Goal: Transaction & Acquisition: Purchase product/service

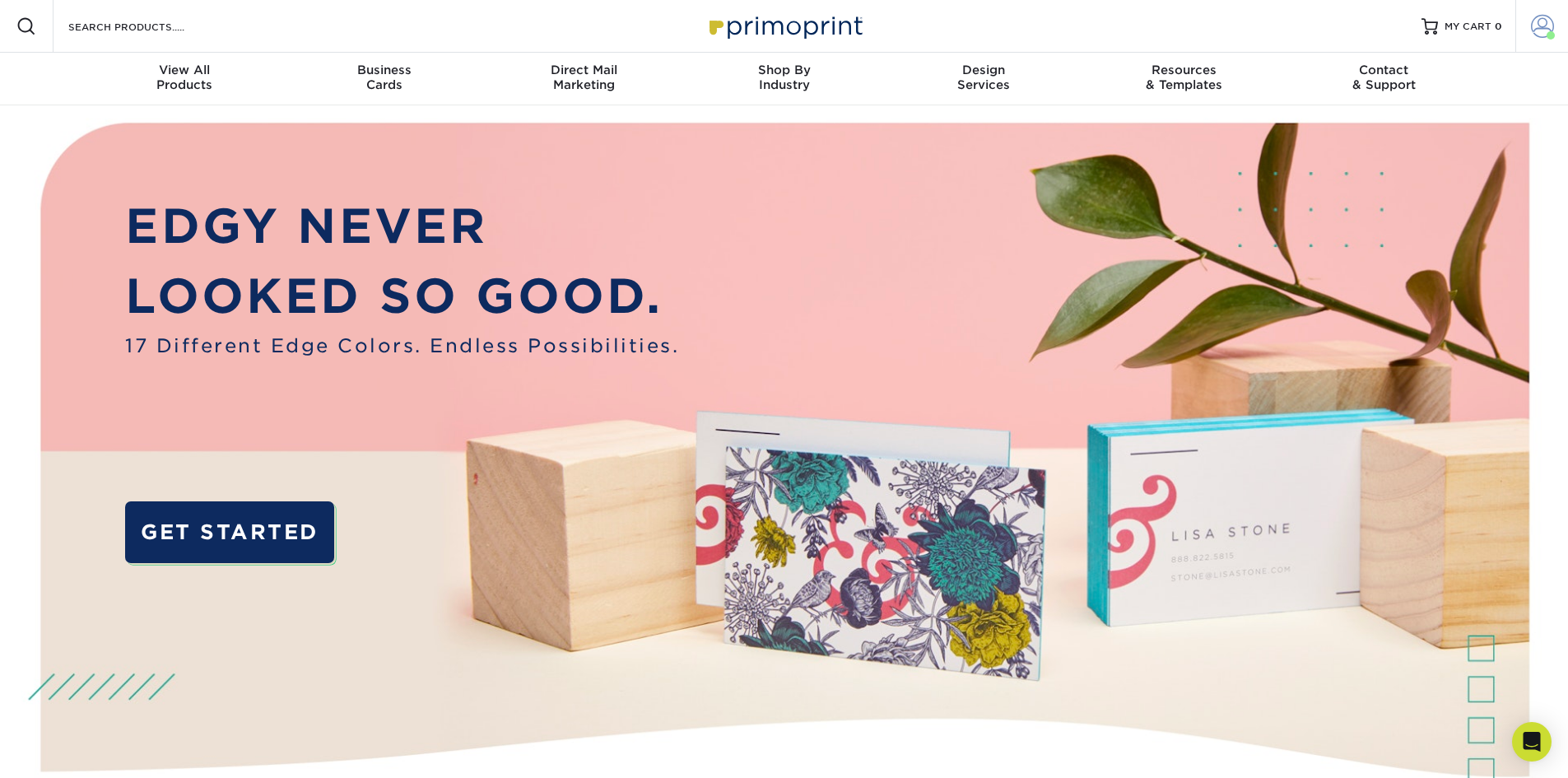
click at [1547, 39] on link "Account" at bounding box center [1541, 26] width 52 height 52
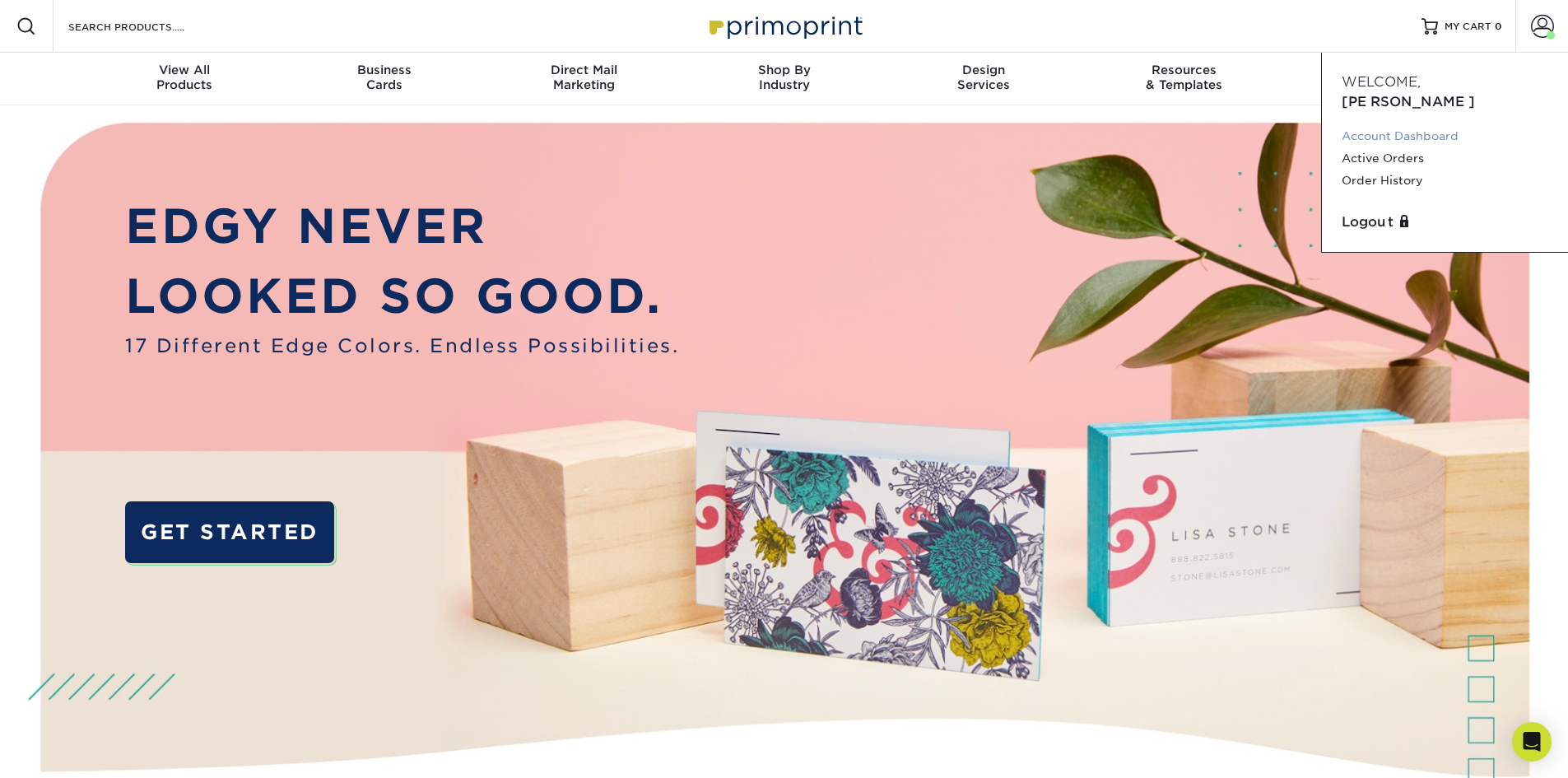
click at [1373, 125] on link "Account Dashboard" at bounding box center [1444, 136] width 207 height 22
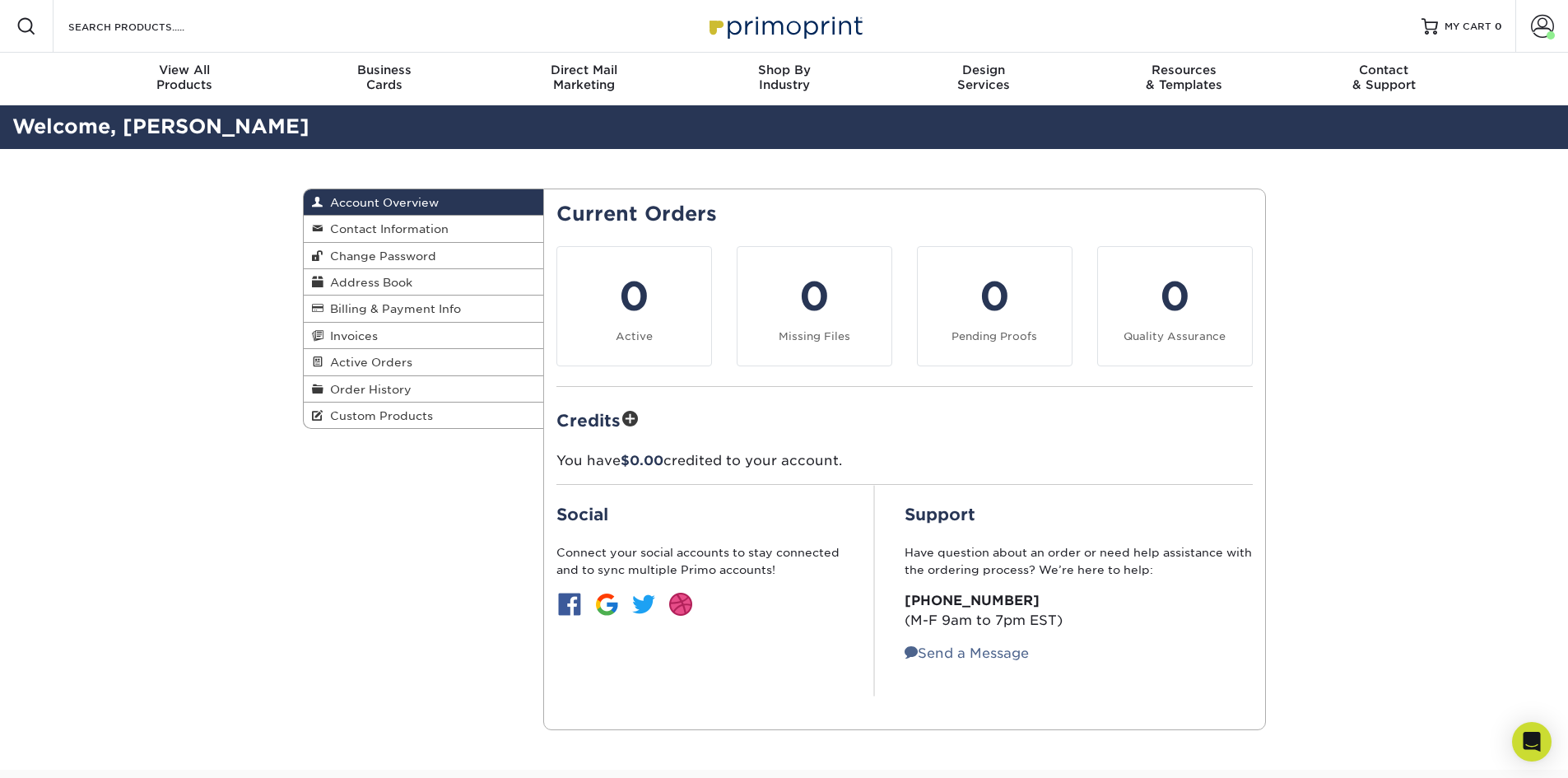
click at [1019, 28] on div "Resources Menu Search Products Account Welcome, Natalie Account Dashboard Activ…" at bounding box center [784, 26] width 1568 height 52
click at [358, 281] on span "Address Book" at bounding box center [367, 282] width 89 height 13
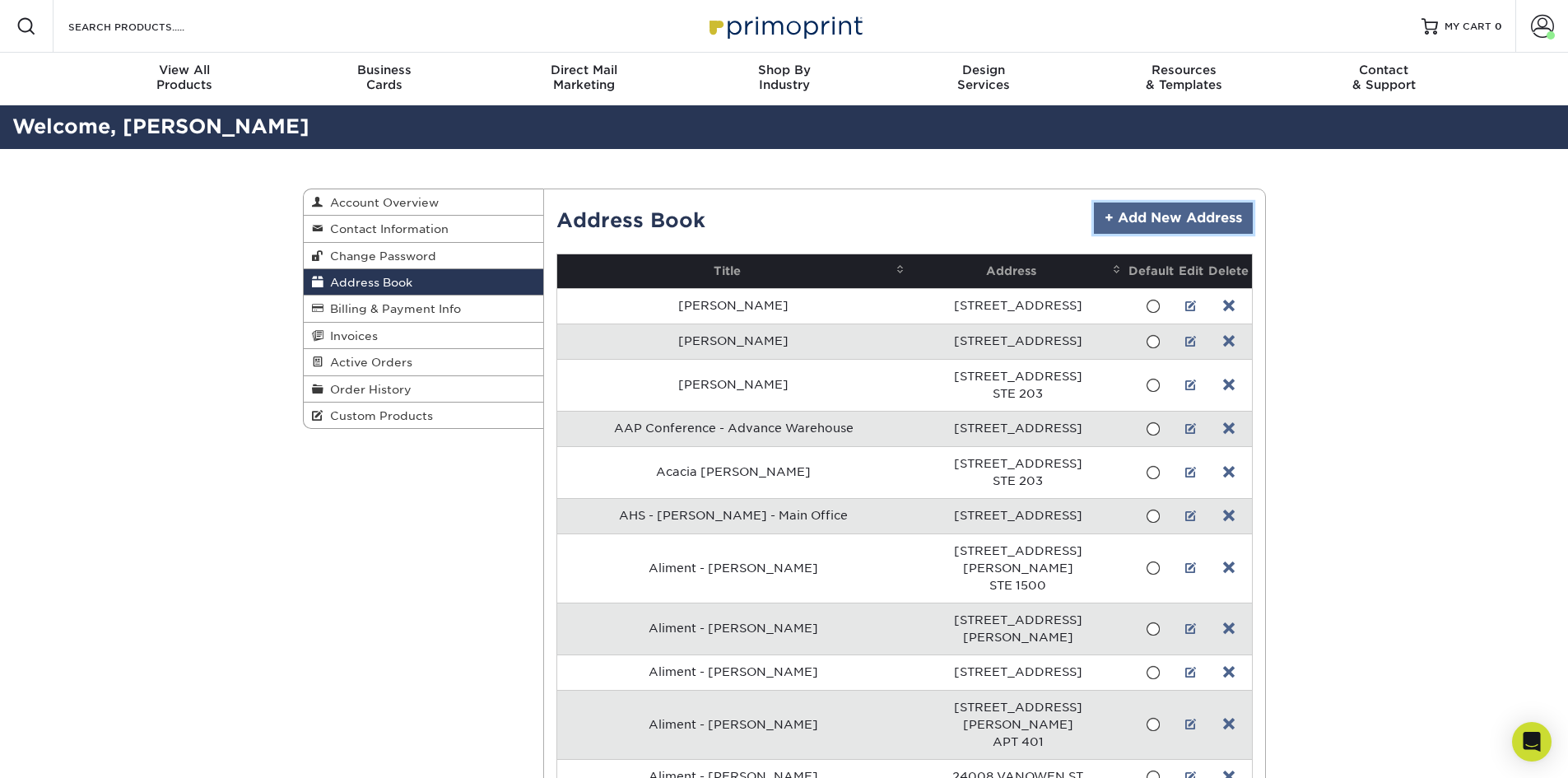
click at [1148, 215] on link "+ Add New Address" at bounding box center [1173, 219] width 159 height 31
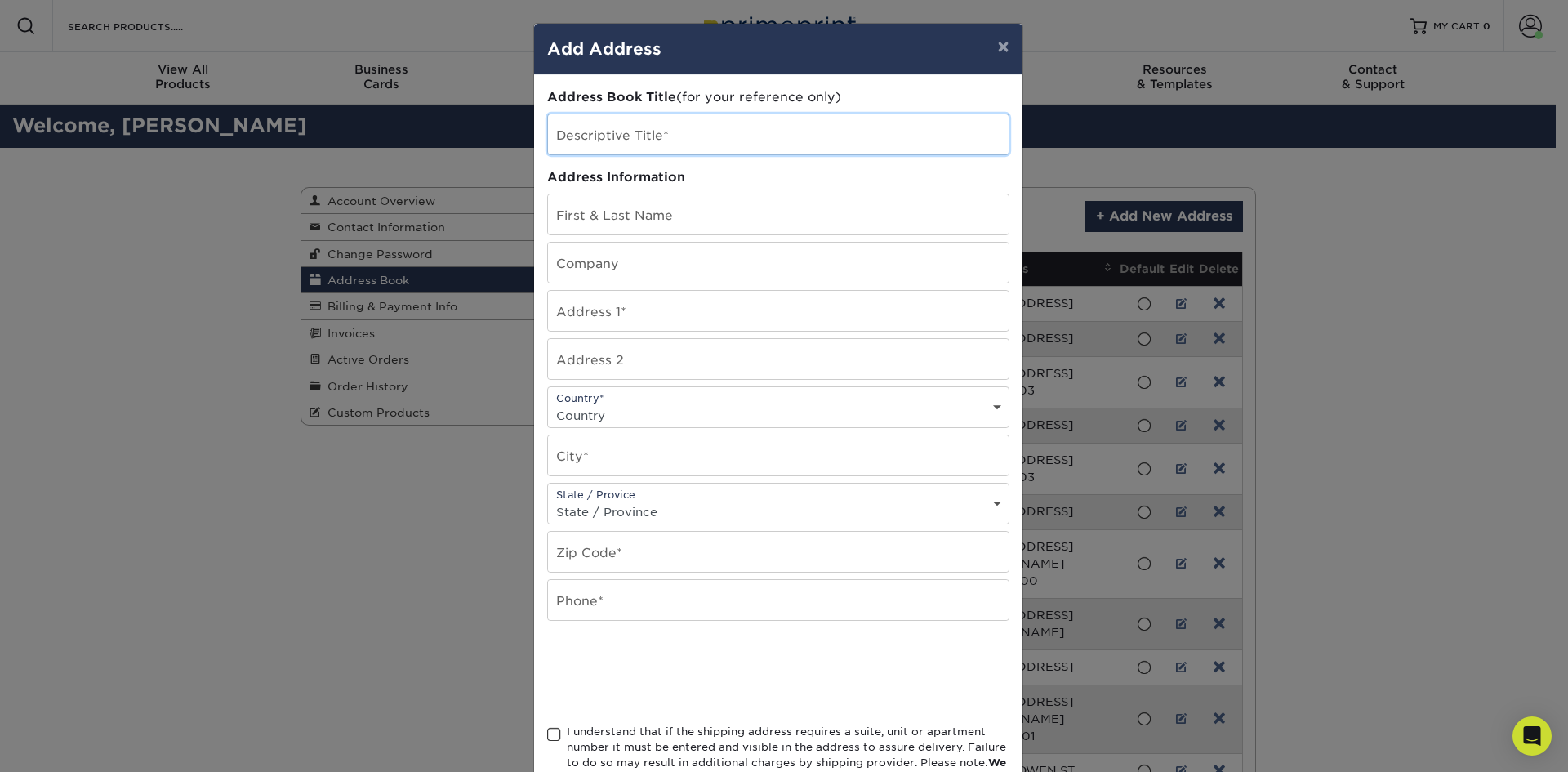
click at [763, 142] on input "text" at bounding box center [779, 135] width 461 height 40
click at [686, 146] on input "CHS -" at bounding box center [779, 135] width 461 height 40
type input "CHS - Lancaster 902"
click at [648, 207] on input "text" at bounding box center [779, 214] width 461 height 40
type input "[PERSON_NAME]"
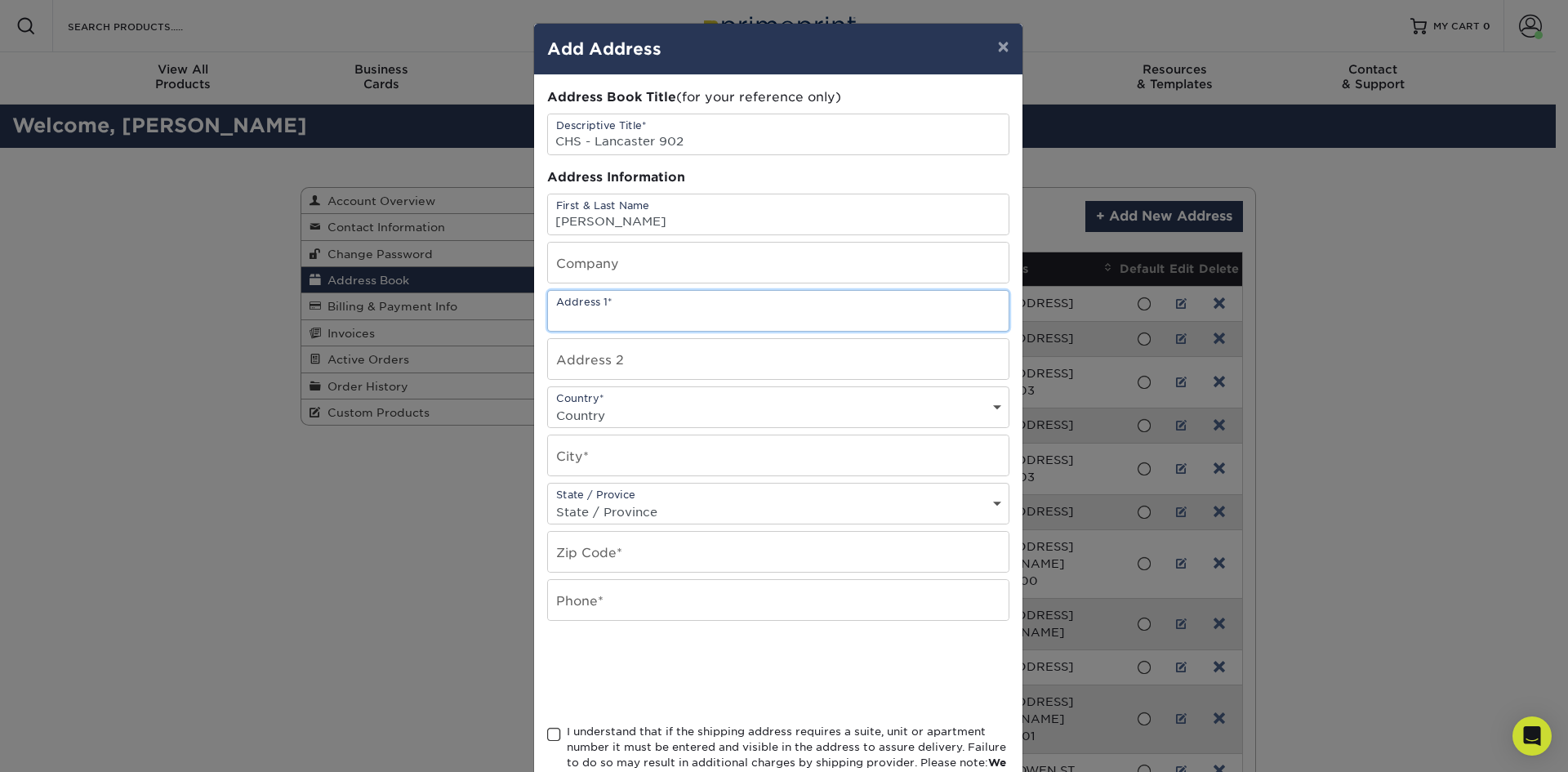
click at [646, 319] on input "text" at bounding box center [779, 311] width 461 height 40
click at [646, 314] on input "text" at bounding box center [779, 311] width 461 height 40
paste input "902 West Meeting Street"
type input "902 West Meeting Street"
click at [630, 404] on select "Country United States Canada ----------------------------- Afghanistan Albania …" at bounding box center [779, 416] width 461 height 24
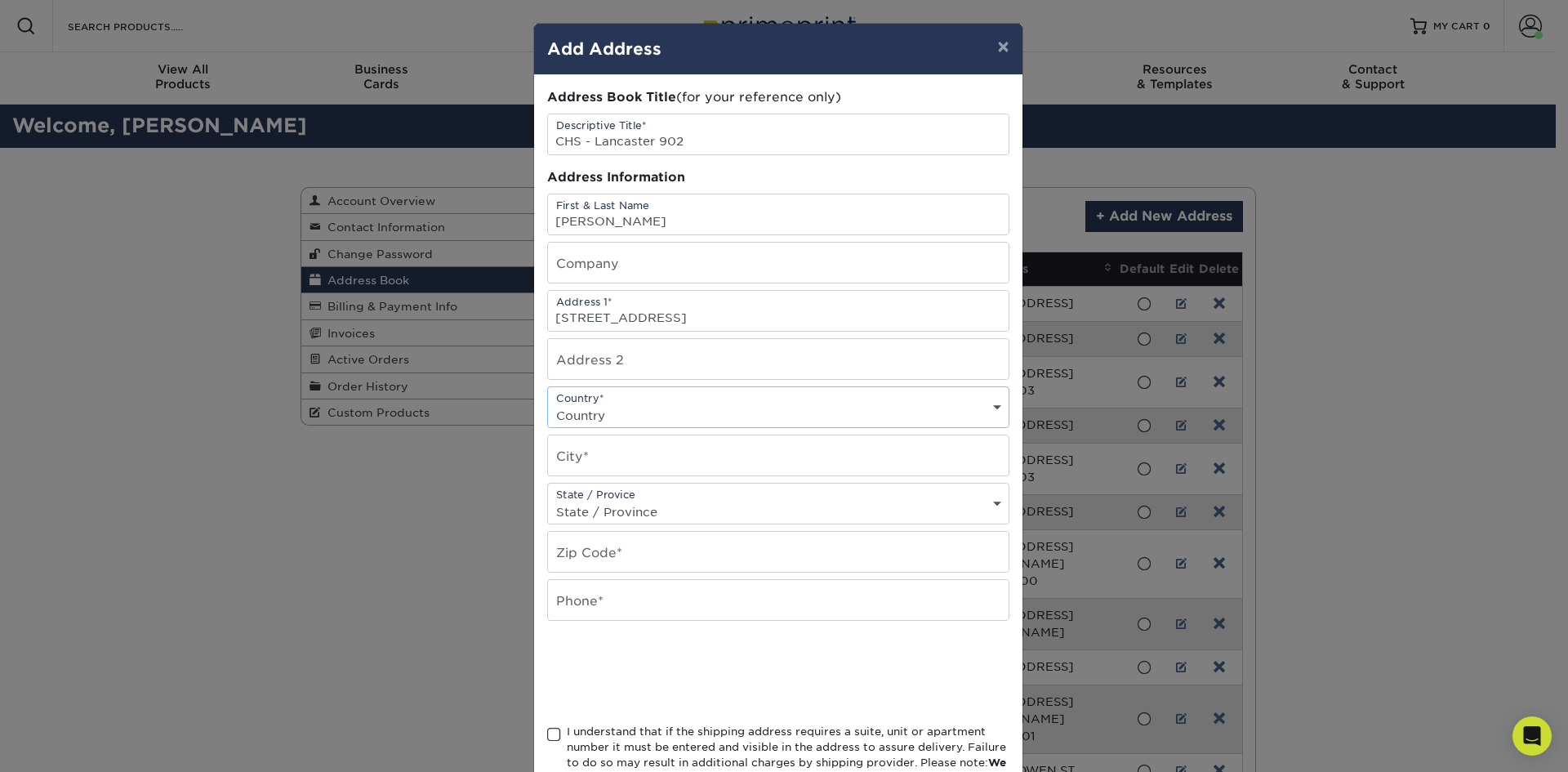
select select "US"
click at [548, 404] on select "Country United States Canada ----------------------------- Afghanistan Albania …" at bounding box center [779, 416] width 461 height 24
click at [619, 469] on input "text" at bounding box center [779, 456] width 461 height 40
click at [601, 449] on input "text" at bounding box center [779, 456] width 461 height 40
type input "Lancaster"
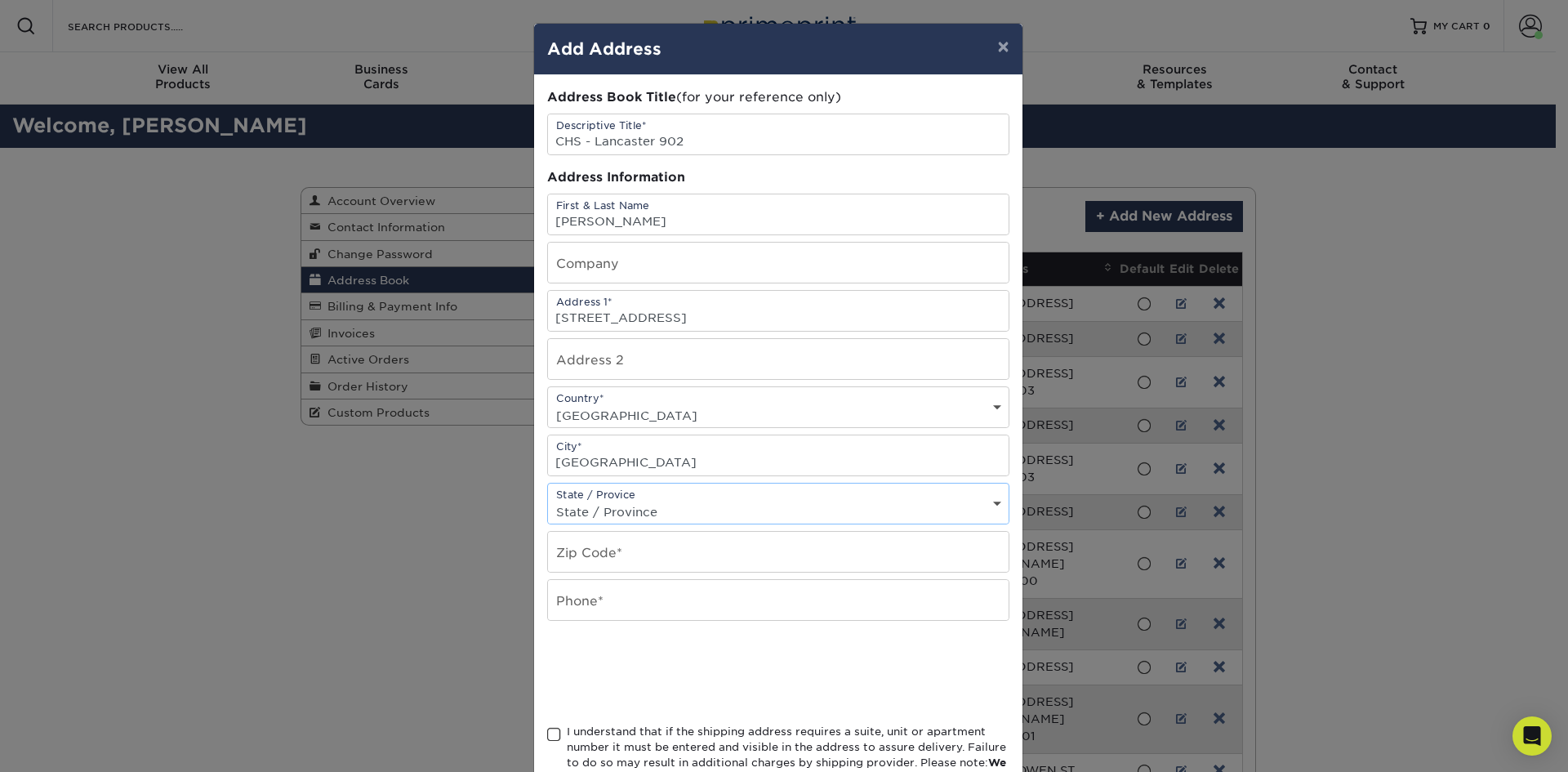
click at [624, 507] on select "State / Province Alabama Alaska Arizona Arkansas California Colorado Connecticu…" at bounding box center [779, 512] width 461 height 24
select select "SC"
click at [548, 500] on select "State / Province Alabama Alaska Arizona Arkansas California Colorado Connecticu…" at bounding box center [779, 512] width 461 height 24
click at [591, 567] on input "text" at bounding box center [779, 552] width 461 height 40
click at [596, 561] on input "text" at bounding box center [779, 552] width 461 height 40
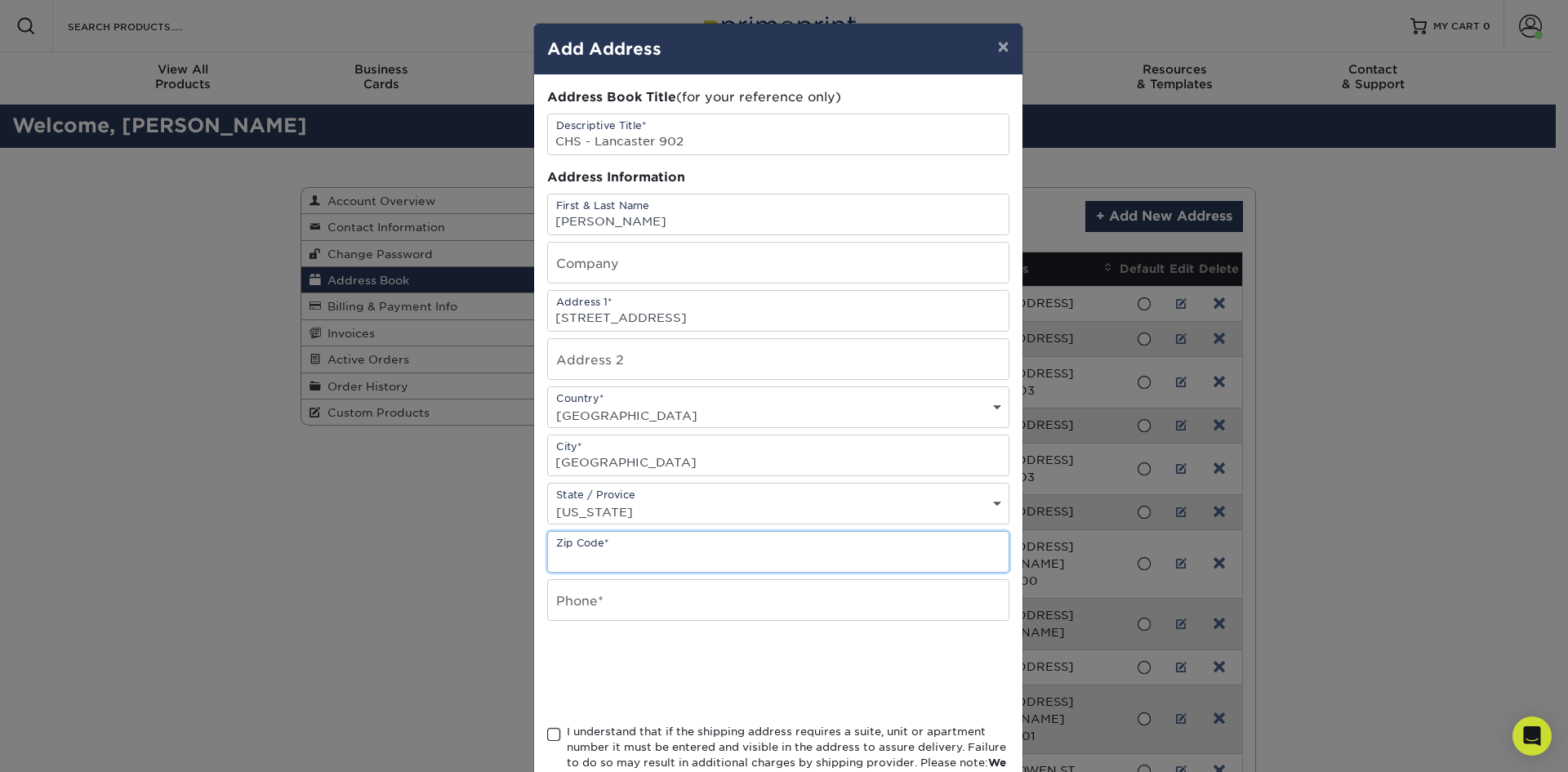
paste input "29720"
type input "29720"
click at [574, 602] on input "text" at bounding box center [779, 601] width 461 height 40
click at [548, 736] on span at bounding box center [554, 735] width 14 height 15
click at [0, 0] on input "I understand that if the shipping address requires a suite, unit or apartment n…" at bounding box center [0, 0] width 0 height 0
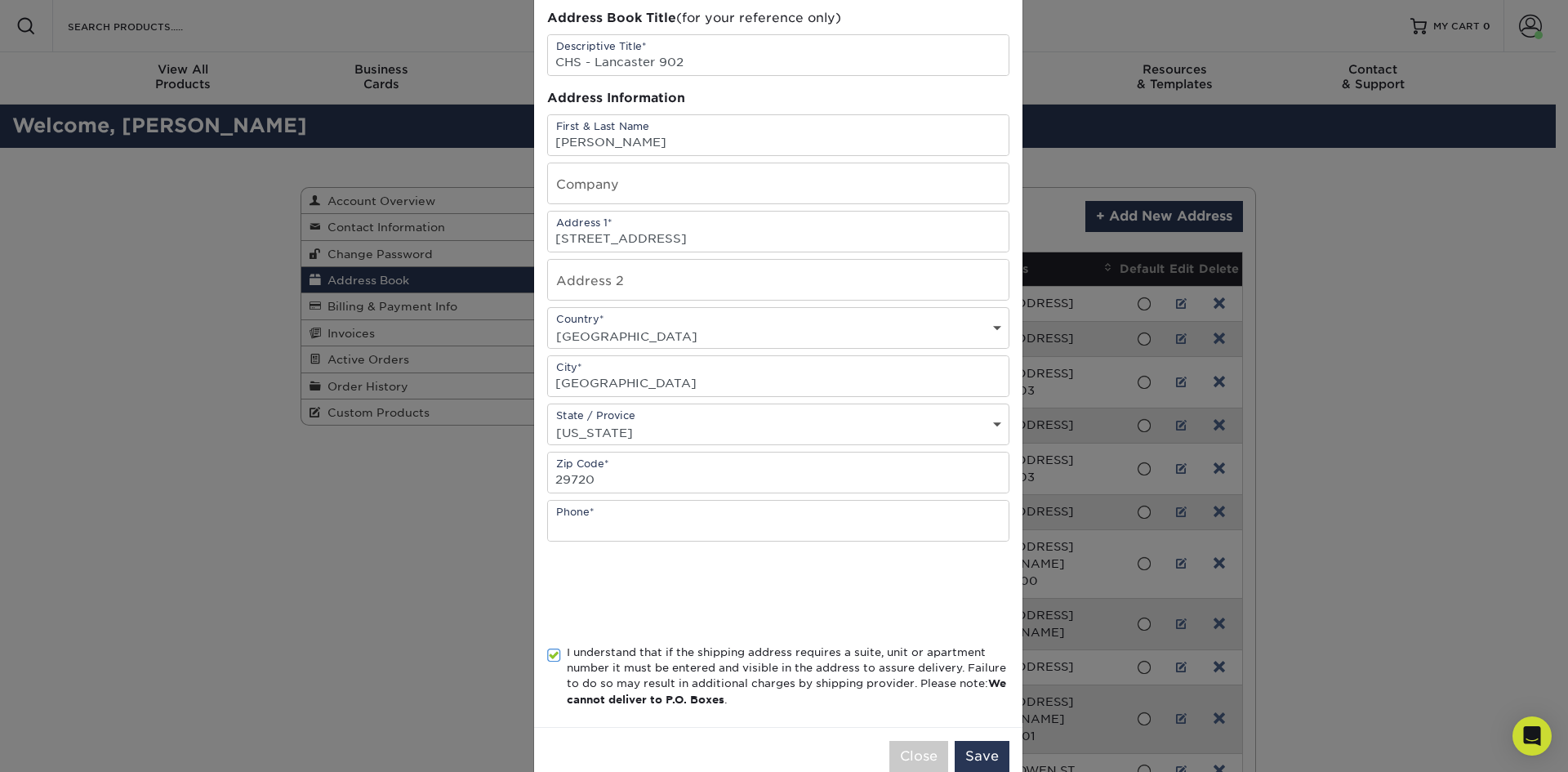
scroll to position [116, 0]
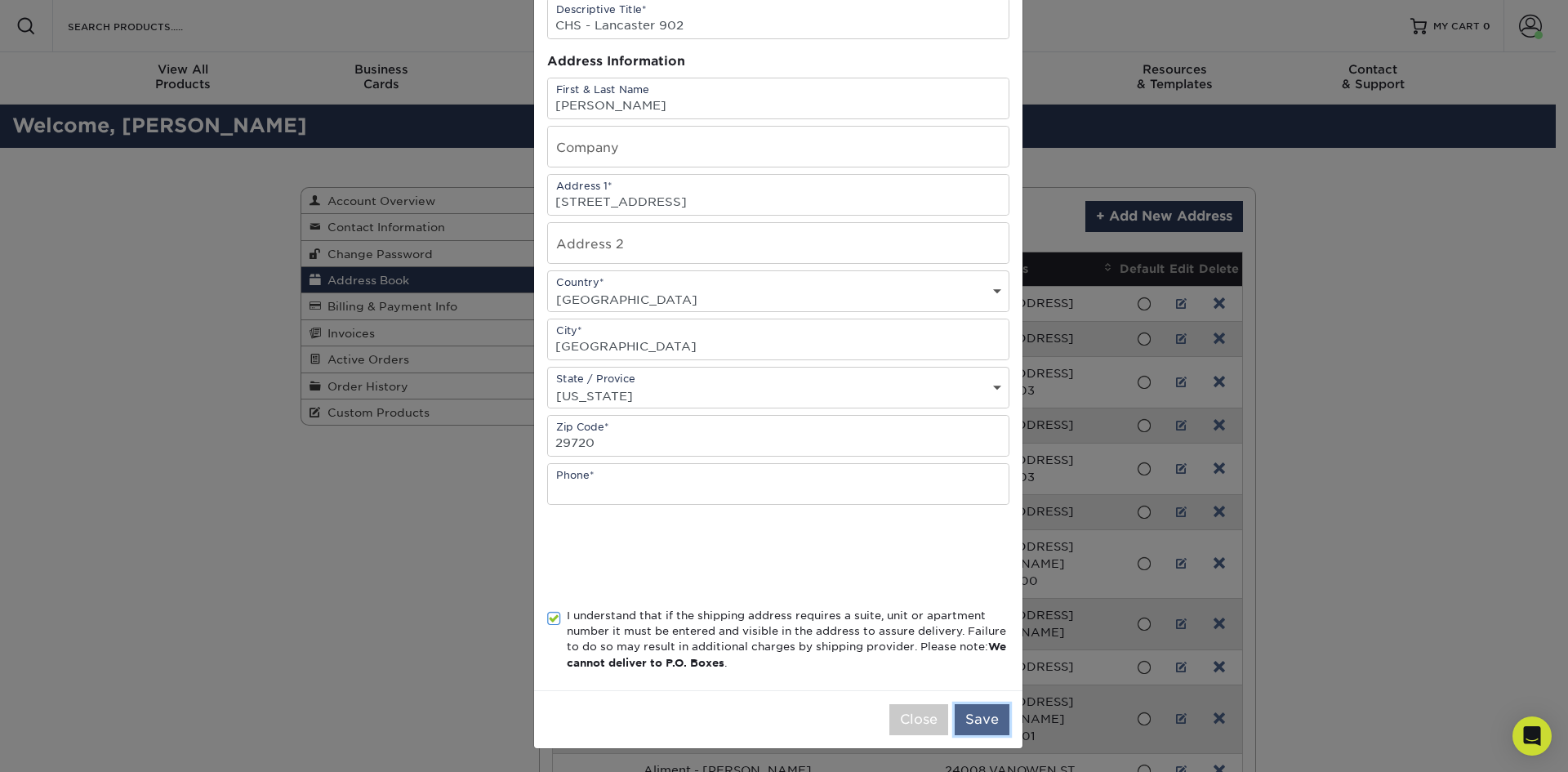
click at [965, 718] on button "Save" at bounding box center [982, 720] width 55 height 31
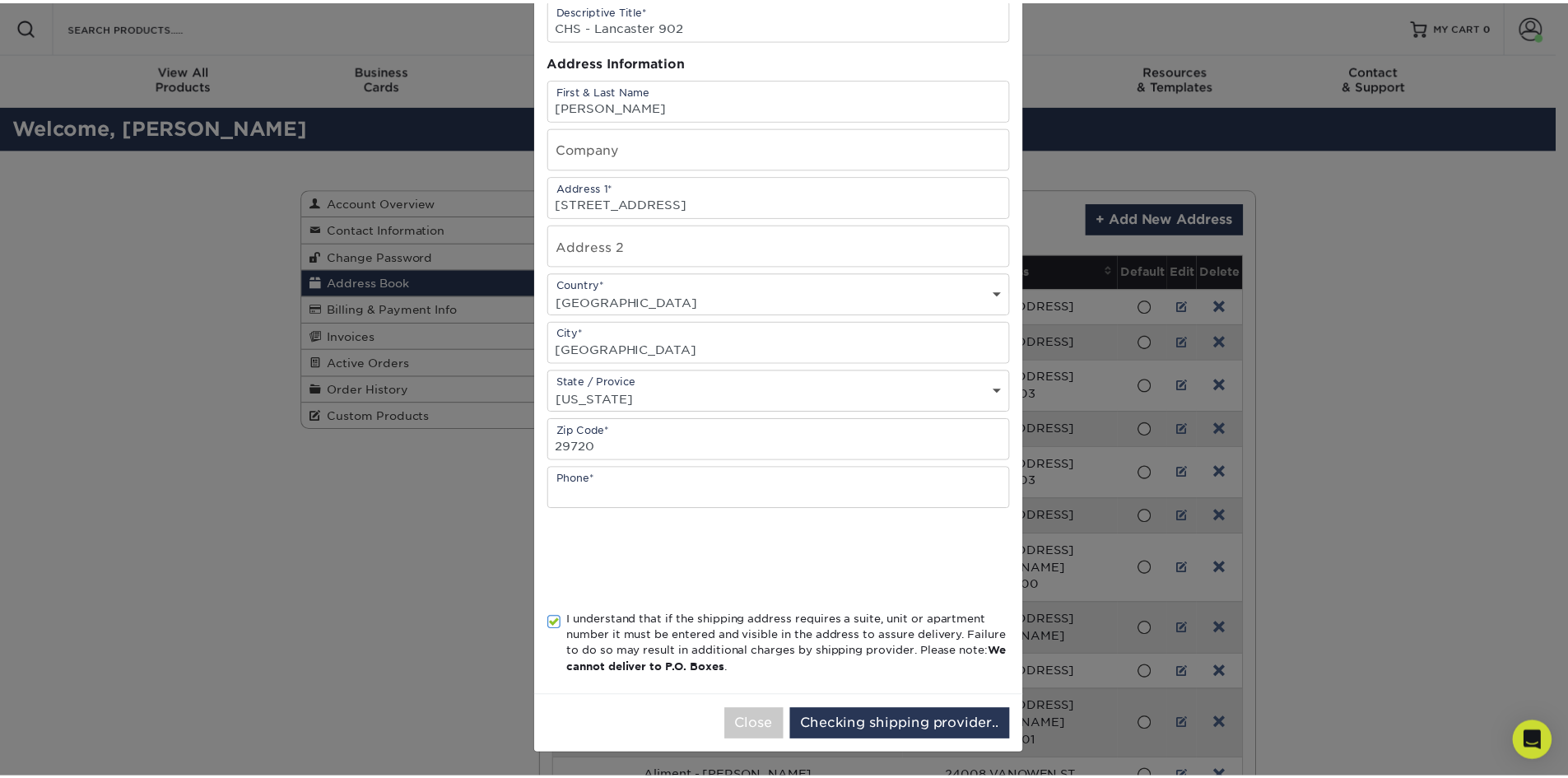
scroll to position [0, 0]
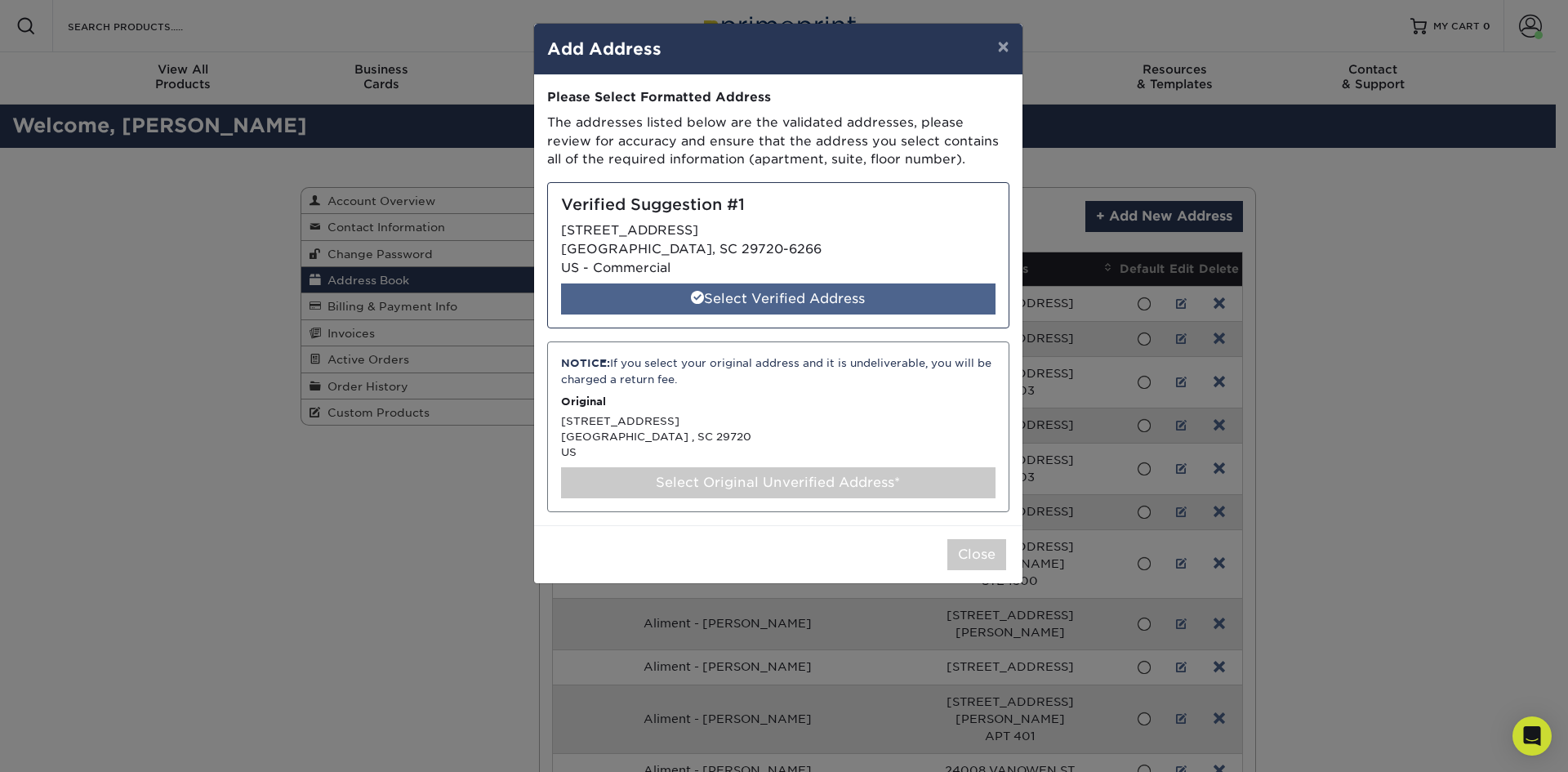
click at [771, 297] on div "Select Verified Address" at bounding box center [778, 299] width 435 height 31
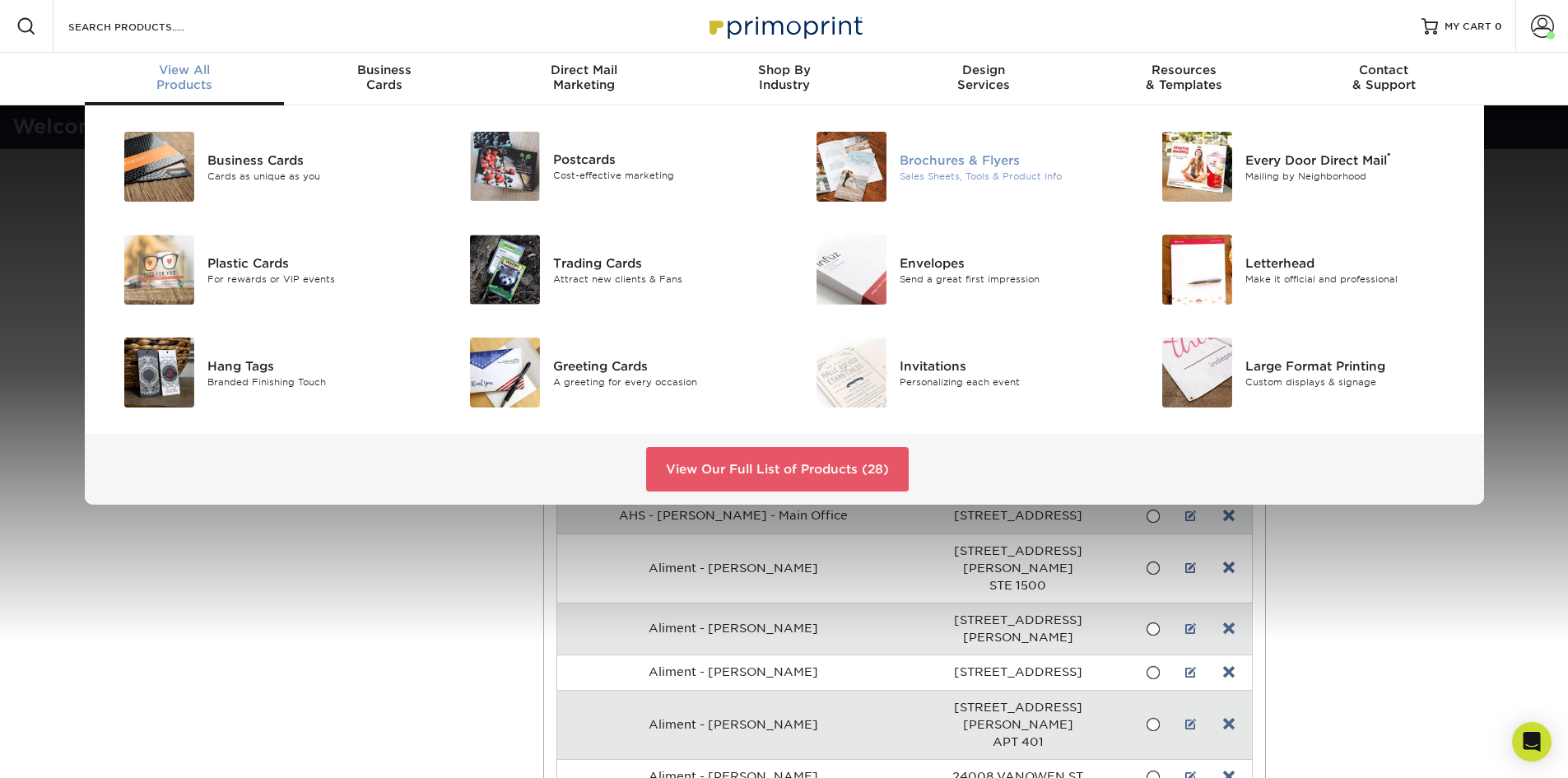
click at [924, 175] on div "Sales Sheets, Tools & Product Info" at bounding box center [1009, 175] width 218 height 14
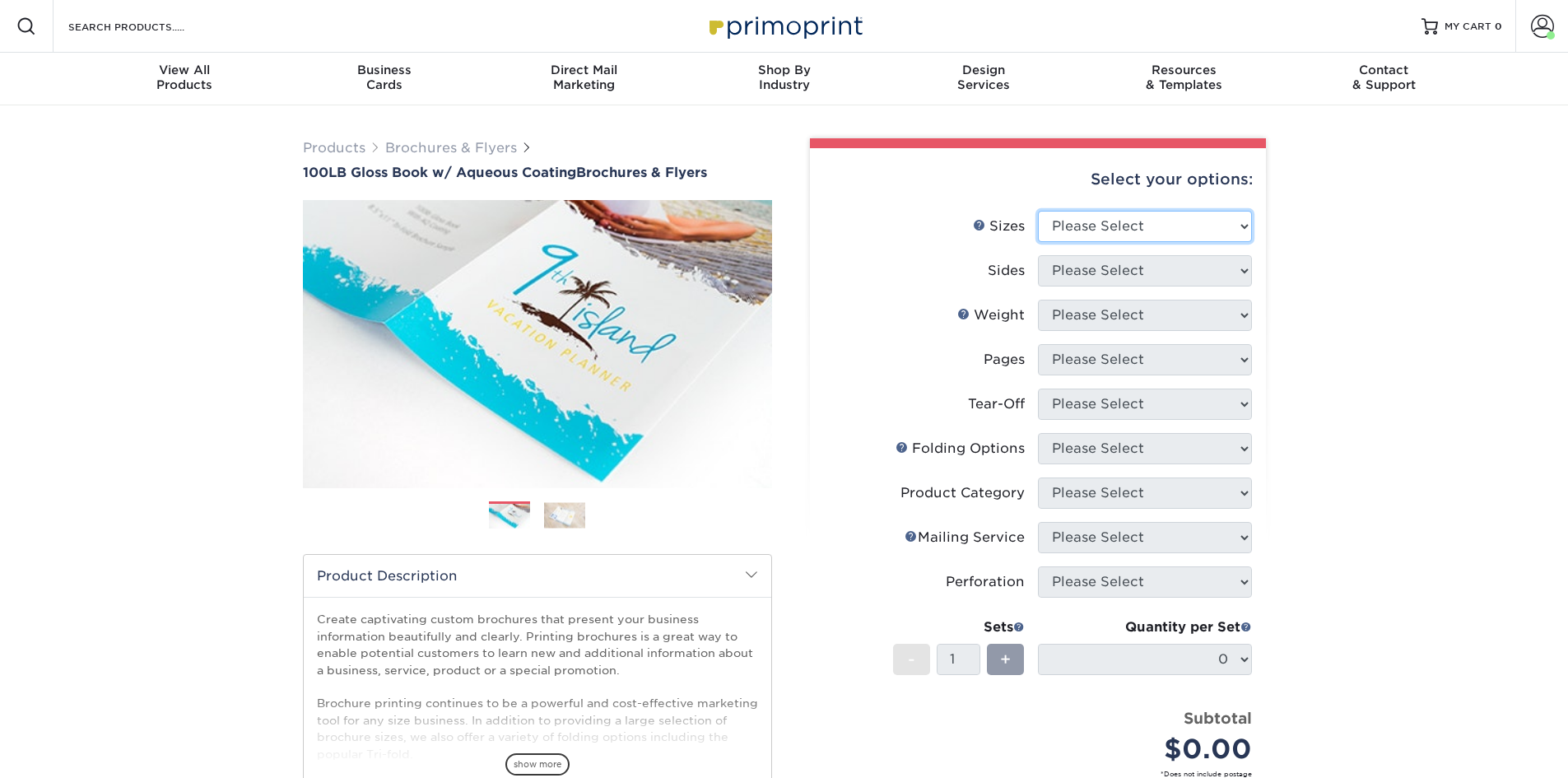
click at [1186, 227] on select "Please Select 3.5" x 8.5" 3.5" x 11" 3.67" x 8.5" 4" x 6" 4" x 8.5" 4" x 9" 4" …" at bounding box center [1145, 227] width 214 height 31
select select "8.50x11.00"
click at [1038, 211] on select "Please Select 3.5" x 8.5" 3.5" x 11" 3.67" x 8.5" 4" x 6" 4" x 8.5" 4" x 9" 4" …" at bounding box center [1145, 227] width 214 height 31
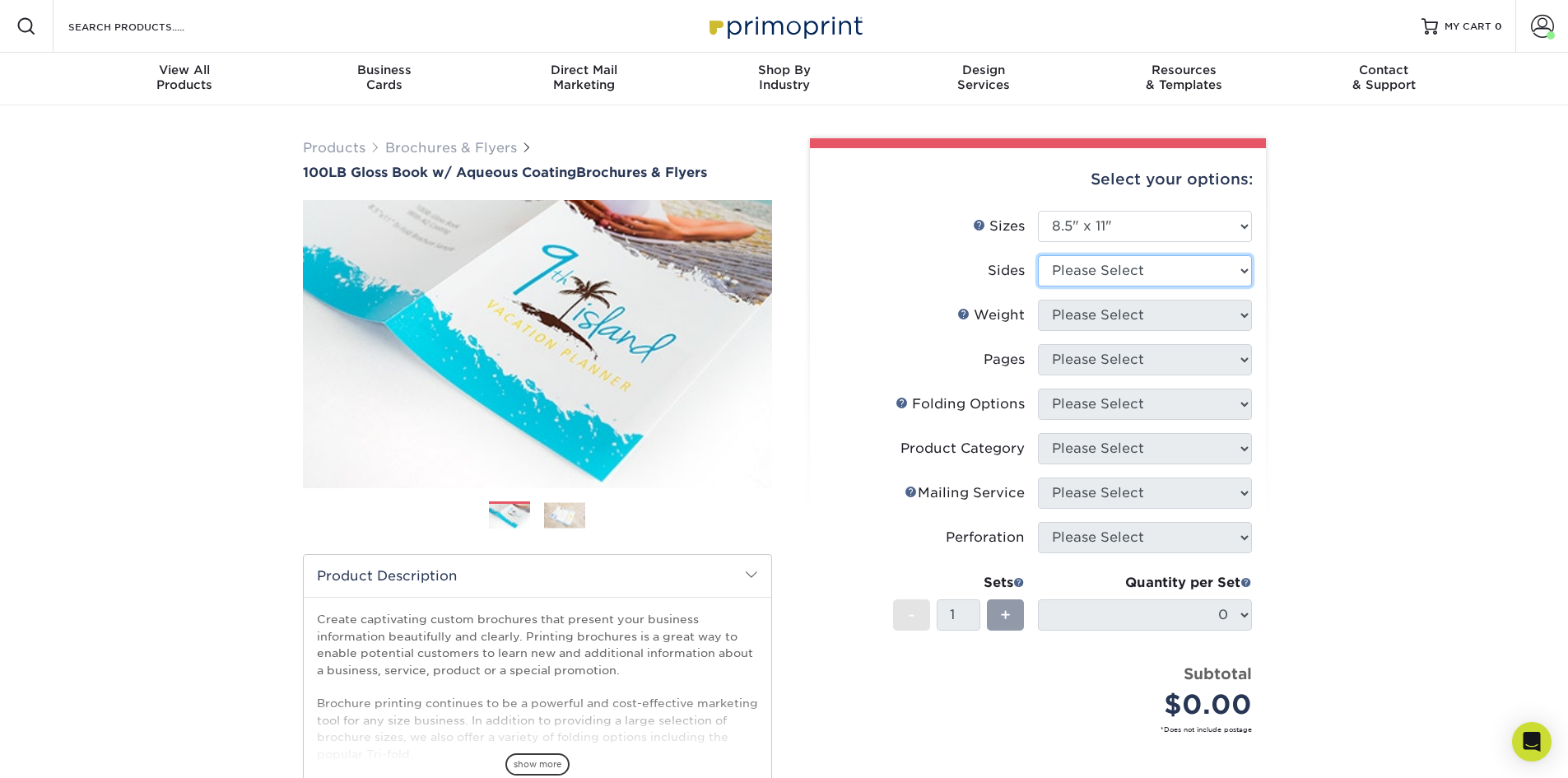
click at [1086, 277] on select "Please Select Print Both Sides Print Front Only" at bounding box center [1145, 271] width 214 height 31
click at [1038, 255] on select "Please Select Print Both Sides Print Front Only" at bounding box center [1145, 271] width 214 height 31
click at [1078, 268] on select "Please Select Print Both Sides Print Front Only" at bounding box center [1145, 271] width 214 height 31
click at [1127, 267] on select "Please Select Print Both Sides Print Front Only" at bounding box center [1145, 271] width 214 height 31
select select "32d3c223-f82c-492b-b915-ba065a00862f"
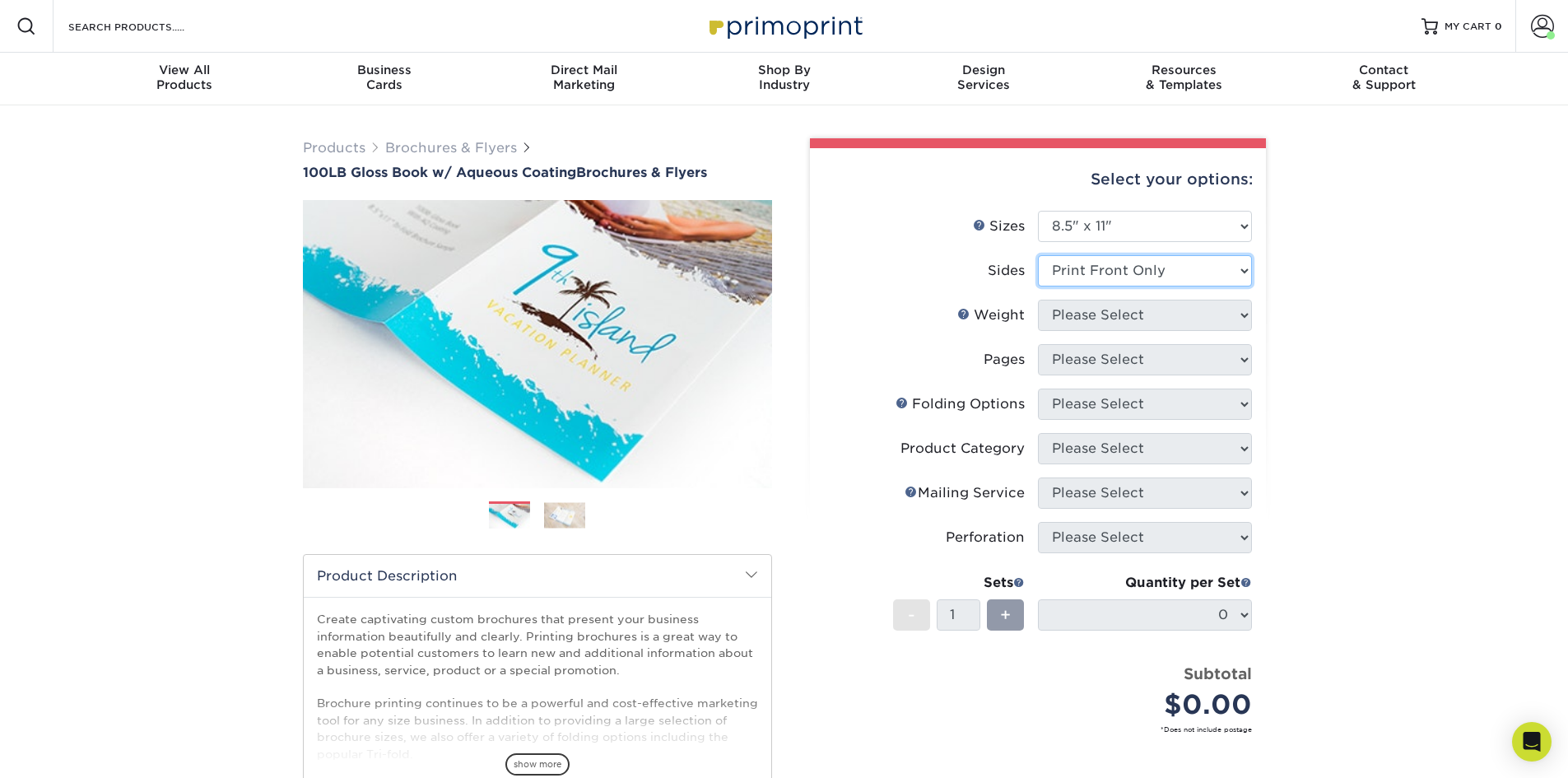
click at [1038, 255] on select "Please Select Print Both Sides Print Front Only" at bounding box center [1145, 271] width 214 height 31
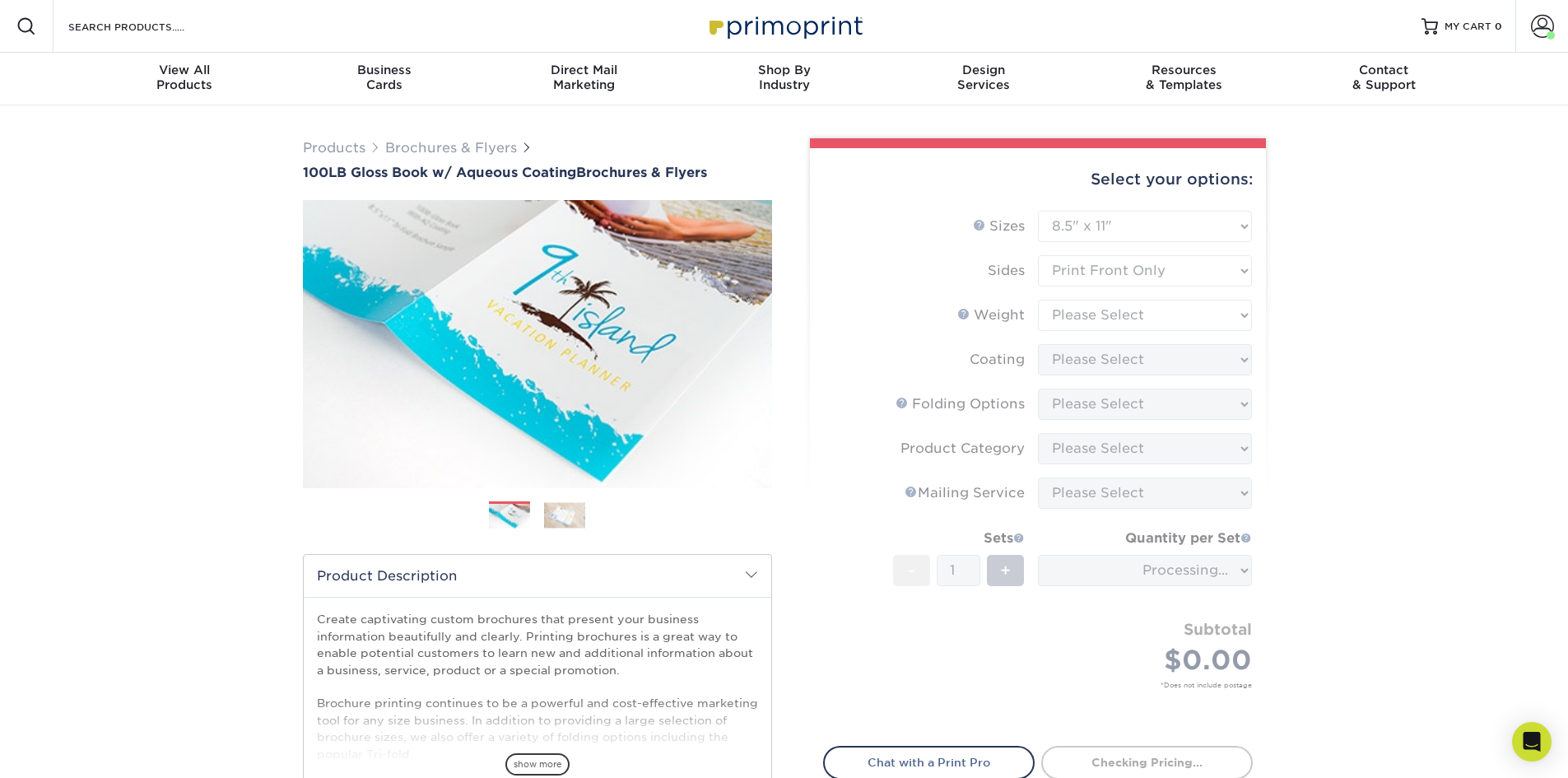
click at [1123, 333] on form "Sizes Help Sizes Please Select 3.5" x 8.5" 3.5" x 11" 3.67" x 8.5" 4" x 6" 4" x…" at bounding box center [1038, 469] width 430 height 516
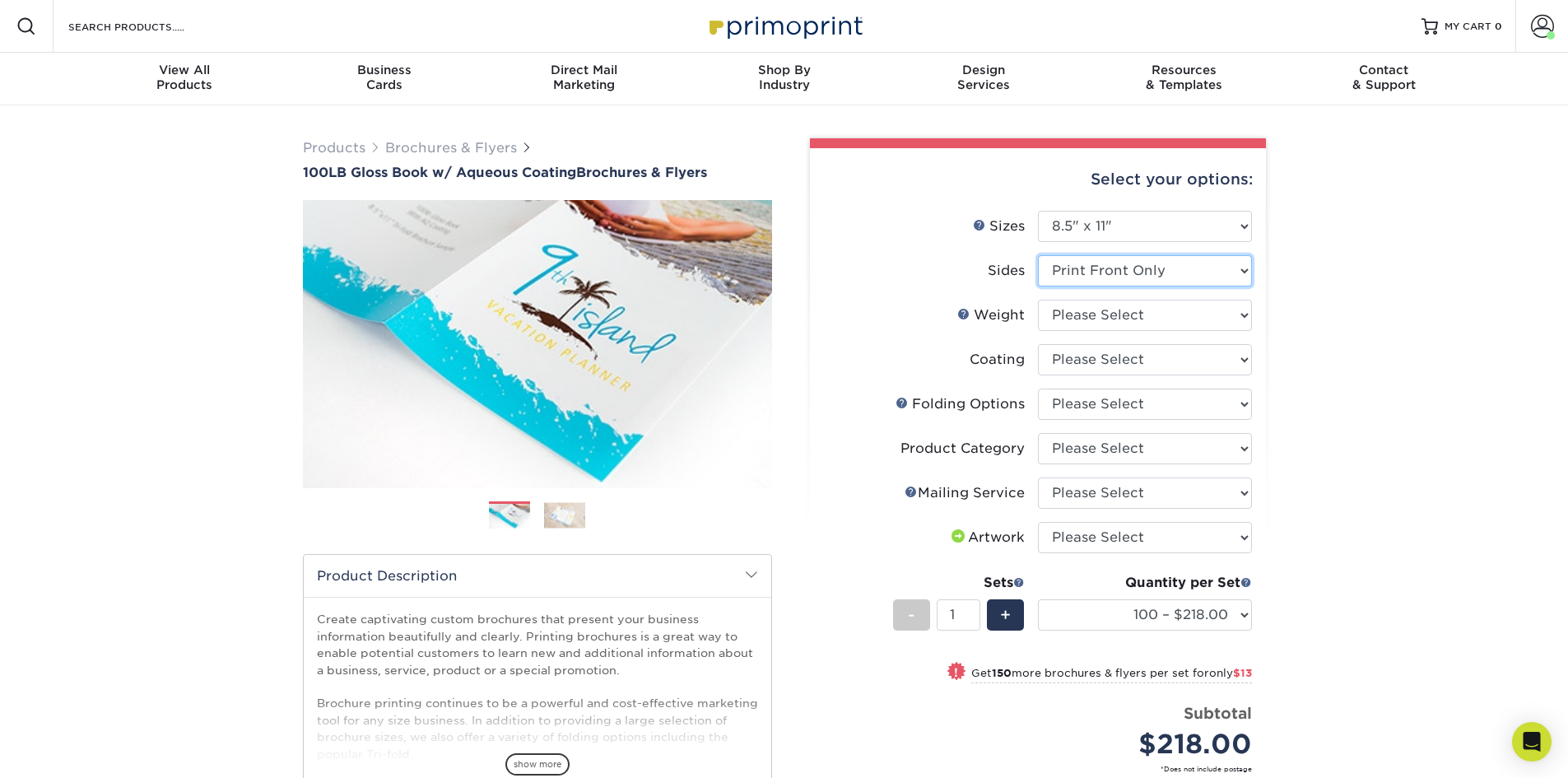
click at [1156, 276] on select "Please Select Print Both Sides Print Front Only" at bounding box center [1145, 271] width 214 height 31
drag, startPoint x: 1288, startPoint y: 276, endPoint x: 1270, endPoint y: 281, distance: 18.7
click at [1288, 276] on div "Products Brochures & Flyers 100LB Gloss Book w/ Aqueous Coating Brochures & Fly…" at bounding box center [784, 564] width 1568 height 917
click at [1148, 307] on select "Please Select 100LB" at bounding box center [1145, 315] width 214 height 31
select select "100LB"
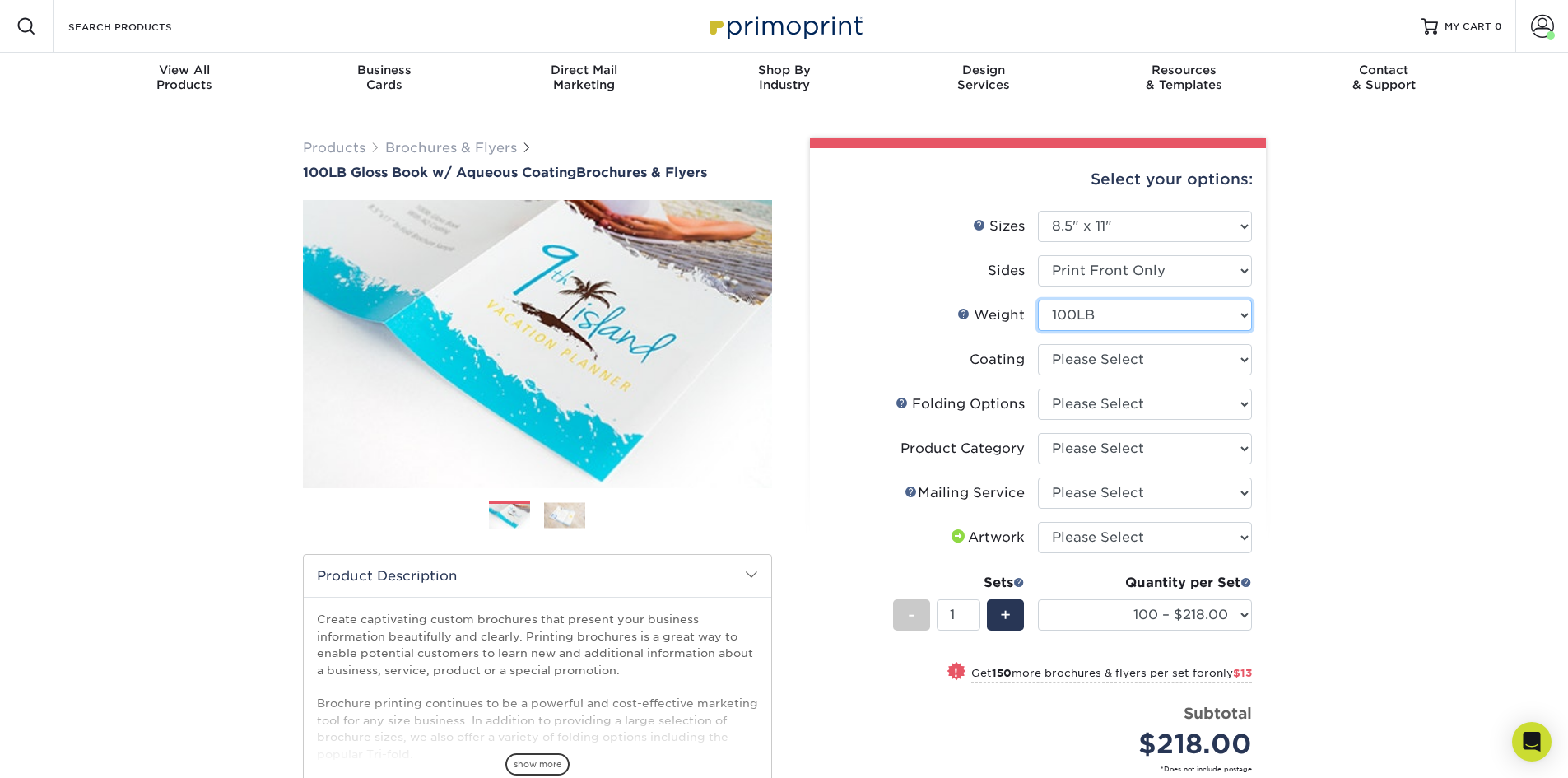
click at [1038, 299] on select "Please Select 100LB" at bounding box center [1145, 315] width 214 height 31
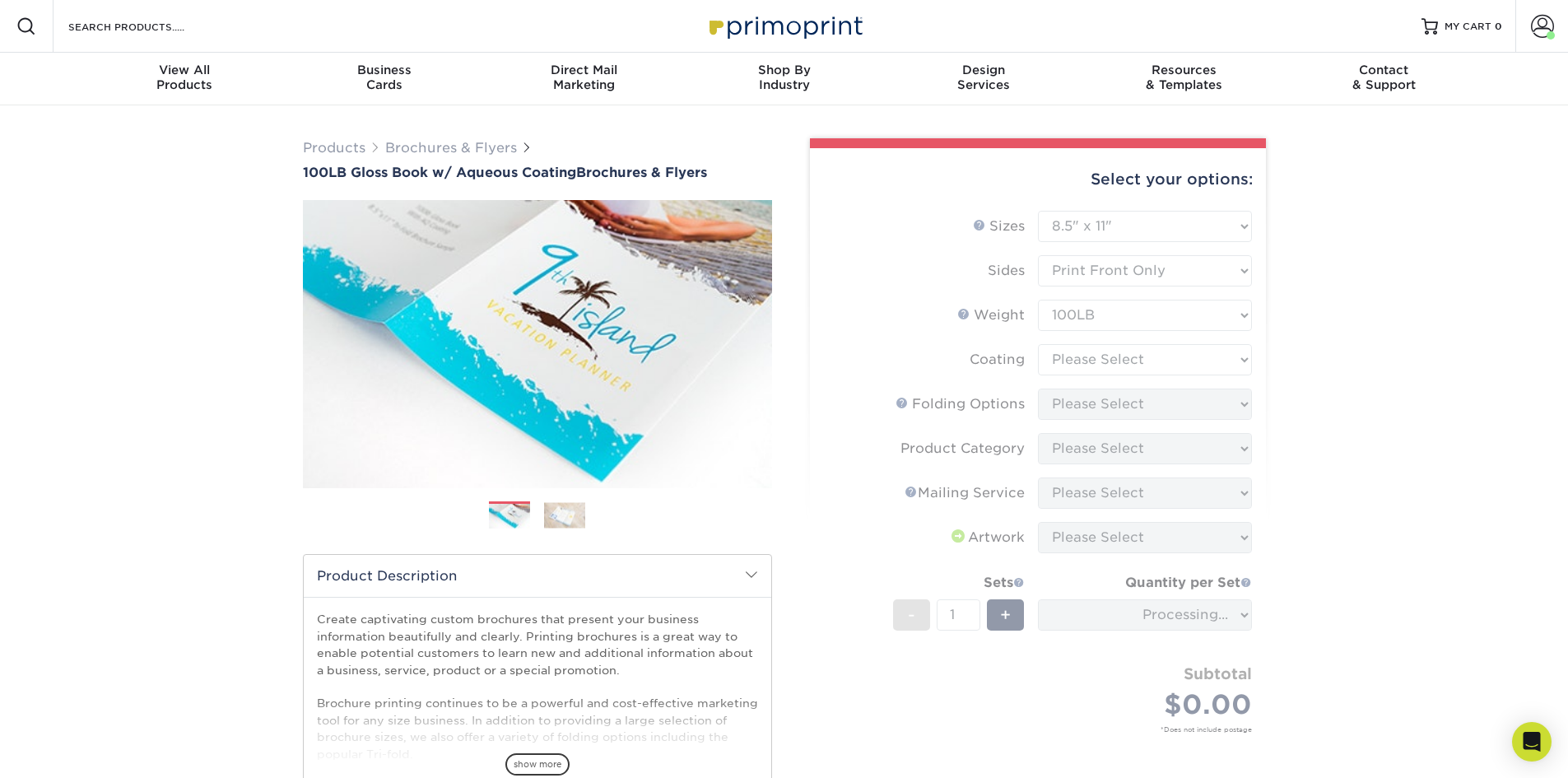
click at [1098, 351] on form "Sizes Help Sizes Please Select 3.5" x 8.5" 3.5" x 11" 3.67" x 8.5" 4" x 6" 4" x…" at bounding box center [1038, 491] width 430 height 561
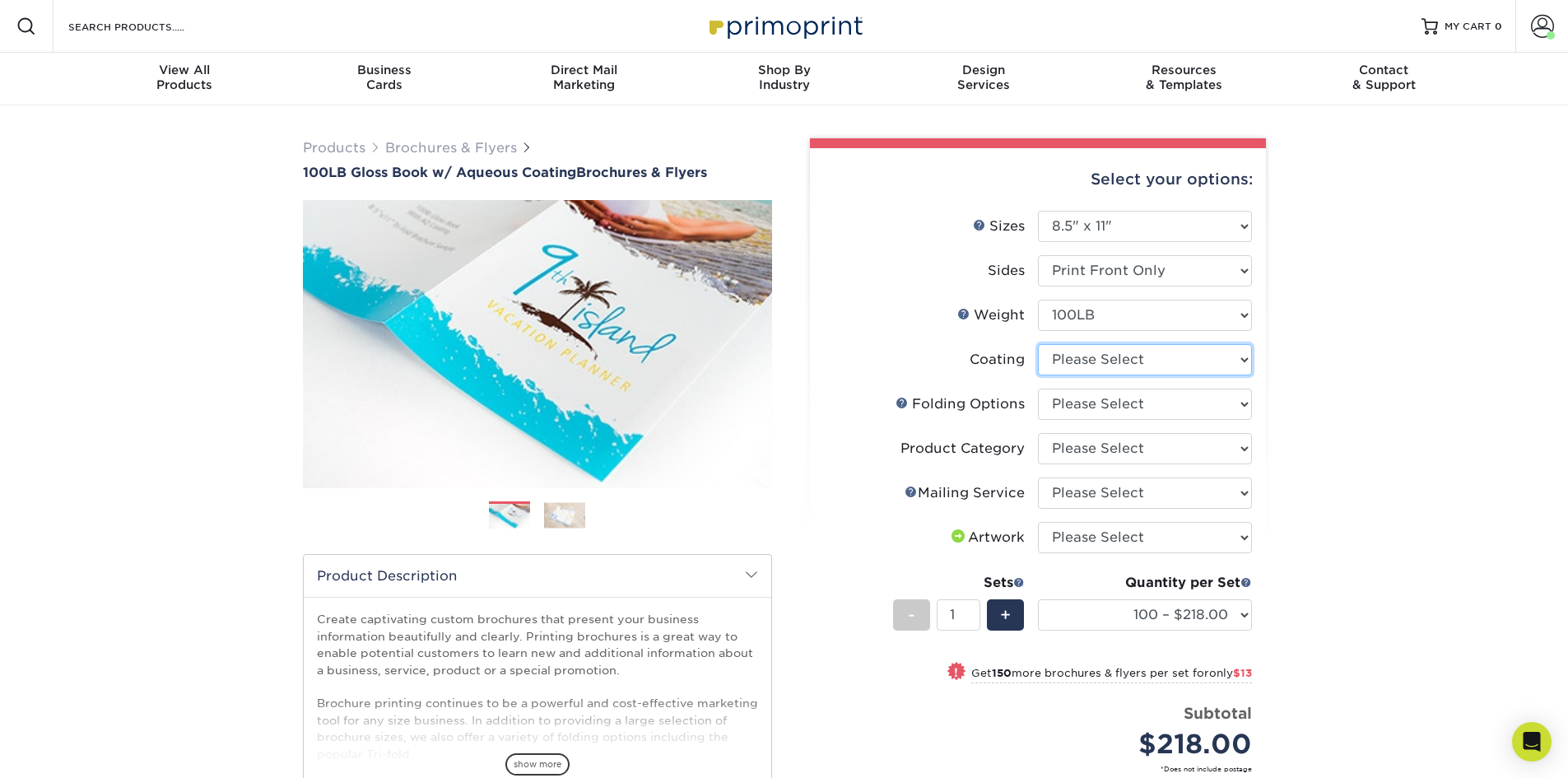
click at [1201, 354] on select at bounding box center [1145, 360] width 214 height 31
select select "d41dab50-ff65-4f4f-bb17-2afe4d36ae33"
click at [1038, 344] on select at bounding box center [1145, 360] width 214 height 31
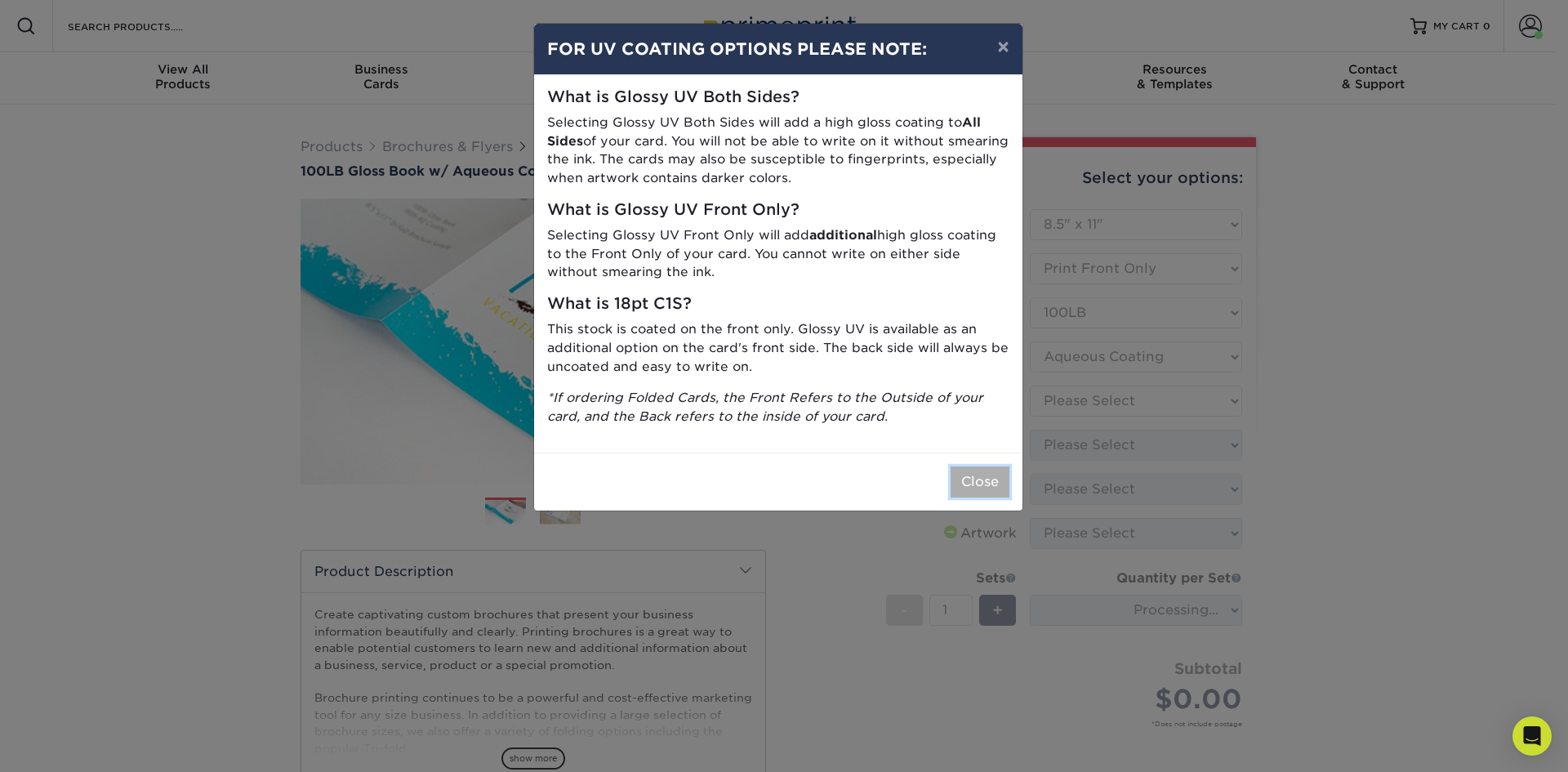
click at [977, 482] on button "Close" at bounding box center [980, 482] width 59 height 31
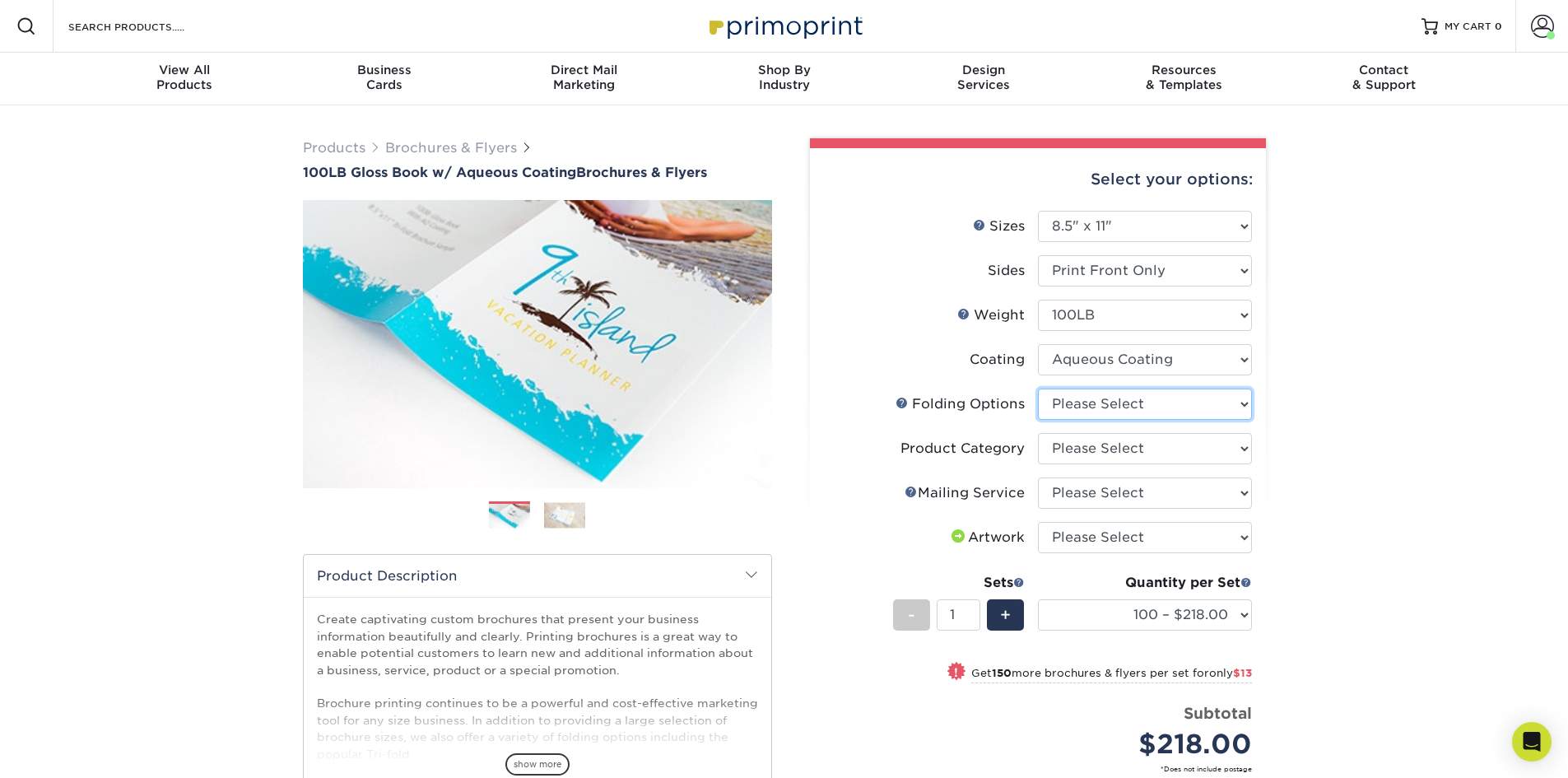
click at [1156, 410] on select "Please Select FLAT - No Folding Accordion Fold Half-Fold (Vertical) Half-Fold (…" at bounding box center [1145, 404] width 214 height 31
select select "9b1d5825-34d1-4721-9874-ed79abb003d7"
click at [1038, 389] on select "Please Select FLAT - No Folding Accordion Fold Half-Fold (Vertical) Half-Fold (…" at bounding box center [1145, 404] width 214 height 31
click at [1117, 449] on select "Please Select Flyers and Brochures" at bounding box center [1145, 449] width 214 height 31
select select "1a668080-6b7c-4174-b399-2c3833b27ef4"
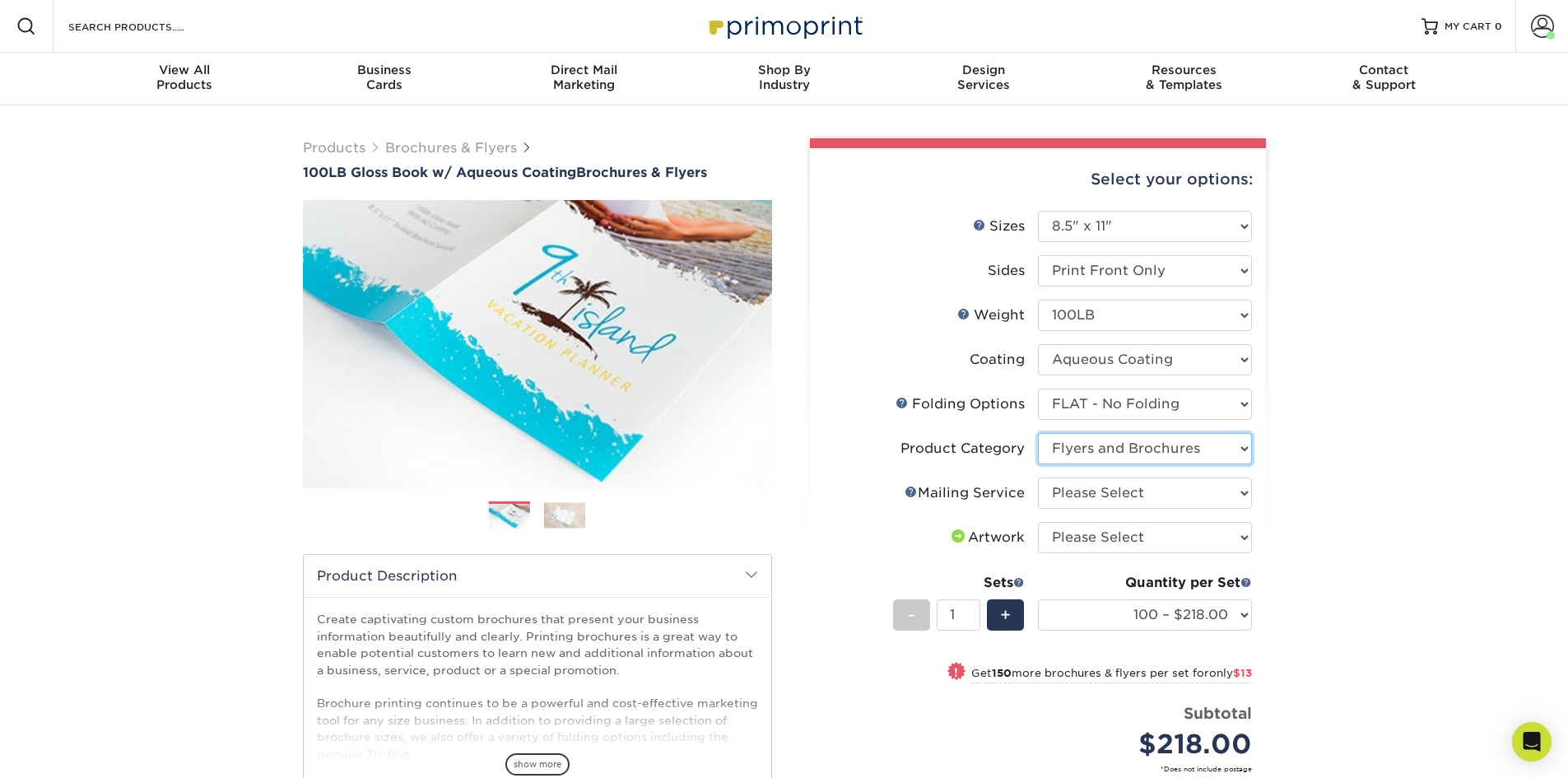
click at [1038, 434] on select "Please Select Flyers and Brochures" at bounding box center [1145, 449] width 214 height 31
click at [1101, 492] on select "Please Select No Direct Mailing Service No, I will mail/stamp/imprint Direct Ma…" at bounding box center [1145, 493] width 214 height 31
select select "3e5e9bdd-d78a-4c28-a41d-fe1407925ca6"
click at [1038, 478] on select "Please Select No Direct Mailing Service No, I will mail/stamp/imprint Direct Ma…" at bounding box center [1145, 493] width 214 height 31
click at [1091, 546] on select "Please Select I will upload files I need a design - $175" at bounding box center [1145, 537] width 214 height 31
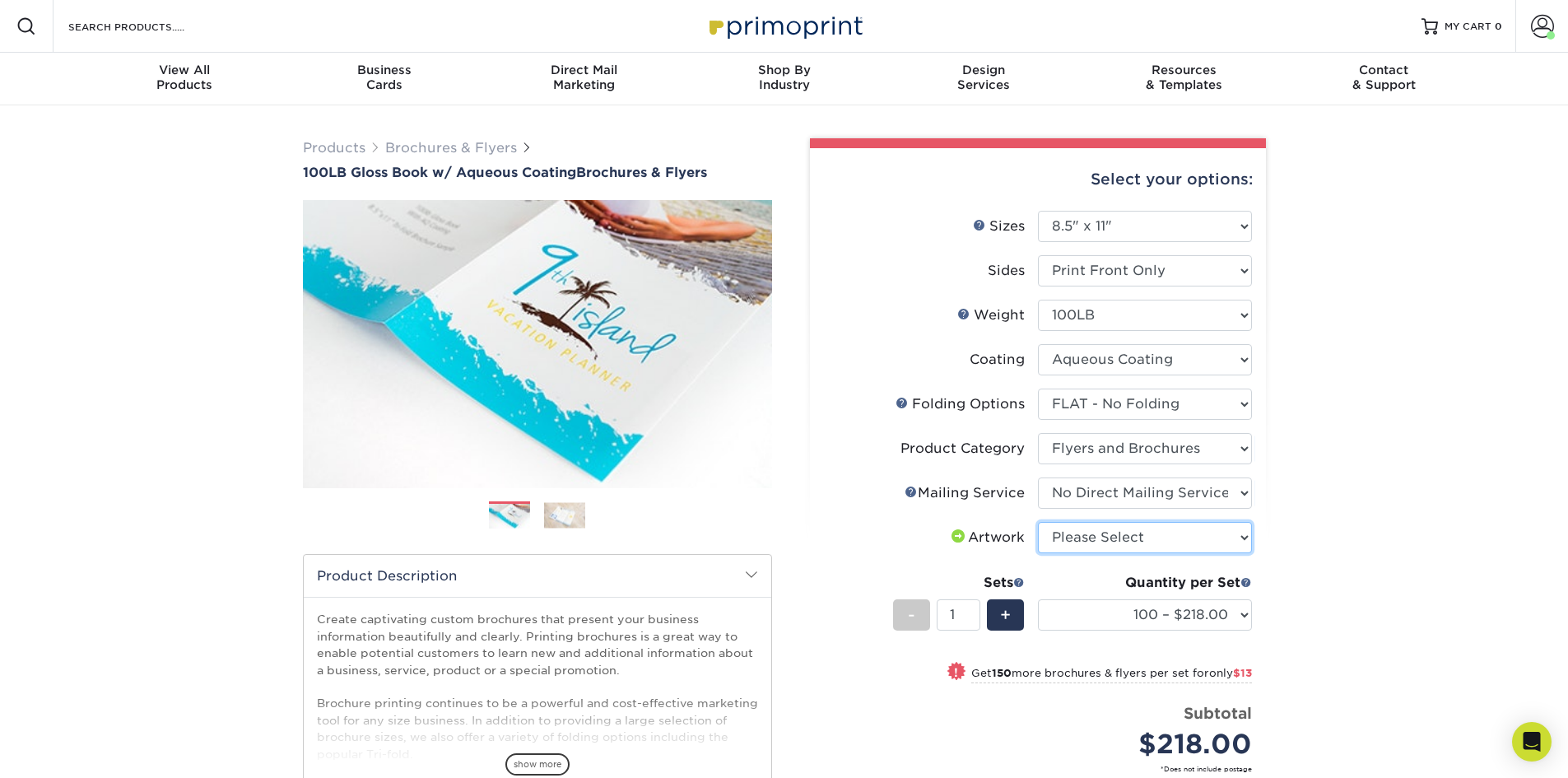
select select "upload"
click at [1038, 522] on select "Please Select I will upload files I need a design - $175" at bounding box center [1145, 537] width 214 height 31
click at [1011, 626] on span "+" at bounding box center [1005, 615] width 11 height 25
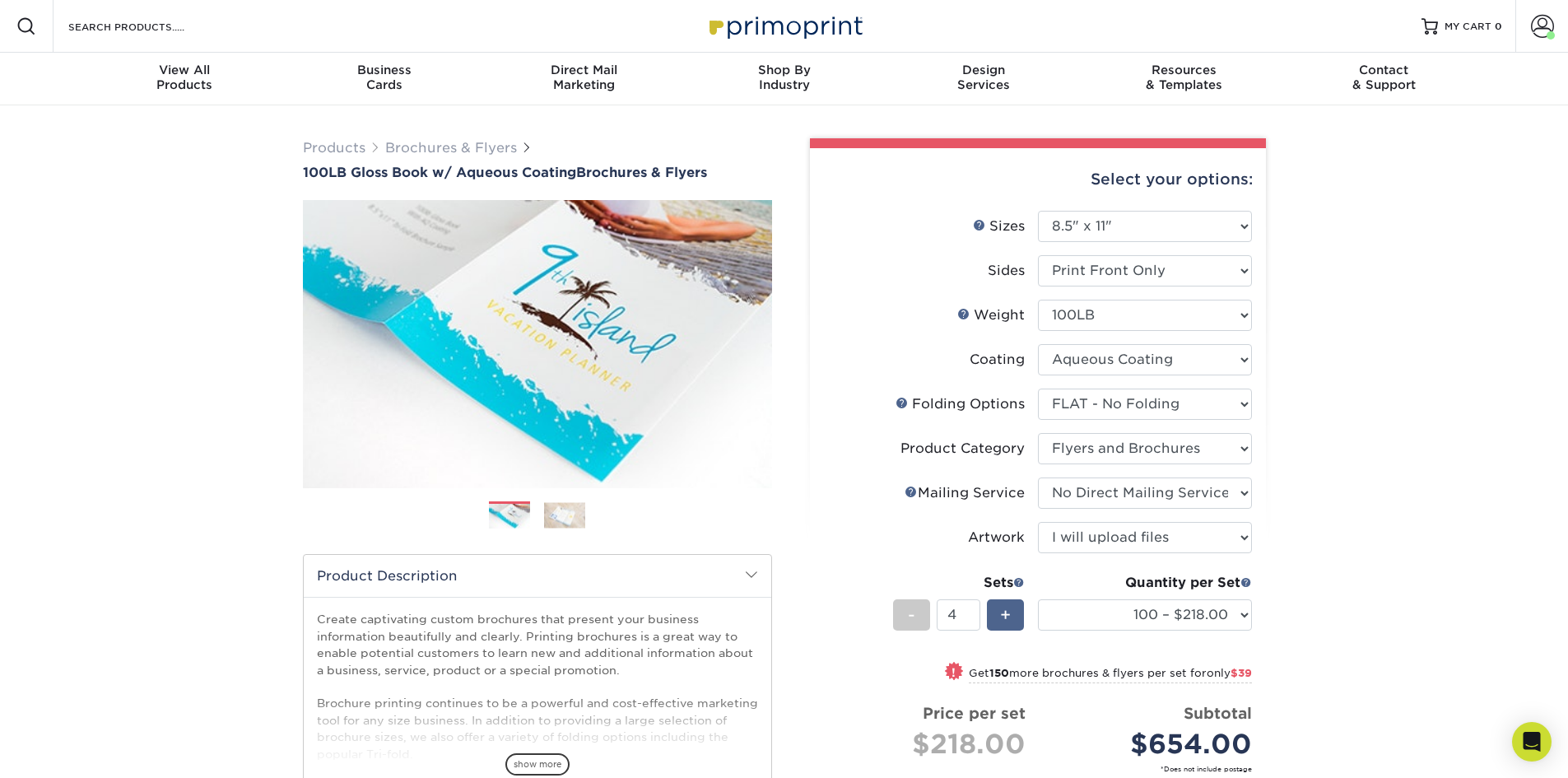
click at [1011, 626] on span "+" at bounding box center [1005, 615] width 11 height 25
type input "5"
click at [1210, 617] on select "100 – $218.00 250 – $231.00 500 – $238.00 1000 – $269.00 2000 – $351.00 2500 – …" at bounding box center [1145, 615] width 214 height 31
select select "500 – $238.00"
click at [1038, 600] on select "100 – $218.00 250 – $231.00 500 – $238.00 1000 – $269.00 2000 – $351.00 2500 – …" at bounding box center [1145, 615] width 214 height 31
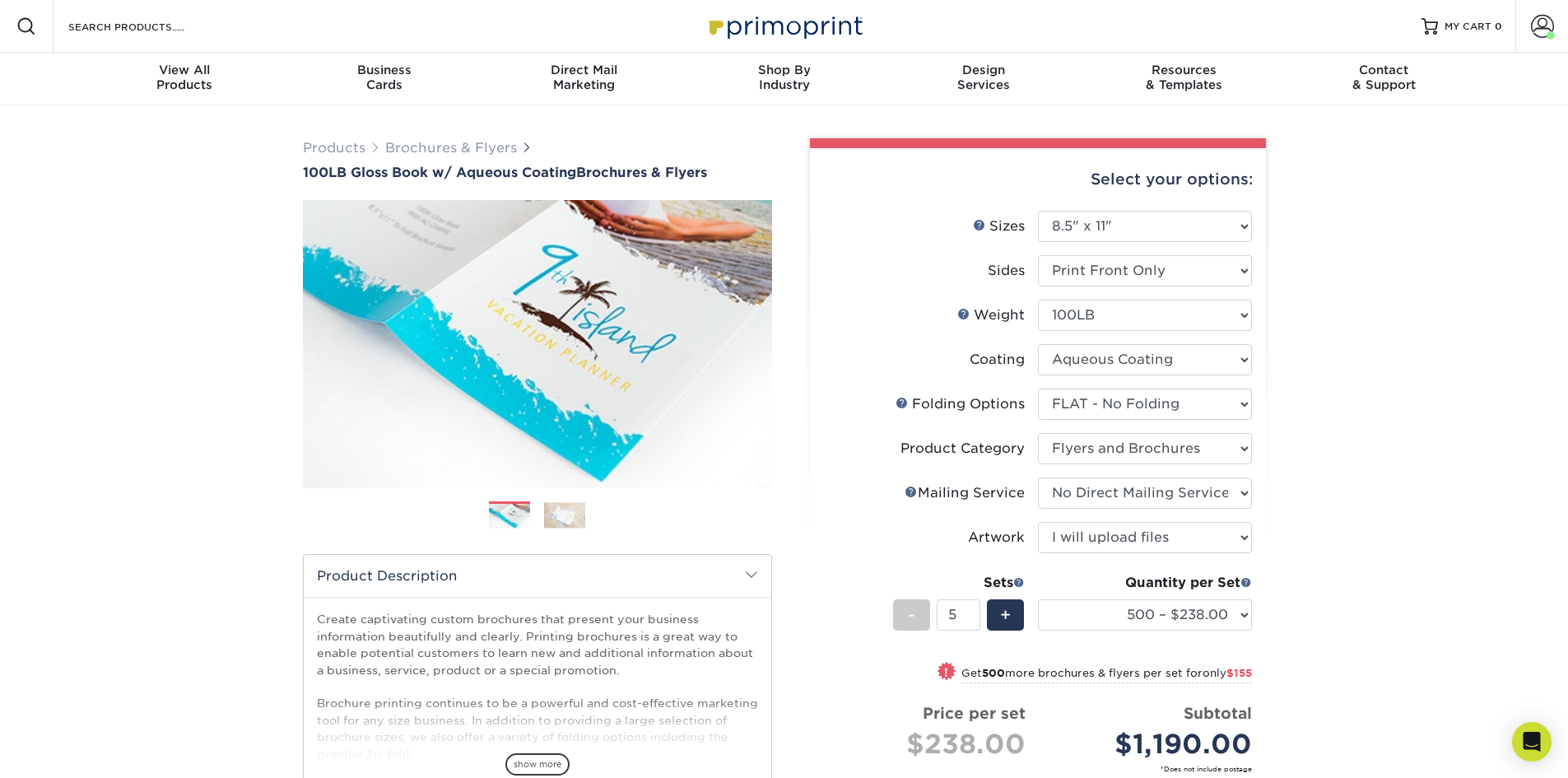
click at [1329, 258] on div "Products Brochures & Flyers 100LB Gloss Book w/ Aqueous Coating Brochures & Fly…" at bounding box center [784, 564] width 1568 height 917
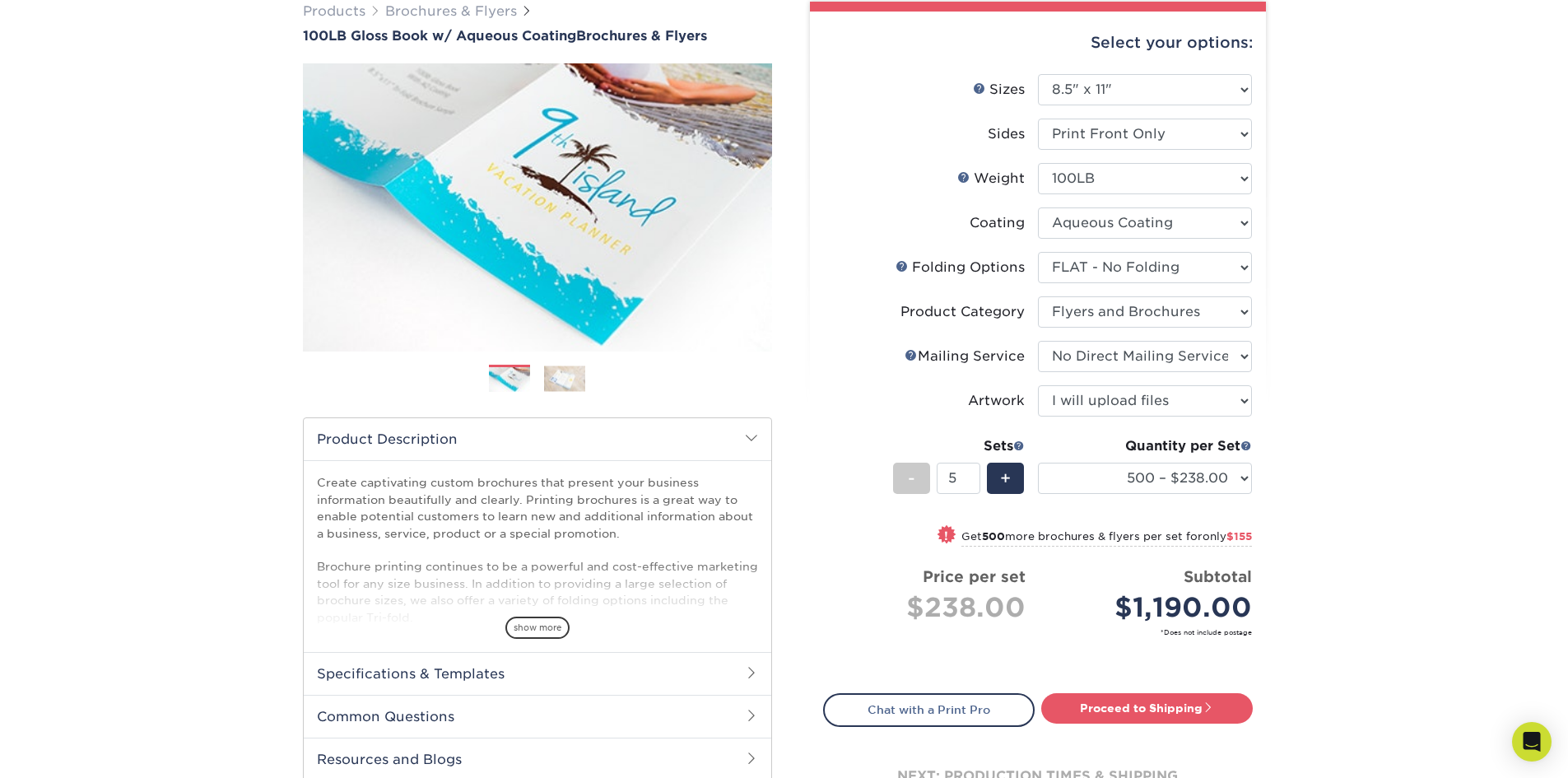
scroll to position [164, 0]
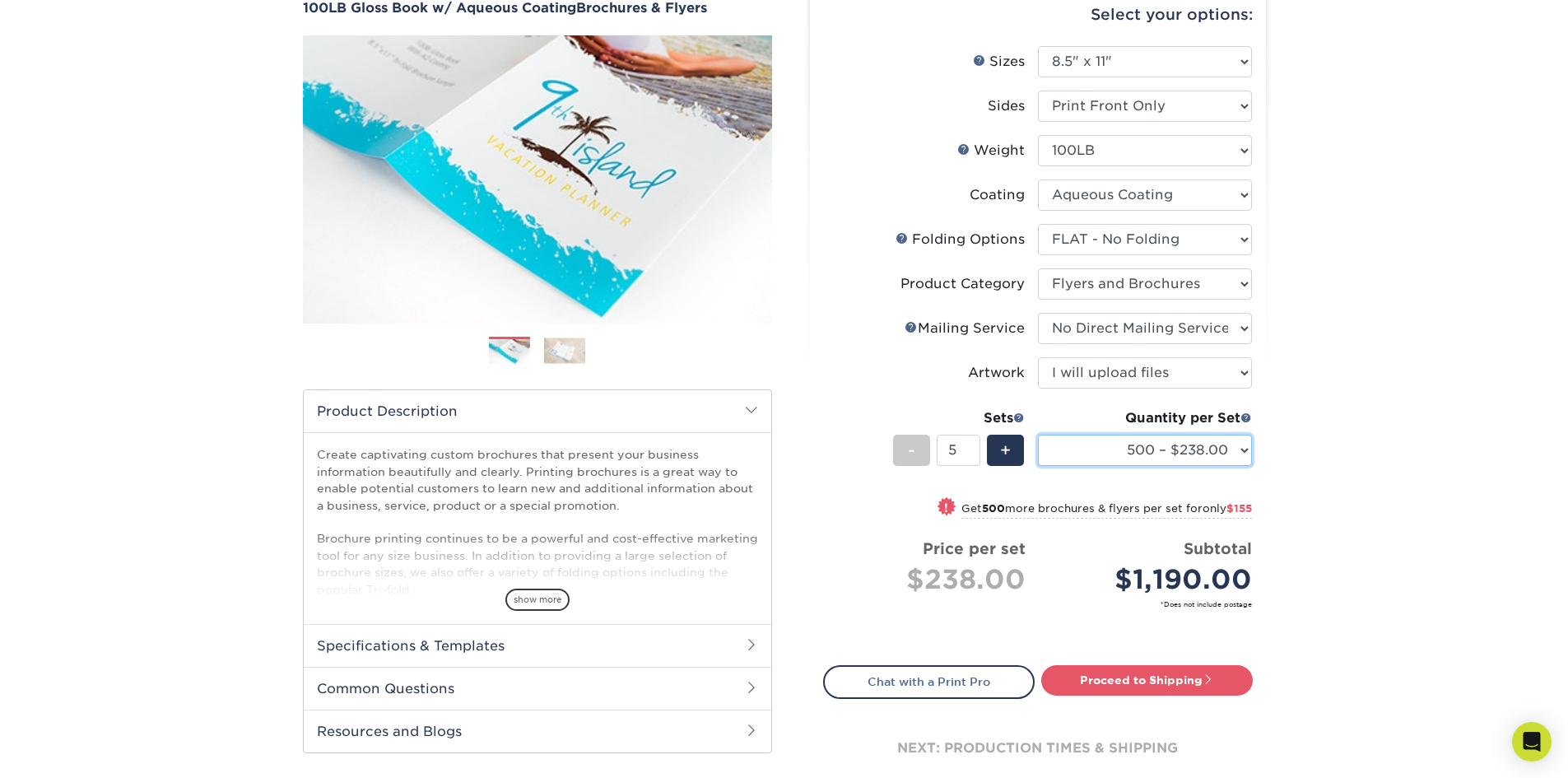
click at [1094, 447] on select "100 – $218.00 250 – $231.00 500 – $238.00 1000 – $269.00 2000 – $351.00 2500 – …" at bounding box center [1145, 450] width 214 height 31
click at [1038, 434] on select "100 – $218.00 250 – $231.00 500 – $238.00 1000 – $269.00 2000 – $351.00 2500 – …" at bounding box center [1145, 450] width 214 height 31
click at [1168, 684] on link "Proceed to Shipping" at bounding box center [1147, 680] width 211 height 29
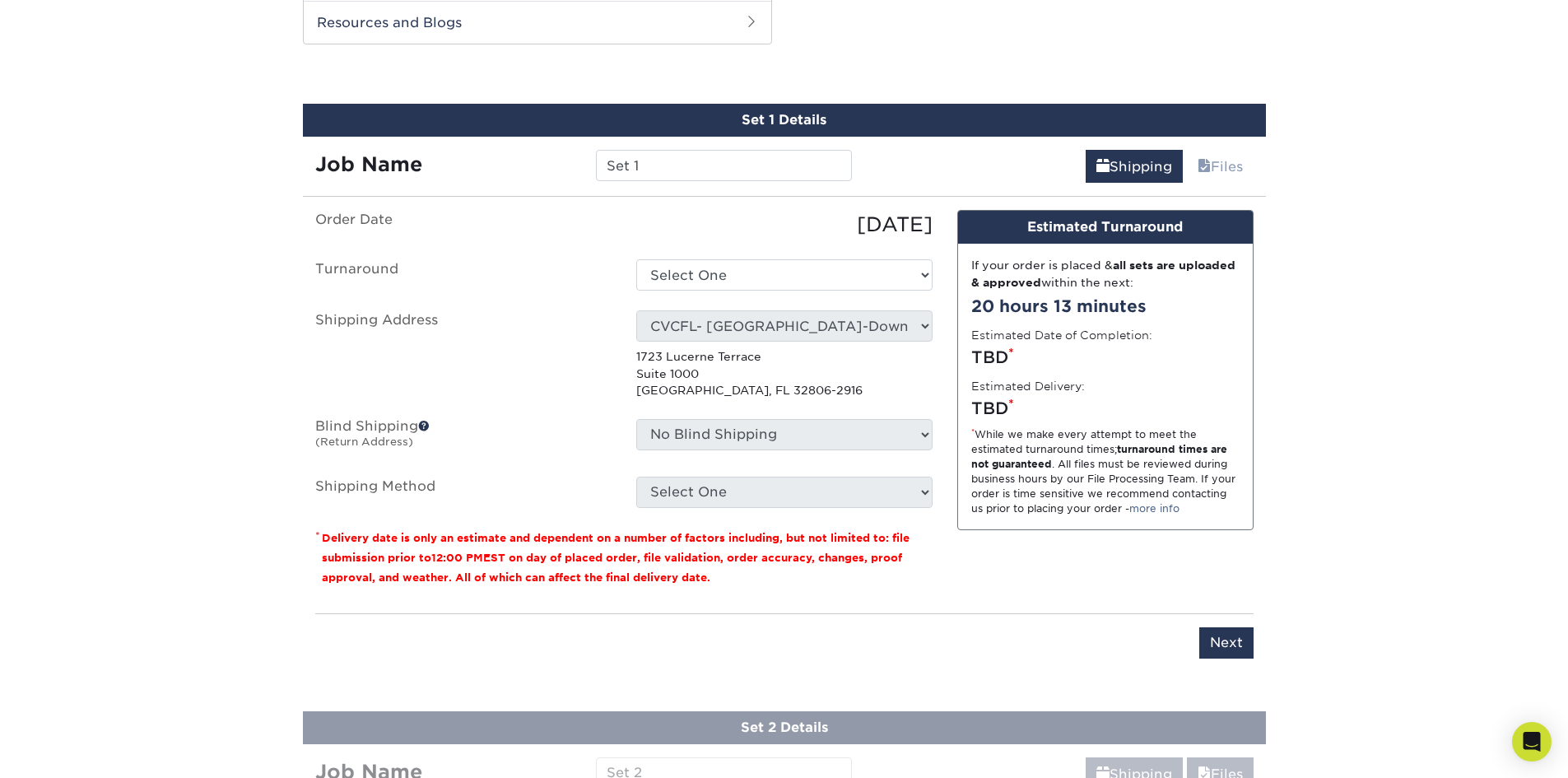
scroll to position [875, 0]
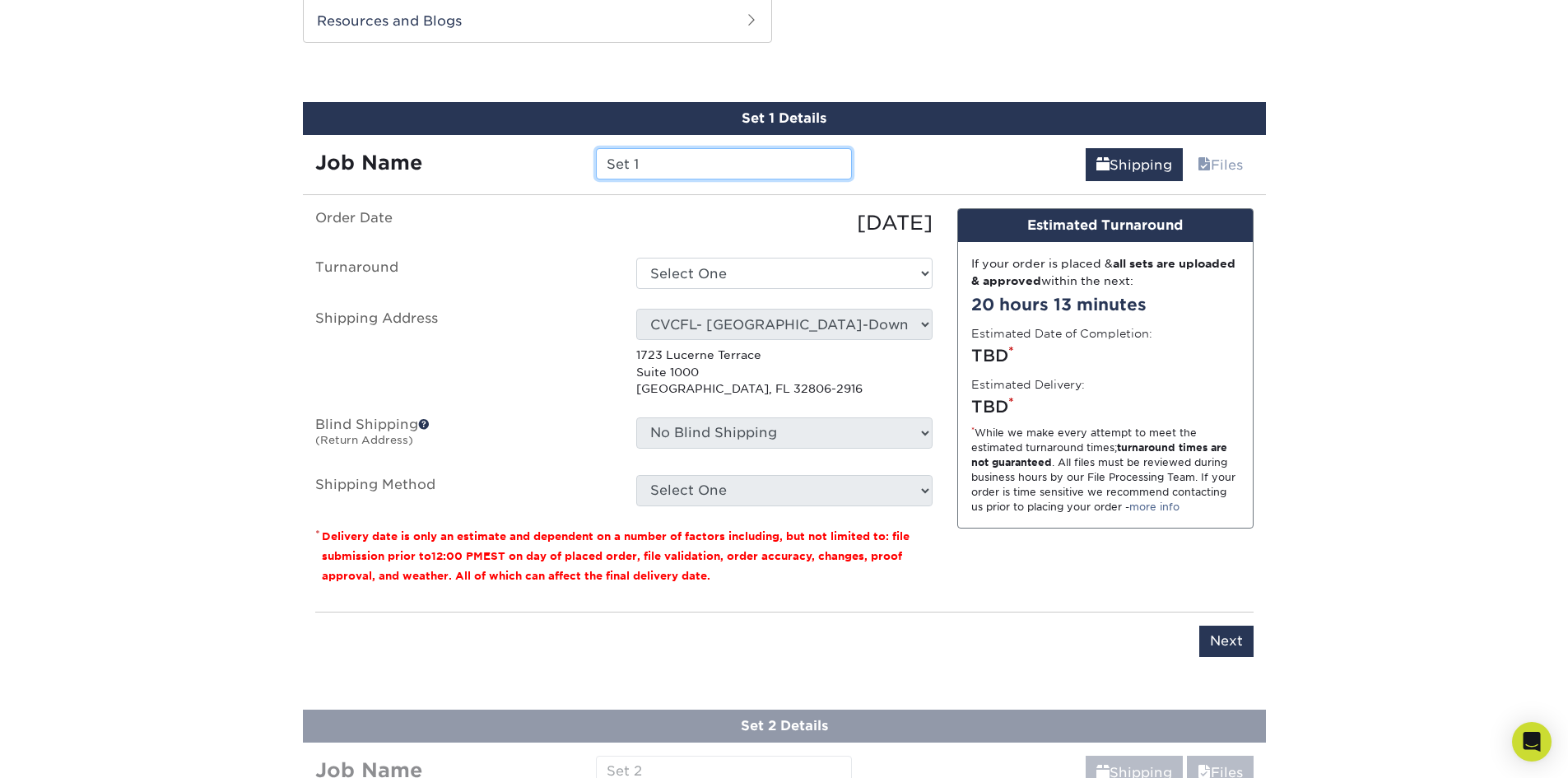
click at [643, 171] on input "Set 1" at bounding box center [723, 163] width 256 height 31
type input "CHS - HeartCLEAR - Print Collateral"
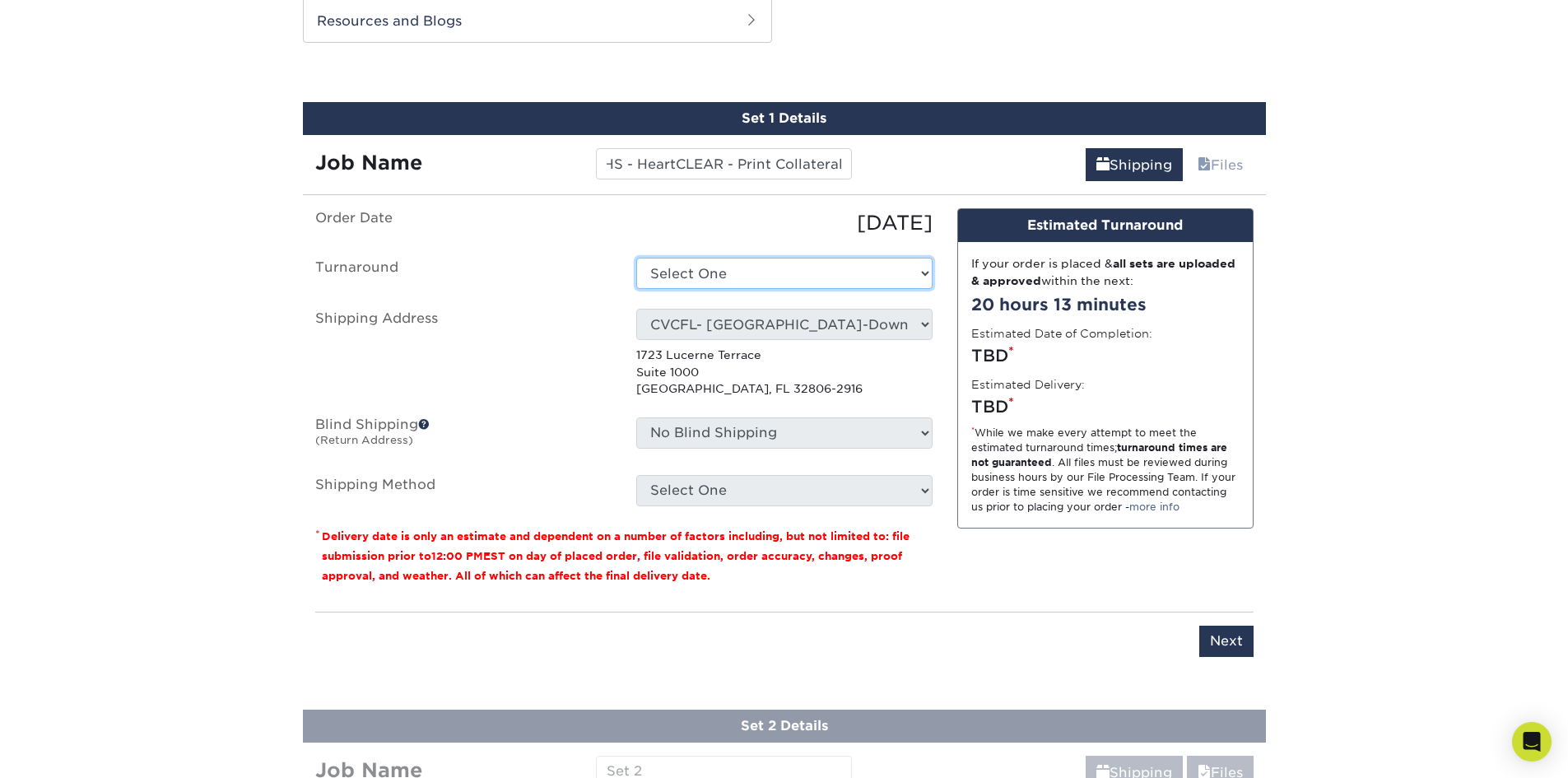
scroll to position [0, 0]
click at [684, 275] on select "Select One 2-4 Business Days 2 Day Next Business Day" at bounding box center [784, 274] width 297 height 31
select select "d5fe1355-d2c9-43cb-b61d-2e81058d4bba"
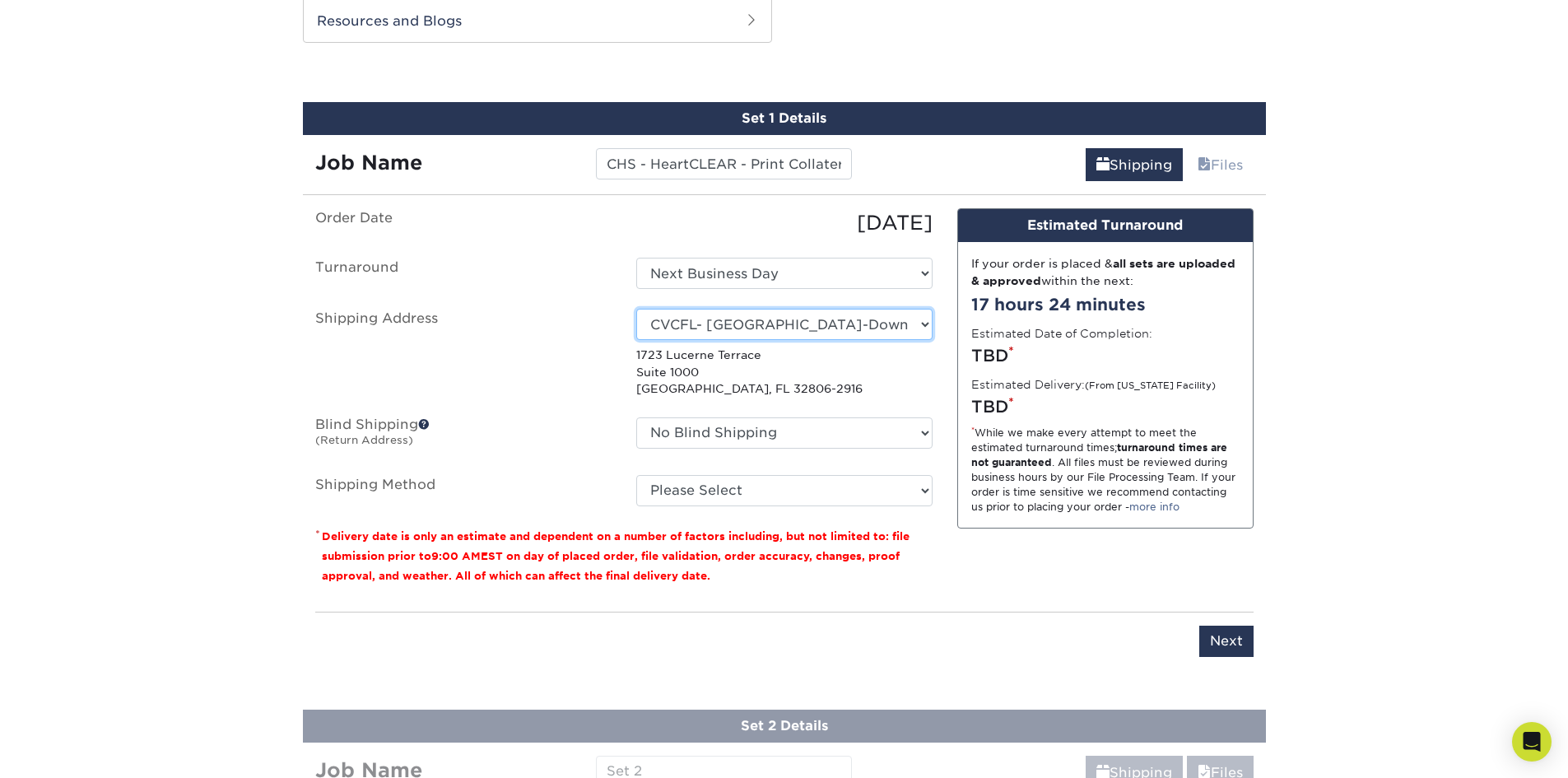
click at [770, 310] on select "Select One Lauryn Matthews AAP Conference - Advance Warehouse Acacia Crawford A…" at bounding box center [784, 324] width 297 height 31
select select "285567"
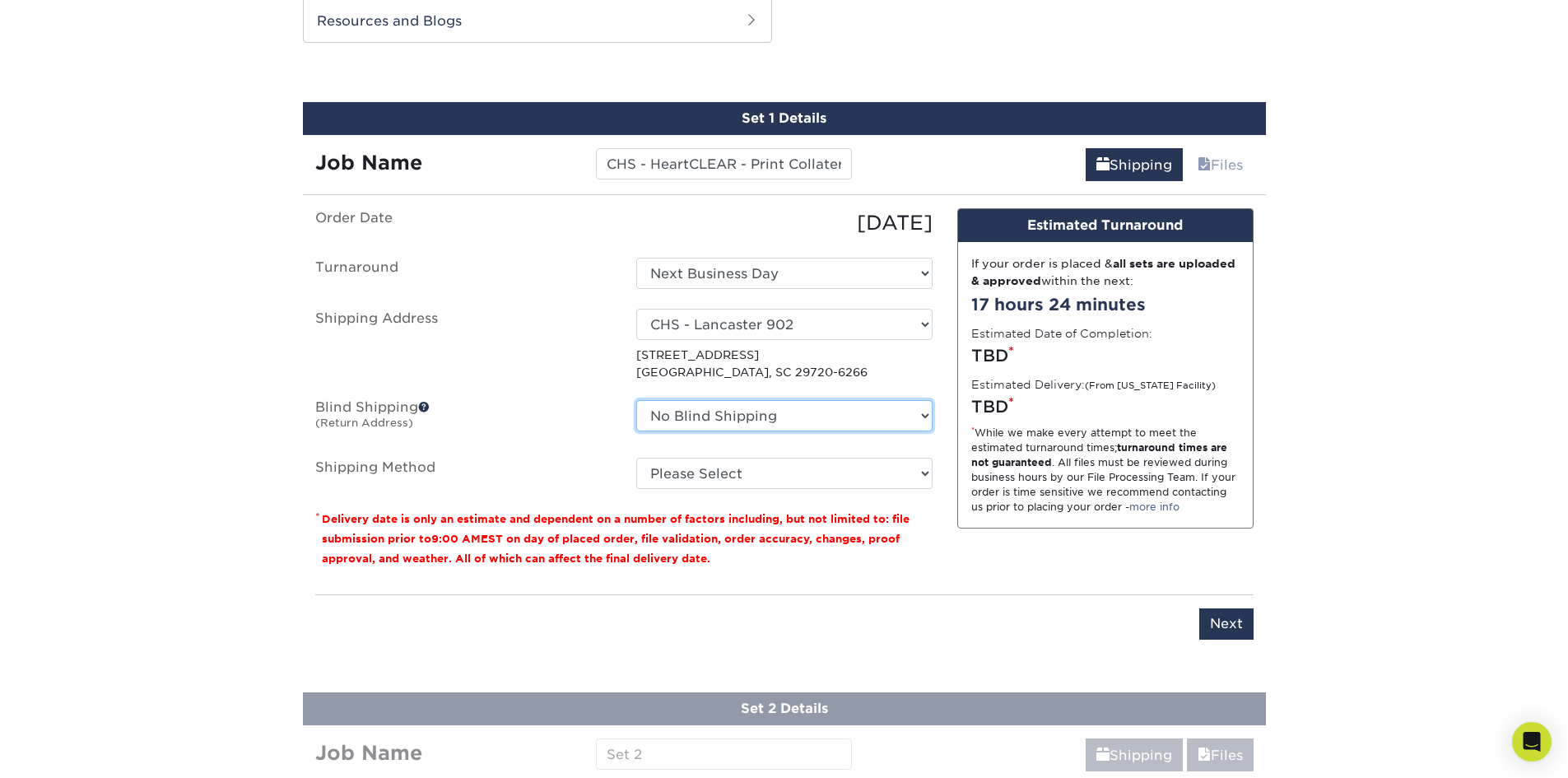
click at [752, 410] on select "No Blind Shipping Lauryn Matthews AAP Conference - Advance Warehouse Acacia Cra…" at bounding box center [784, 416] width 297 height 31
select select "285567"
click at [636, 400] on select "No Blind Shipping Lauryn Matthews AAP Conference - Advance Warehouse Acacia Cra…" at bounding box center [784, 416] width 297 height 31
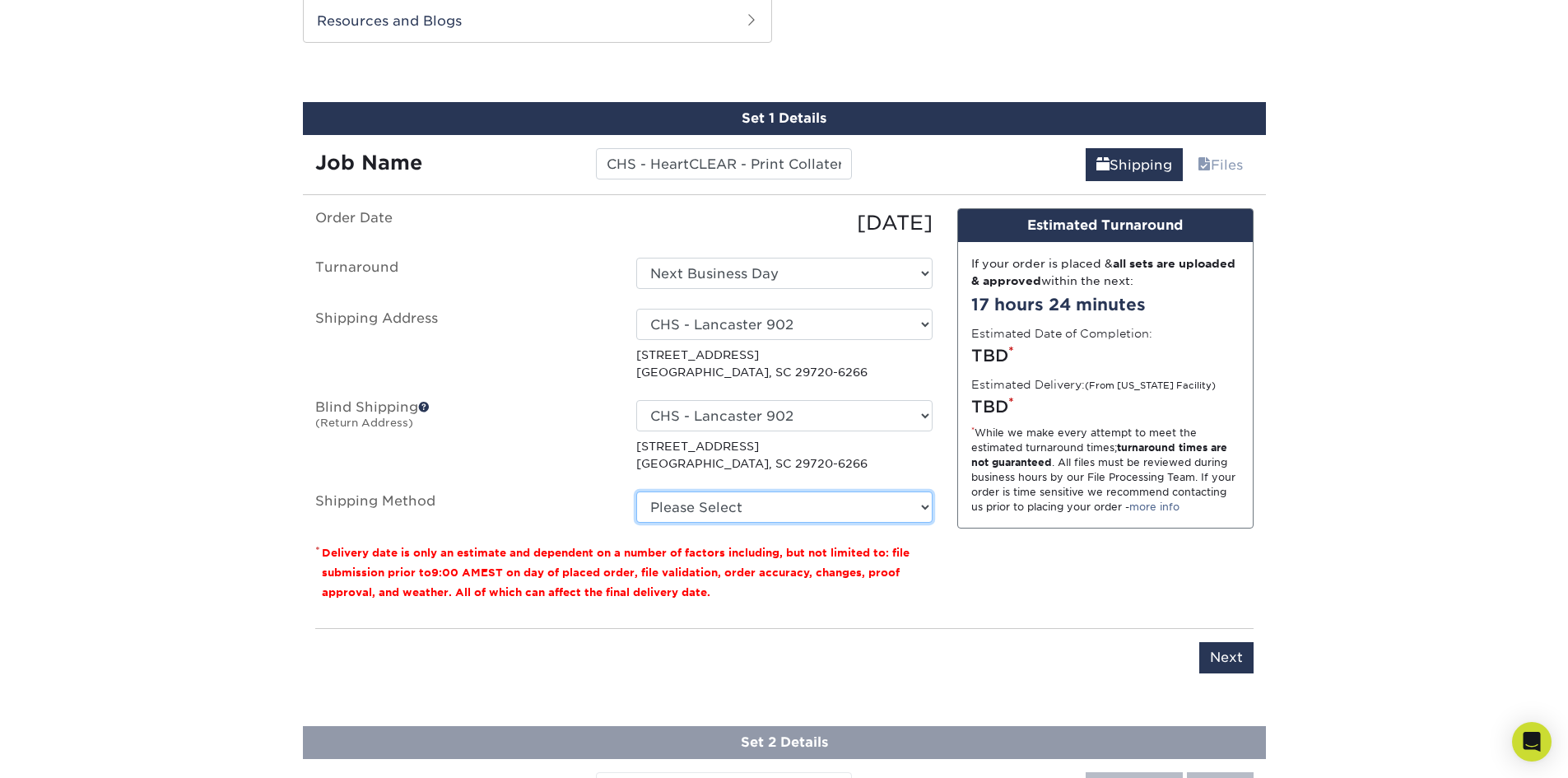
click at [705, 513] on select "Please Select Ground Shipping (+$26.41) 3 Day Shipping Service (+$40.15) 2 Day …" at bounding box center [784, 507] width 297 height 31
select select "03"
click at [636, 491] on select "Please Select Ground Shipping (+$26.41) 3 Day Shipping Service (+$40.15) 2 Day …" at bounding box center [784, 507] width 297 height 31
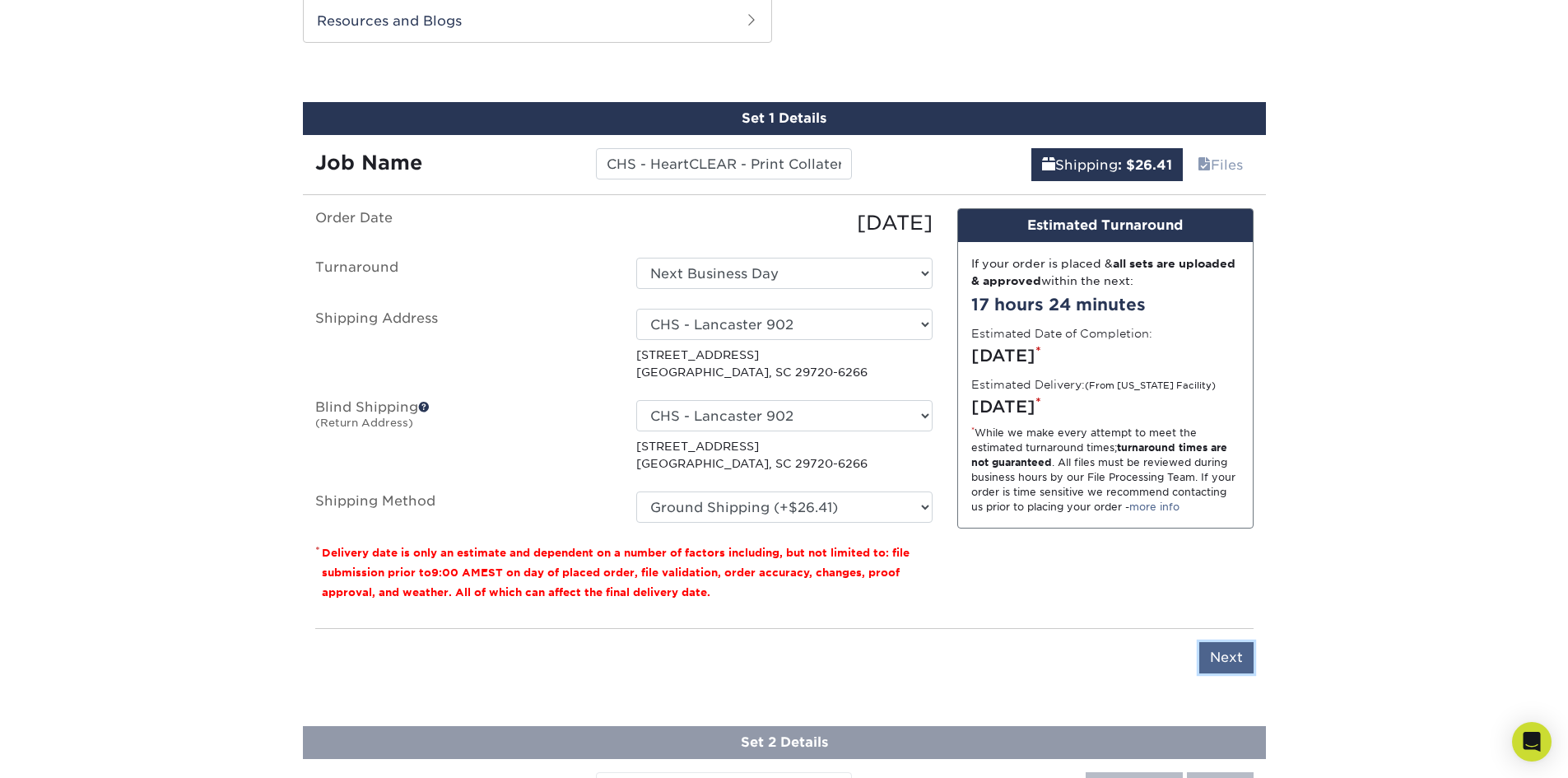
click at [1227, 661] on input "Next" at bounding box center [1226, 658] width 54 height 31
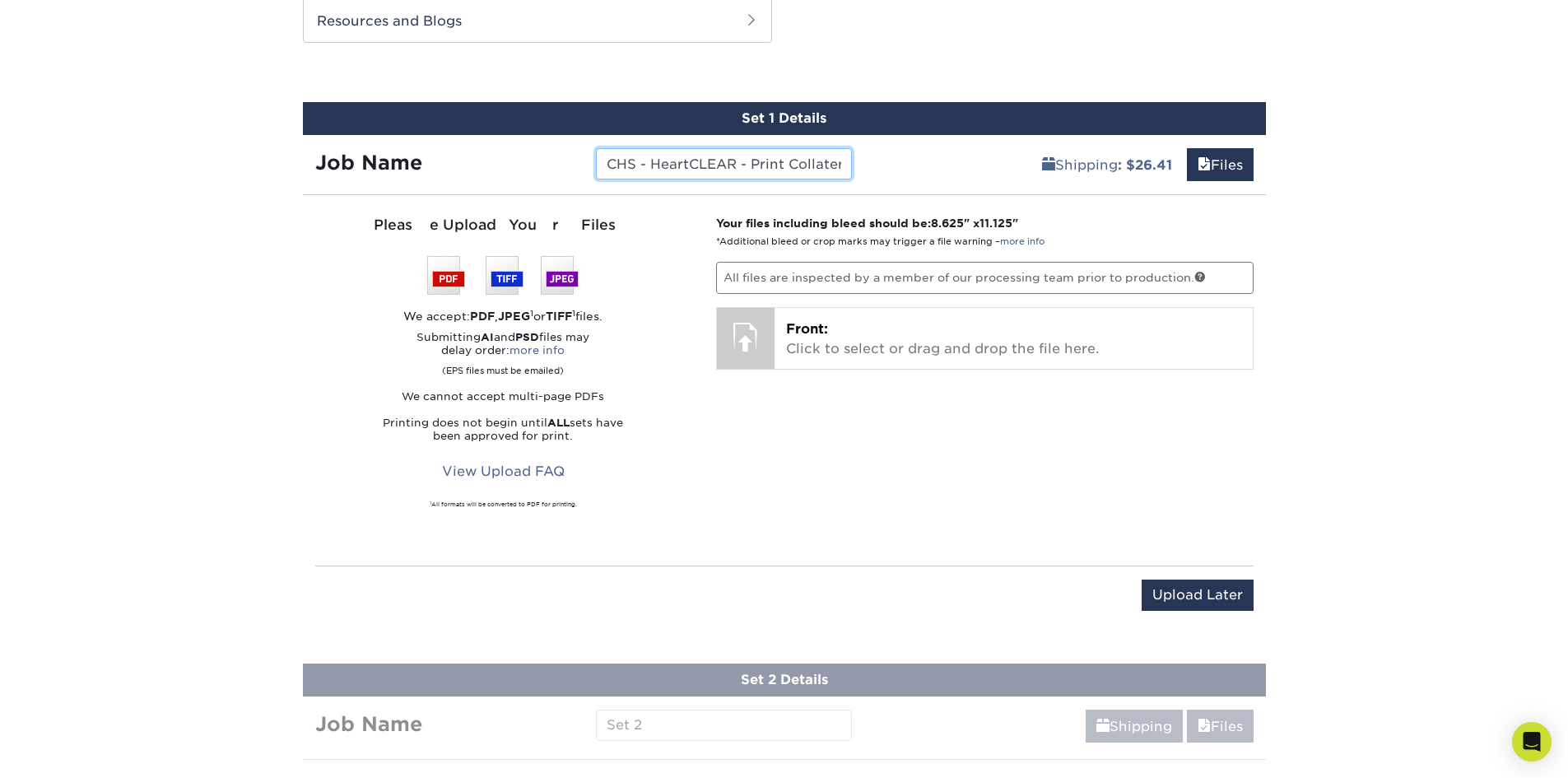
scroll to position [0, 14]
drag, startPoint x: 783, startPoint y: 160, endPoint x: 847, endPoint y: 158, distance: 64.0
click at [847, 158] on input "CHS - HeartCLEAR - Print Collateral" at bounding box center [723, 163] width 256 height 31
click at [741, 161] on input "CHS - HeartCLEAR - Print Collateral" at bounding box center [723, 163] width 256 height 31
drag, startPoint x: 753, startPoint y: 157, endPoint x: 974, endPoint y: 160, distance: 221.0
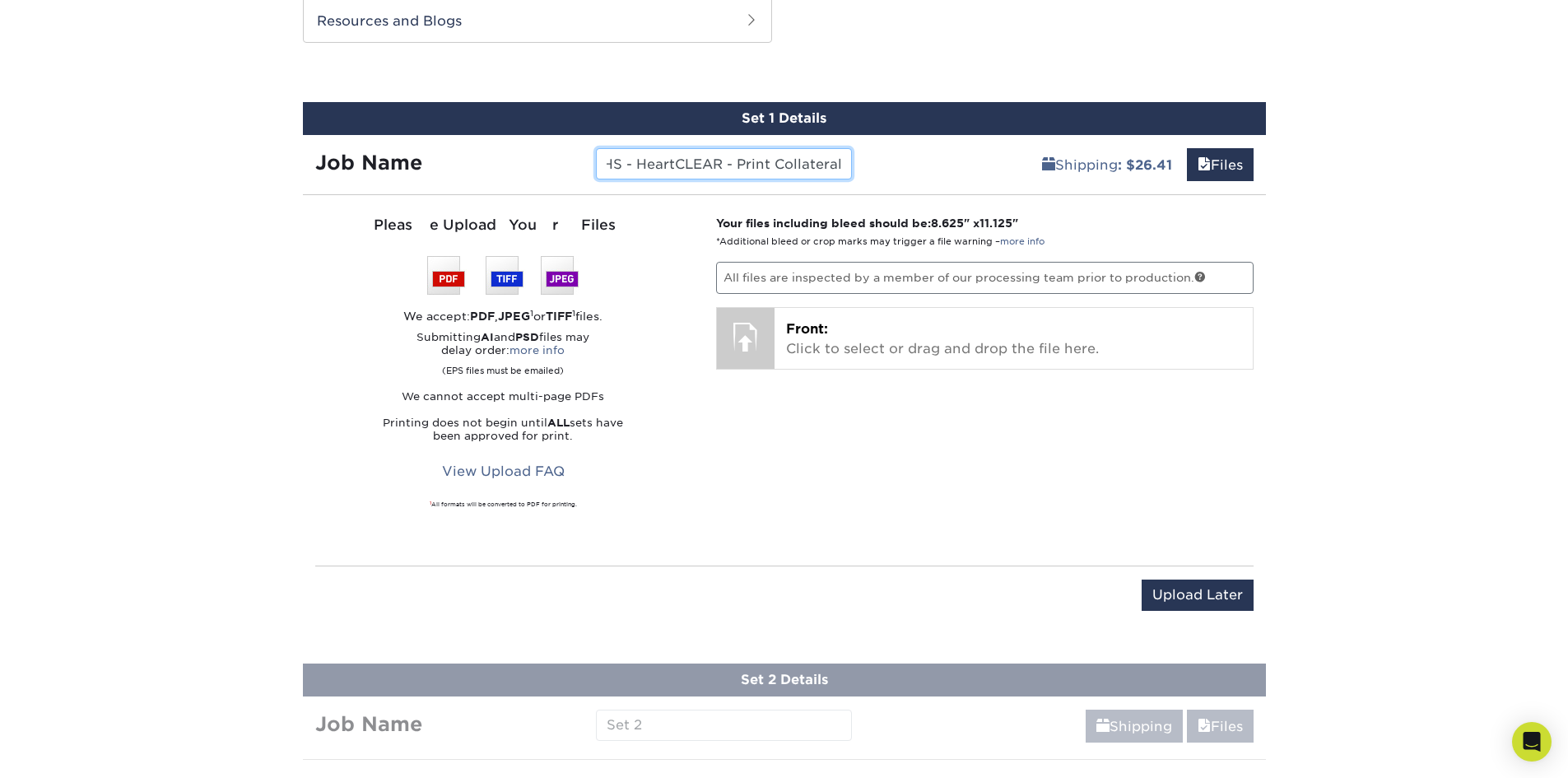
click at [974, 160] on div "Job Name CHS - HeartCLEAR - Print Collateral Shipping : $26.41 Files" at bounding box center [784, 158] width 963 height 46
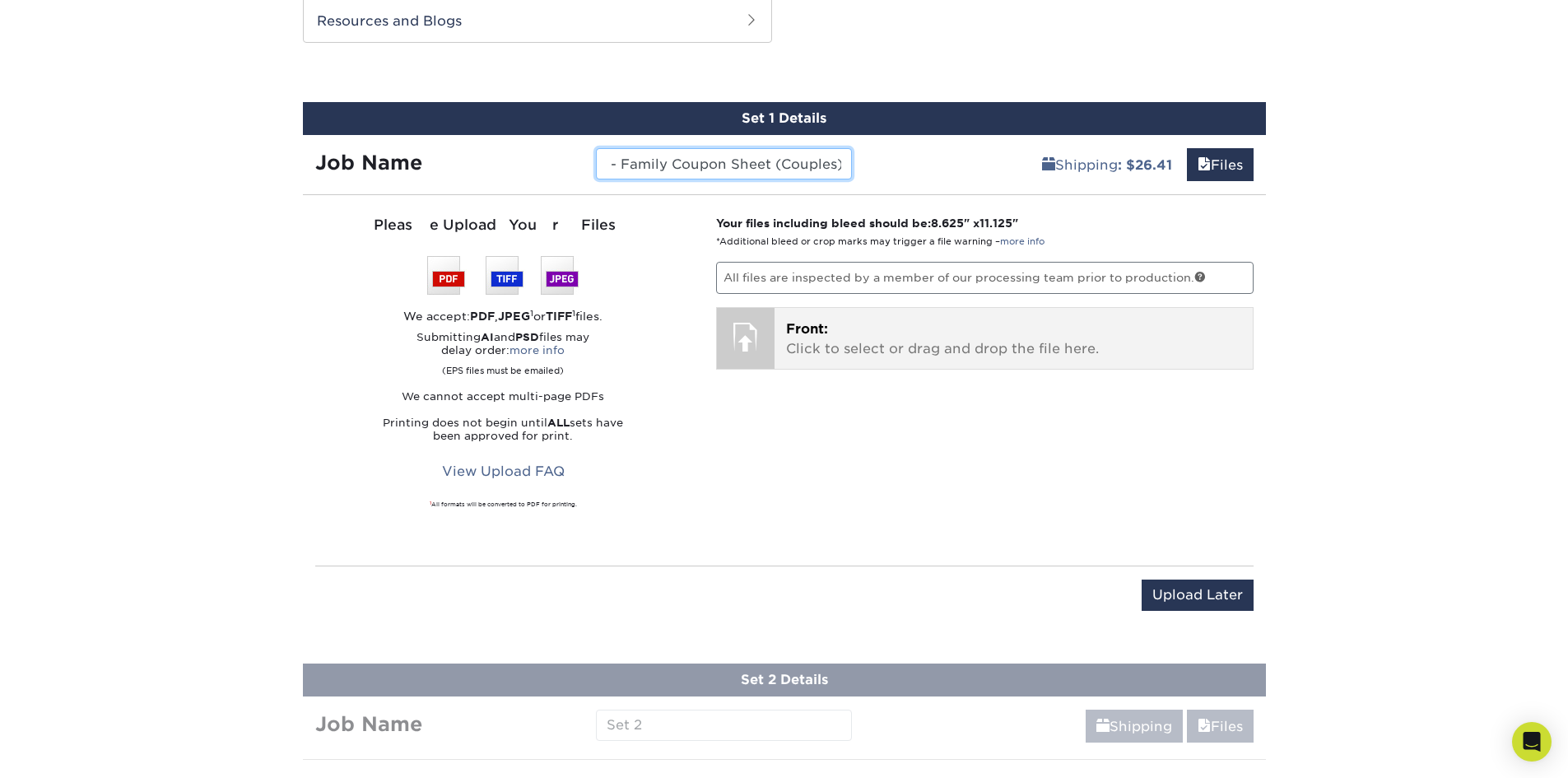
type input "CHS - HeartCLEAR - Family Coupon Sheet (Couples)"
click at [888, 331] on p "Front: Click to select or drag and drop the file here." at bounding box center [1014, 339] width 455 height 39
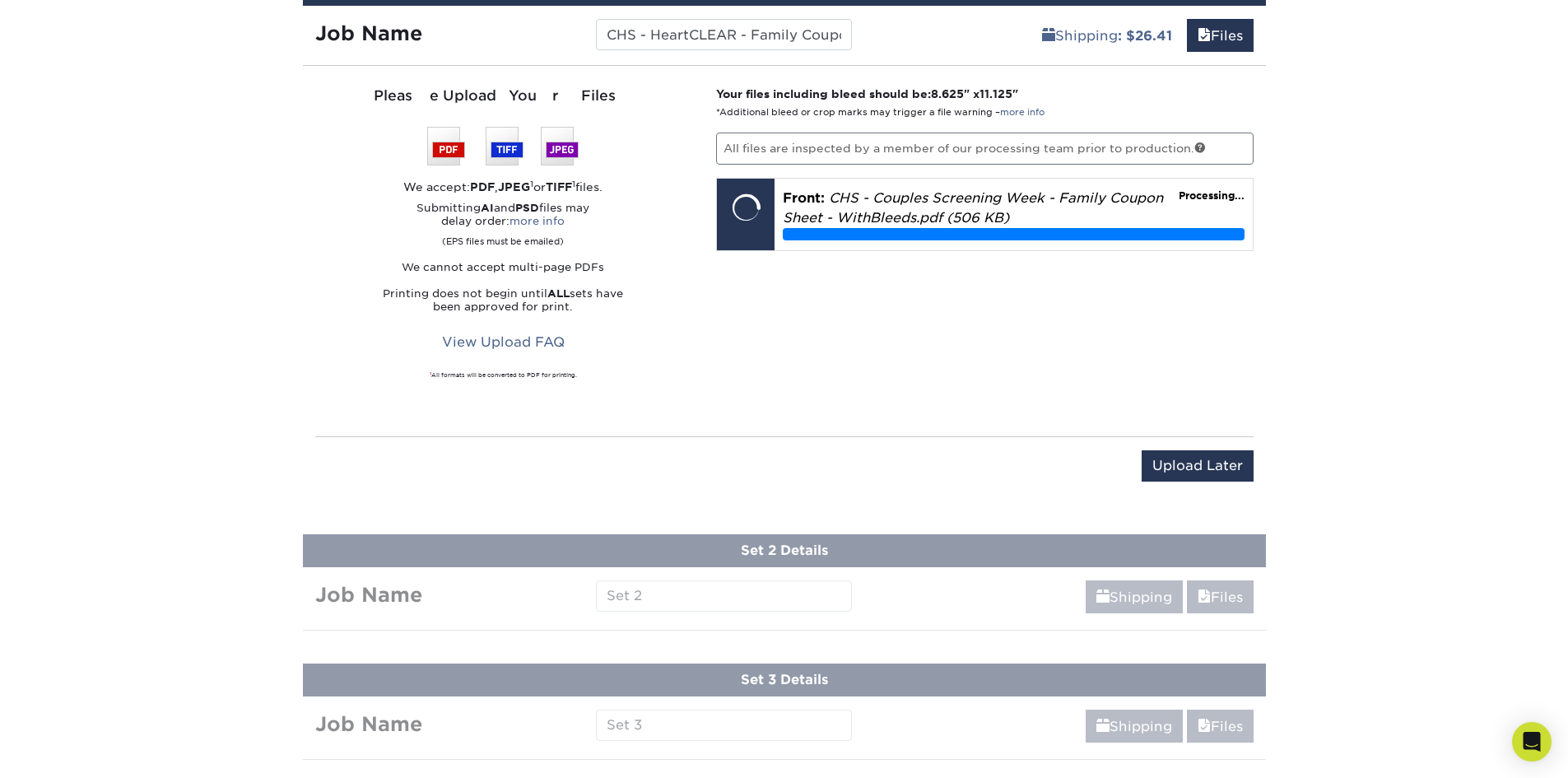
scroll to position [958, 0]
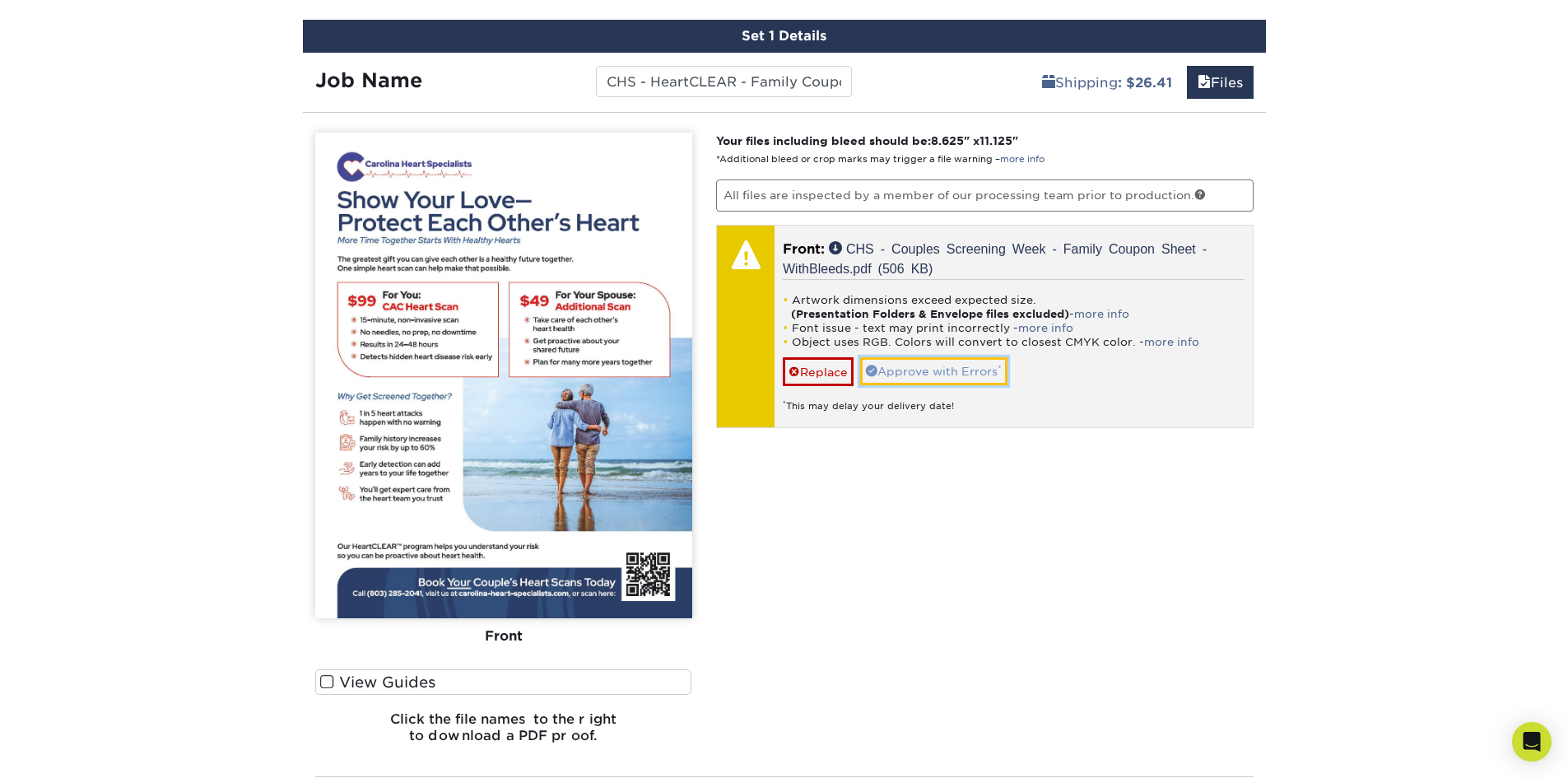
click at [946, 371] on link "Approve with Errors *" at bounding box center [934, 371] width 147 height 28
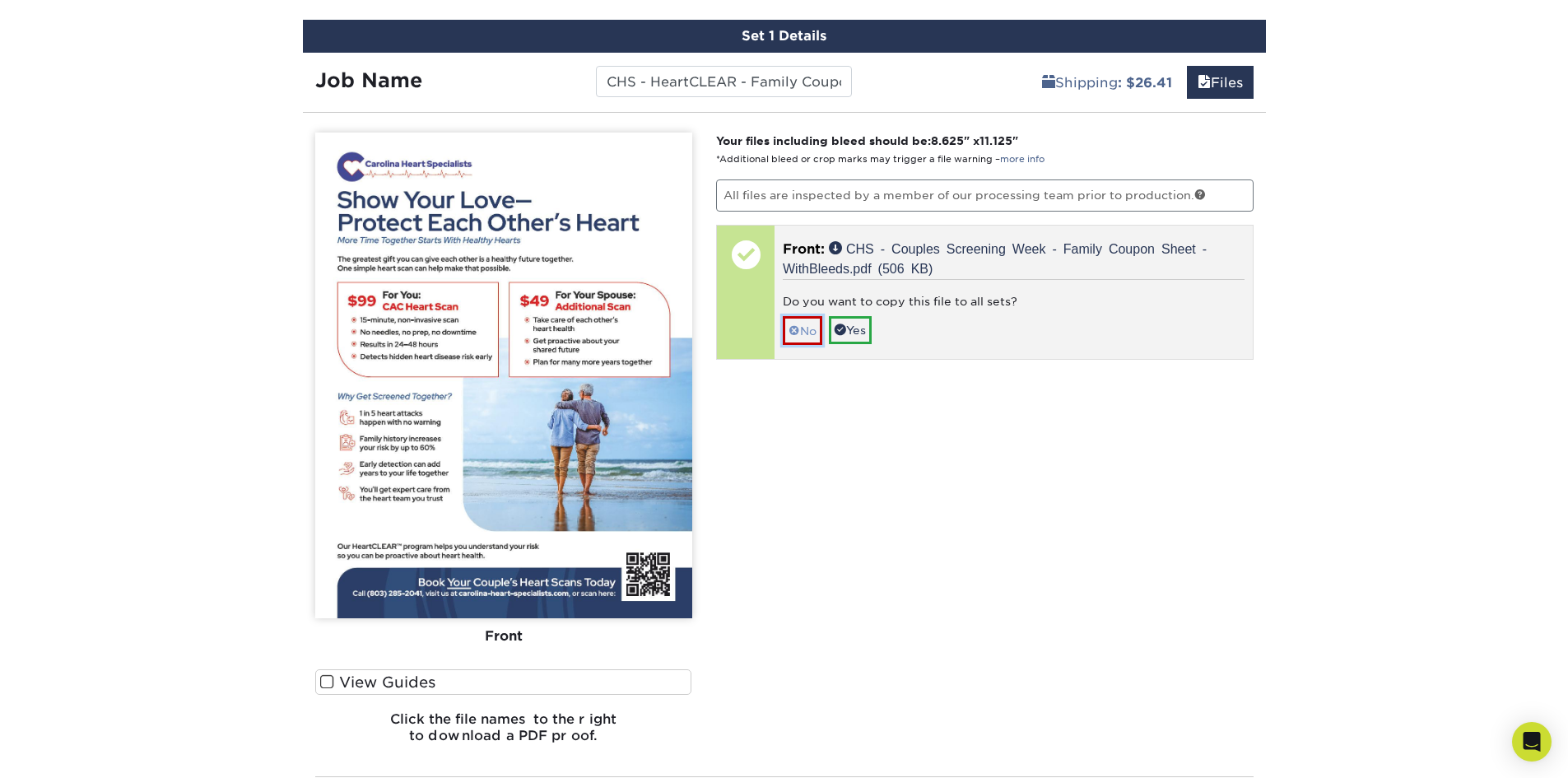
click at [807, 334] on link "No" at bounding box center [802, 330] width 39 height 28
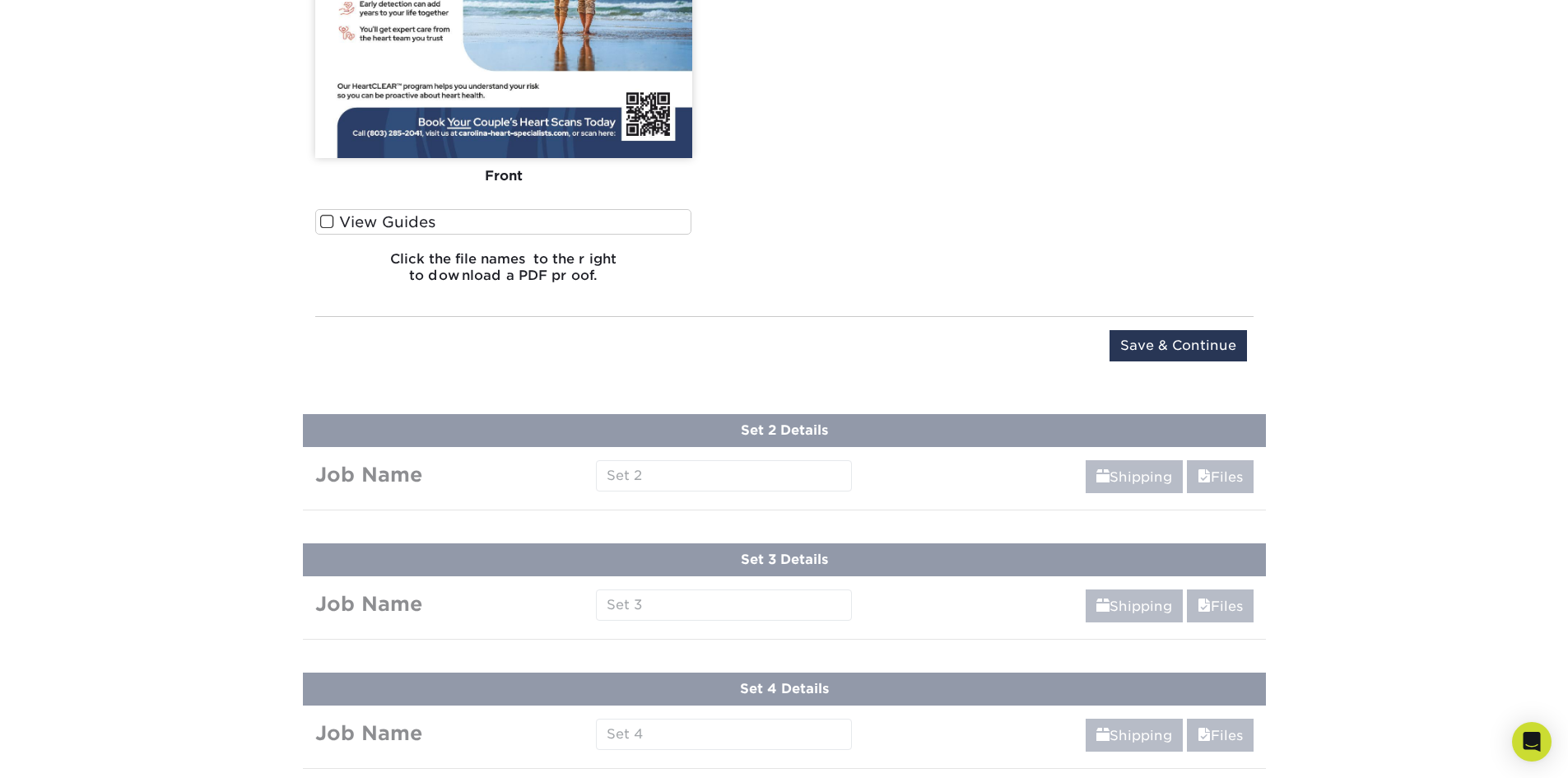
scroll to position [1534, 0]
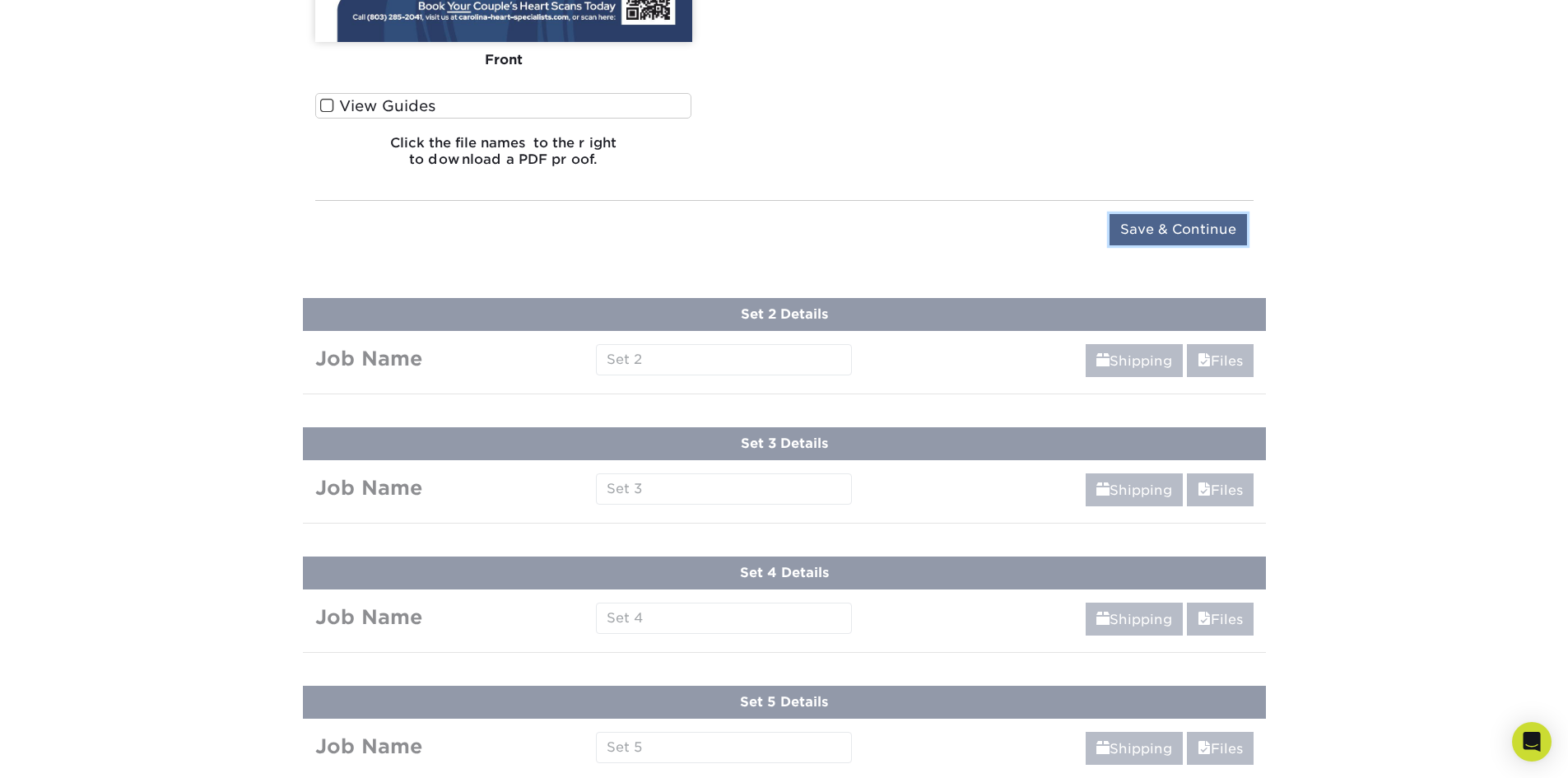
click at [1154, 231] on input "Save & Continue" at bounding box center [1179, 230] width 138 height 31
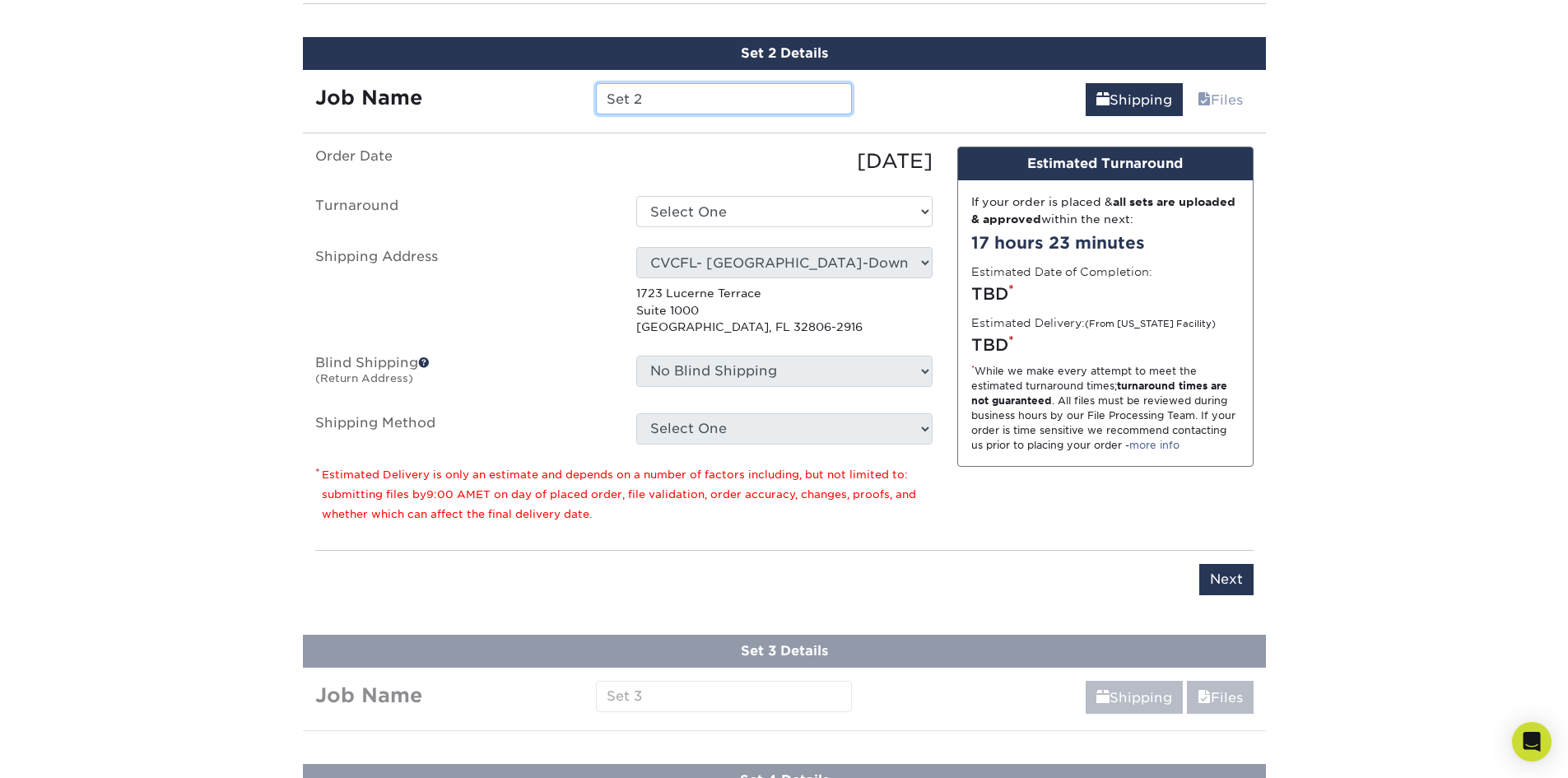
scroll to position [1066, 0]
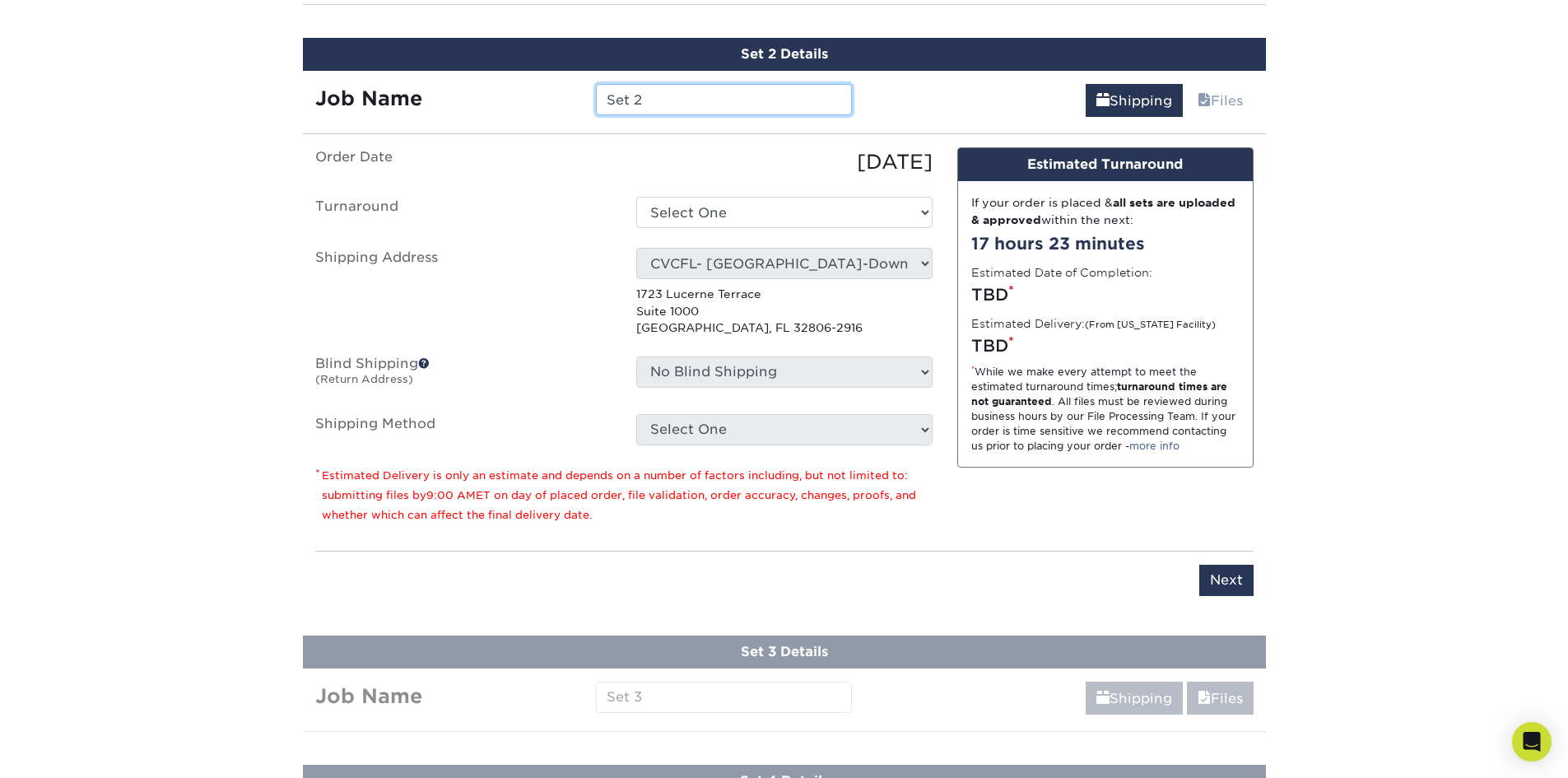
click at [675, 105] on input "Set 2" at bounding box center [723, 99] width 256 height 31
drag, startPoint x: 752, startPoint y: 99, endPoint x: 602, endPoint y: 105, distance: 150.1
click at [602, 105] on input "CHS - HeartCLEAR -" at bounding box center [723, 99] width 256 height 31
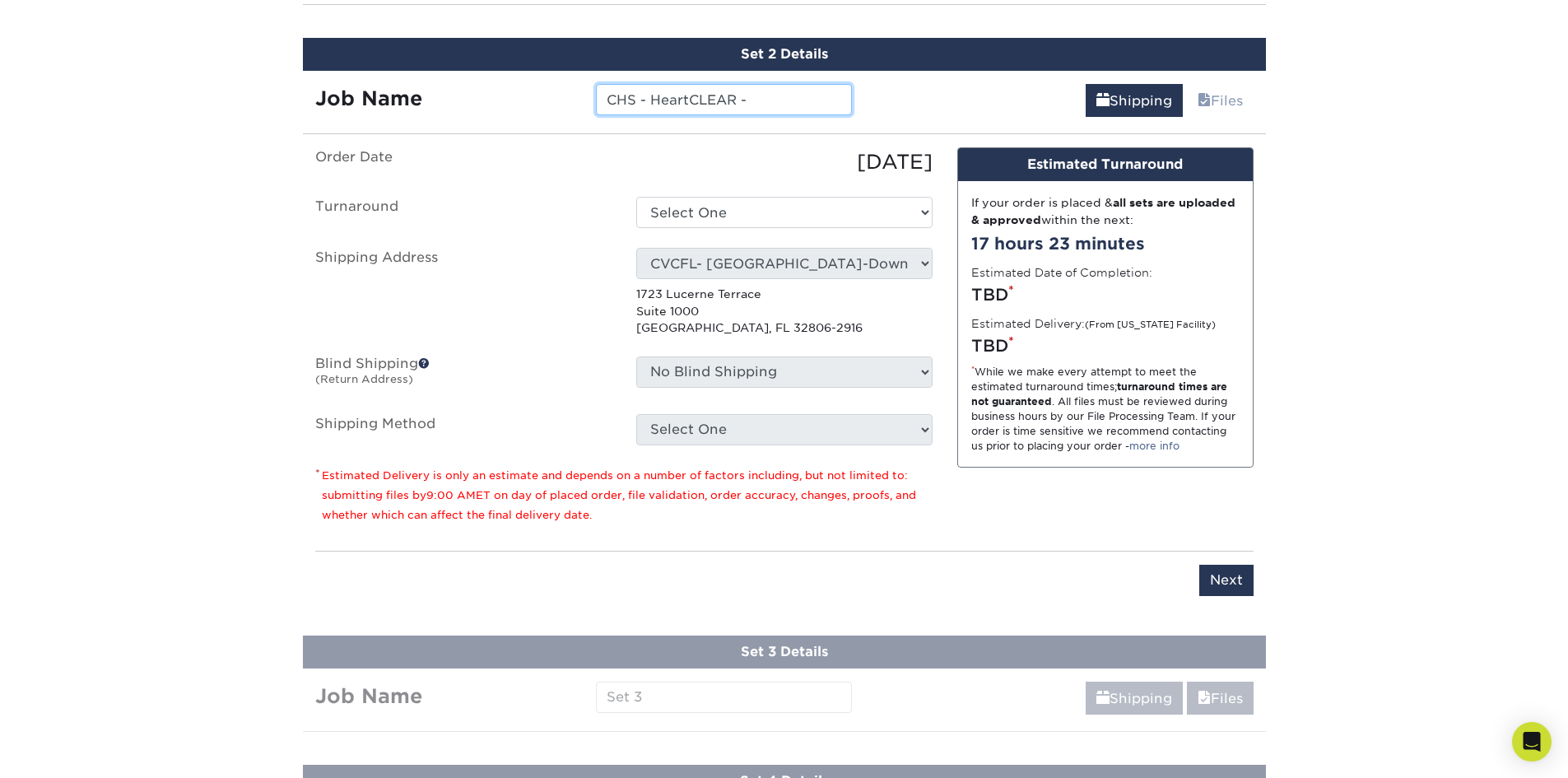
click at [786, 96] on input "CHS - HeartCLEAR -" at bounding box center [723, 99] width 256 height 31
type input "CHS - HeartCLEAR - Family Coupon Sheet (Standard)"
click at [760, 188] on ul "Order Date 08/29/2025 Turnaround Select One 2-4 Business Days 2 Day Next Busine…" at bounding box center [623, 296] width 617 height 298
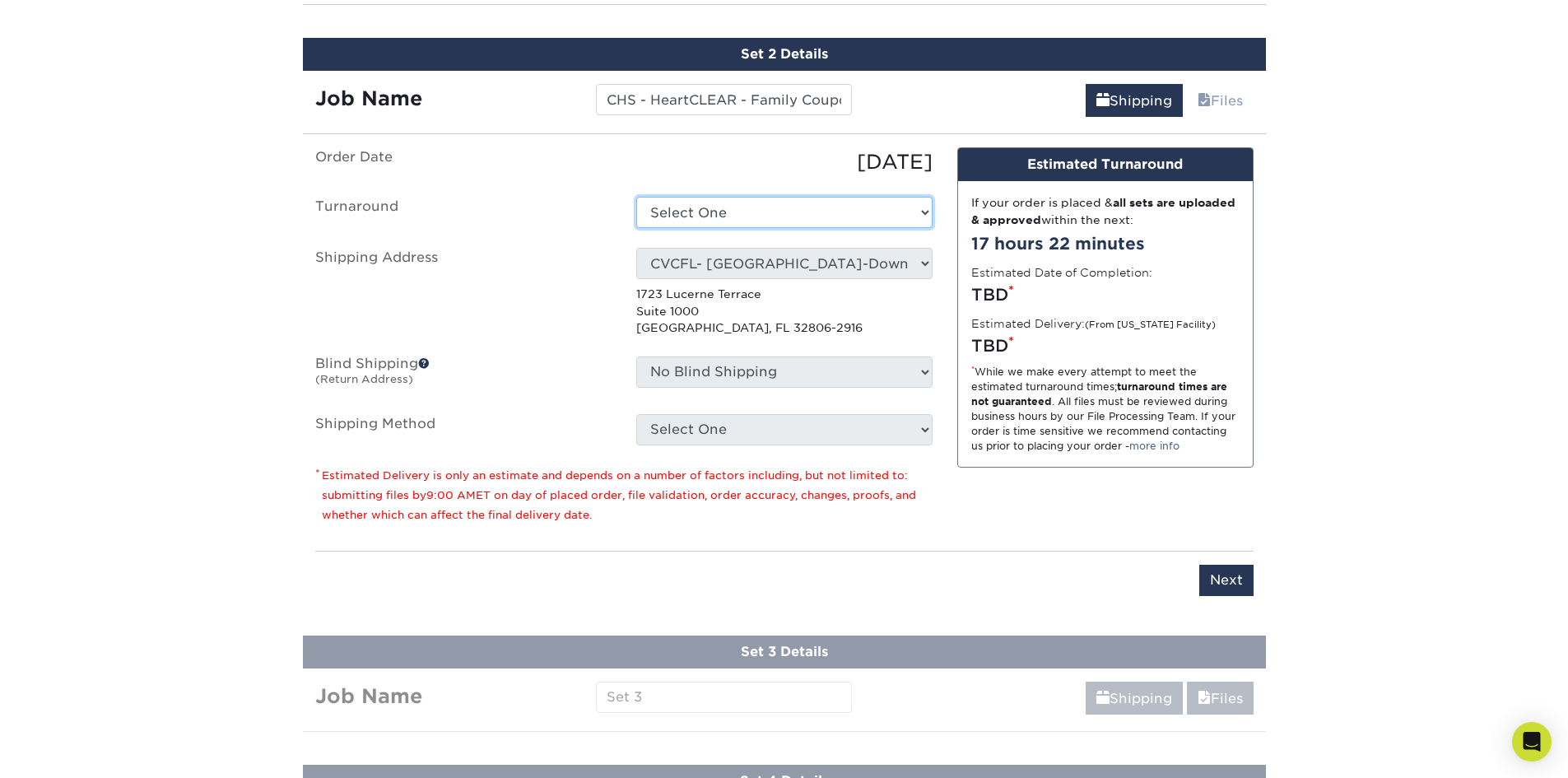
click at [752, 203] on select "Select One 2-4 Business Days 2 Day Next Business Day" at bounding box center [784, 212] width 297 height 31
select select "d5fe1355-d2c9-43cb-b61d-2e81058d4bba"
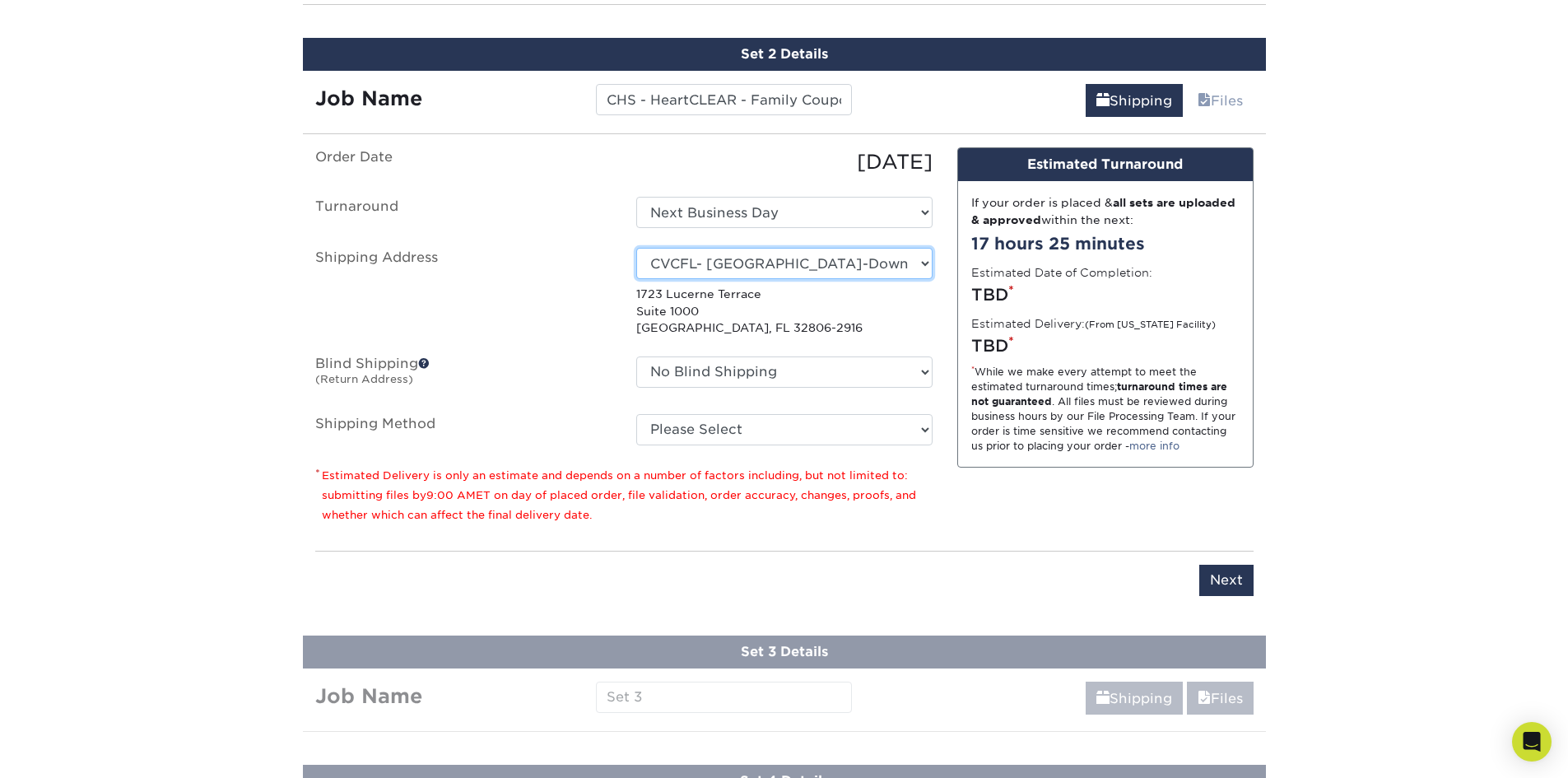
click at [770, 271] on select "Select One Lauryn Matthews AAP Conference - Advance Warehouse Acacia Crawford A…" at bounding box center [784, 264] width 297 height 31
select select "285567"
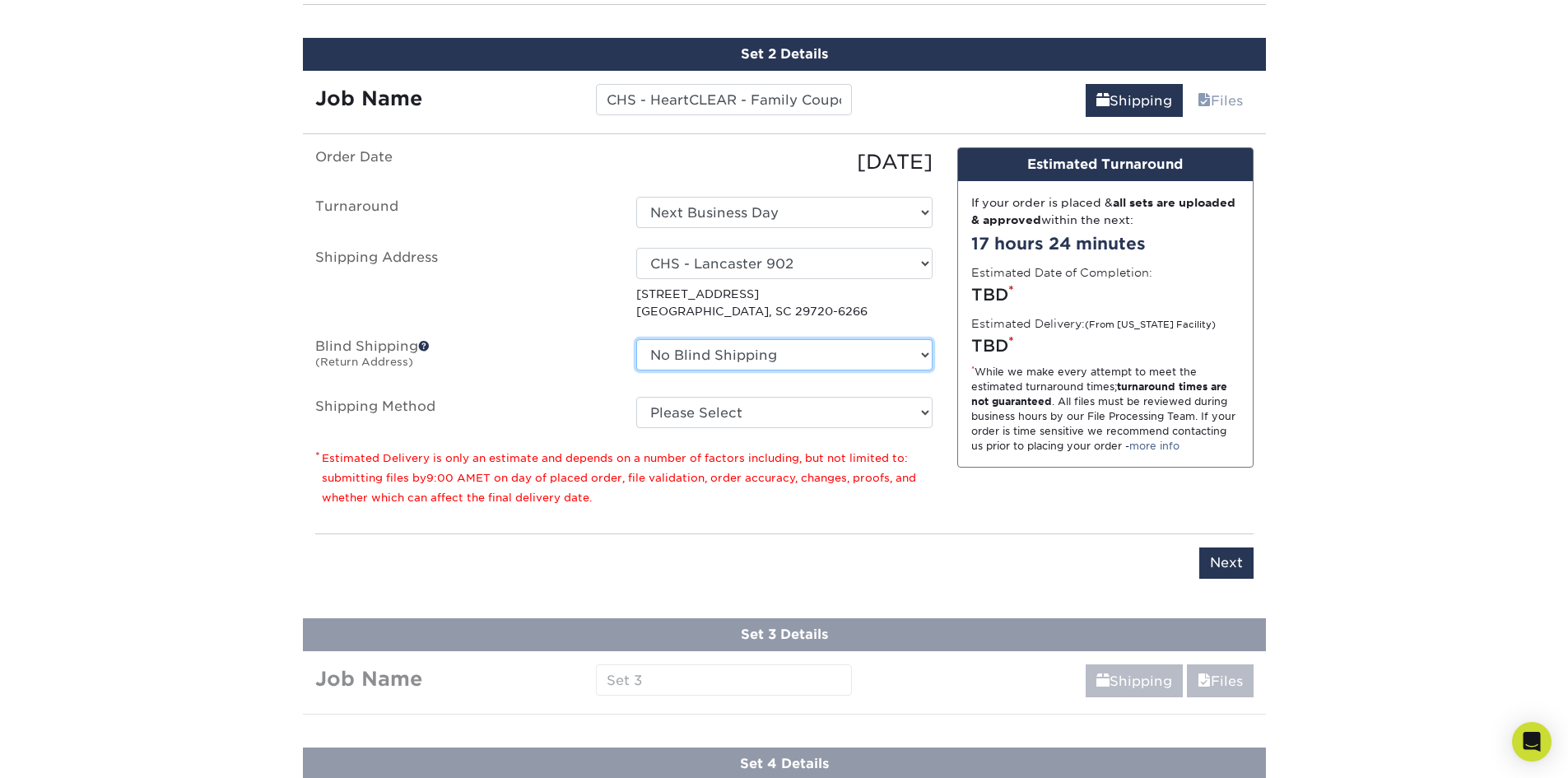
click at [747, 358] on select "No Blind Shipping Lauryn Matthews AAP Conference - Advance Warehouse Acacia Cra…" at bounding box center [784, 355] width 297 height 31
select select "285567"
click at [636, 339] on select "No Blind Shipping Lauryn Matthews AAP Conference - Advance Warehouse Acacia Cra…" at bounding box center [784, 355] width 297 height 31
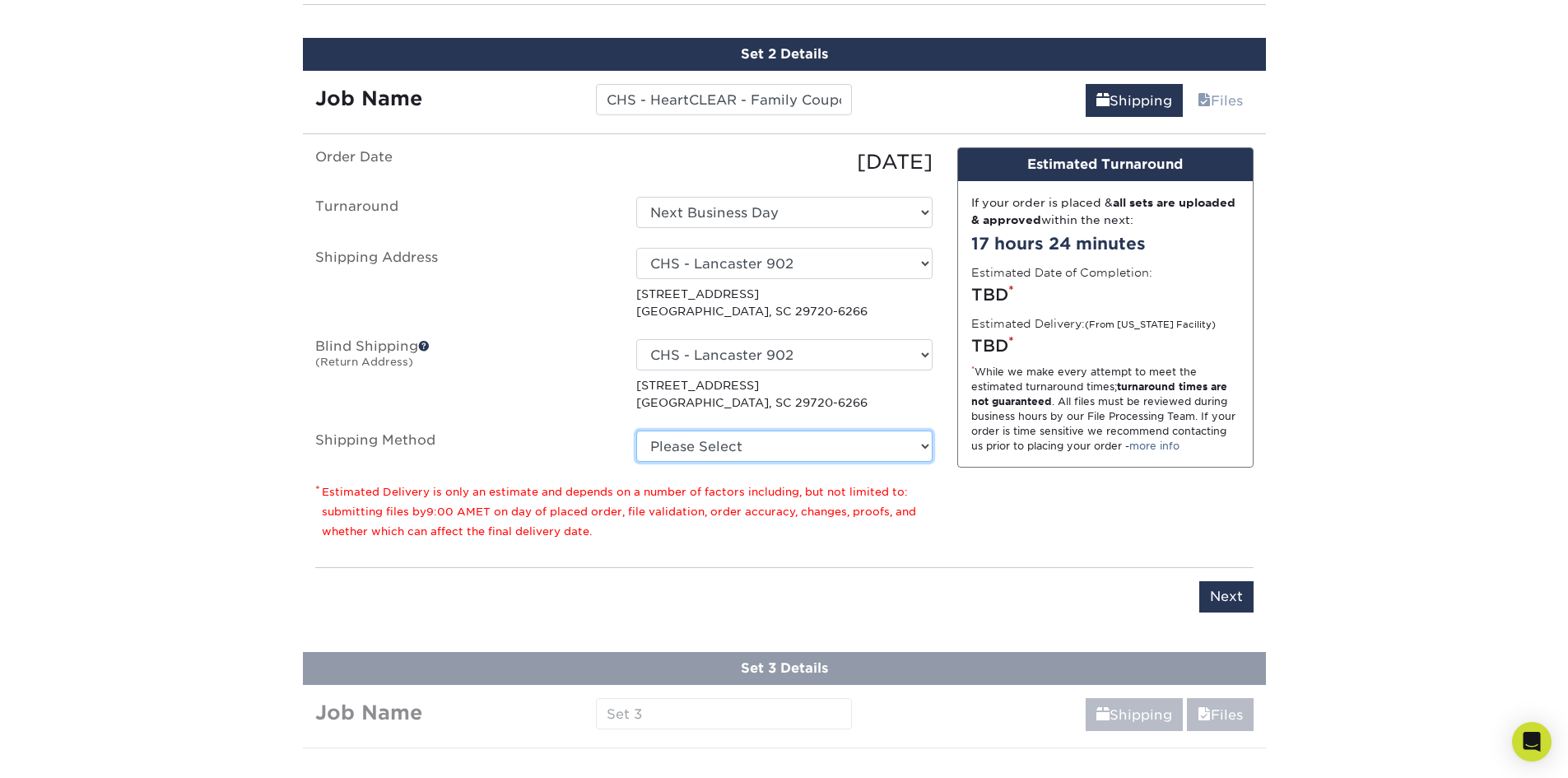
click at [751, 456] on select "Please Select Ground Shipping (+$26.41) 3 Day Shipping Service (+$40.15) 2 Day …" at bounding box center [784, 446] width 297 height 31
select select "03"
click at [636, 431] on select "Please Select Ground Shipping (+$26.41) 3 Day Shipping Service (+$40.15) 2 Day …" at bounding box center [784, 446] width 297 height 31
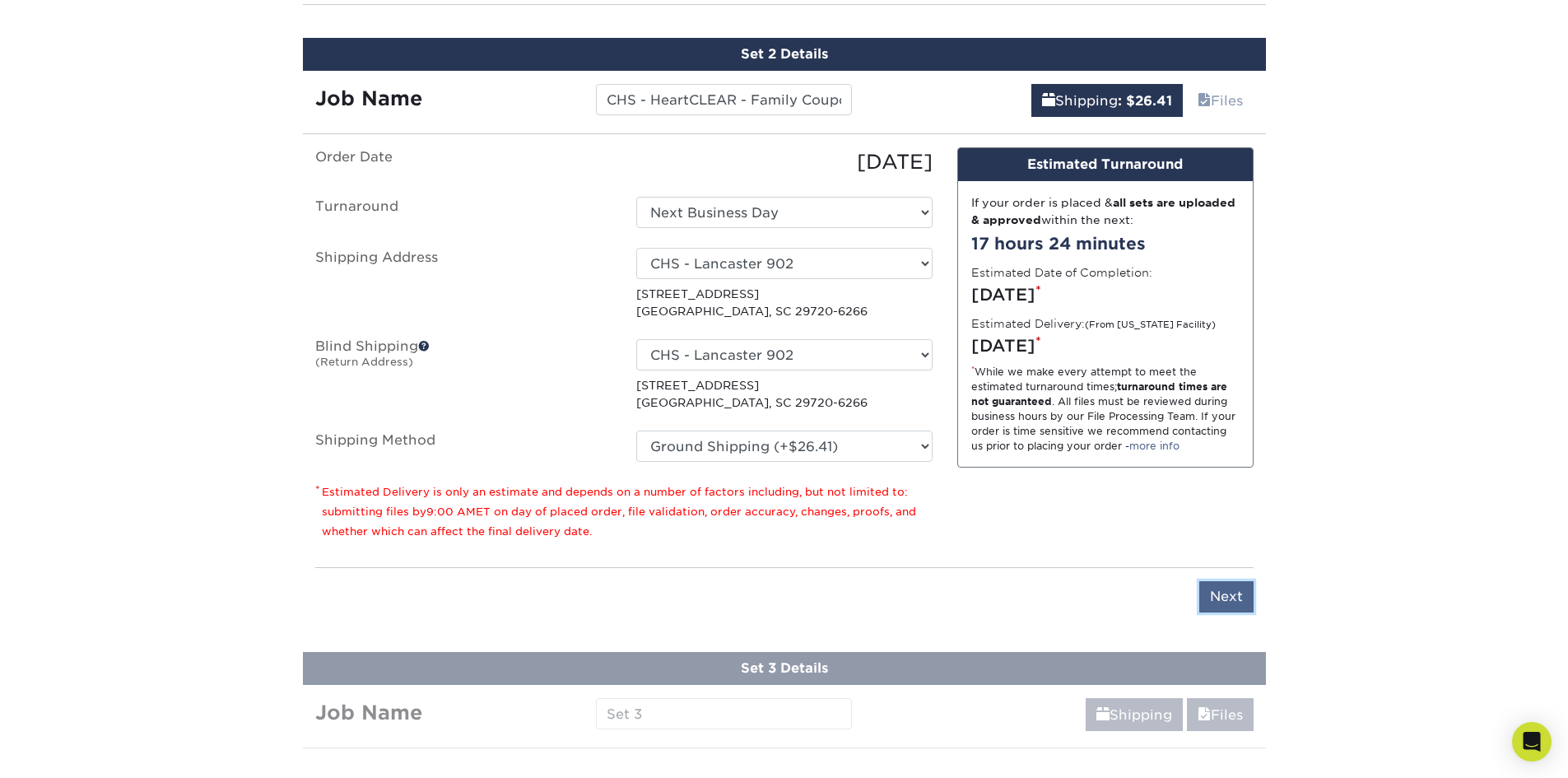
click at [1229, 586] on input "Next" at bounding box center [1226, 597] width 54 height 31
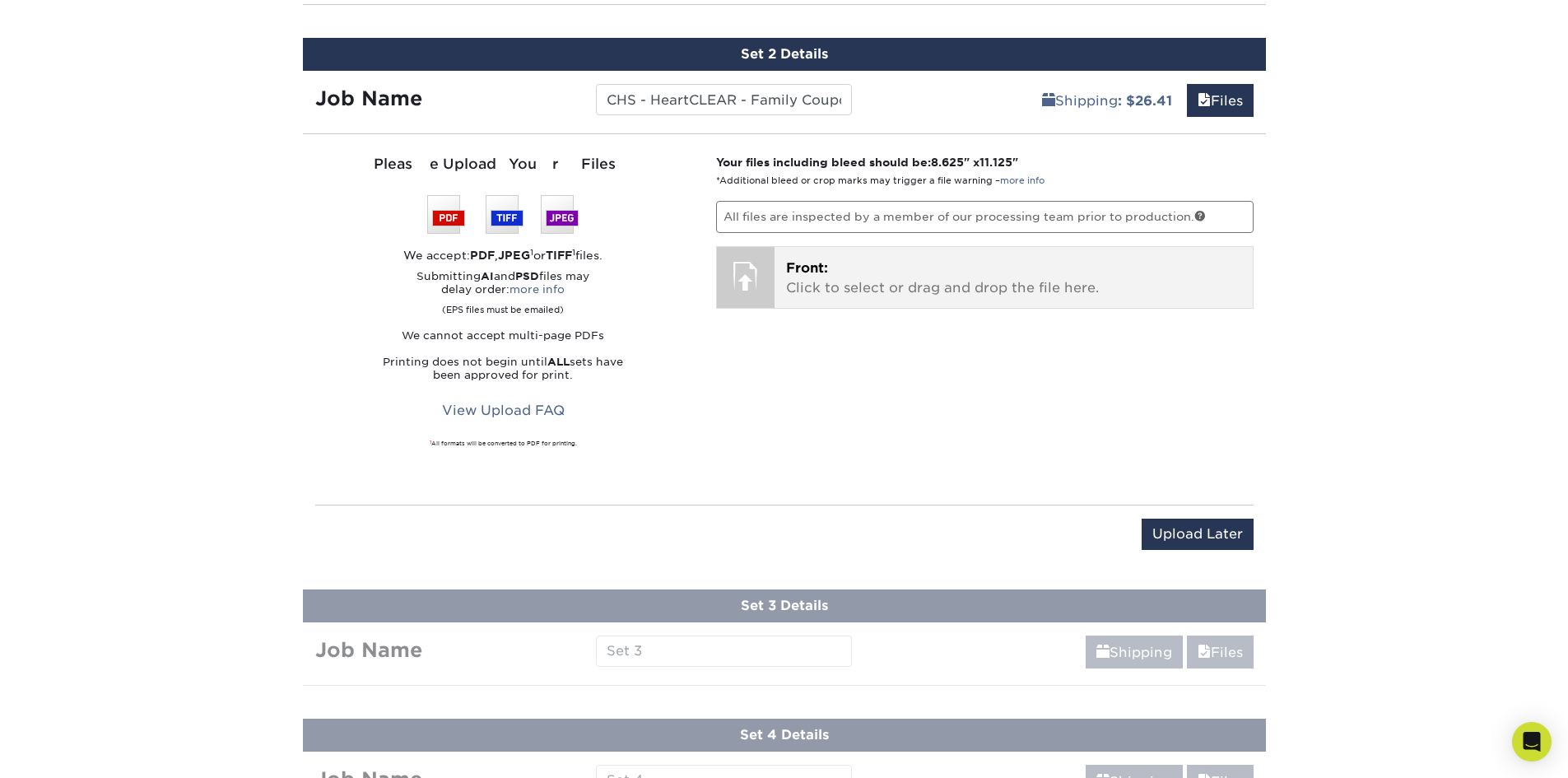
click at [808, 276] on p "Front: Click to select or drag and drop the file here." at bounding box center [1014, 278] width 455 height 39
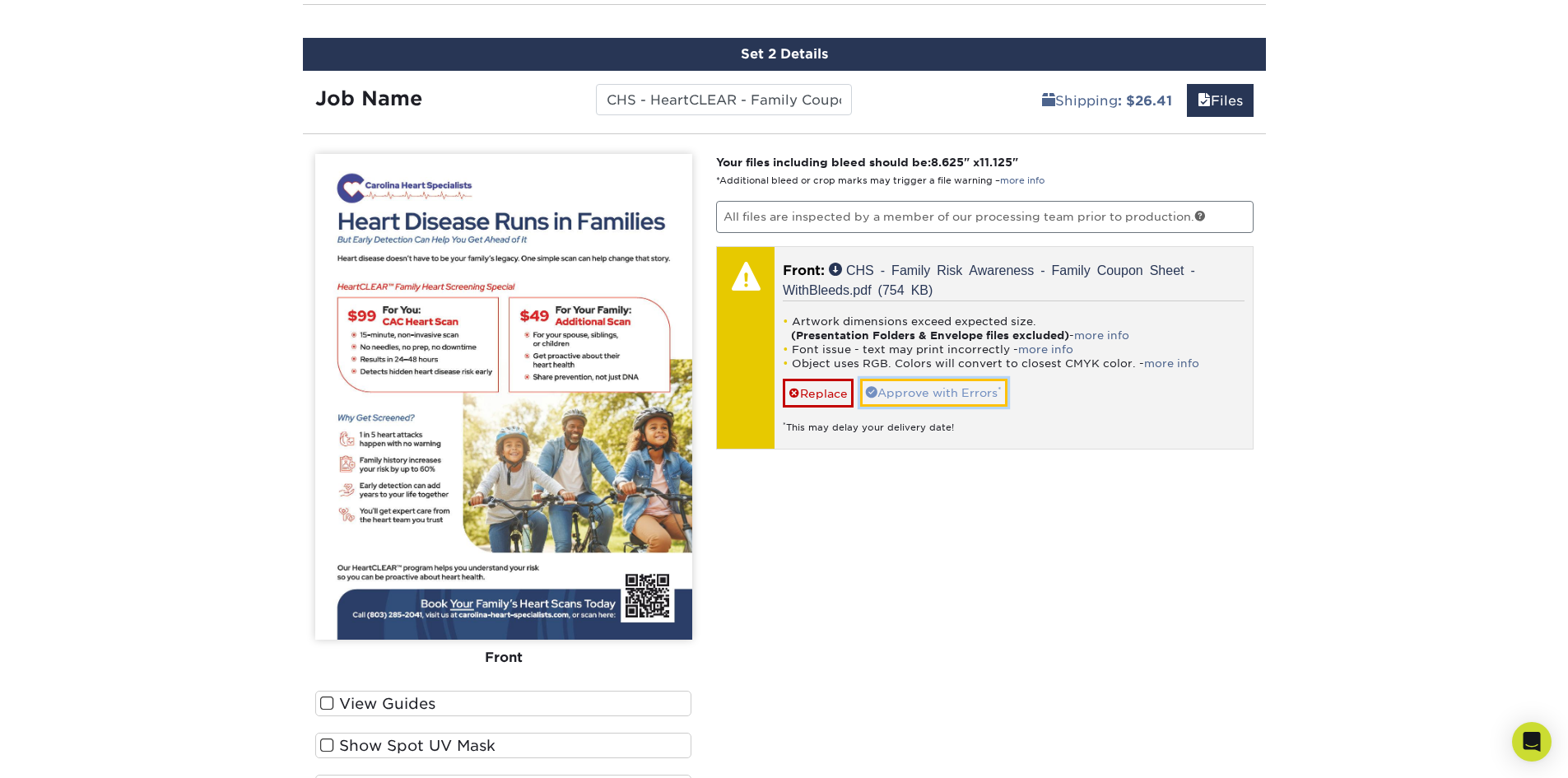
click at [935, 398] on link "Approve with Errors *" at bounding box center [934, 392] width 147 height 28
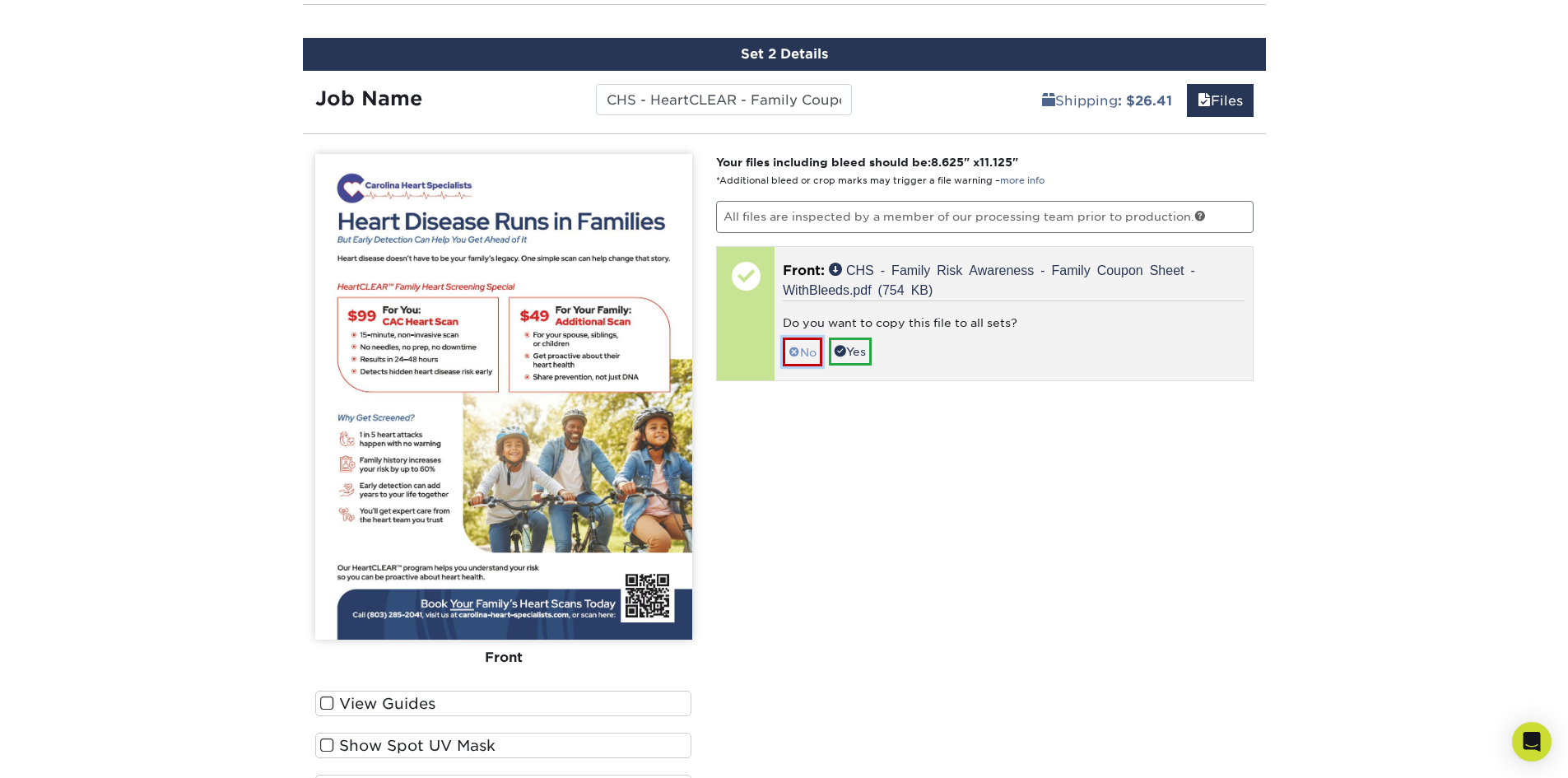
click at [814, 348] on link "No" at bounding box center [802, 352] width 39 height 28
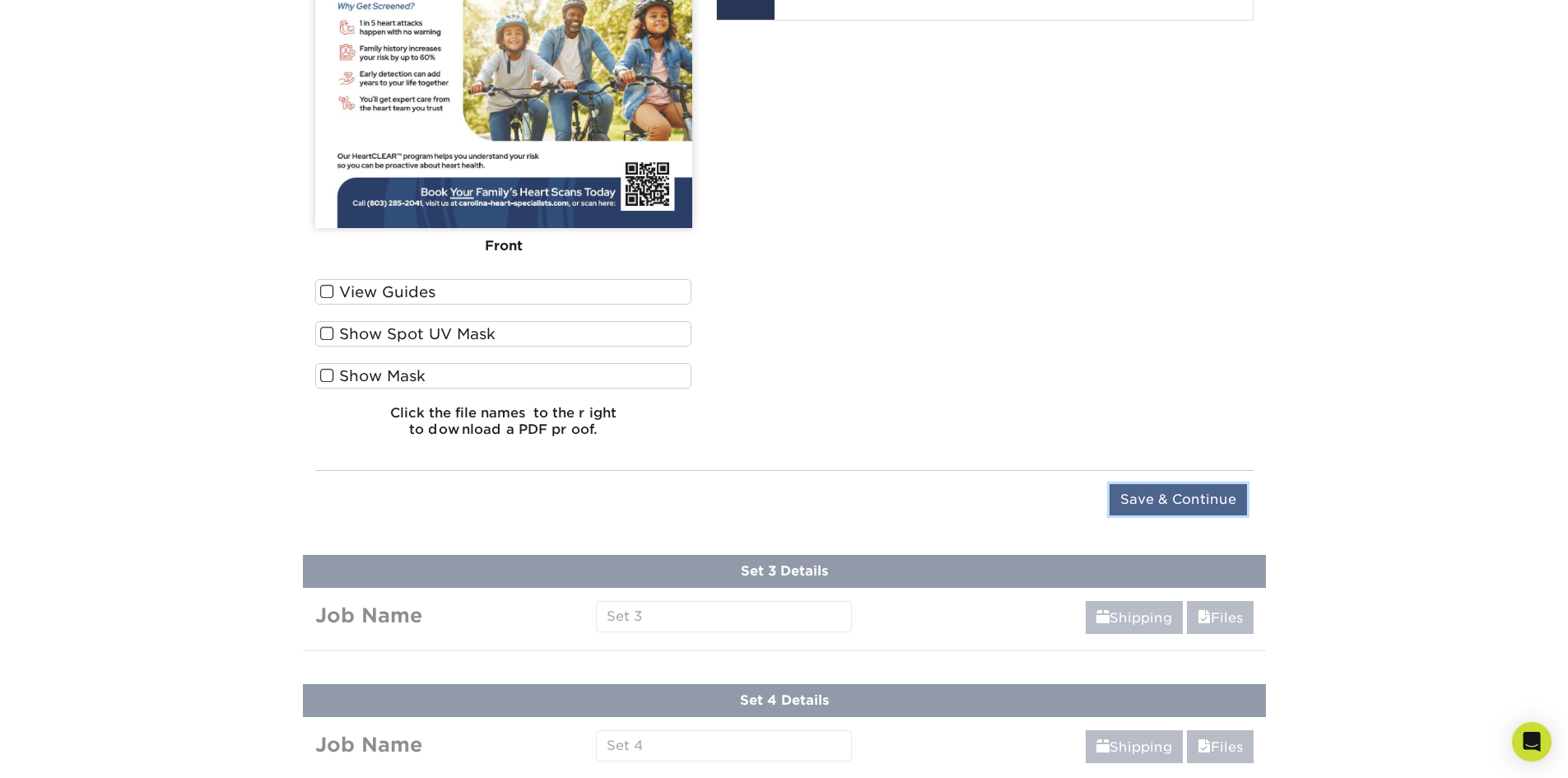
click at [1157, 499] on input "Save & Continue" at bounding box center [1179, 500] width 138 height 31
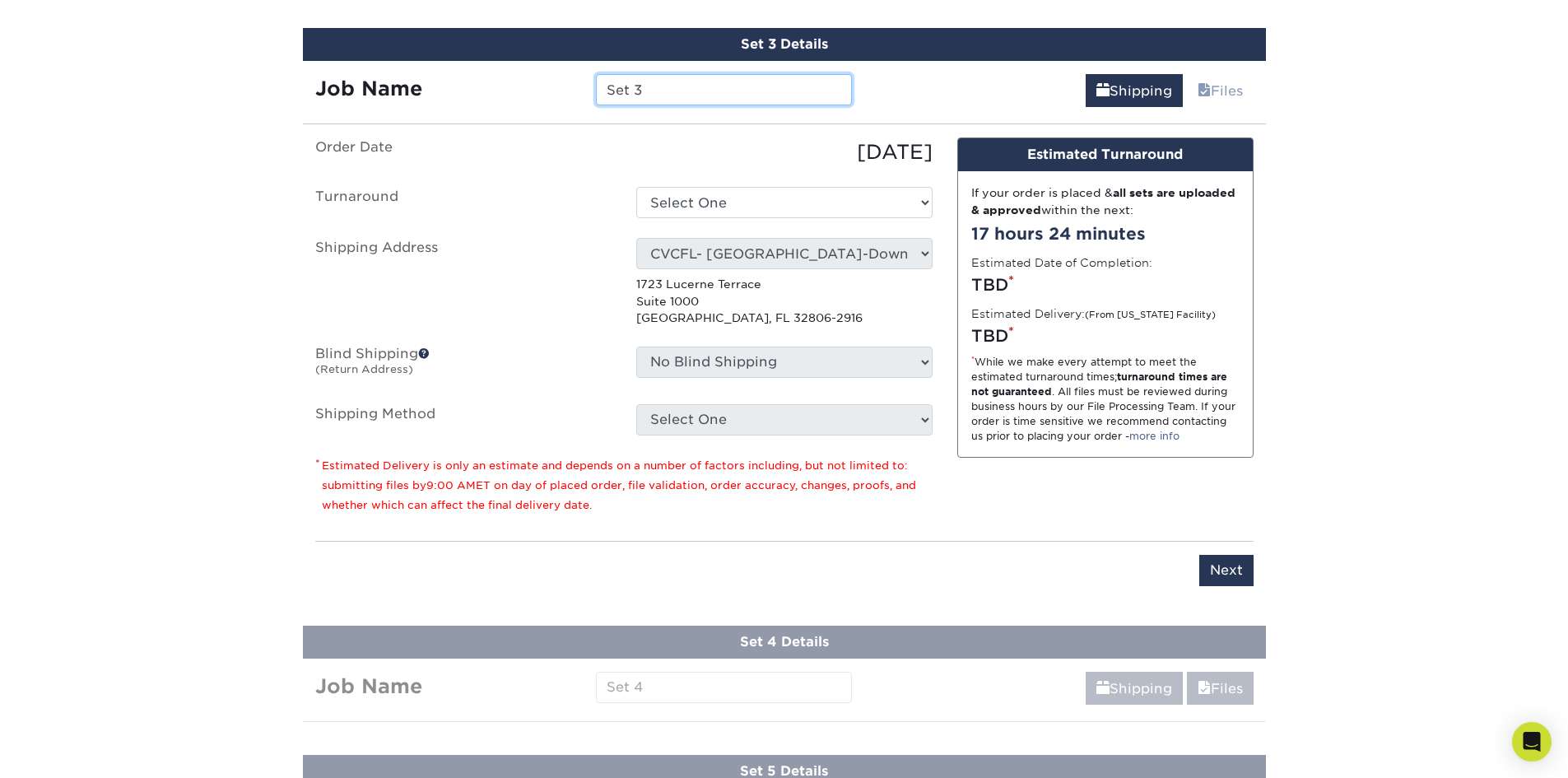
scroll to position [1195, 0]
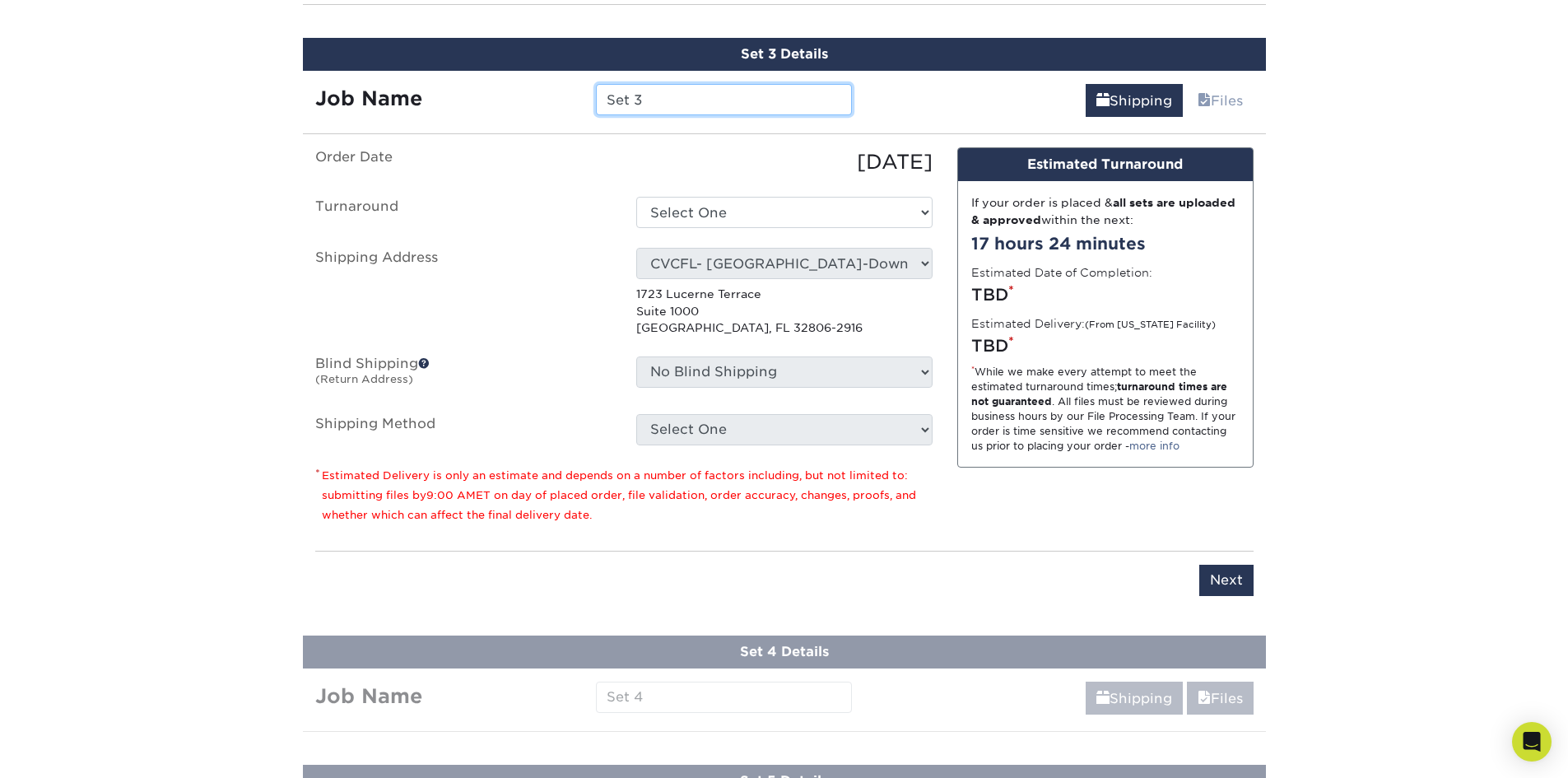
click at [672, 110] on input "Set 3" at bounding box center [723, 99] width 256 height 31
paste input "CHS - HeartCLEAR -"
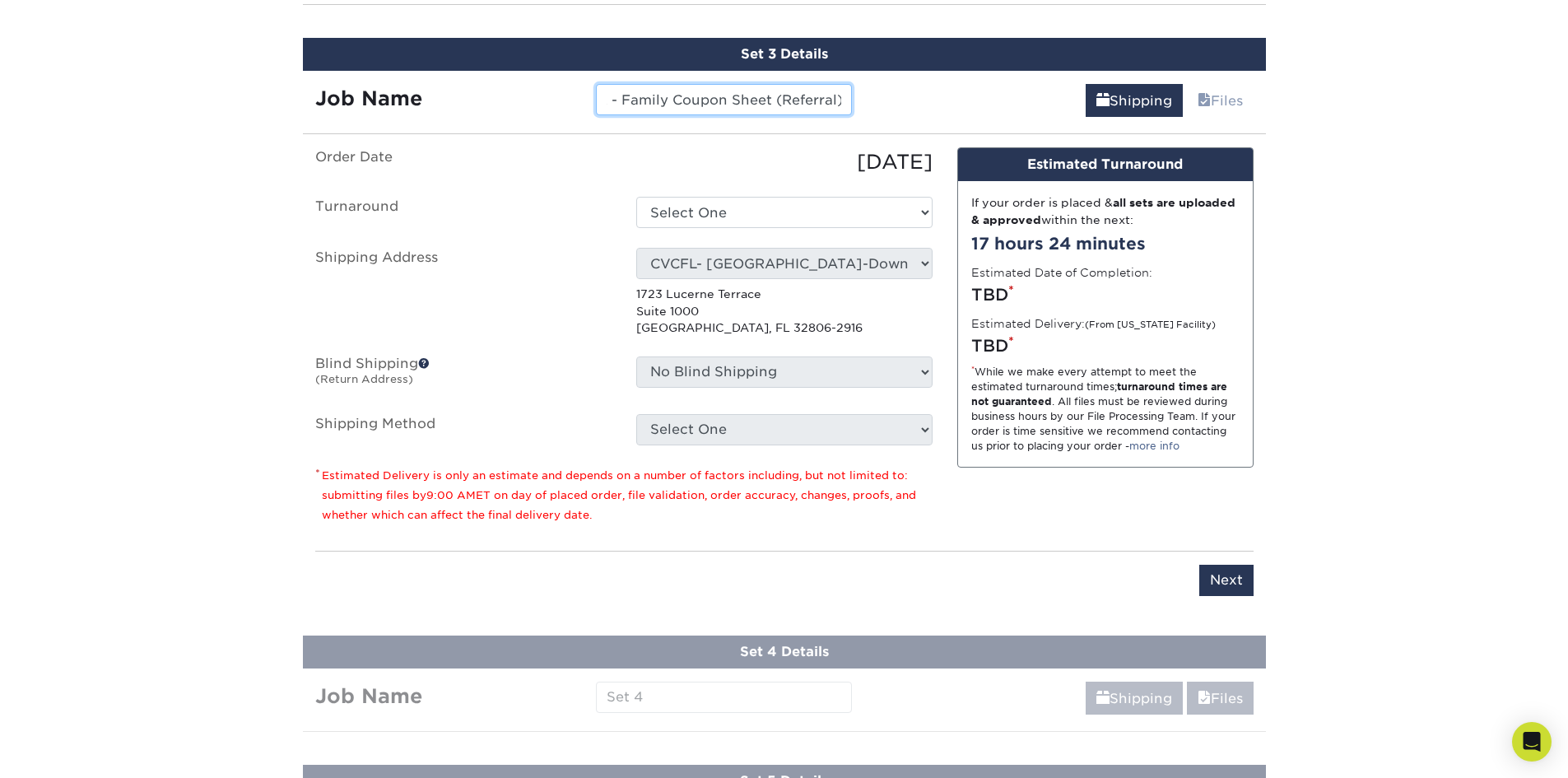
type input "CHS - HeartCLEAR - Family Coupon Sheet (Referral)"
click at [754, 207] on select "Select One 2-4 Business Days 2 Day Next Business Day" at bounding box center [784, 212] width 297 height 31
select select "d5fe1355-d2c9-43cb-b61d-2e81058d4bba"
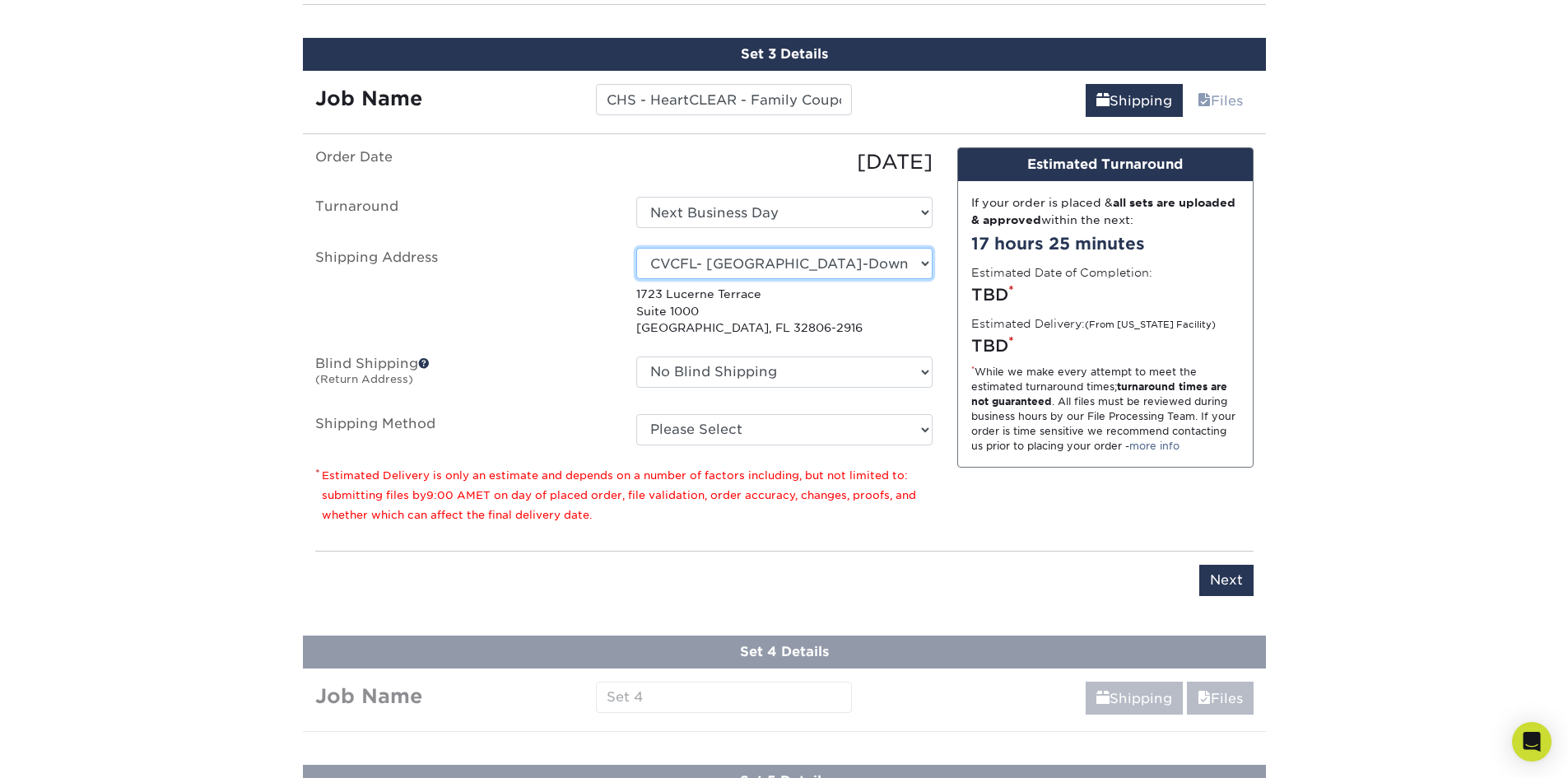
click at [741, 274] on select "Select One Lauryn Matthews AAP Conference - Advance Warehouse Acacia Crawford A…" at bounding box center [784, 264] width 297 height 31
select select "285567"
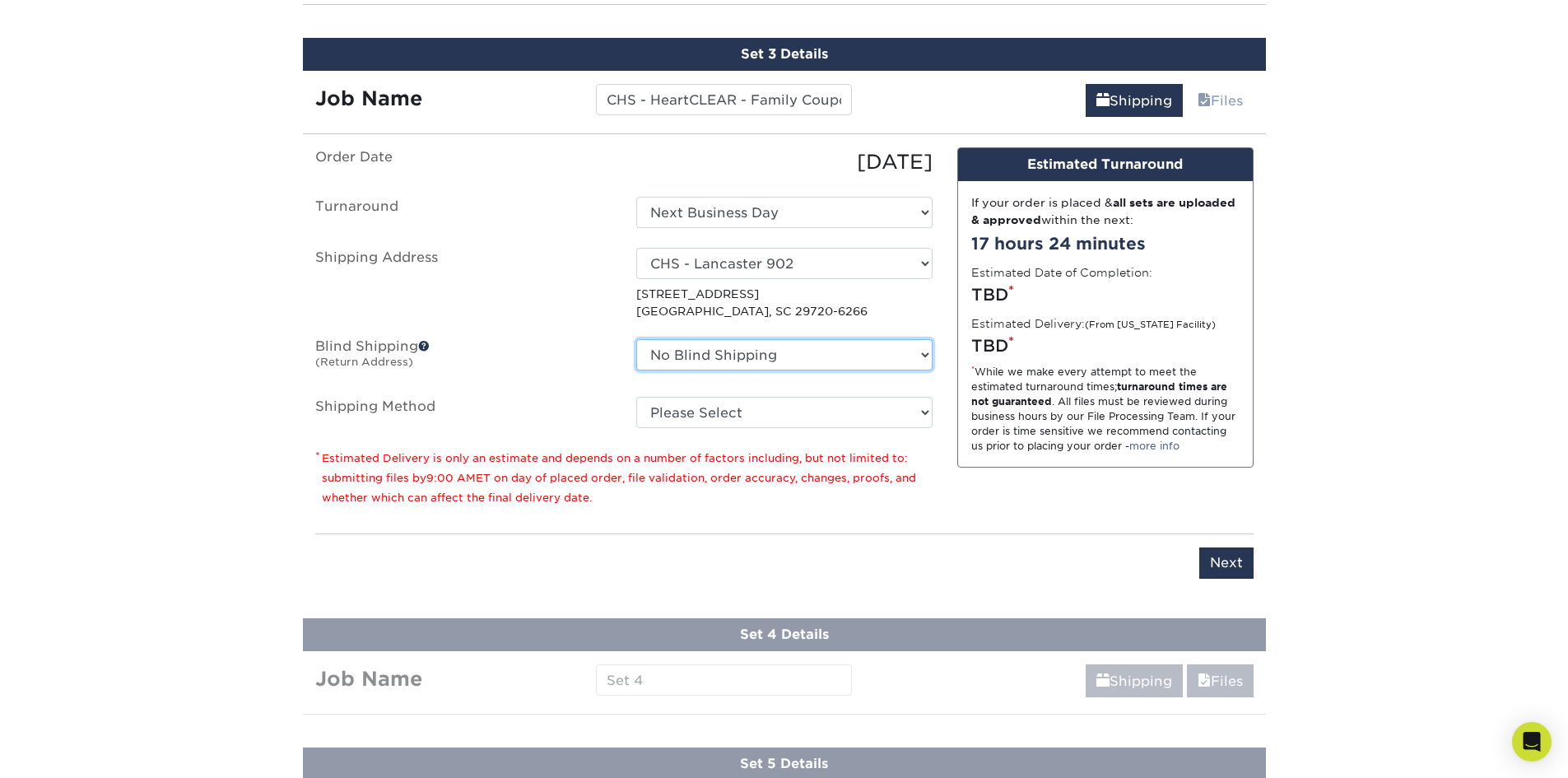
click at [726, 352] on select "No Blind Shipping Lauryn Matthews AAP Conference - Advance Warehouse Acacia Cra…" at bounding box center [784, 355] width 297 height 31
select select "285567"
click at [636, 339] on select "No Blind Shipping Lauryn Matthews AAP Conference - Advance Warehouse Acacia Cra…" at bounding box center [784, 355] width 297 height 31
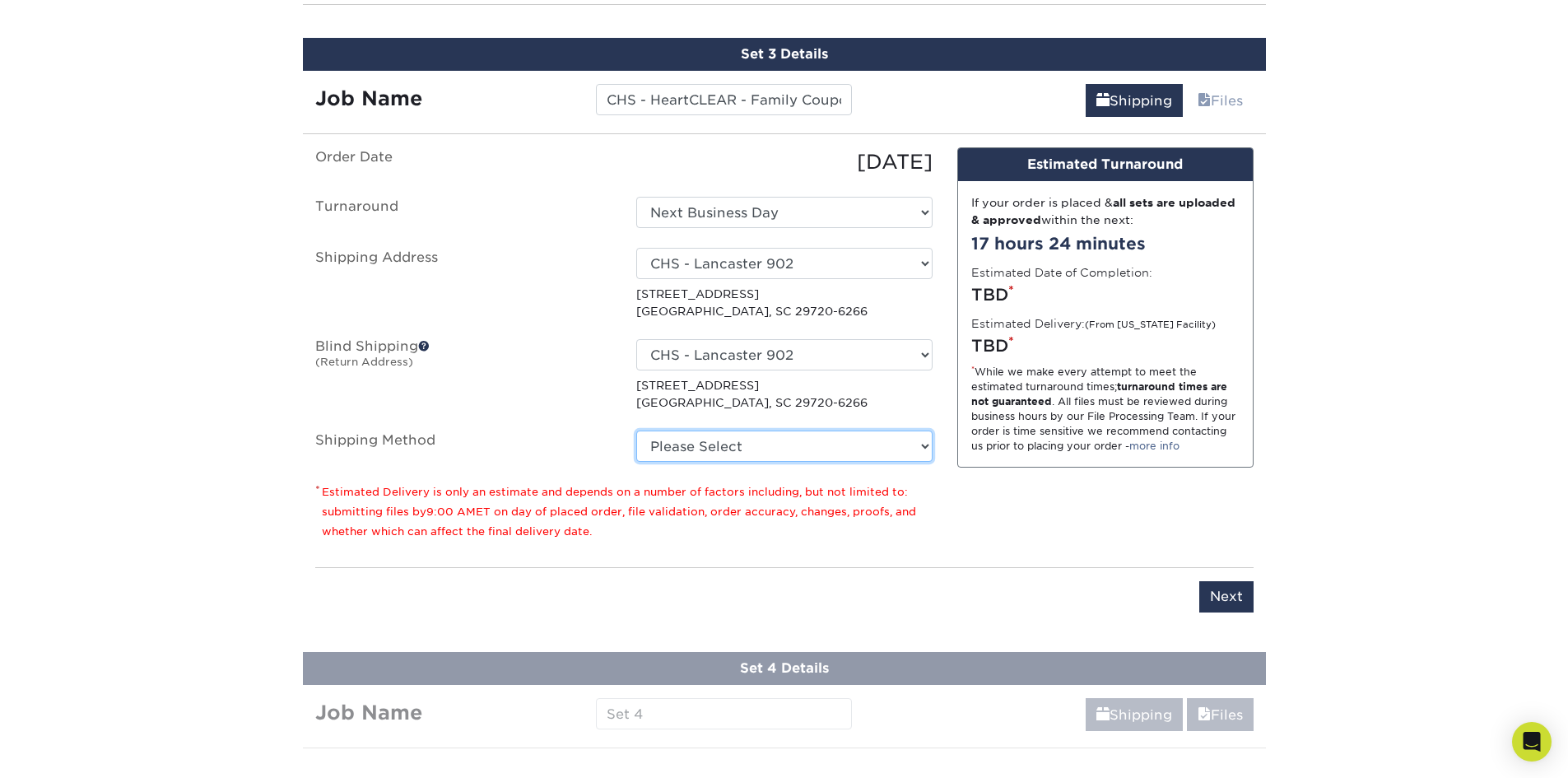
click at [765, 449] on select "Please Select Ground Shipping (+$26.41) 3 Day Shipping Service (+$40.15) 2 Day …" at bounding box center [784, 446] width 297 height 31
select select "03"
click at [636, 431] on select "Please Select Ground Shipping (+$26.41) 3 Day Shipping Service (+$40.15) 2 Day …" at bounding box center [784, 446] width 297 height 31
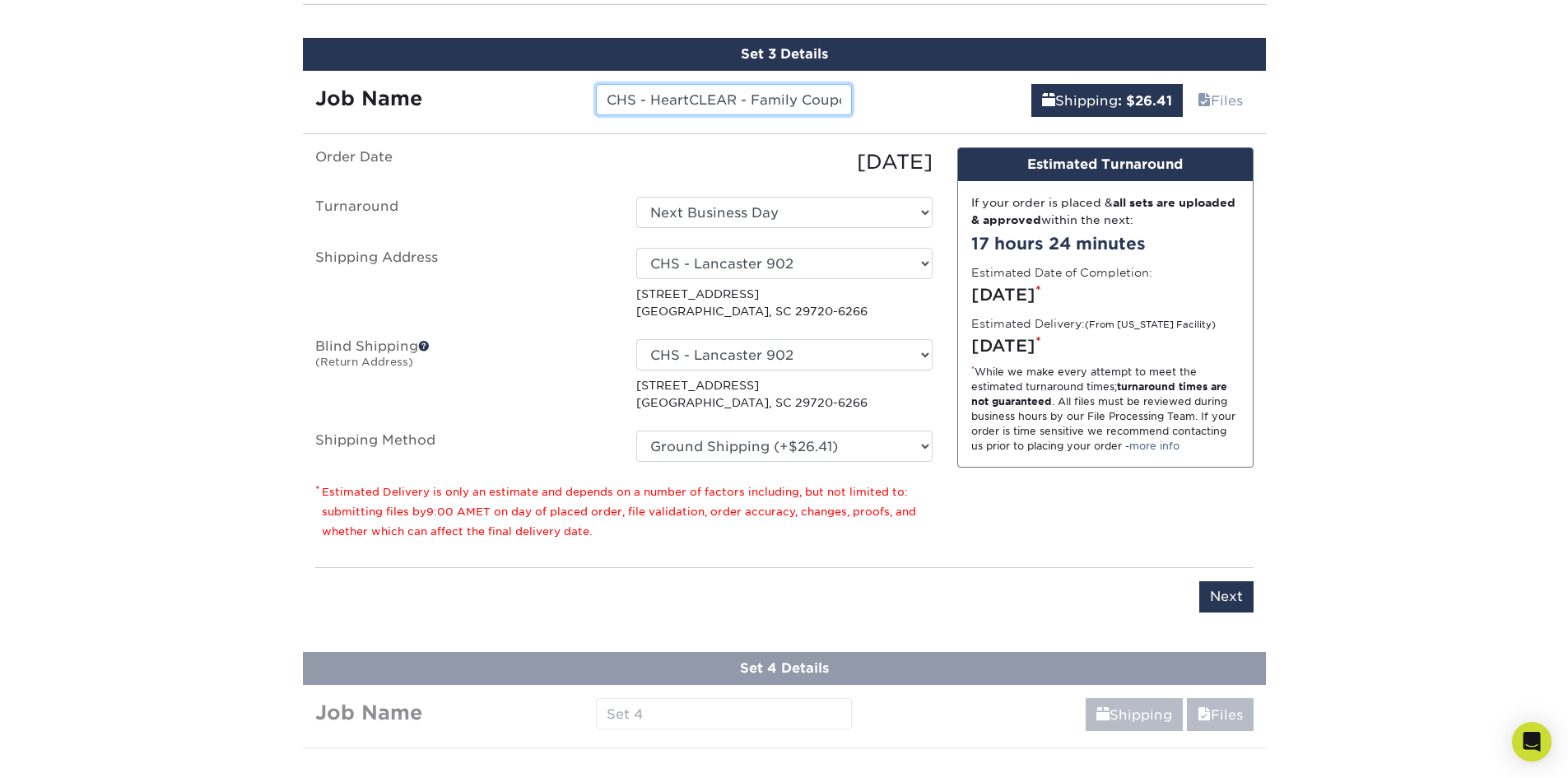
scroll to position [0, 130]
drag, startPoint x: 725, startPoint y: 110, endPoint x: 1013, endPoint y: 107, distance: 288.0
click at [1013, 107] on div "Job Name CHS - HeartCLEAR - Family Coupon Sheet (Referral) Shipping : $26.41 Fi…" at bounding box center [784, 96] width 963 height 50
click at [1229, 590] on input "Next" at bounding box center [1226, 597] width 54 height 31
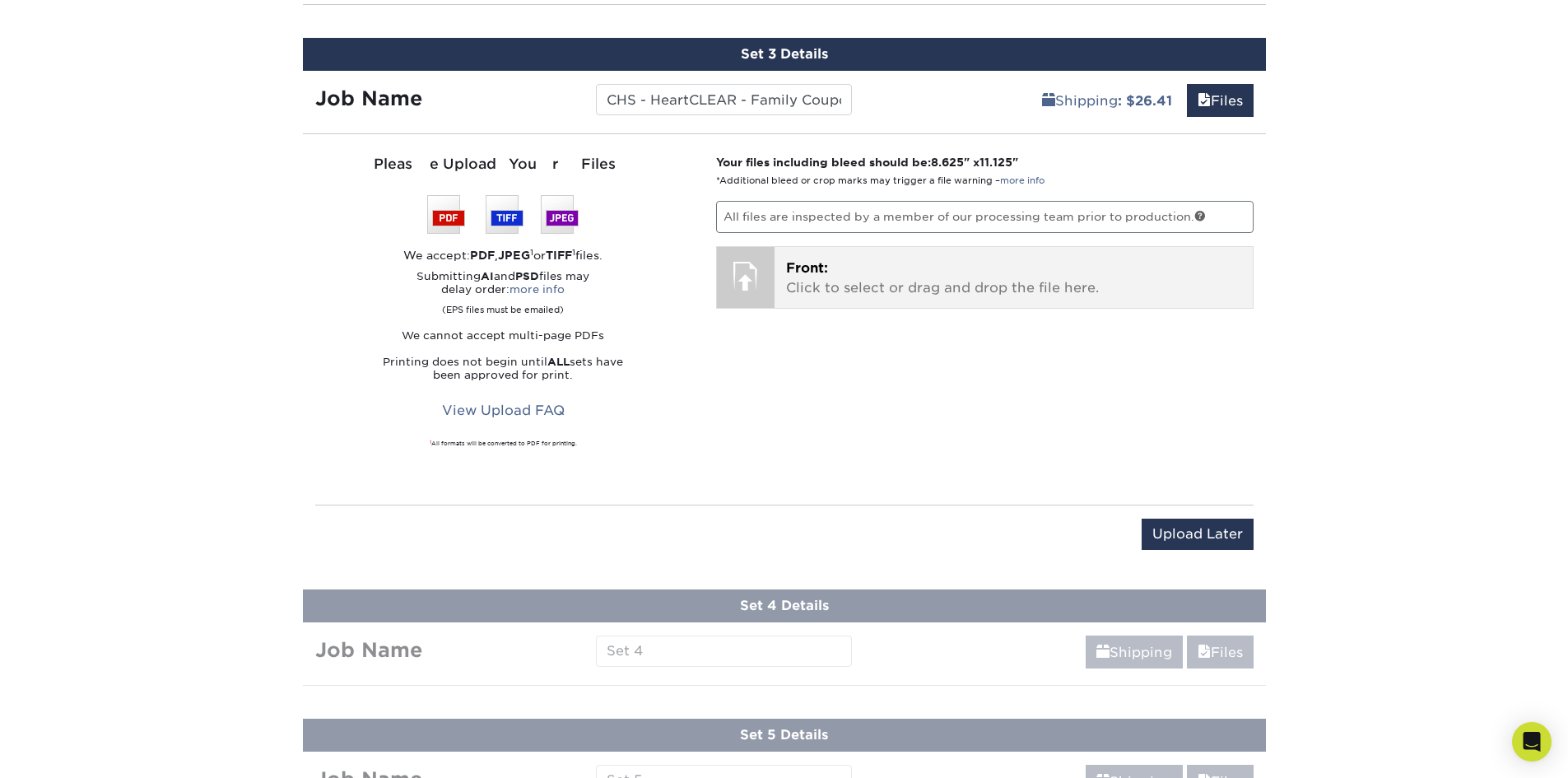
click at [816, 278] on p "Front: Click to select or drag and drop the file here." at bounding box center [1014, 278] width 455 height 39
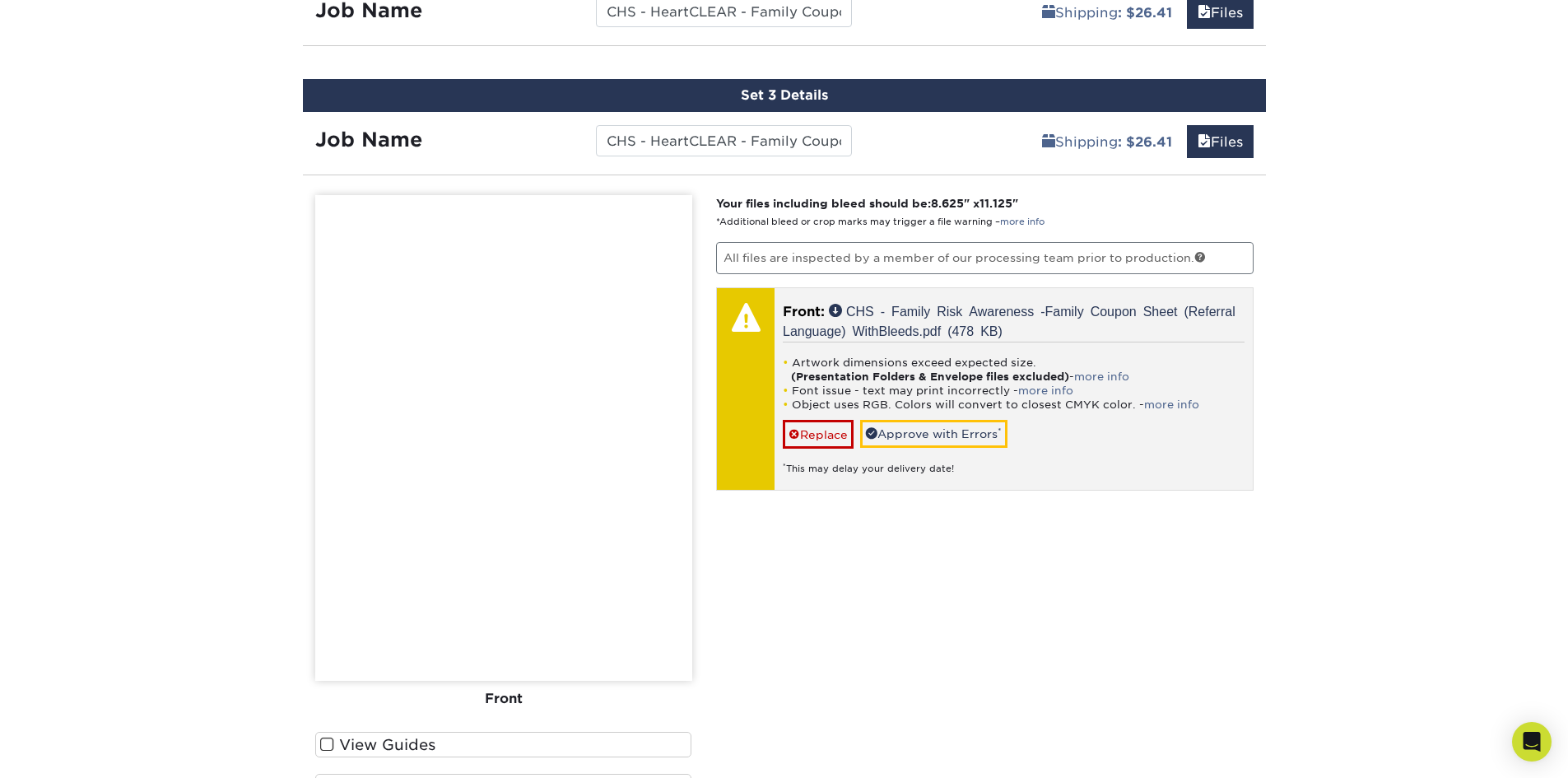
scroll to position [1112, 0]
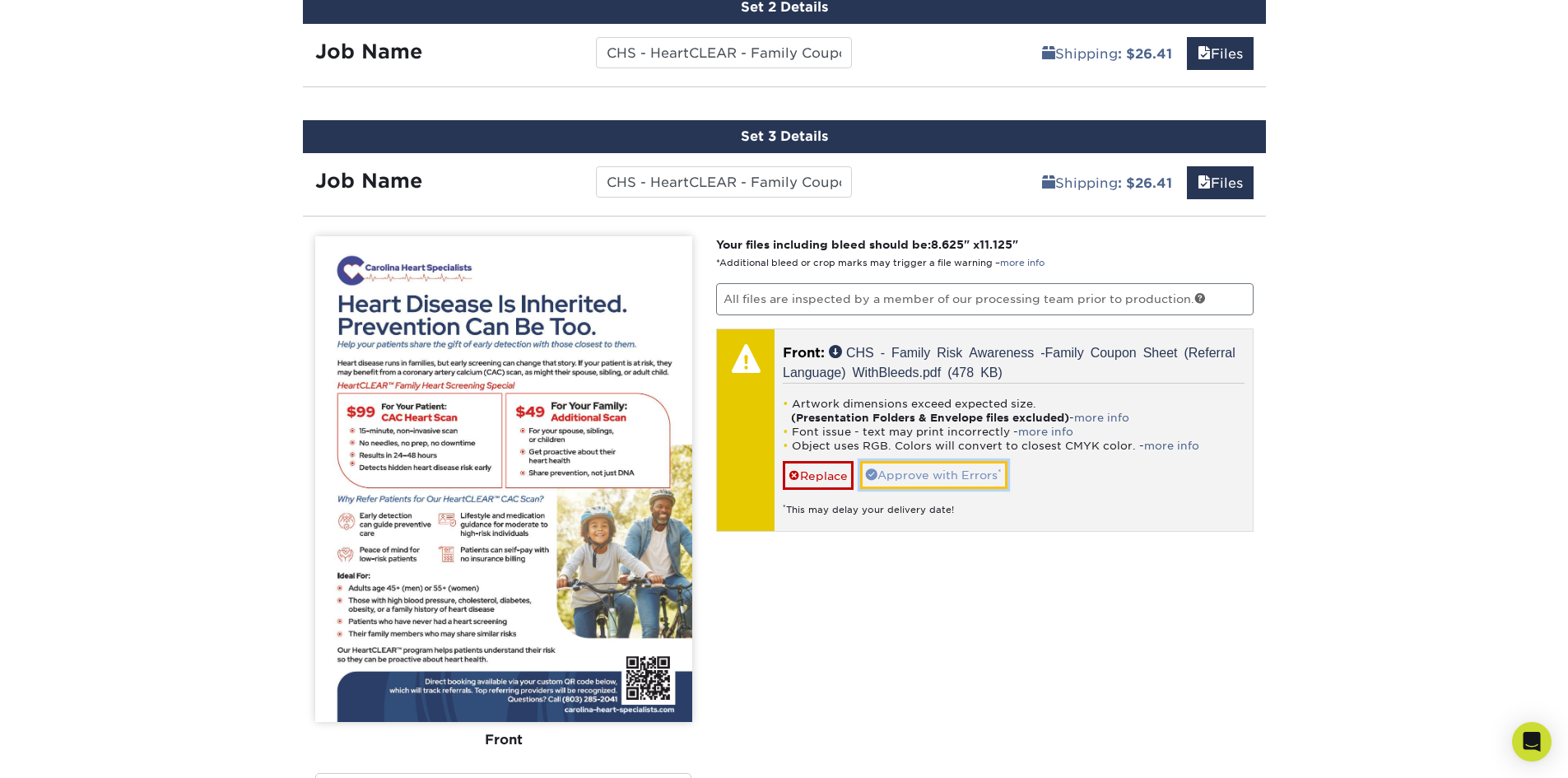
click at [960, 478] on link "Approve with Errors *" at bounding box center [934, 475] width 147 height 28
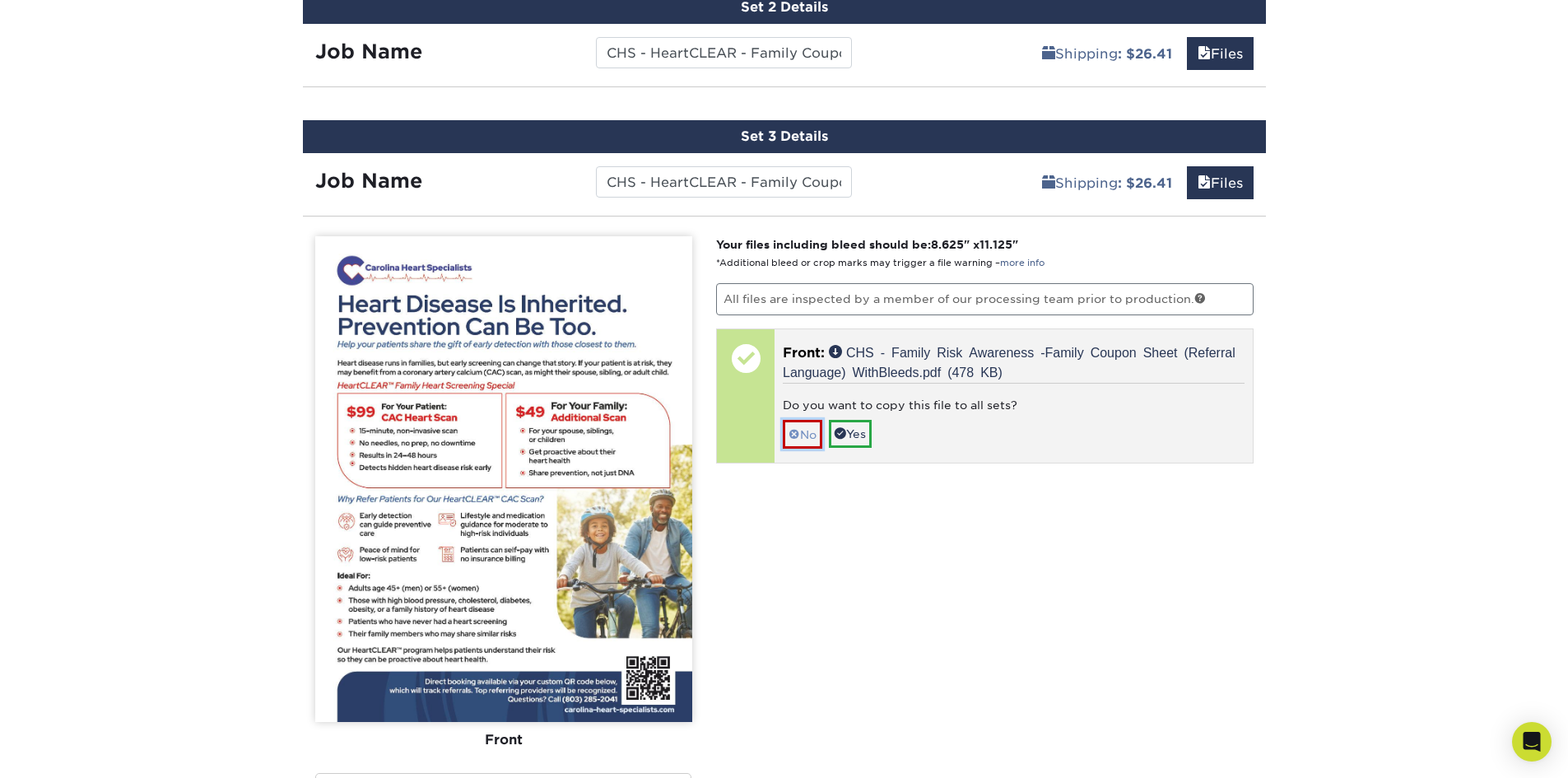
click at [818, 434] on link "No" at bounding box center [802, 434] width 39 height 28
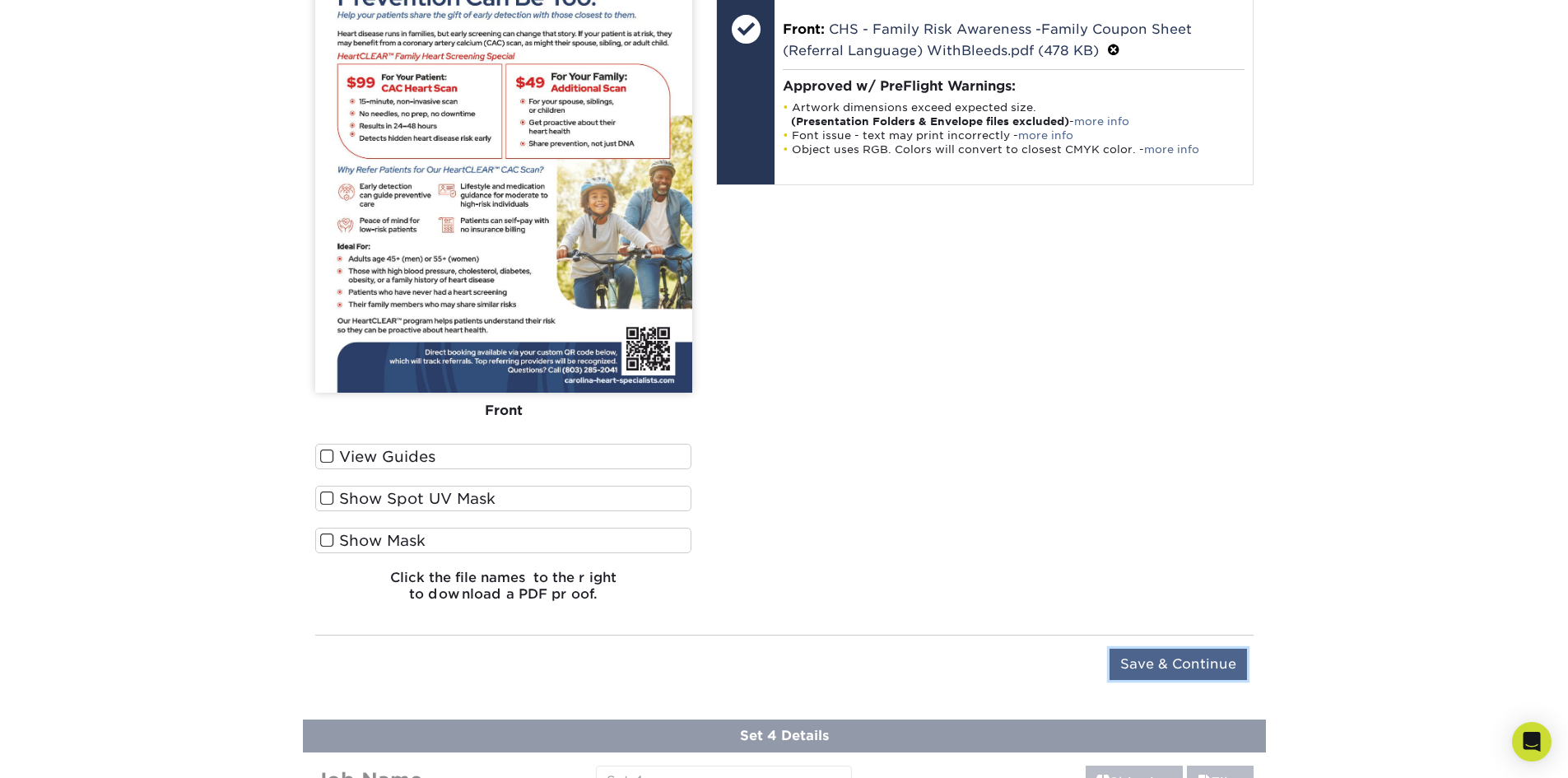
click at [1144, 660] on input "Save & Continue" at bounding box center [1179, 664] width 138 height 31
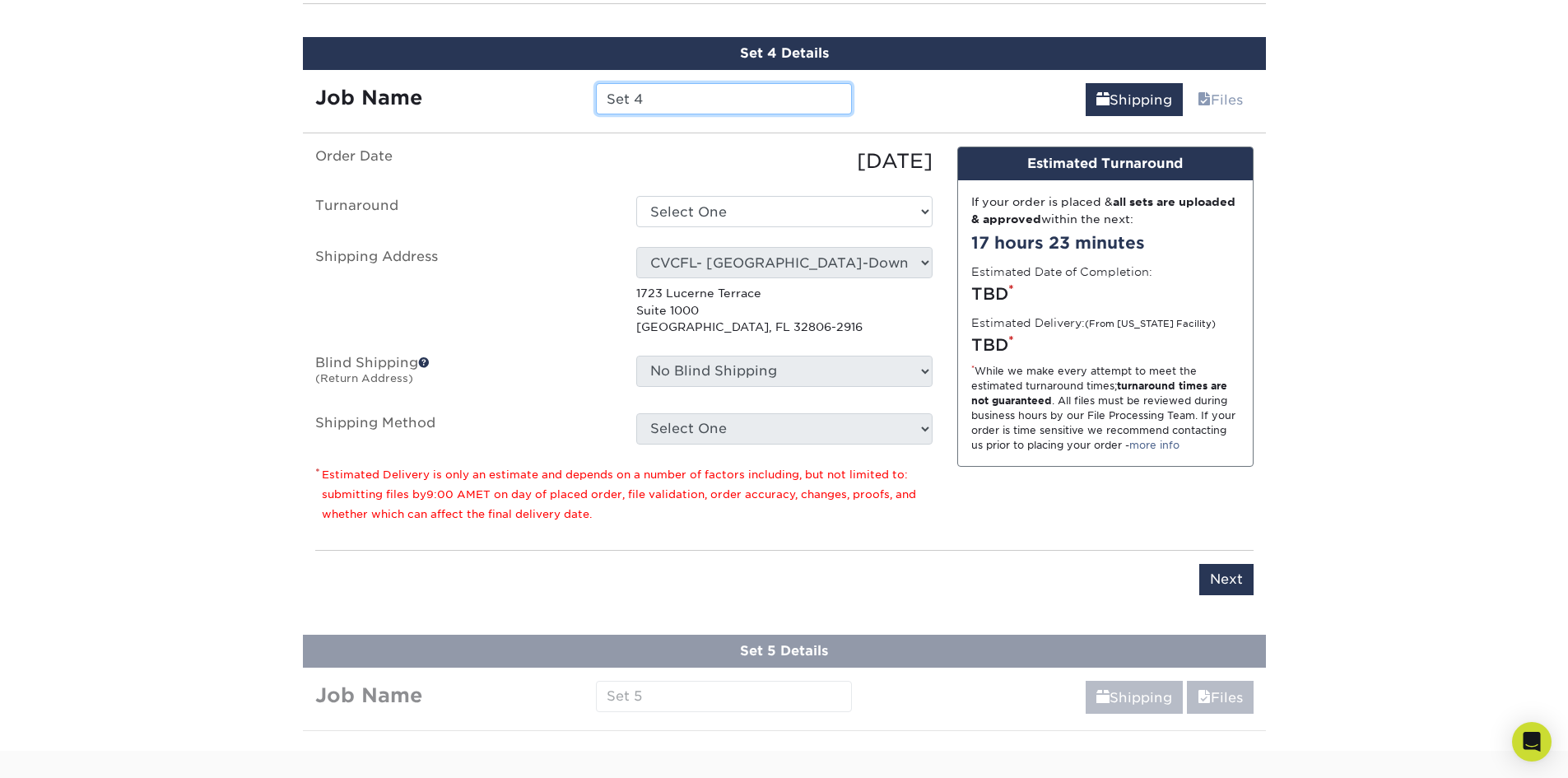
scroll to position [1325, 0]
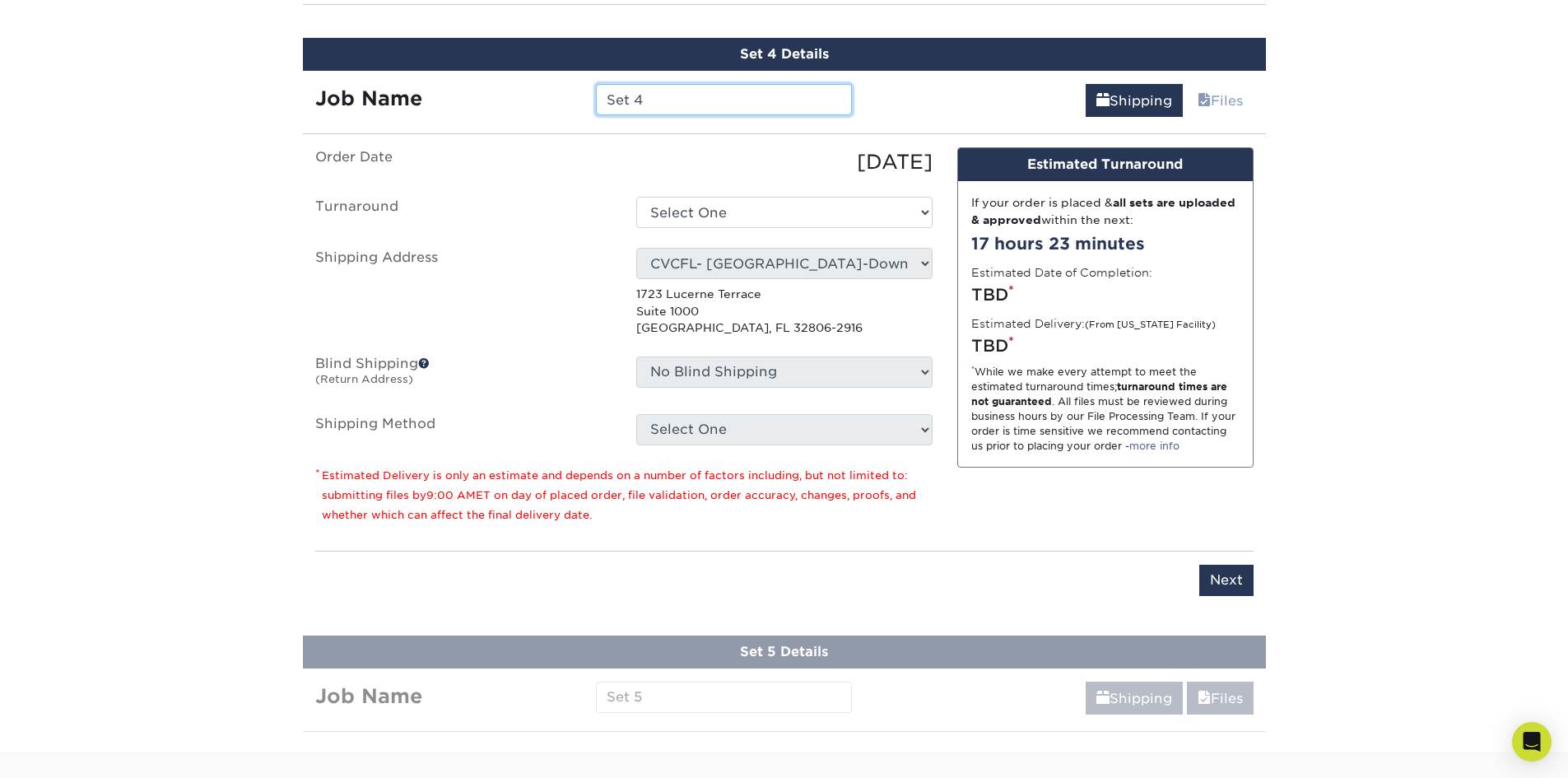
click at [688, 105] on input "Set 4" at bounding box center [723, 99] width 256 height 31
paste input "CHS - HeartCLEAR -"
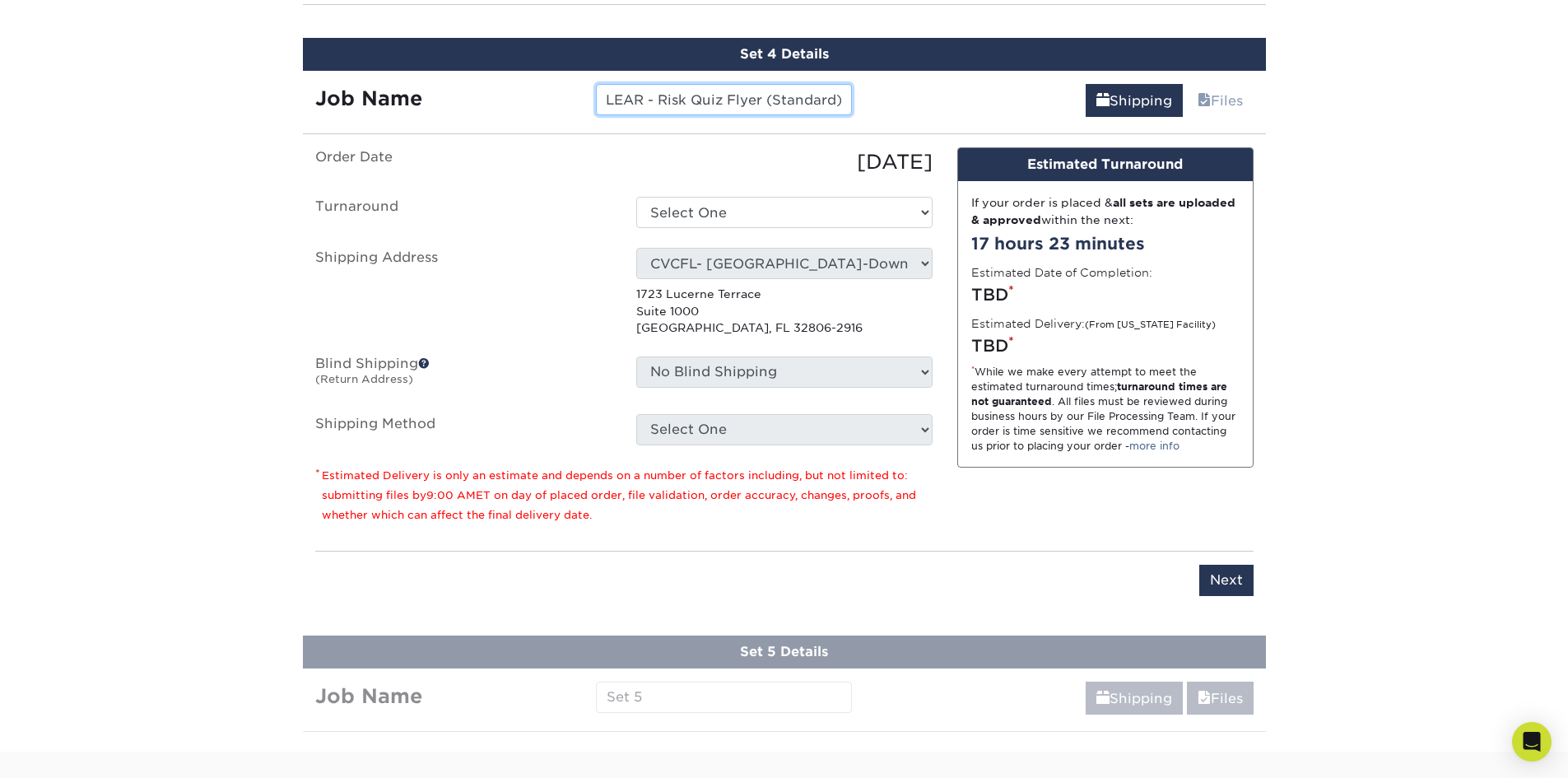
click at [759, 103] on input "CHS - HeartCLEAR - Risk Quiz Flyer (Standard)" at bounding box center [723, 99] width 256 height 31
click at [767, 103] on input "CHS - HeartCLEAR - Risk Quiz Flyer (Standard)" at bounding box center [723, 99] width 256 height 31
click at [759, 99] on input "CHS - HeartCLEAR - Risk Quiz Flyer (Standard)" at bounding box center [723, 99] width 256 height 31
drag, startPoint x: 773, startPoint y: 100, endPoint x: 545, endPoint y: 96, distance: 228.0
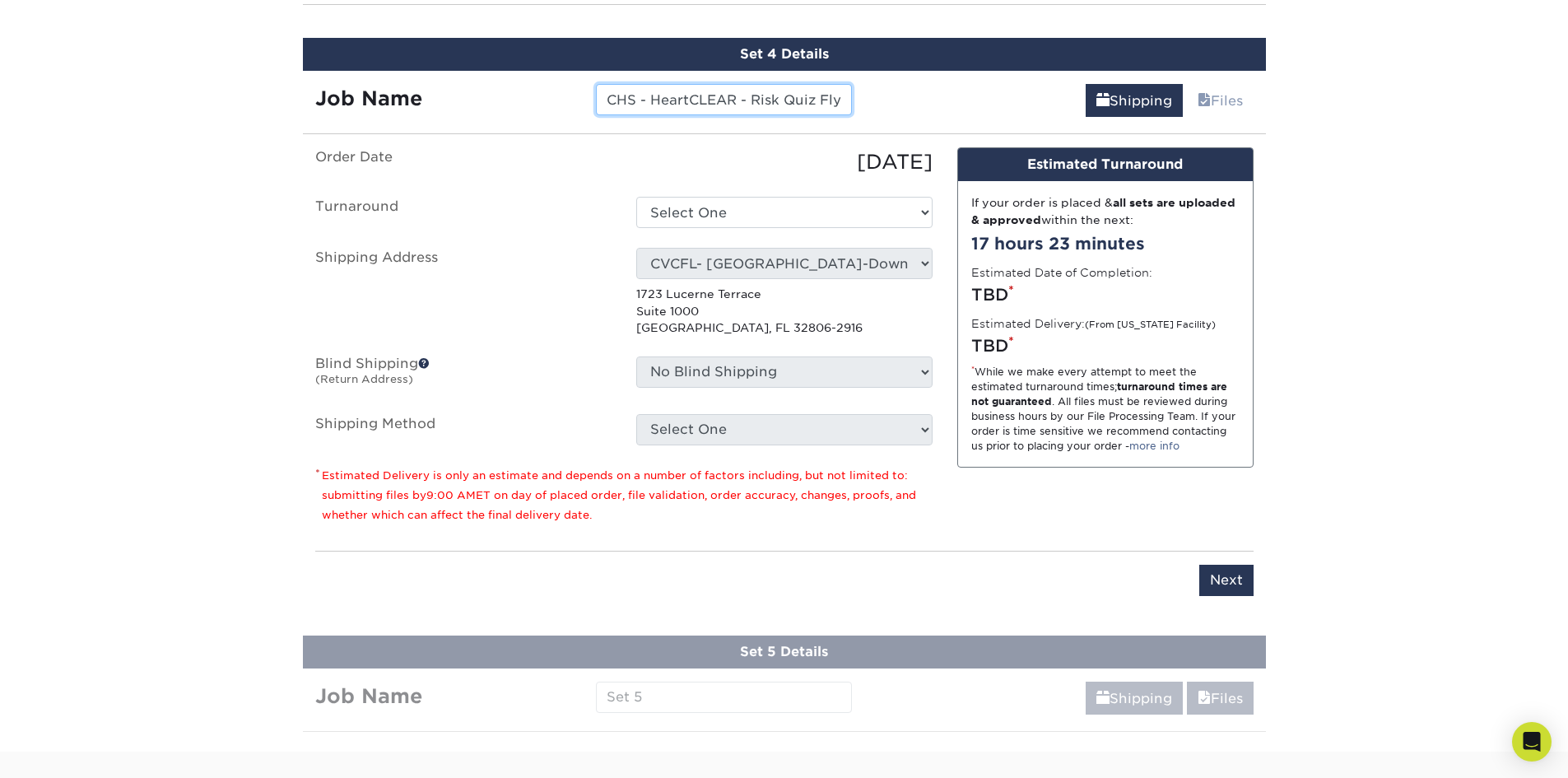
click at [545, 96] on div "Job Name CHS - HeartCLEAR - Risk Quiz Flyer (Standard)" at bounding box center [584, 99] width 562 height 31
type input "CHS - HeartCLEAR - Risk Quiz Flyer (Standard)"
click at [839, 208] on select "Select One 2-4 Business Days 2 Day Next Business Day" at bounding box center [784, 212] width 297 height 31
select select "d5fe1355-d2c9-43cb-b61d-2e81058d4bba"
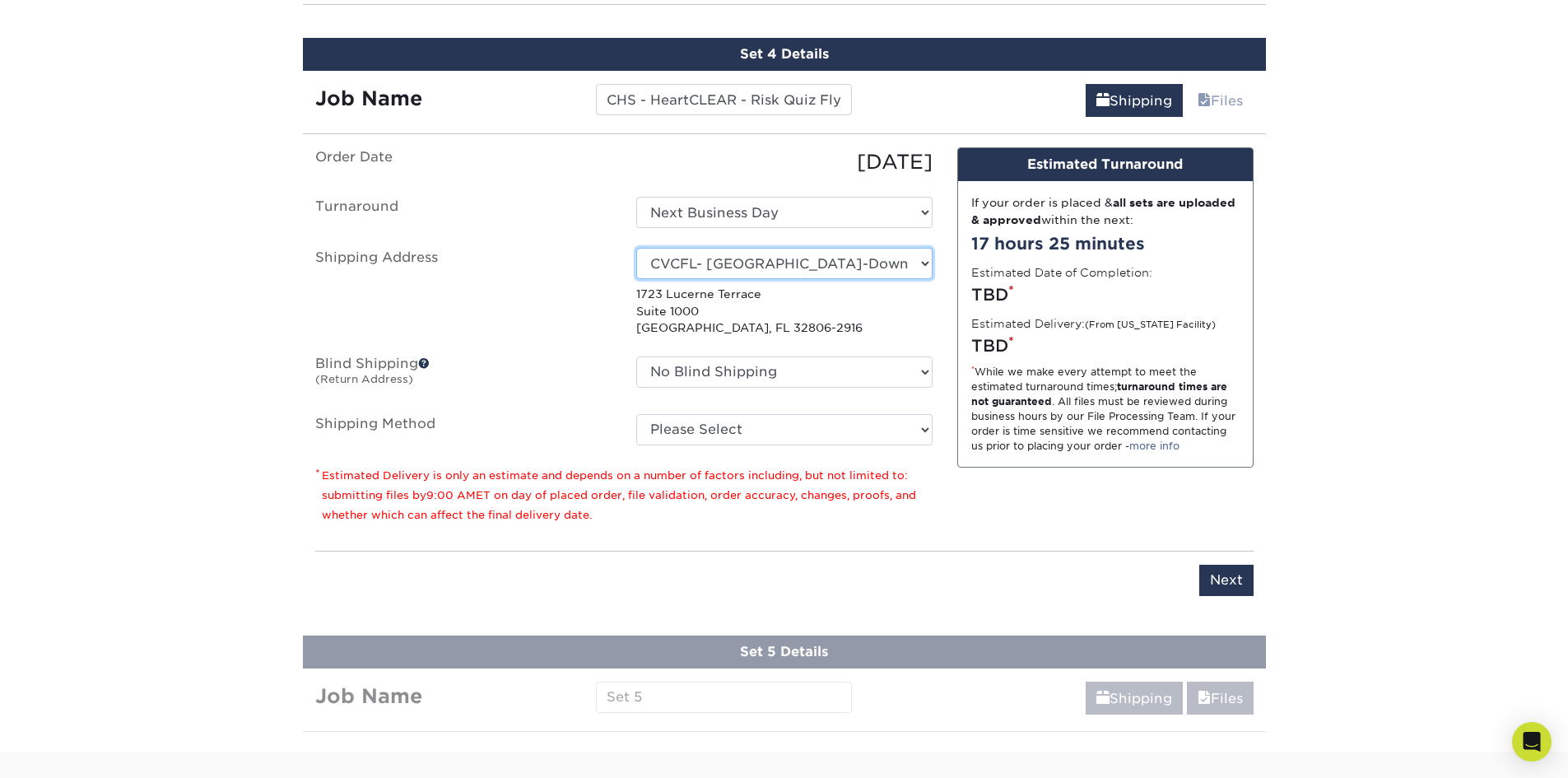
click at [764, 266] on select "Select One Lauryn Matthews AAP Conference - Advance Warehouse Acacia Crawford A…" at bounding box center [784, 264] width 297 height 31
select select "285567"
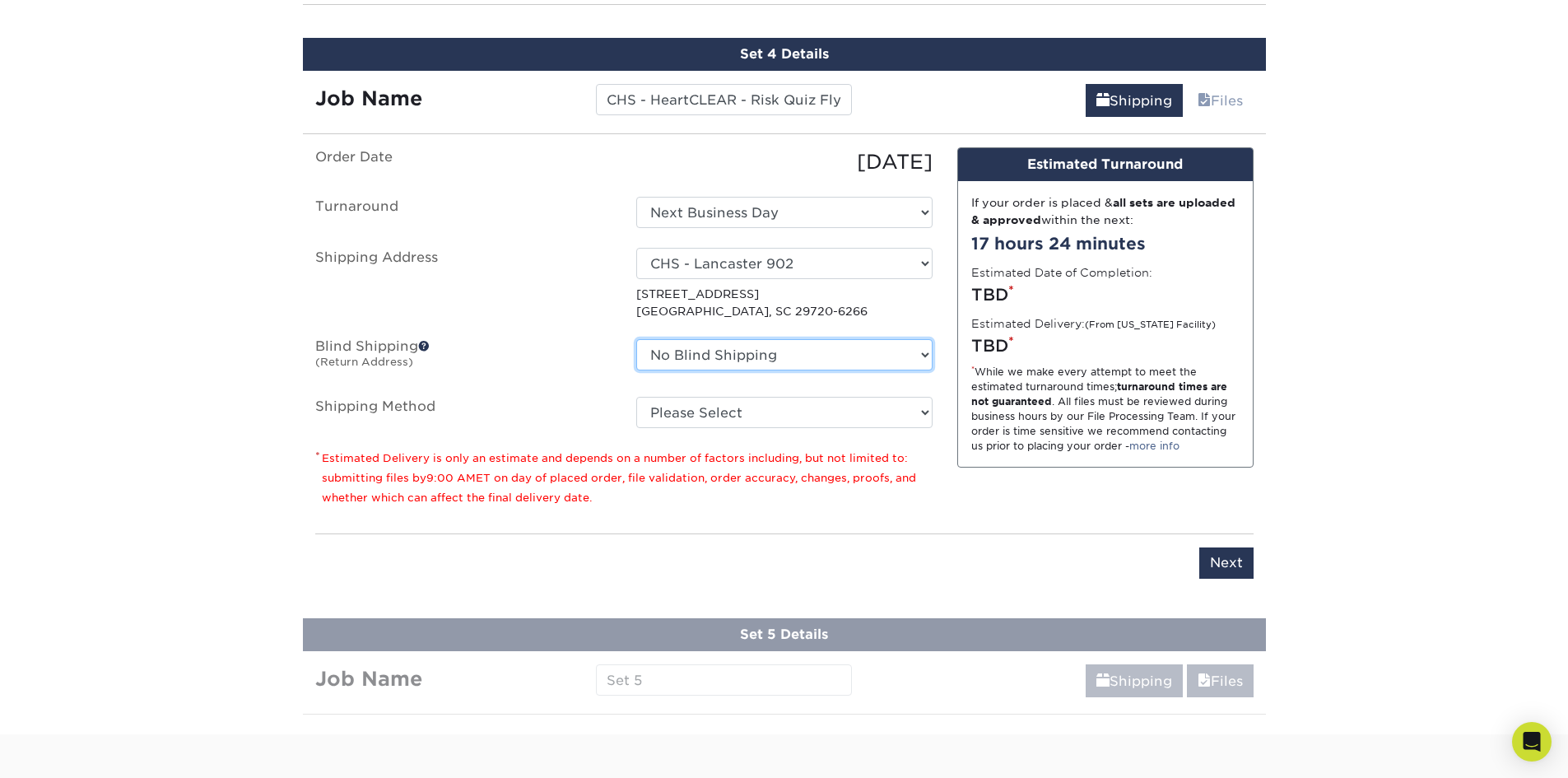
click at [724, 353] on select "No Blind Shipping Lauryn Matthews AAP Conference - Advance Warehouse Acacia Cra…" at bounding box center [784, 355] width 297 height 31
select select "285567"
click at [636, 339] on select "No Blind Shipping Lauryn Matthews AAP Conference - Advance Warehouse Acacia Cra…" at bounding box center [784, 355] width 297 height 31
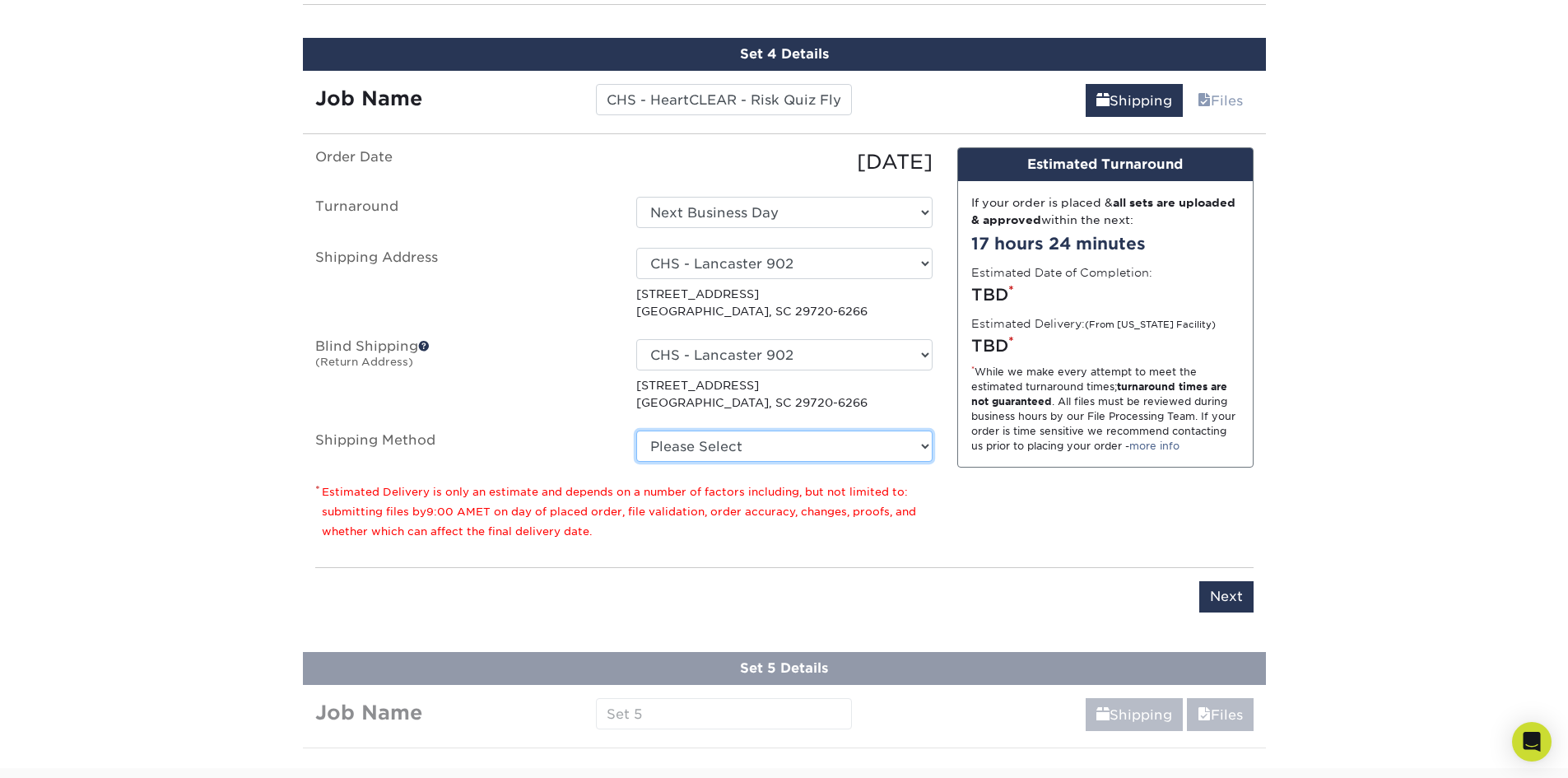
click at [698, 436] on select "Please Select Ground Shipping (+$26.41) 3 Day Shipping Service (+$40.15) 2 Day …" at bounding box center [784, 446] width 297 height 31
select select "03"
click at [636, 431] on select "Please Select Ground Shipping (+$26.41) 3 Day Shipping Service (+$40.15) 2 Day …" at bounding box center [784, 446] width 297 height 31
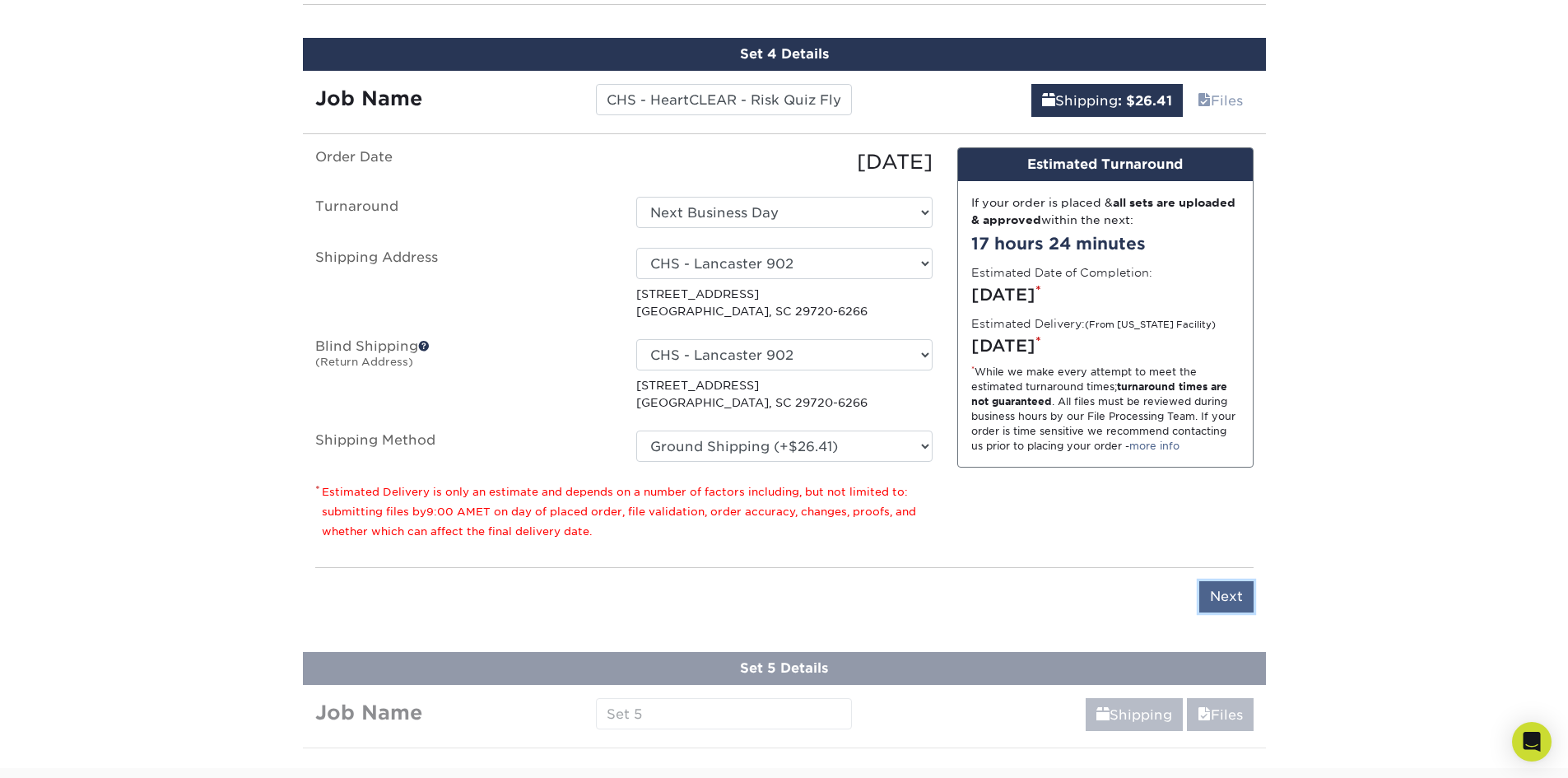
click at [1238, 602] on input "Next" at bounding box center [1226, 597] width 54 height 31
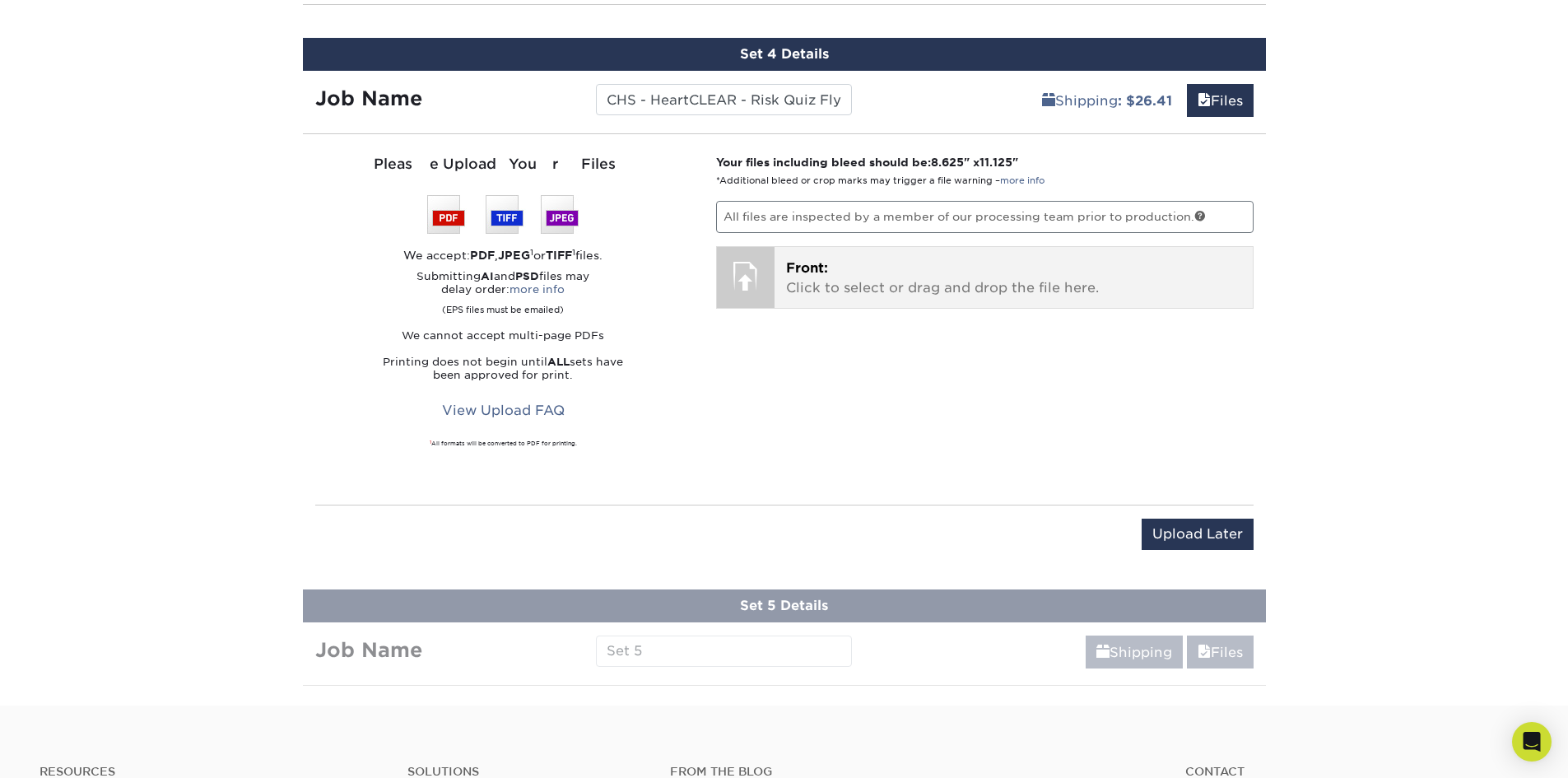
click at [855, 296] on p "Front: Click to select or drag and drop the file here." at bounding box center [1014, 278] width 455 height 39
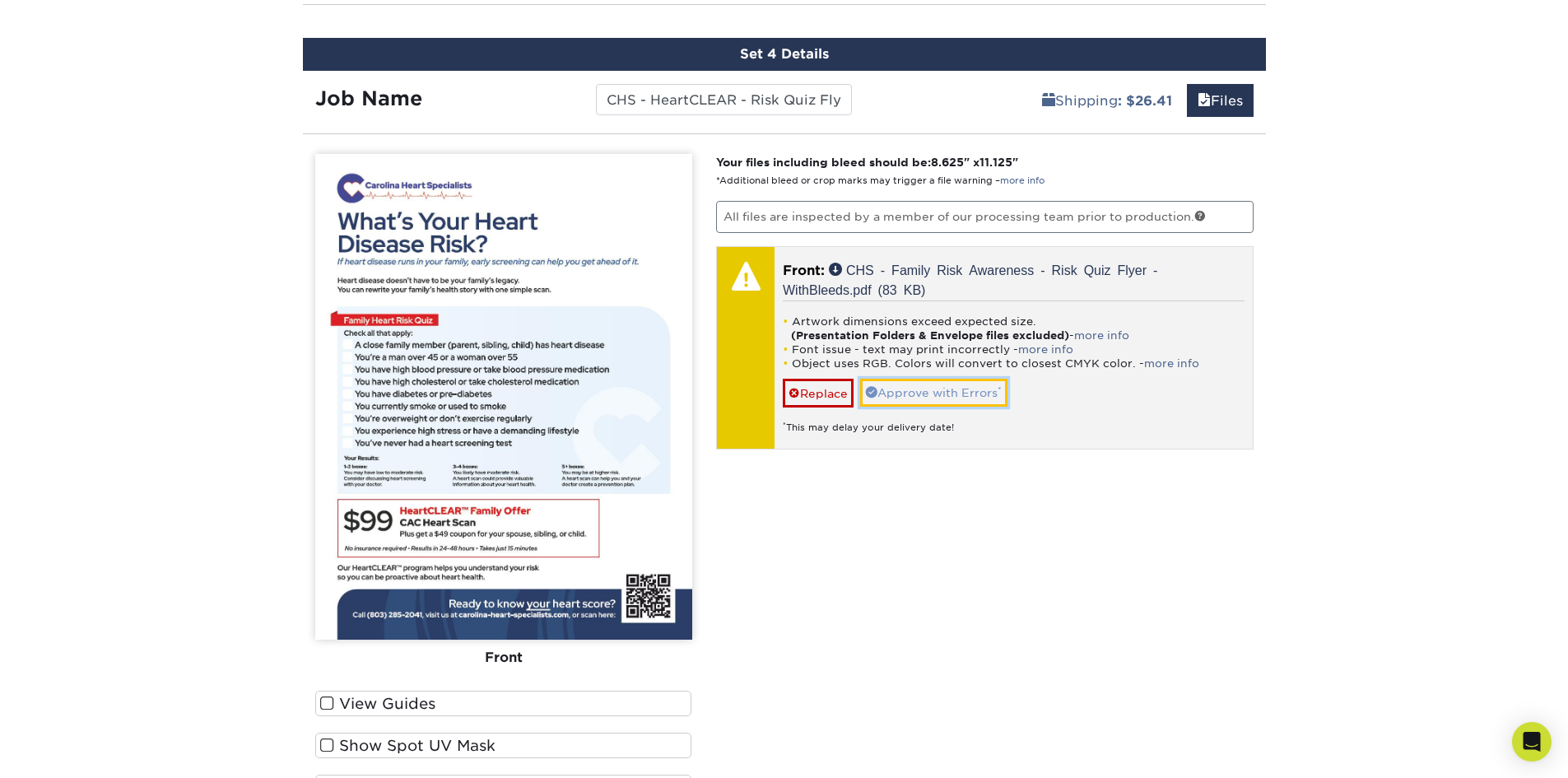
click at [986, 400] on link "Approve with Errors *" at bounding box center [934, 392] width 147 height 28
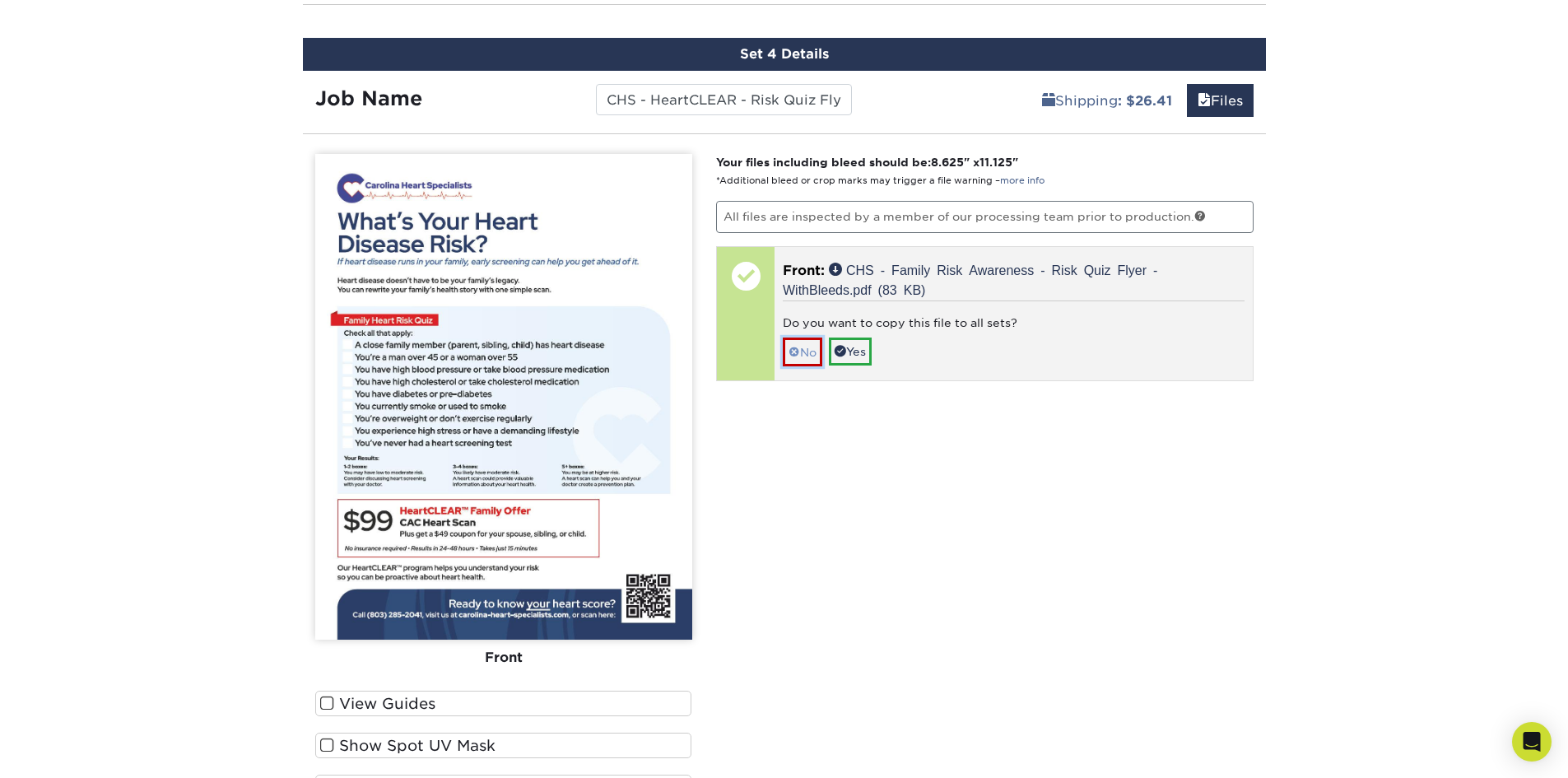
click at [808, 352] on link "No" at bounding box center [802, 352] width 39 height 28
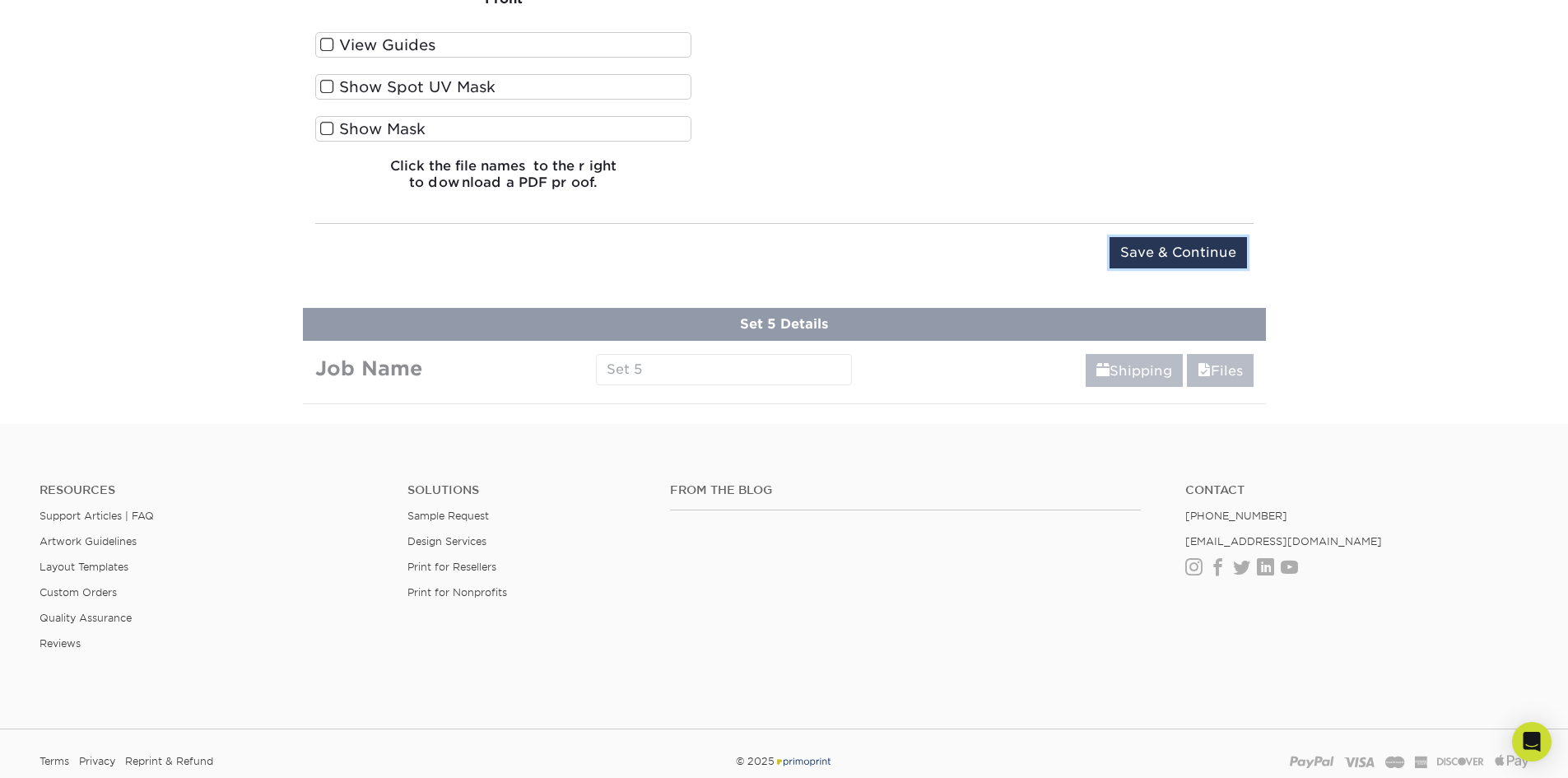
click at [1121, 259] on input "Save & Continue" at bounding box center [1179, 253] width 138 height 31
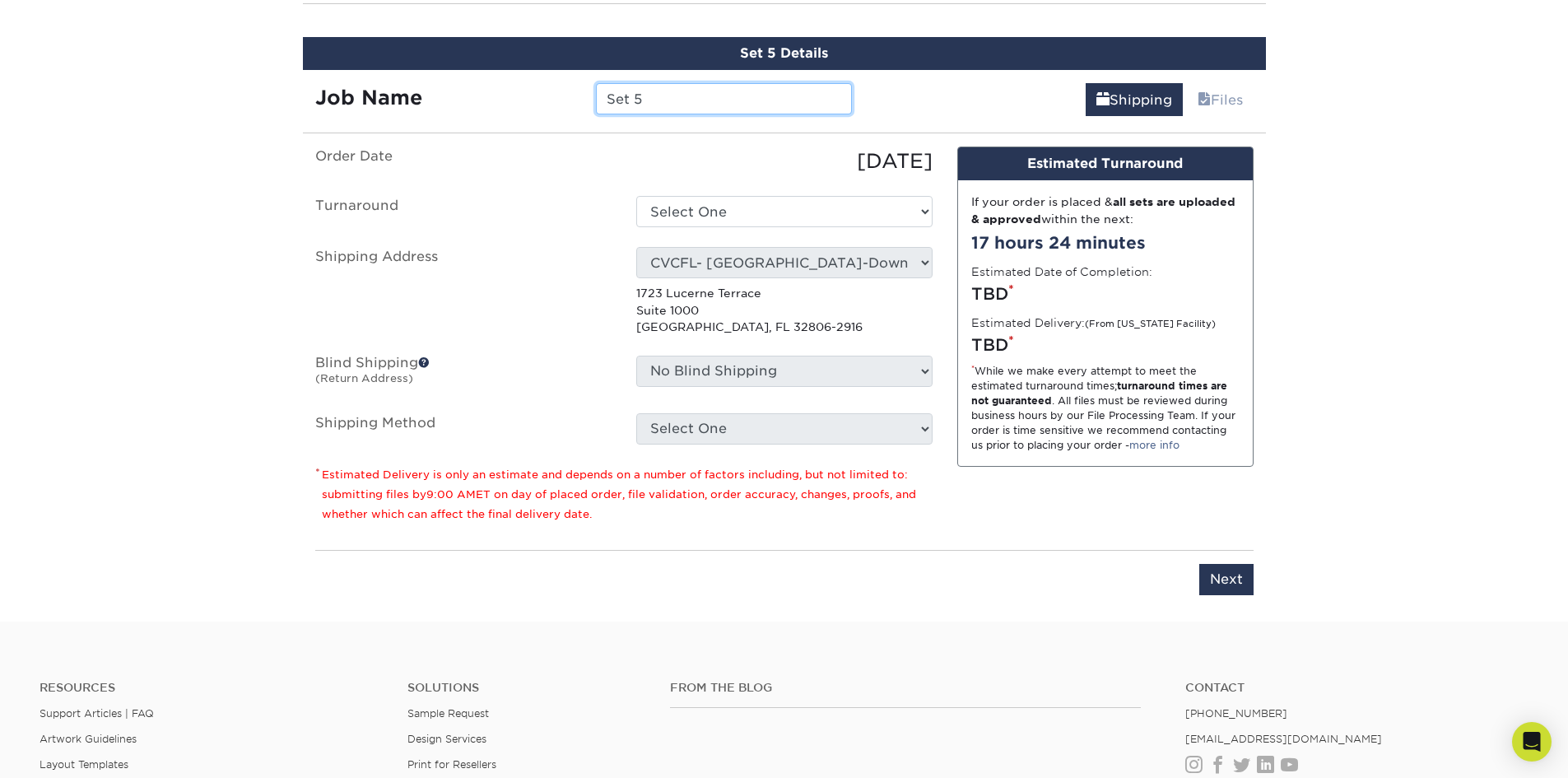
scroll to position [1453, 0]
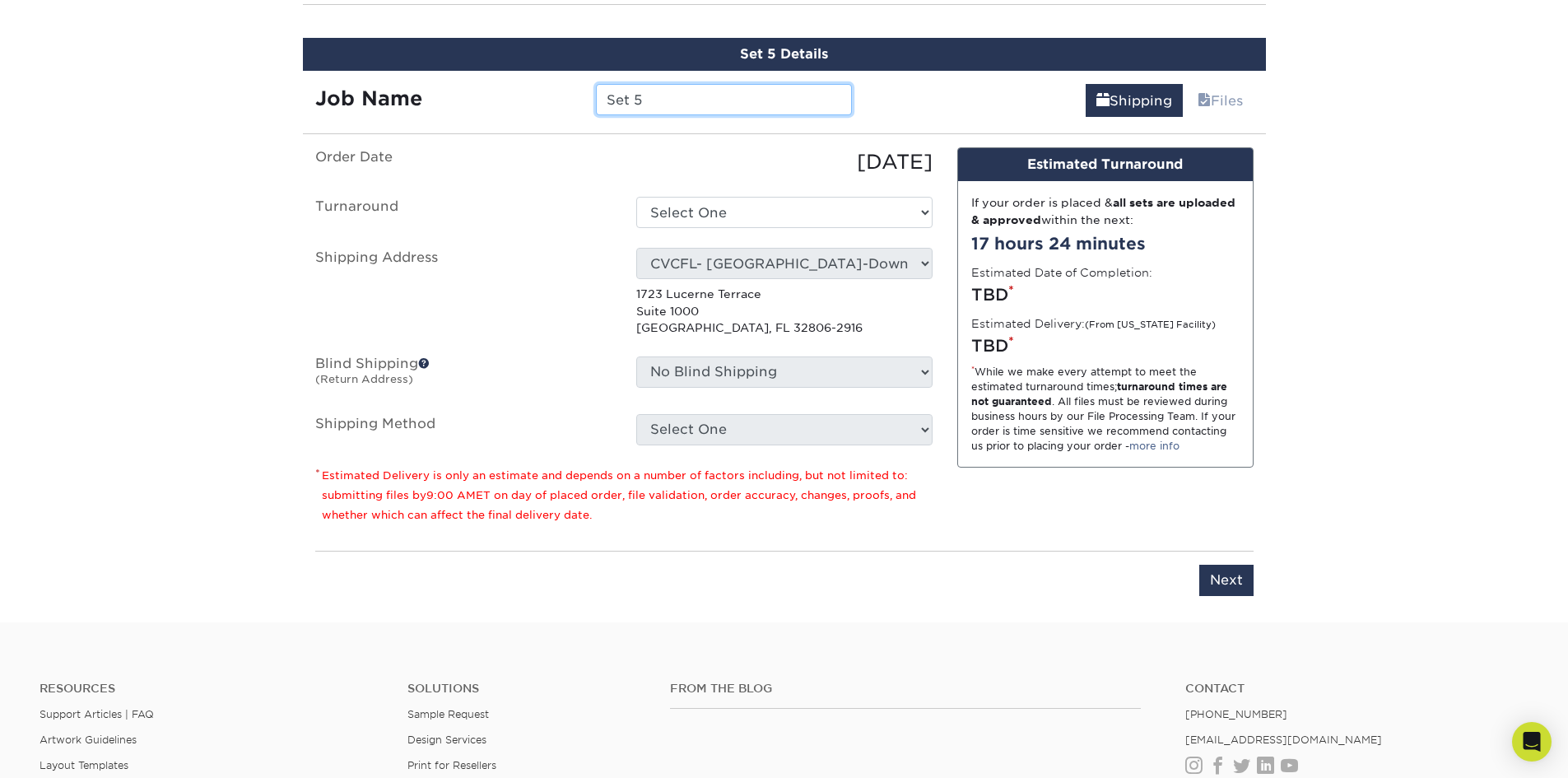
click at [701, 107] on input "Set 5" at bounding box center [723, 99] width 256 height 31
paste input "CHS - HeartCLEAR - Risk Quiz Flyer ("
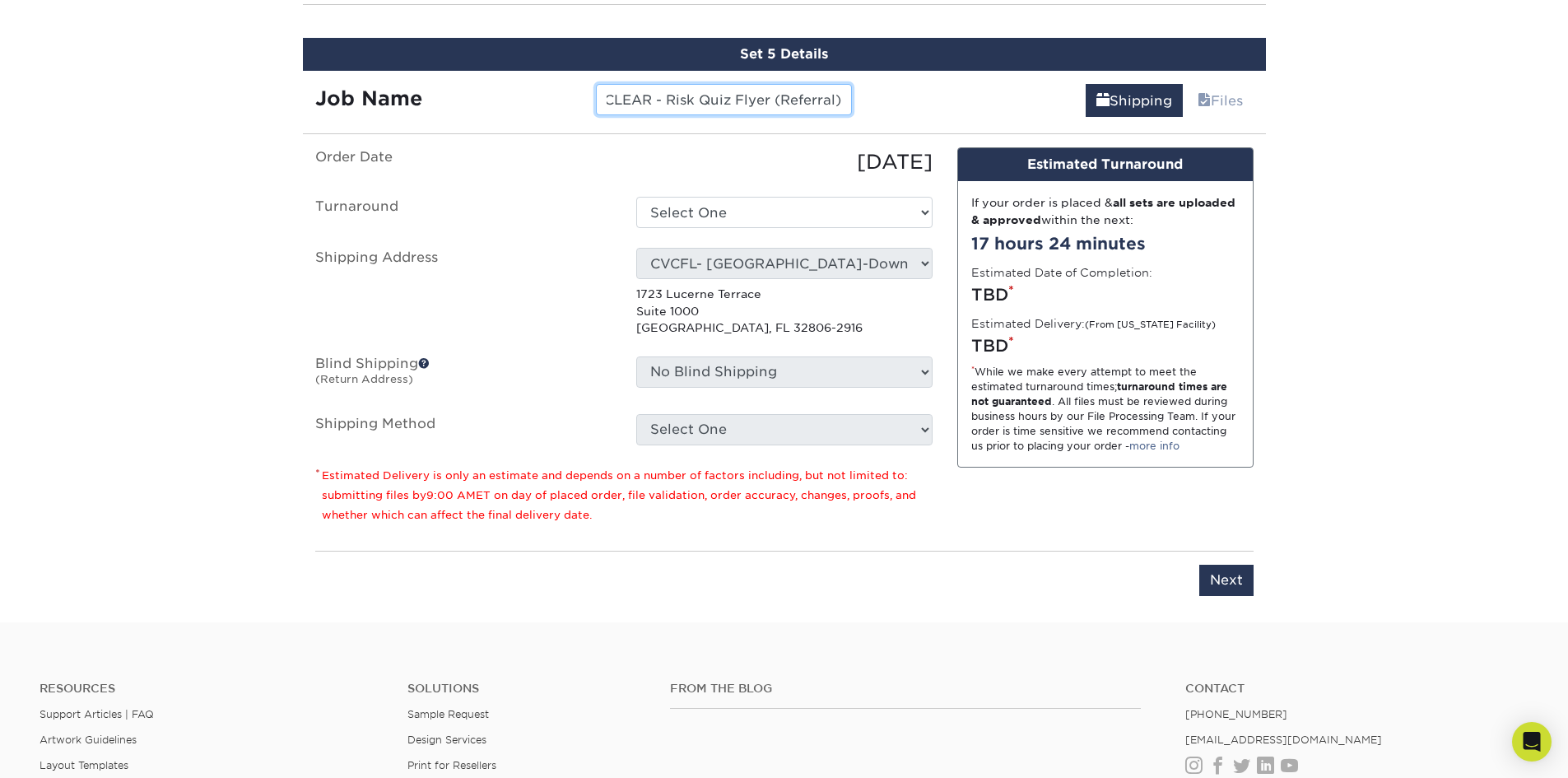
type input "CHS - HeartCLEAR - Risk Quiz Flyer (Referral)"
click at [713, 210] on select "Select One 2-4 Business Days 2 Day Next Business Day" at bounding box center [784, 212] width 297 height 31
select select "d5fe1355-d2c9-43cb-b61d-2e81058d4bba"
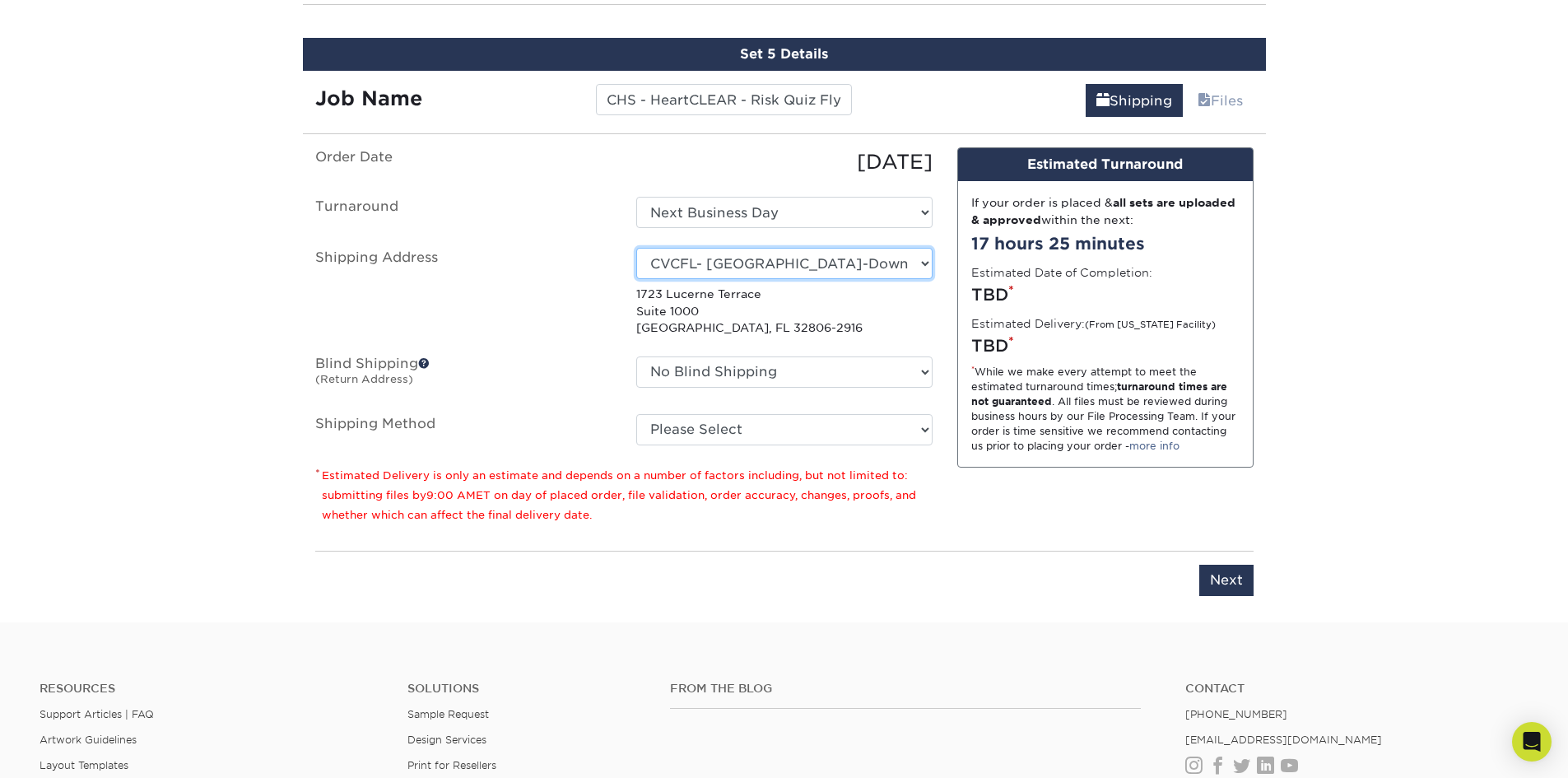
click at [879, 251] on select "Select One Lauryn Matthews AAP Conference - Advance Warehouse Acacia Crawford A…" at bounding box center [784, 264] width 297 height 31
select select "285567"
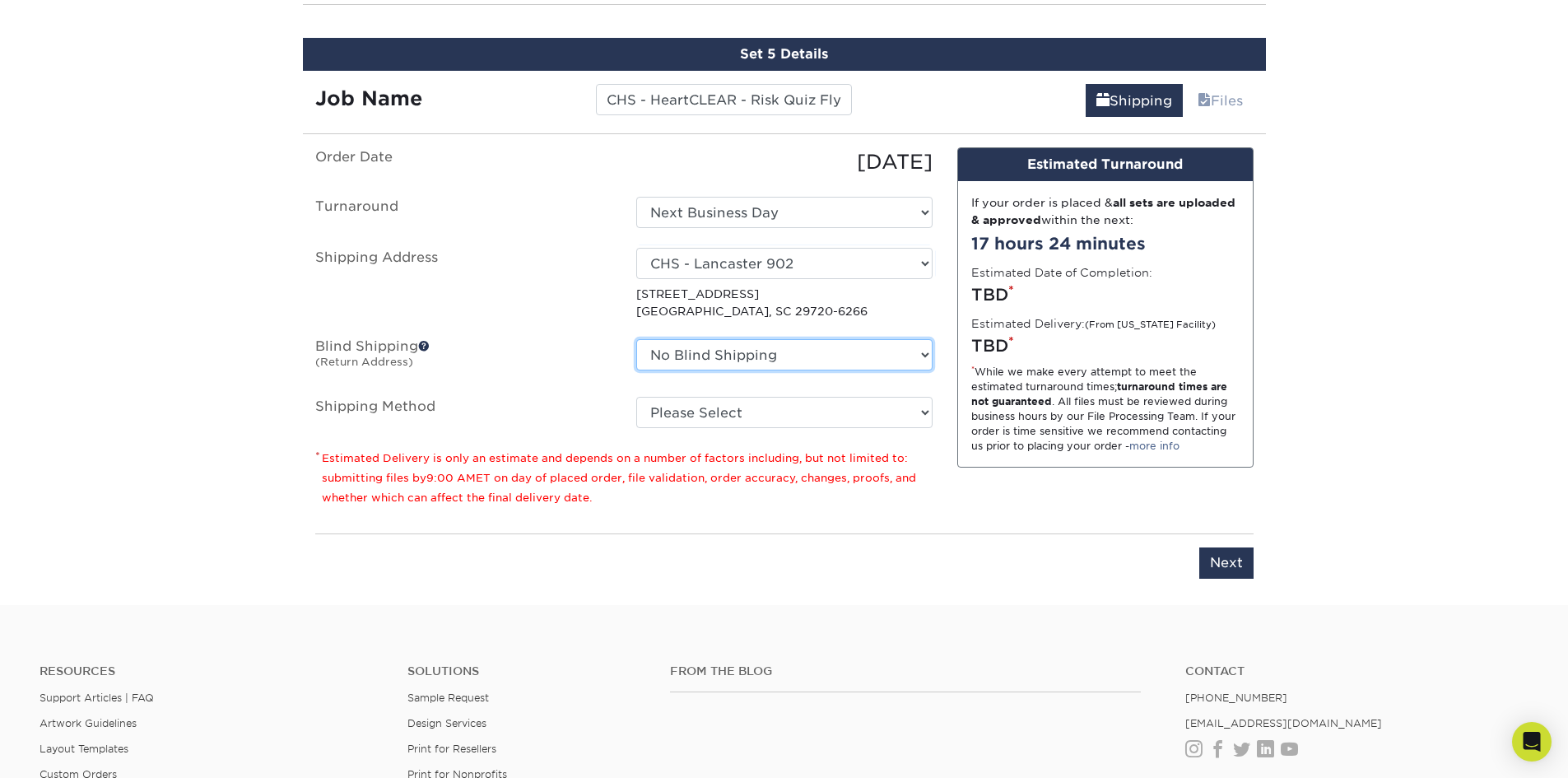
click at [811, 367] on select "No Blind Shipping Lauryn Matthews AAP Conference - Advance Warehouse Acacia Cra…" at bounding box center [784, 355] width 297 height 31
select select "285567"
click at [636, 339] on select "No Blind Shipping Lauryn Matthews AAP Conference - Advance Warehouse Acacia Cra…" at bounding box center [784, 355] width 297 height 31
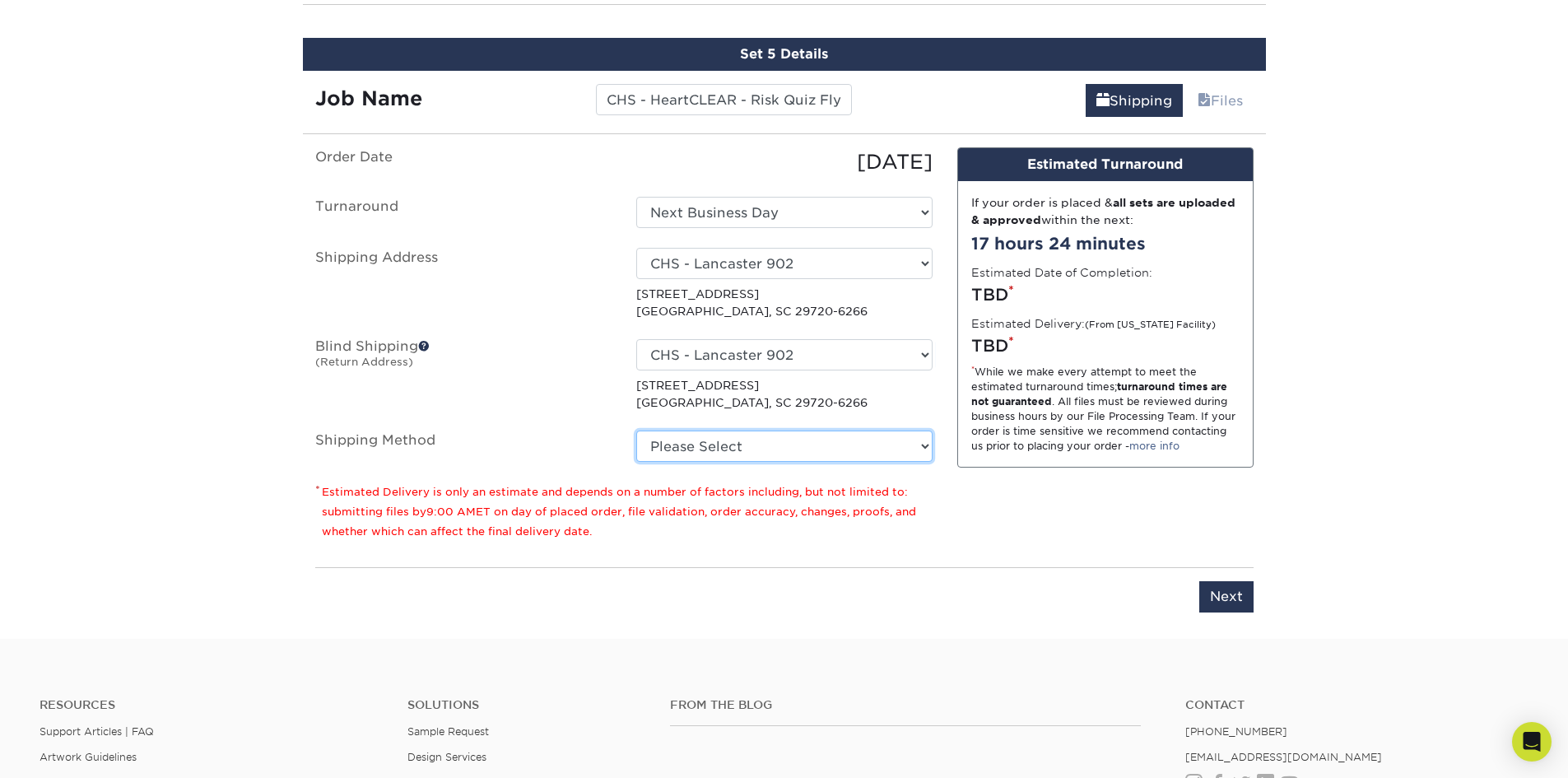
click at [734, 445] on select "Please Select Ground Shipping (+$26.41) 3 Day Shipping Service (+$40.15) 2 Day …" at bounding box center [784, 446] width 297 height 31
select select "03"
click at [636, 431] on select "Please Select Ground Shipping (+$26.41) 3 Day Shipping Service (+$40.15) 2 Day …" at bounding box center [784, 446] width 297 height 31
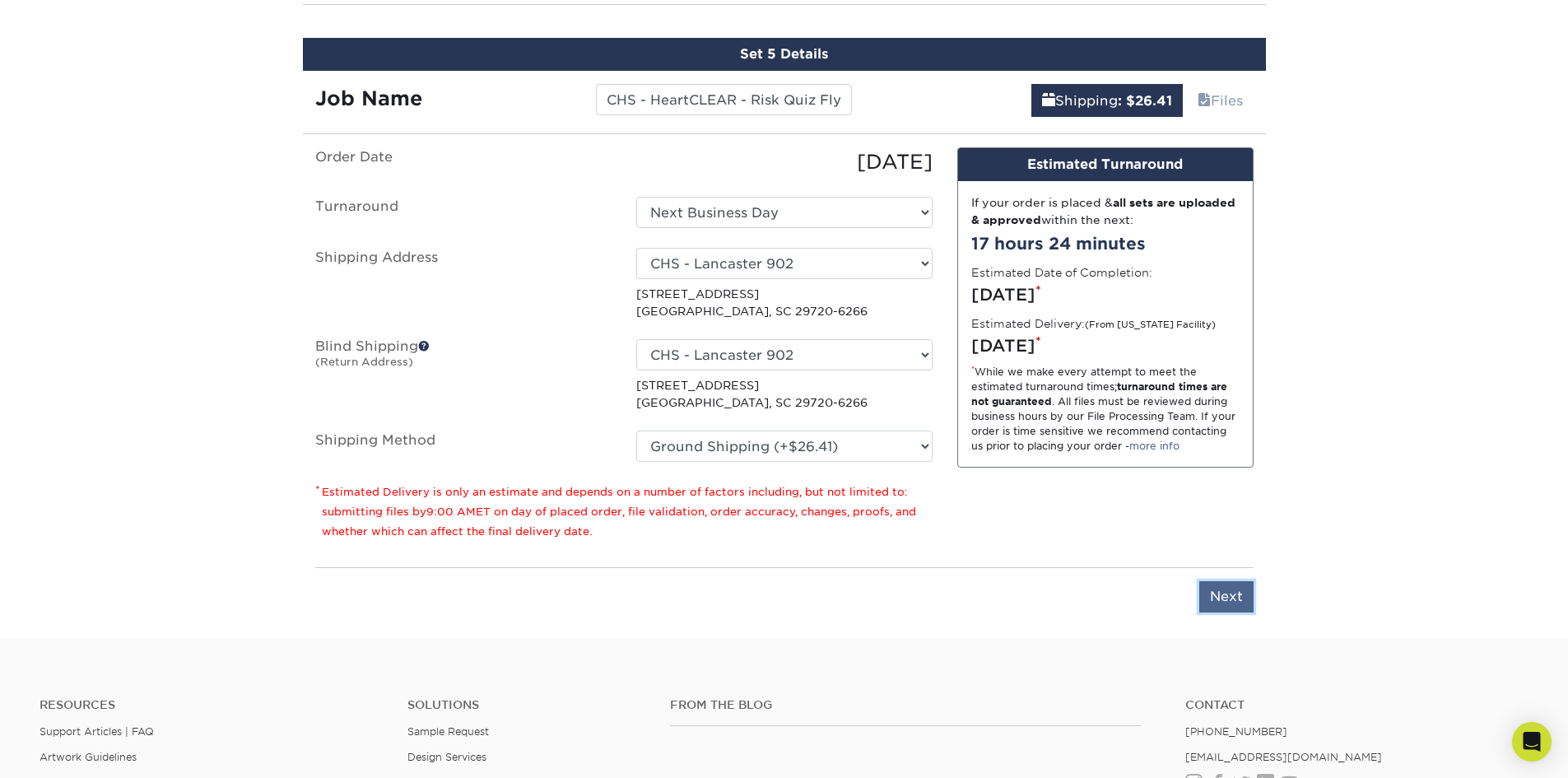
click at [1204, 600] on input "Next" at bounding box center [1226, 597] width 54 height 31
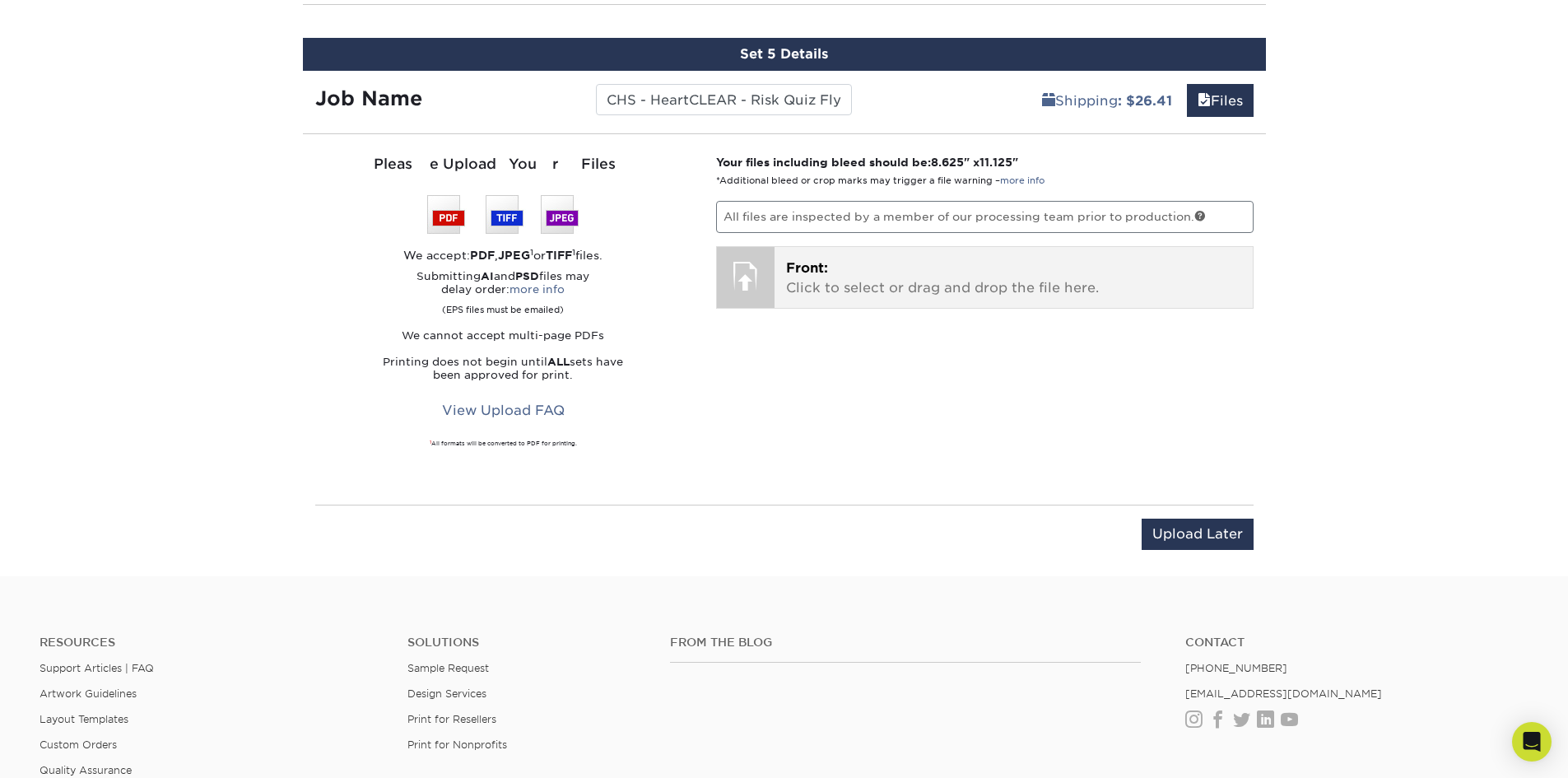
click at [1027, 293] on p "Front: Click to select or drag and drop the file here." at bounding box center [1014, 278] width 455 height 39
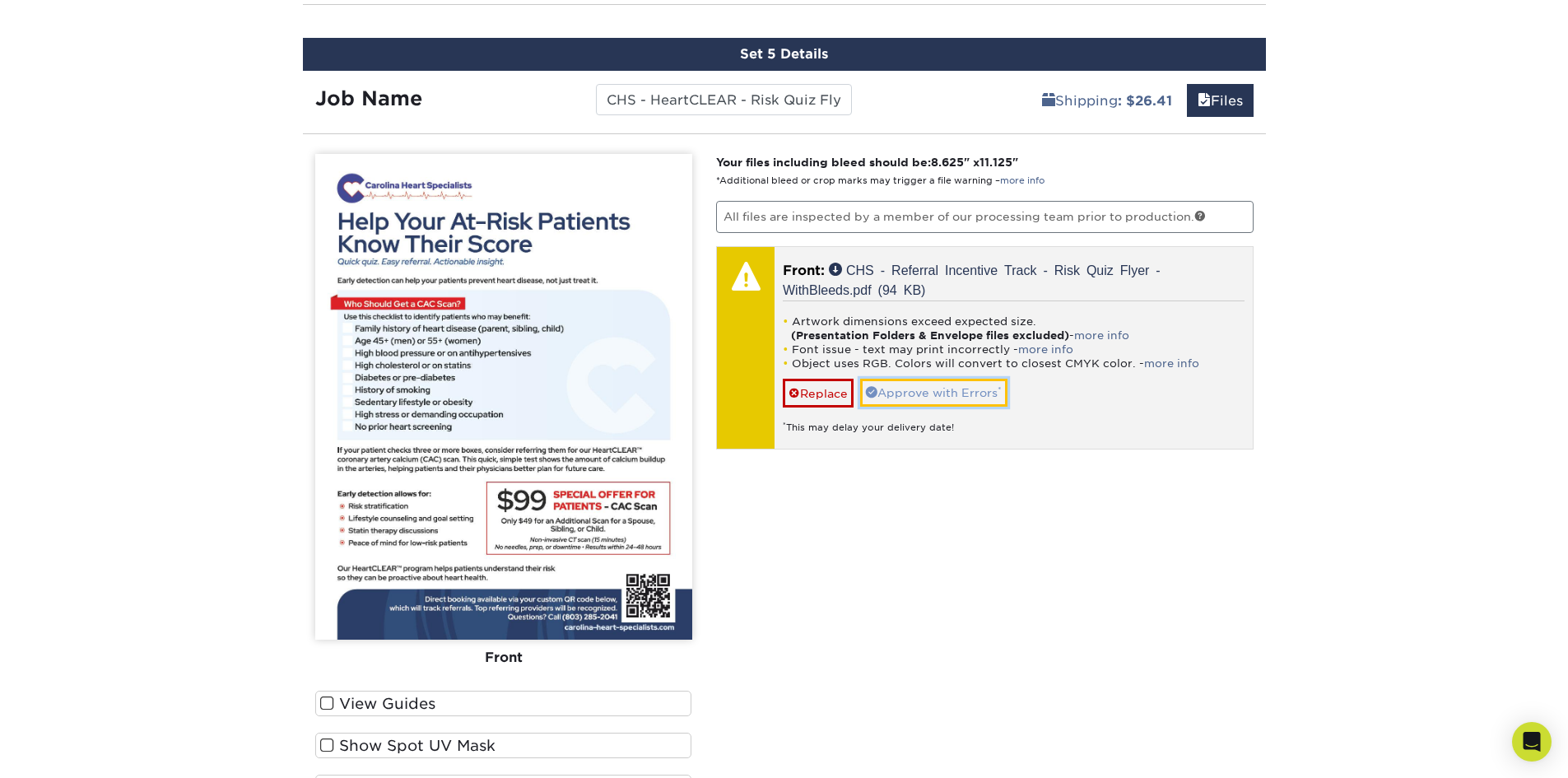
click at [905, 396] on link "Approve with Errors *" at bounding box center [934, 392] width 147 height 28
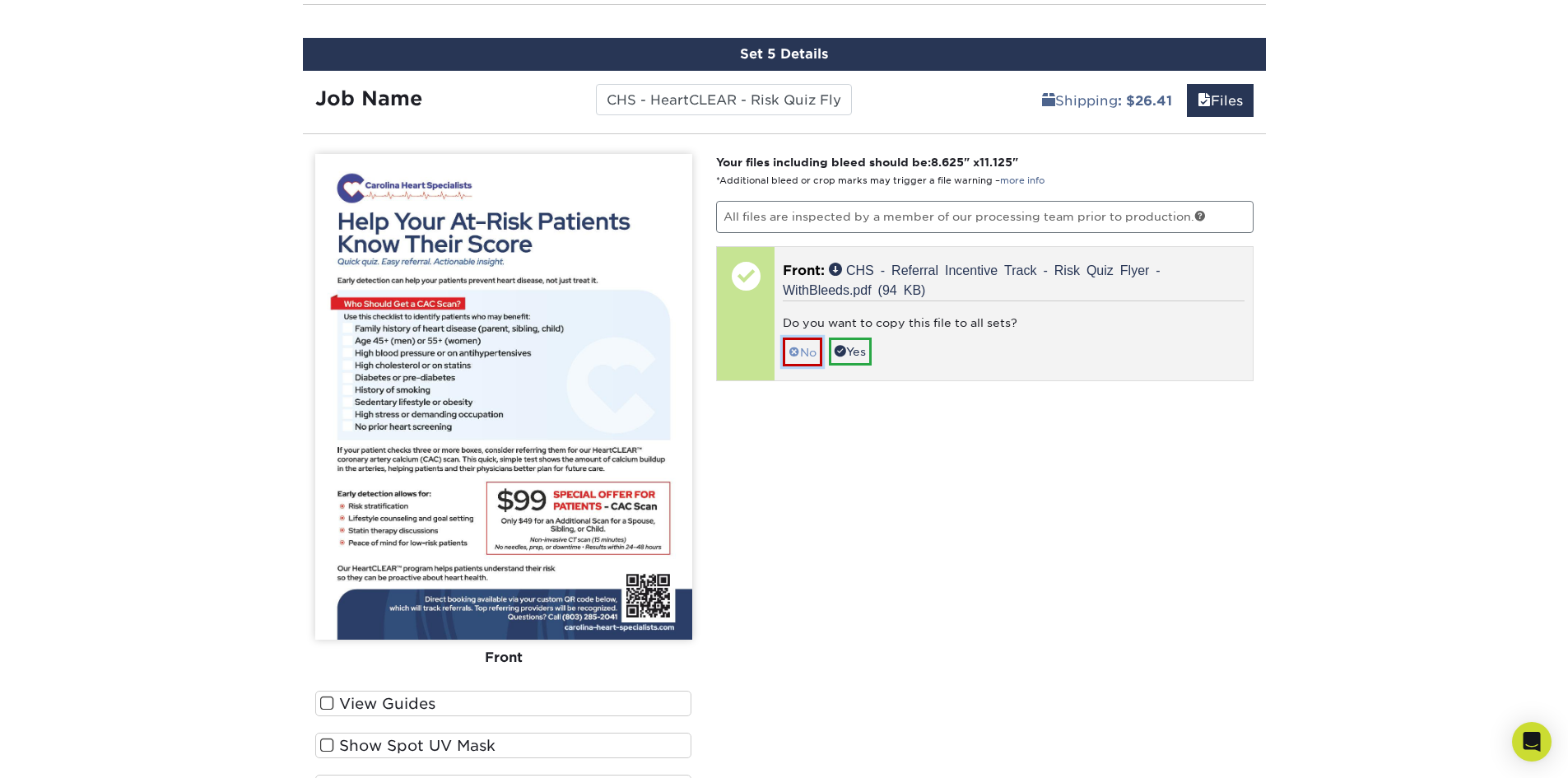
click at [801, 353] on link "No" at bounding box center [802, 352] width 39 height 28
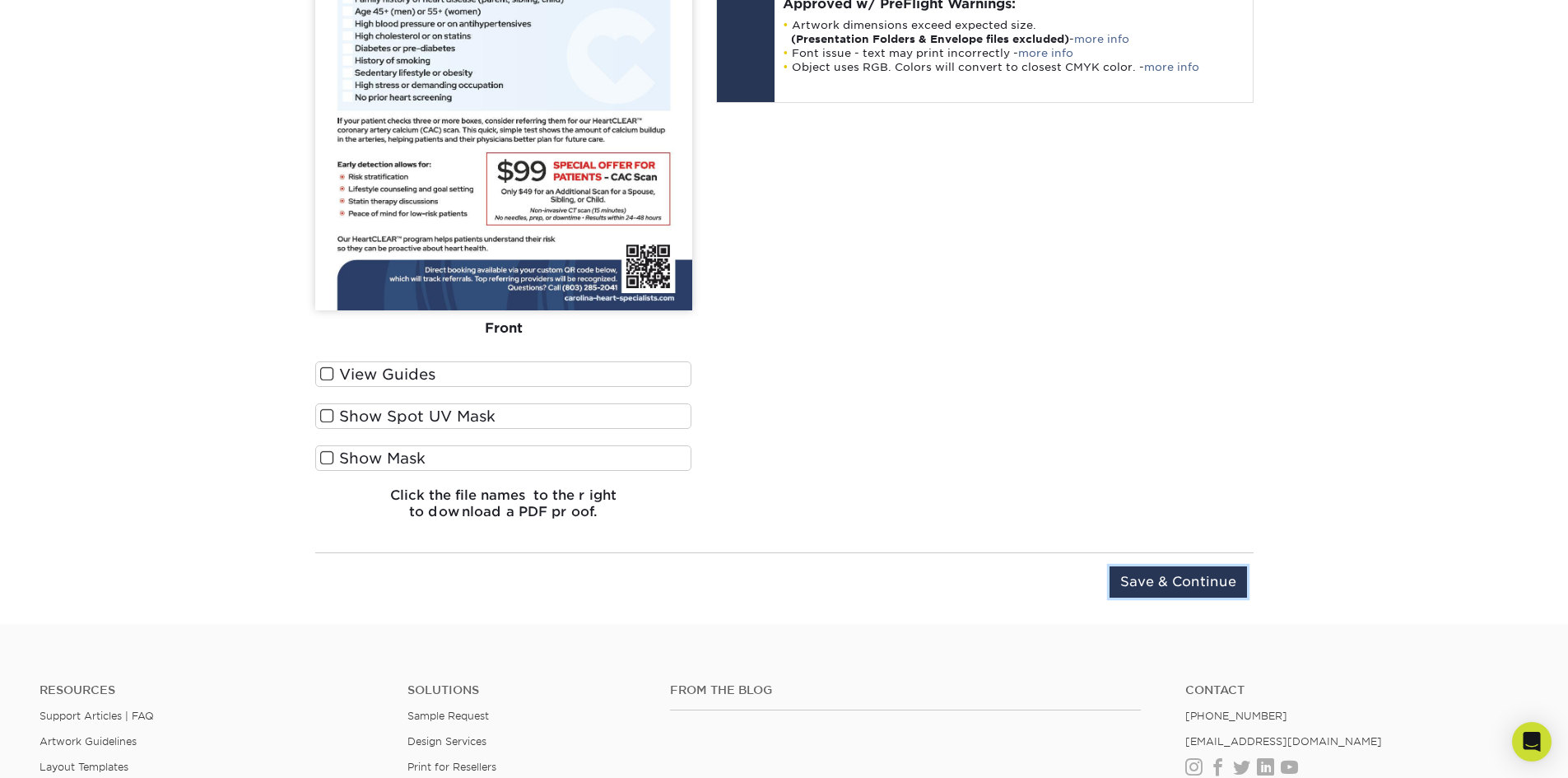
click at [1152, 580] on input "Save & Continue" at bounding box center [1179, 582] width 138 height 31
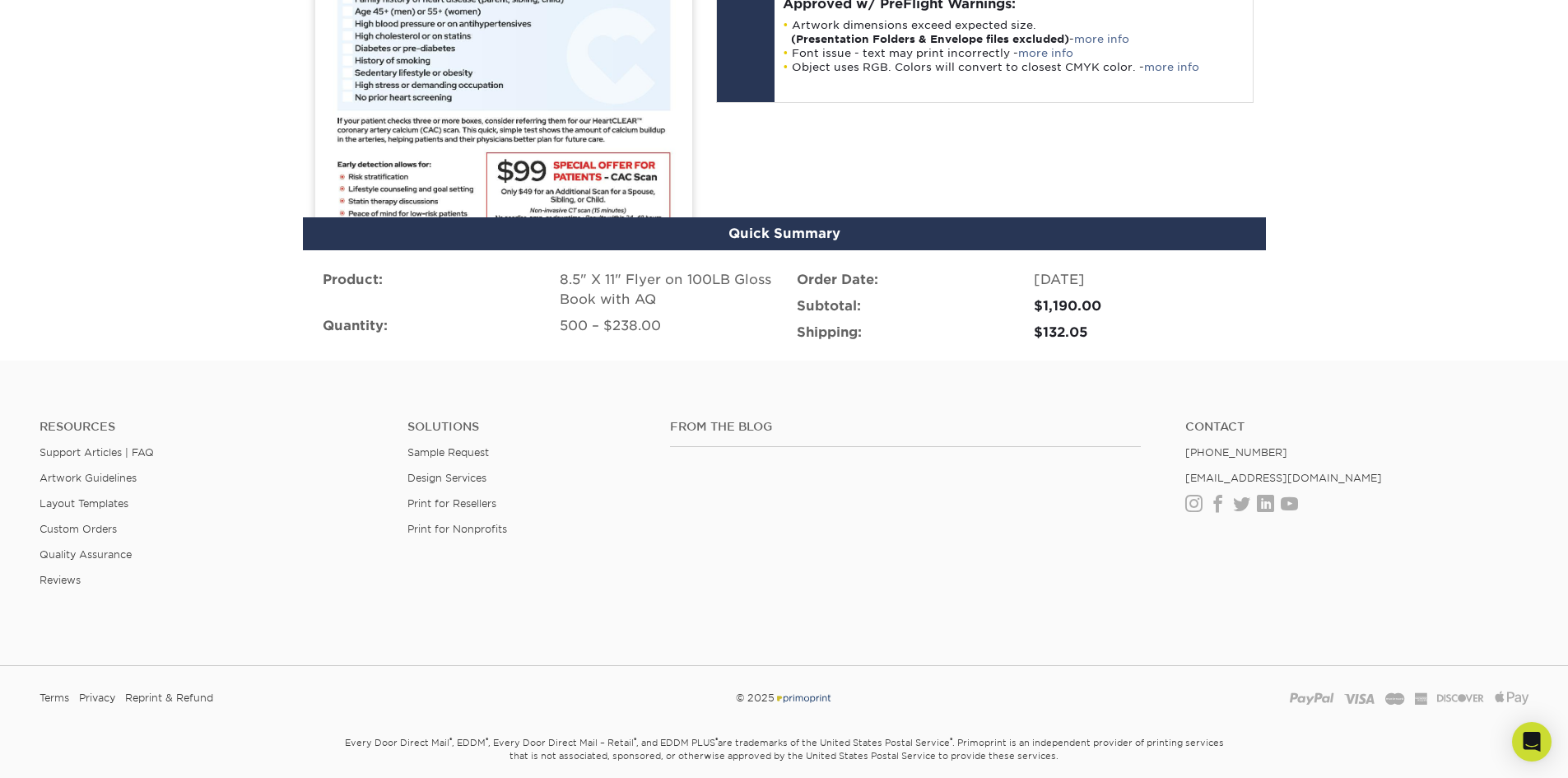
scroll to position [1595, 0]
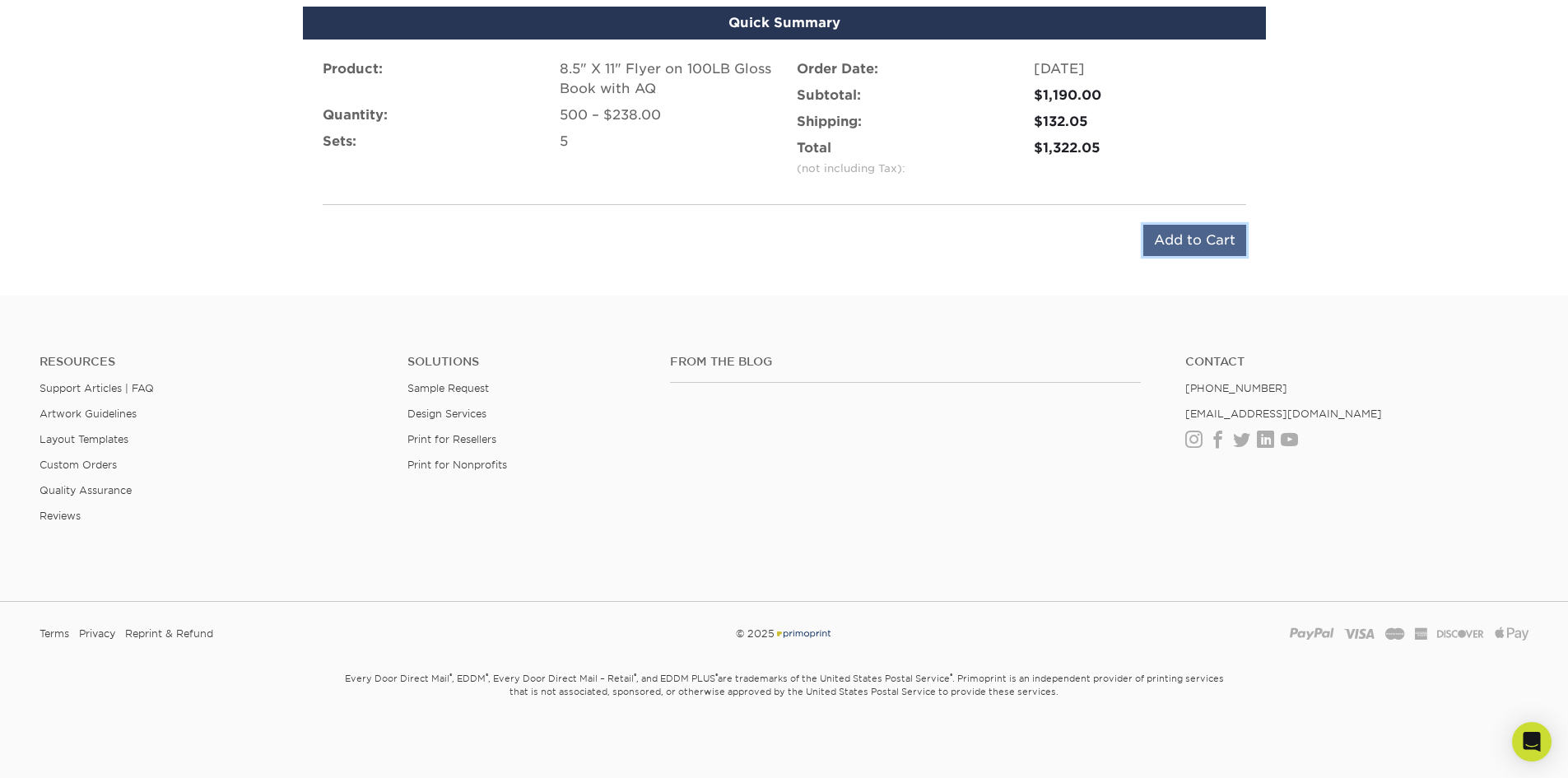
click at [1169, 227] on input "Add to Cart" at bounding box center [1194, 241] width 103 height 31
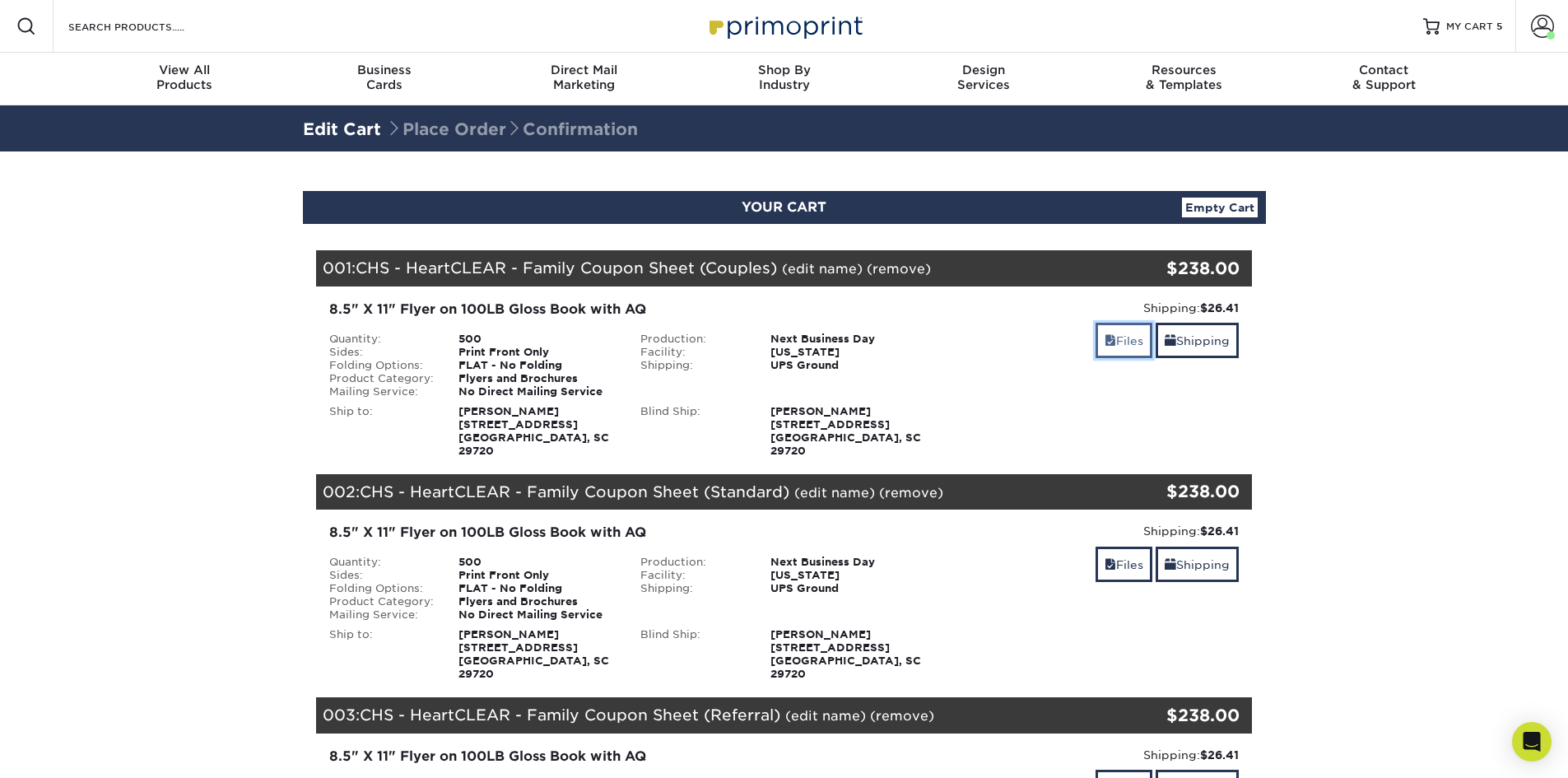
click at [1118, 335] on link "Files" at bounding box center [1124, 340] width 57 height 36
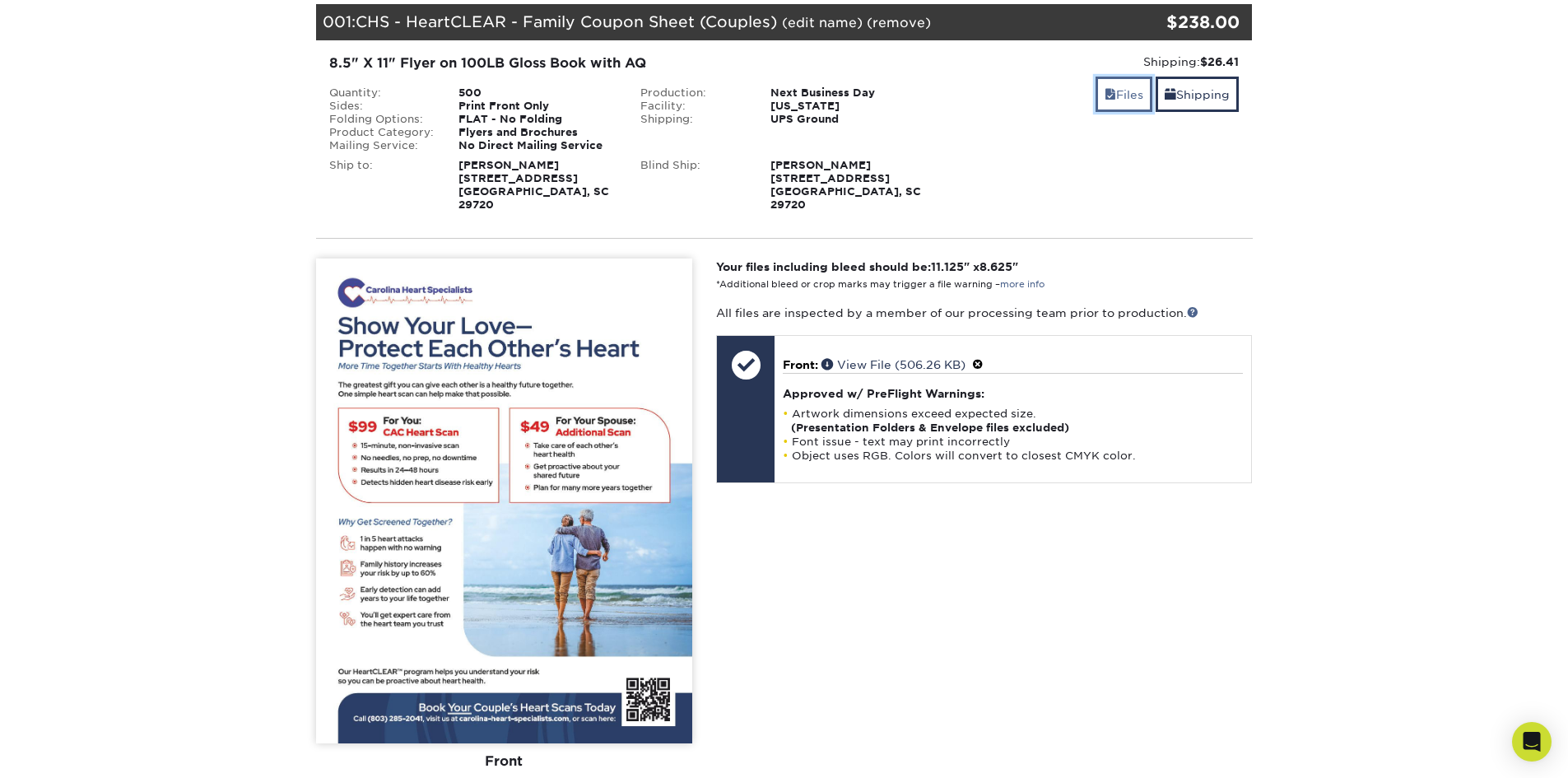
scroll to position [247, 0]
click at [1126, 97] on link "Files" at bounding box center [1124, 93] width 57 height 36
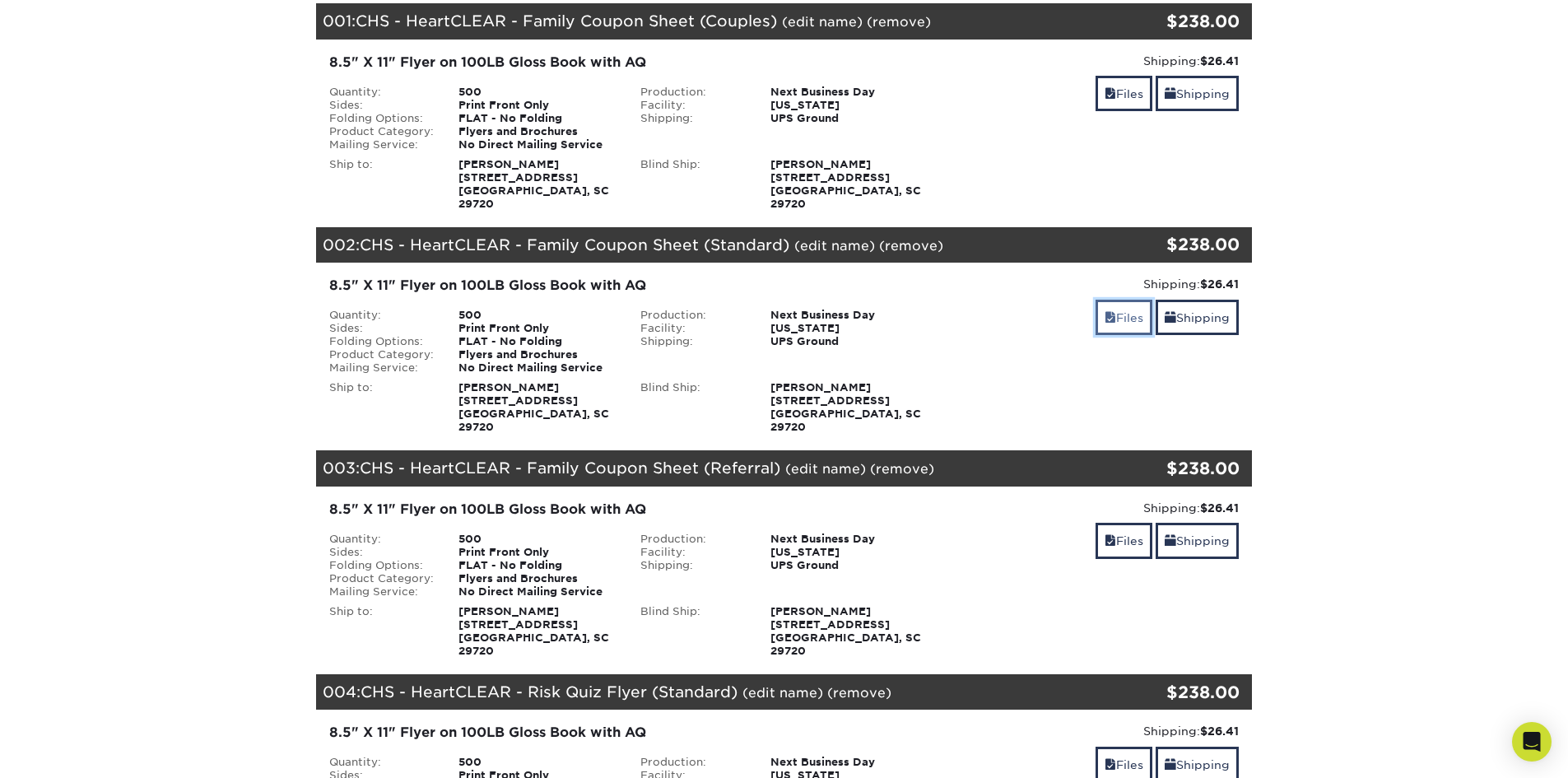
click at [1126, 299] on link "Files" at bounding box center [1124, 317] width 57 height 36
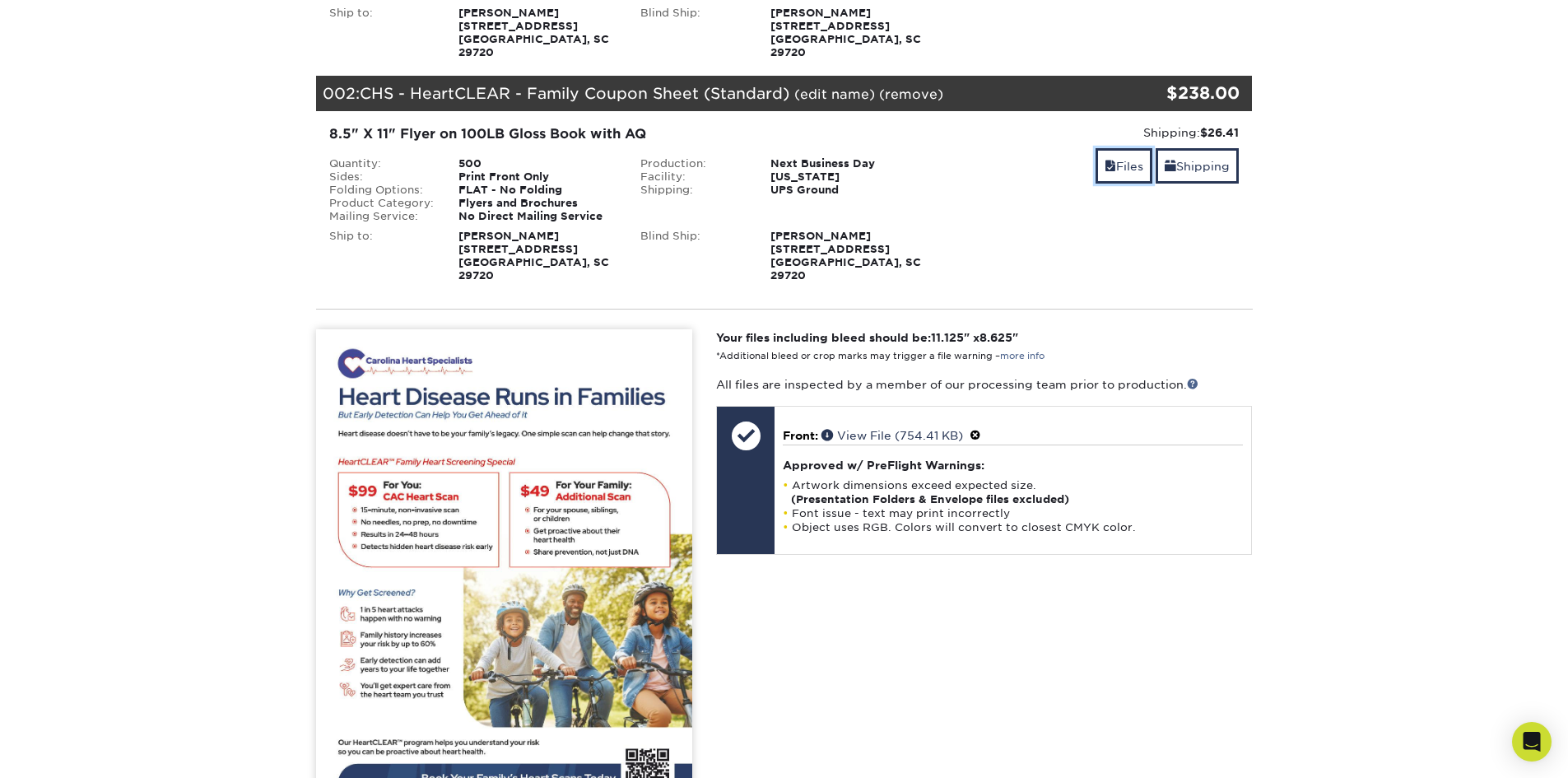
scroll to position [330, 0]
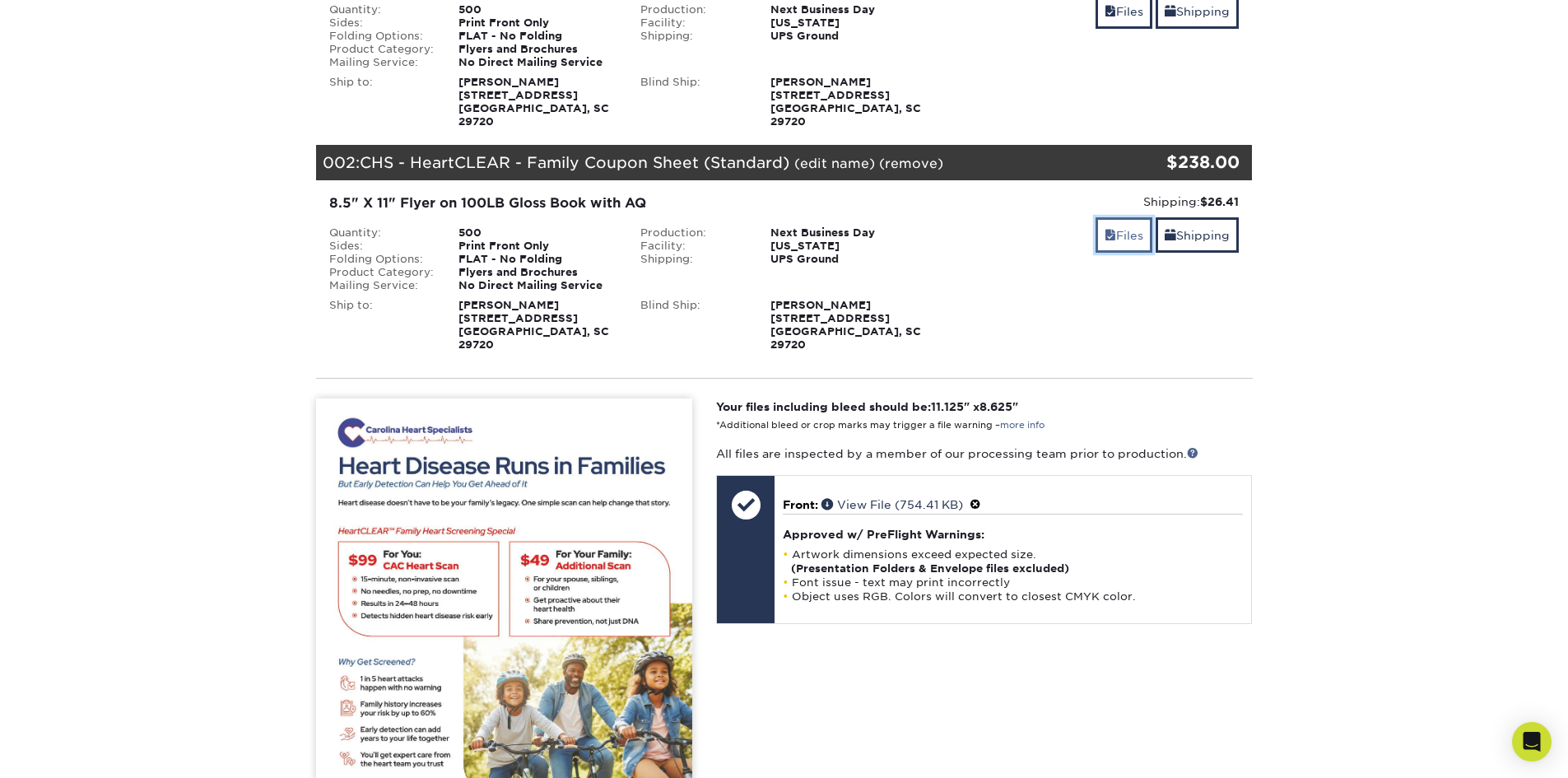
click at [1116, 227] on link "Files" at bounding box center [1124, 235] width 57 height 36
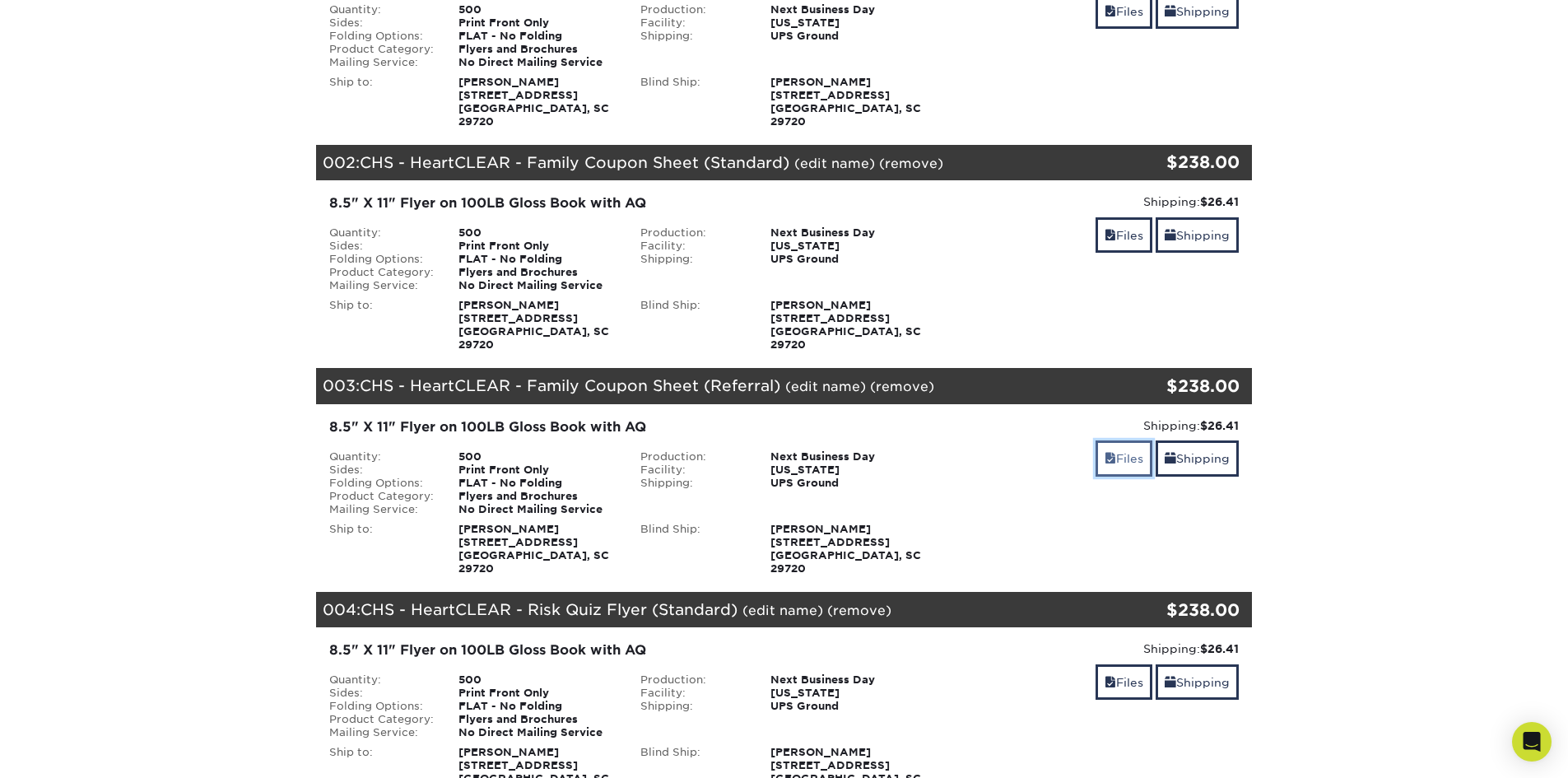
click at [1117, 441] on link "Files" at bounding box center [1124, 458] width 57 height 36
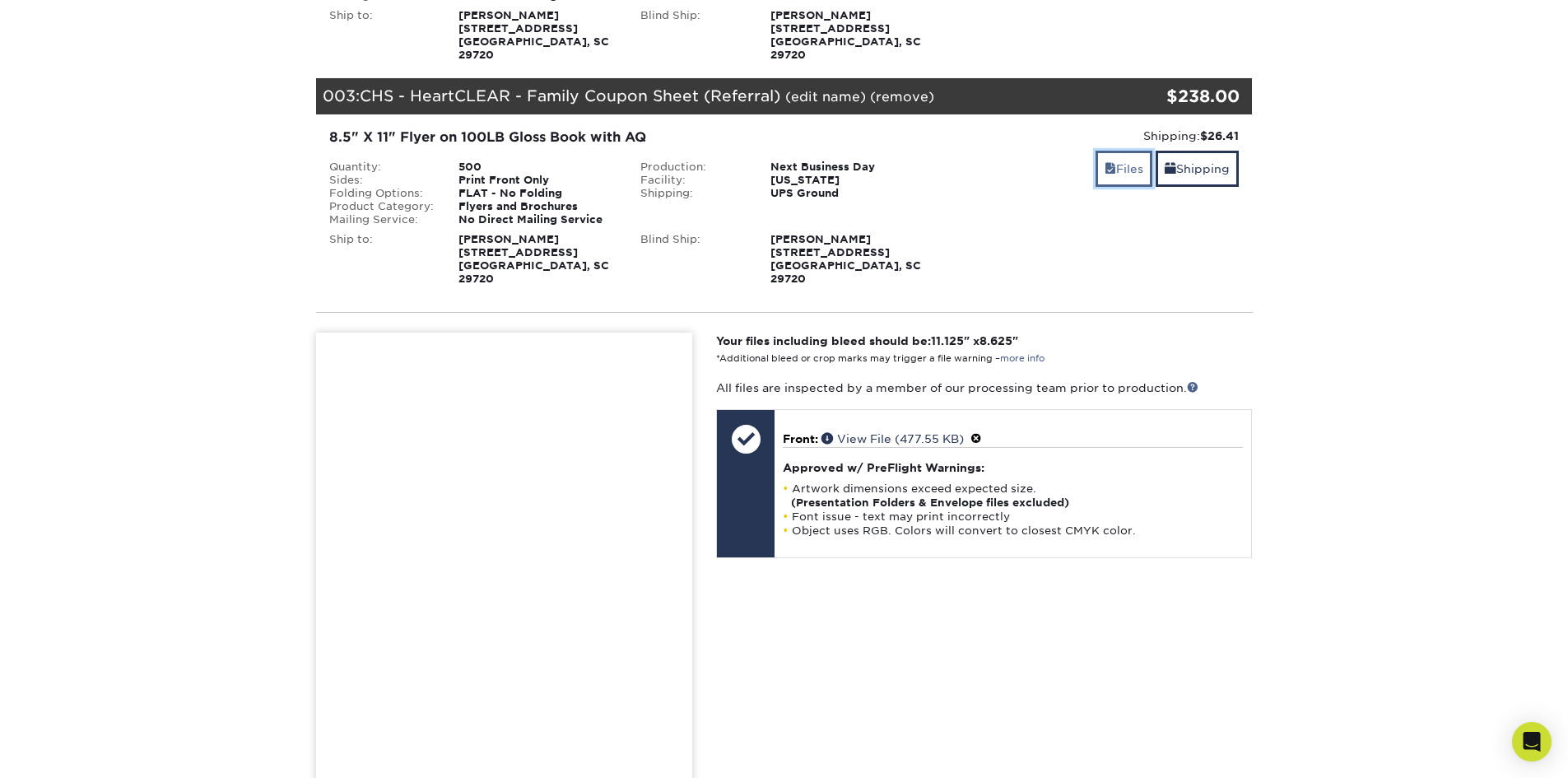
scroll to position [659, 0]
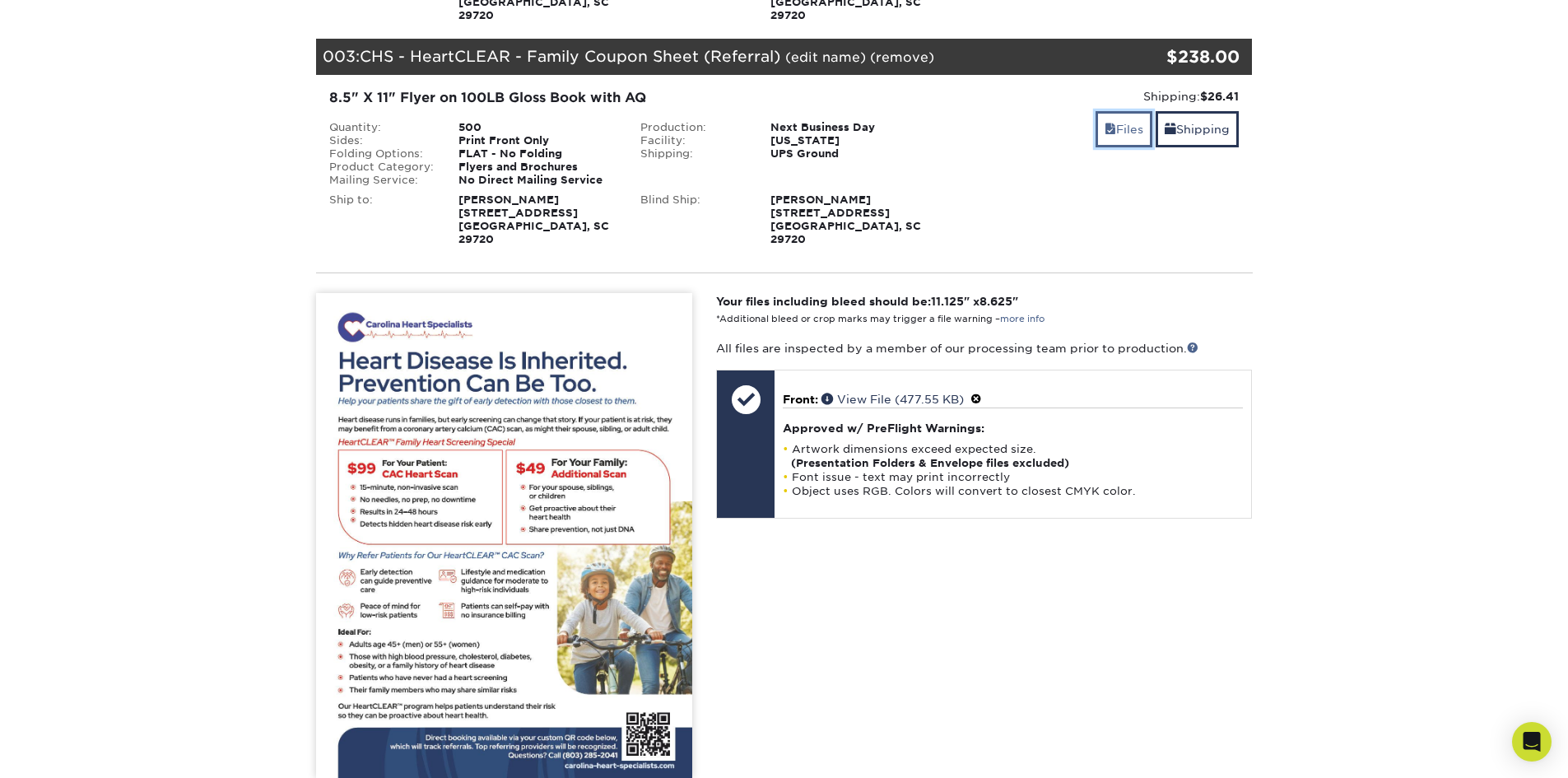
click at [1114, 111] on link "Files" at bounding box center [1124, 129] width 57 height 36
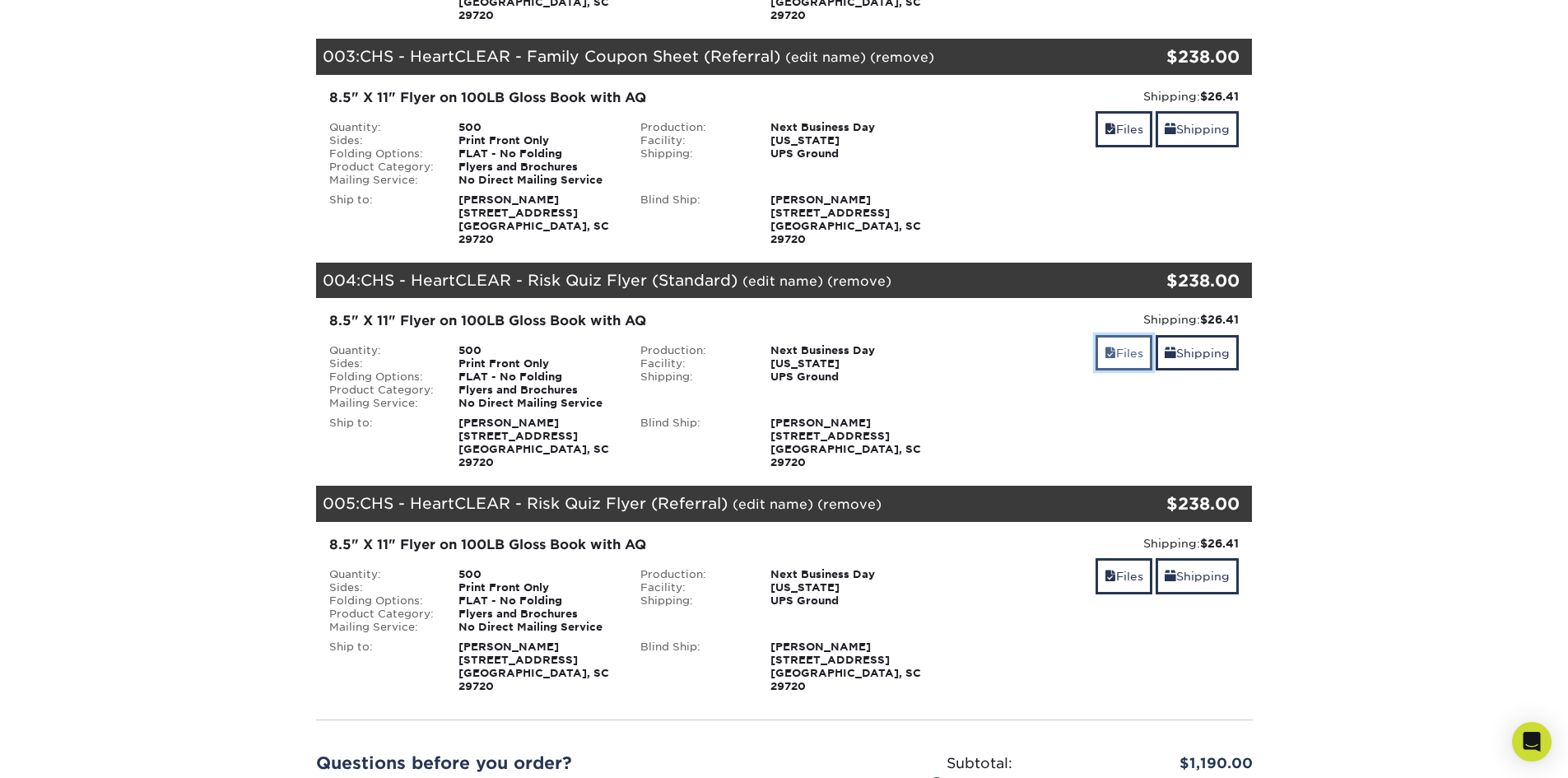
click at [1131, 335] on link "Files" at bounding box center [1124, 353] width 57 height 36
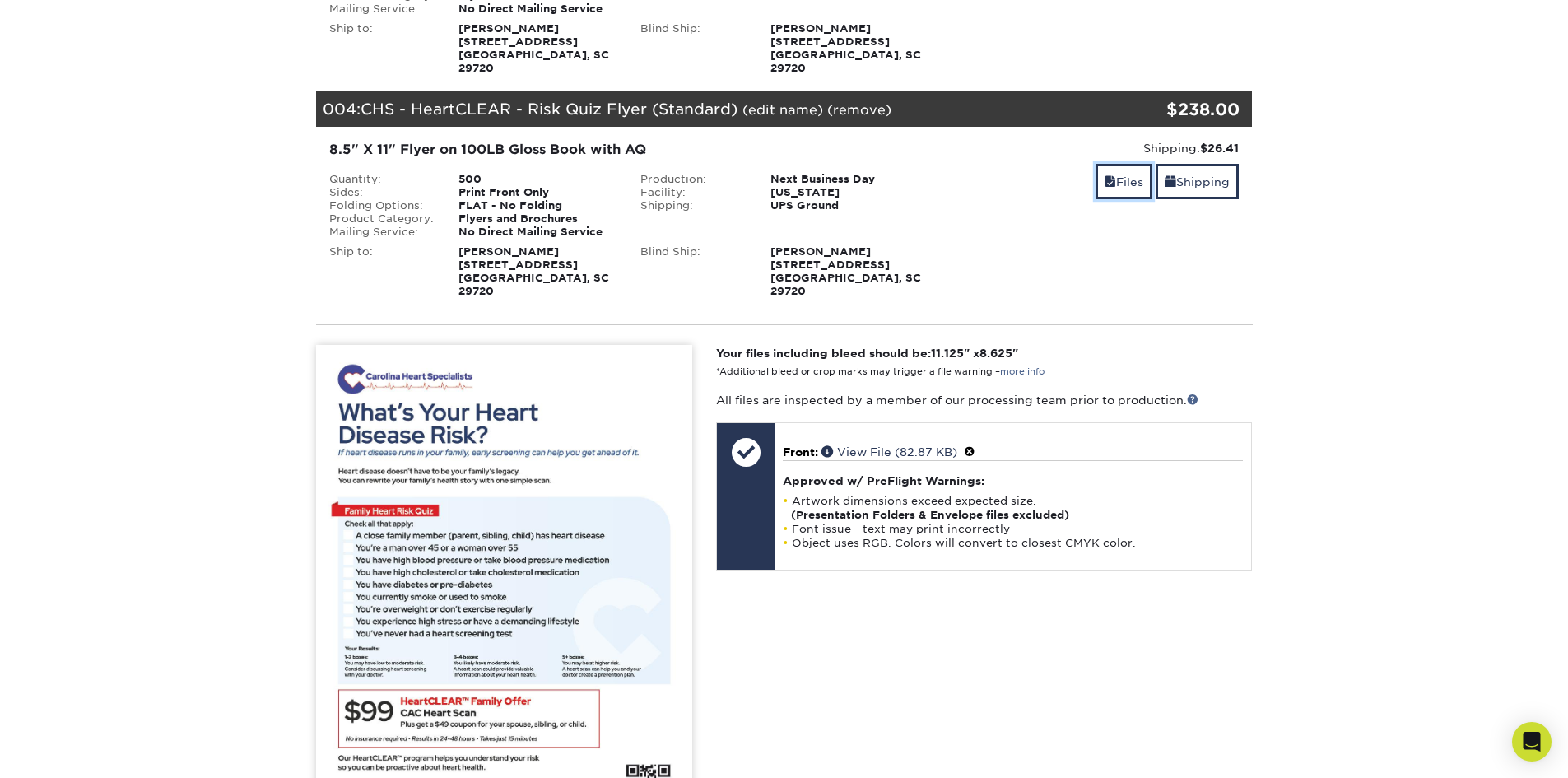
scroll to position [824, 0]
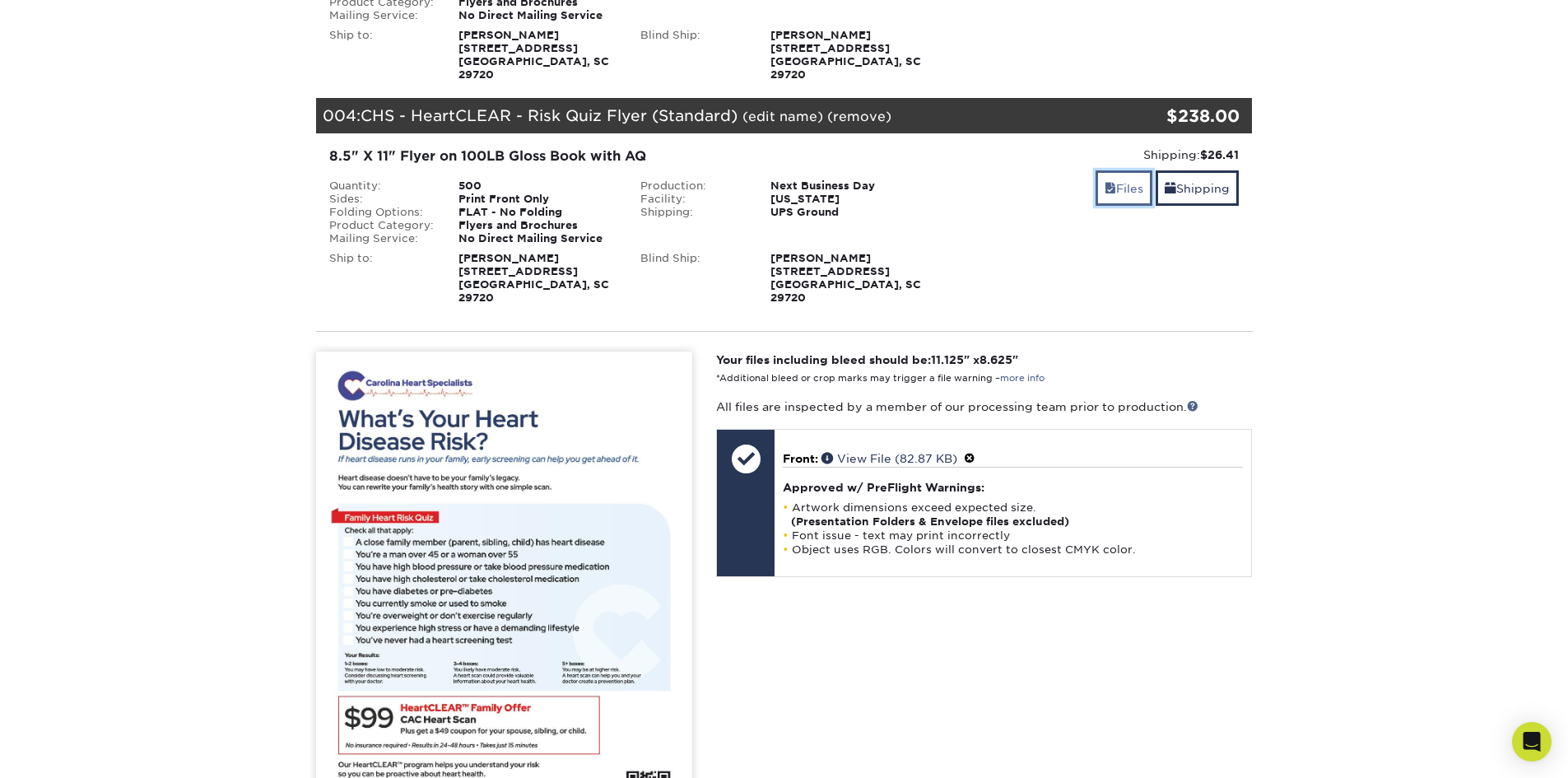
click at [1120, 171] on link "Files" at bounding box center [1124, 188] width 57 height 36
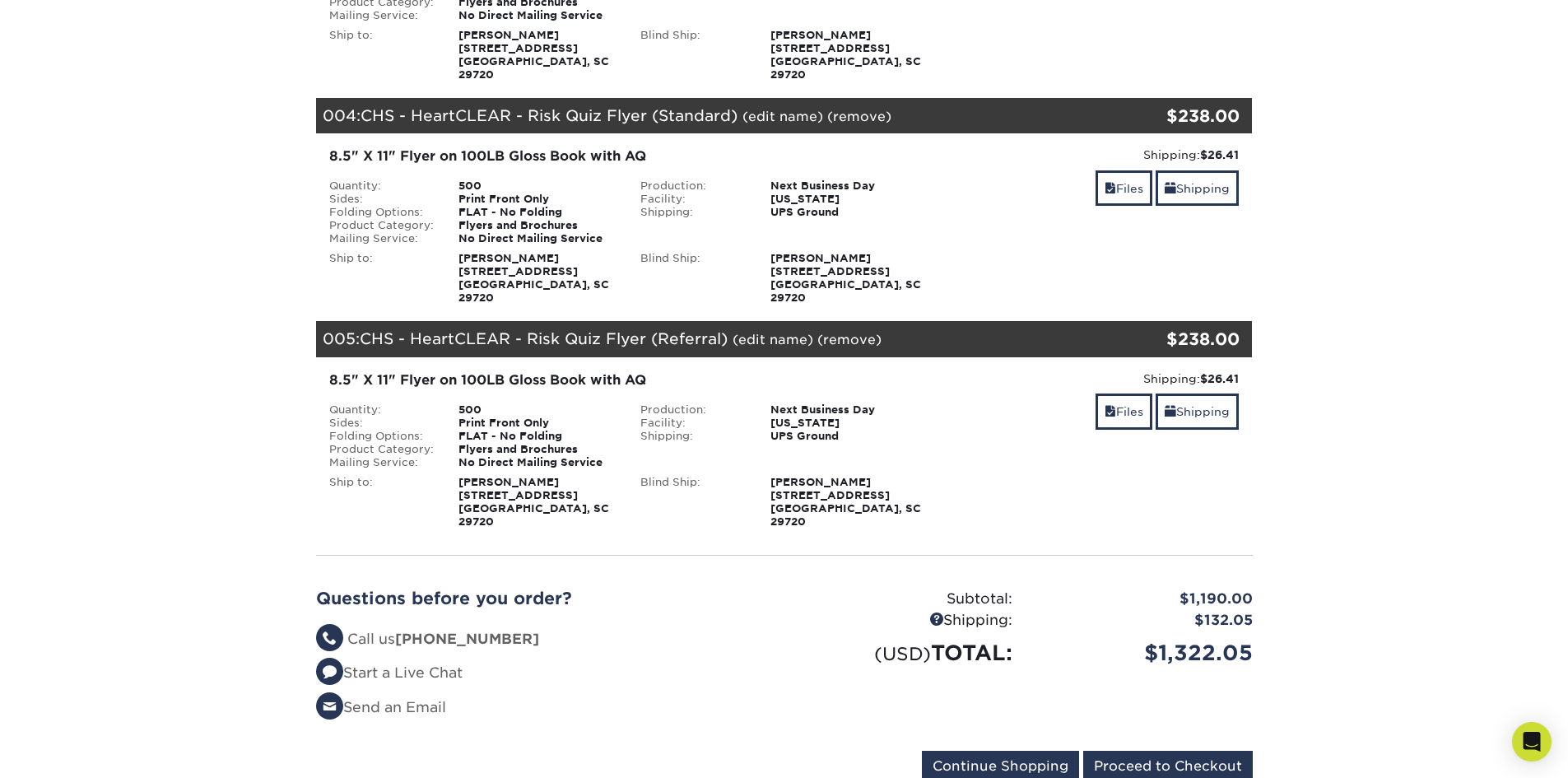
click at [1107, 370] on div "Shipping: $26.41 Discount: - $0.00 Files Shipping" at bounding box center [1096, 449] width 312 height 158
click at [1108, 394] on link "Files" at bounding box center [1124, 412] width 57 height 36
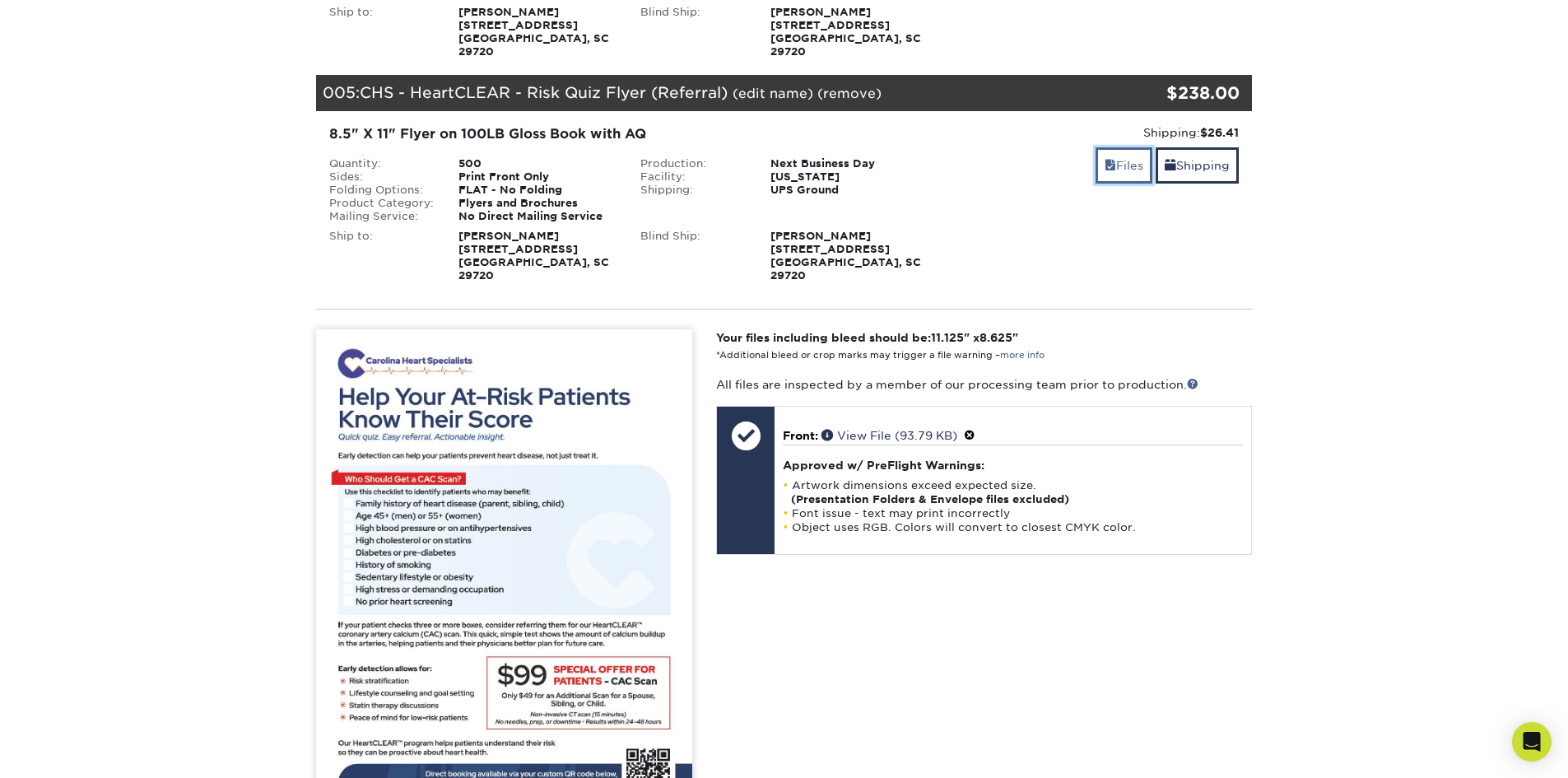
scroll to position [1235, 0]
click at [1107, 147] on link "Files" at bounding box center [1124, 164] width 57 height 36
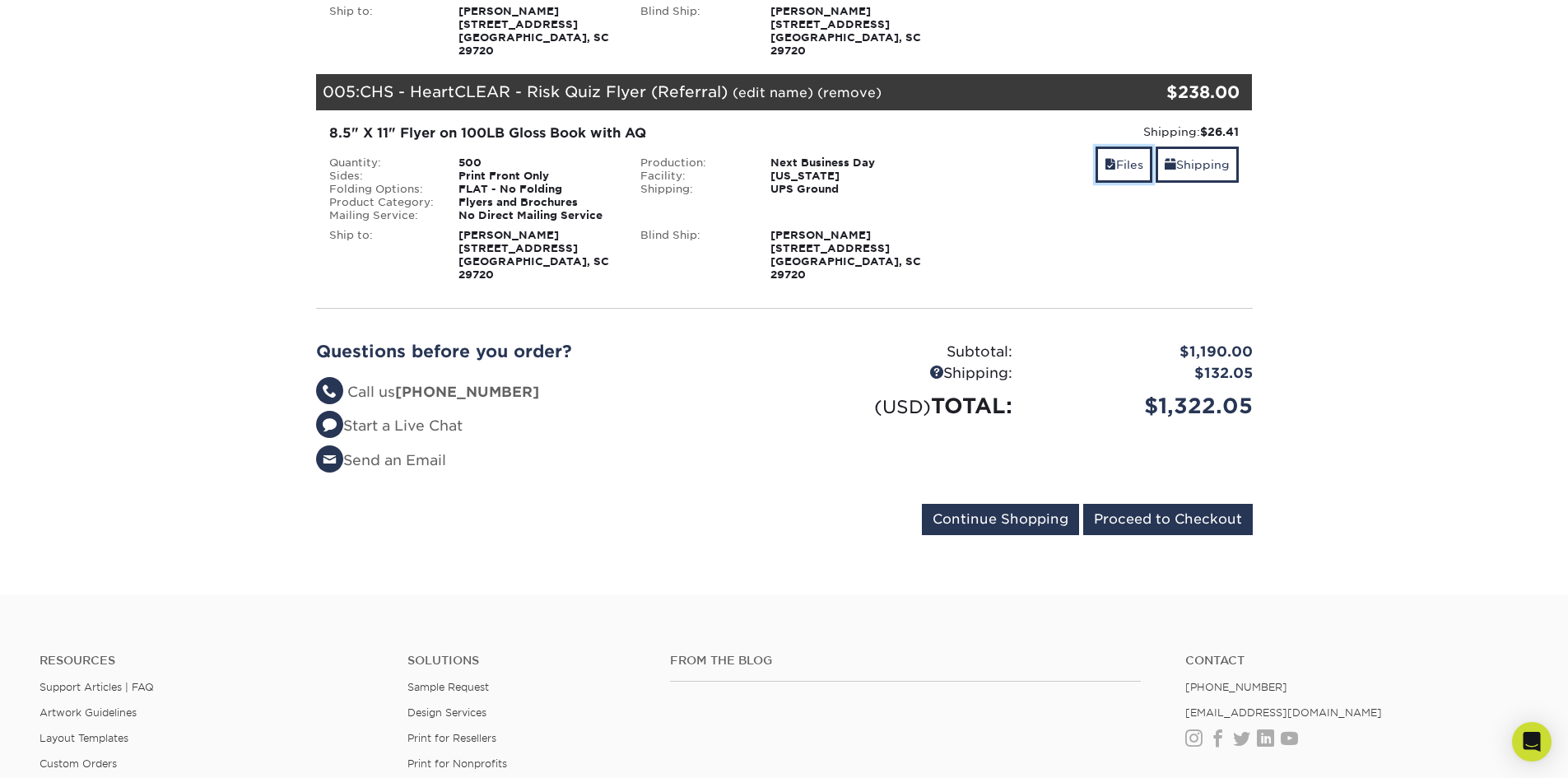
scroll to position [1153, 0]
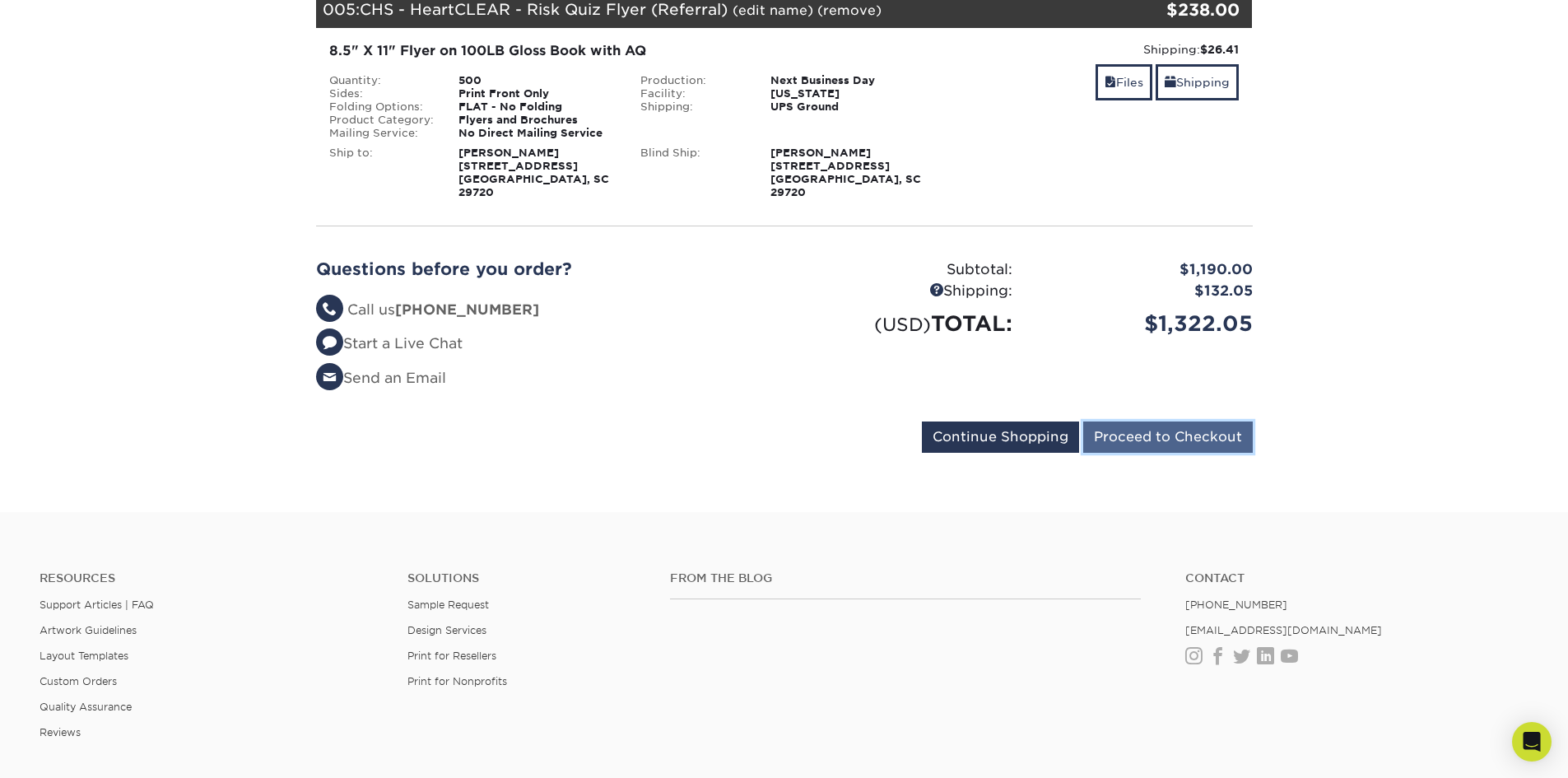
click at [1157, 422] on input "Proceed to Checkout" at bounding box center [1168, 437] width 170 height 31
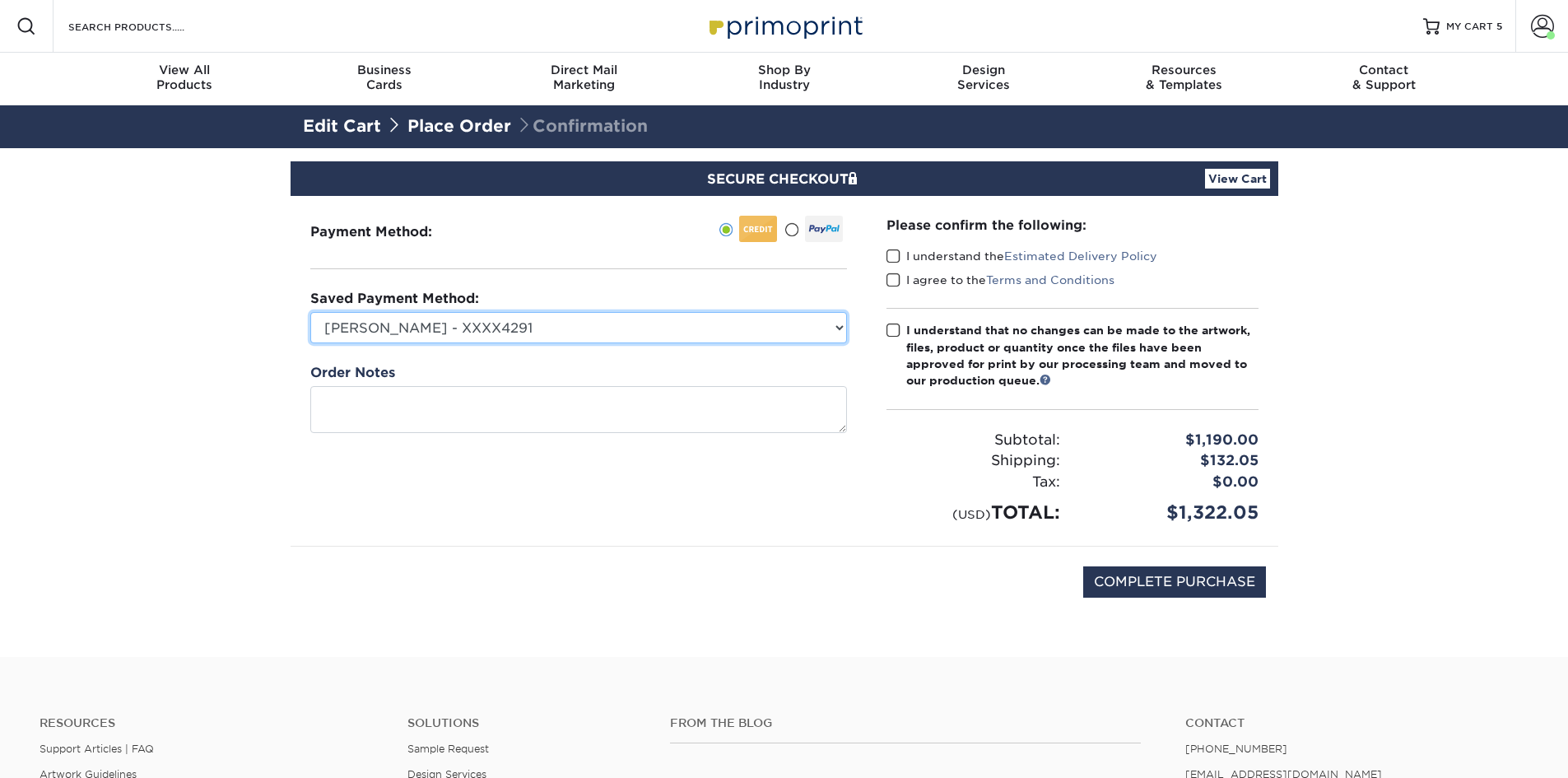
click at [672, 333] on select "Matt Lee - XXXX4291 Matt Lee - 5241 - XXXX5241 Dominique James - Backup (2170) …" at bounding box center [578, 328] width 537 height 31
select select "73148"
click at [310, 312] on select "Matt Lee - XXXX4291 Matt Lee - 5241 - XXXX5241 Dominique James - Backup (2170) …" at bounding box center [578, 328] width 537 height 31
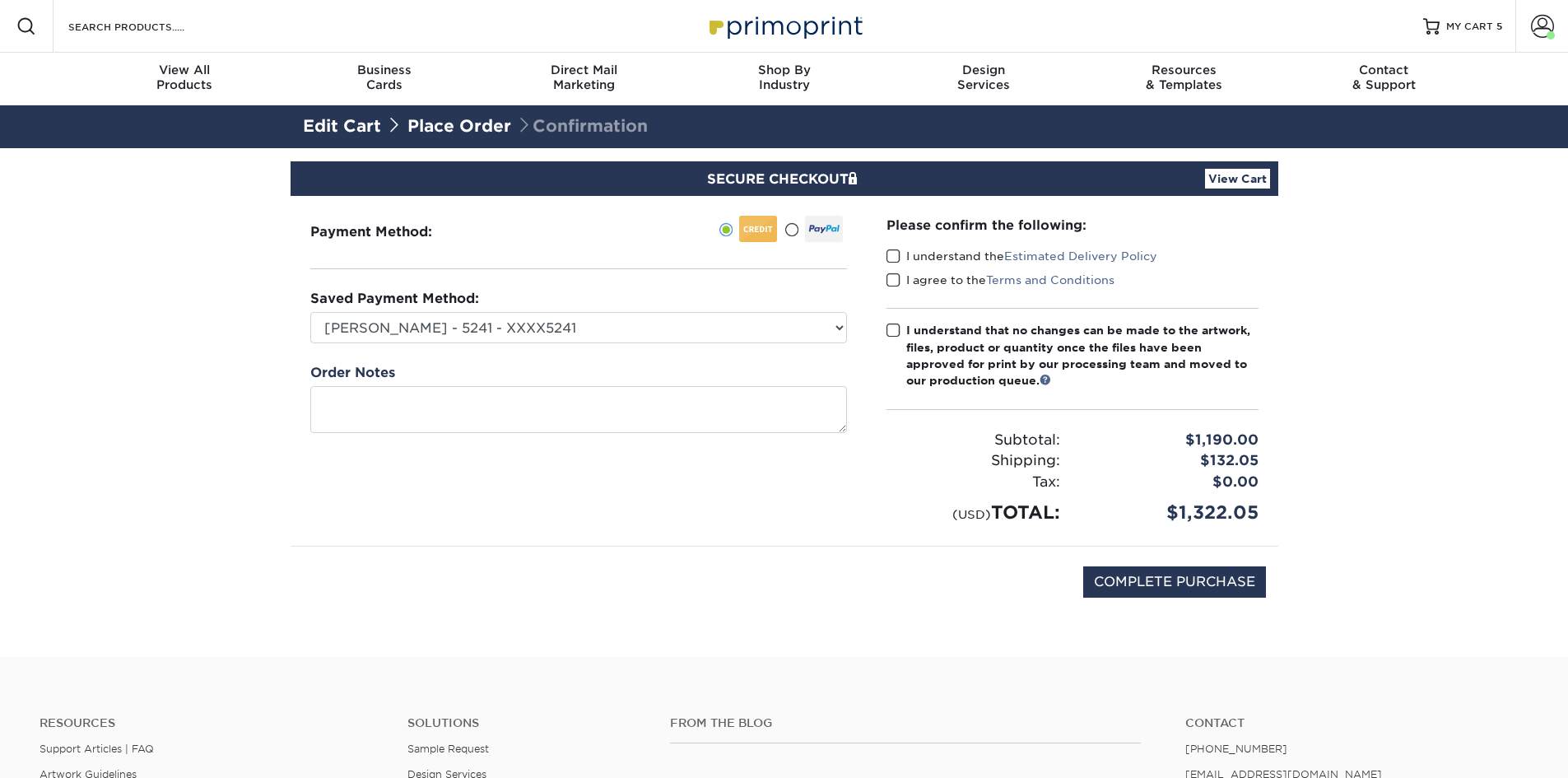
click at [895, 252] on span at bounding box center [893, 256] width 14 height 16
click at [0, 0] on input "I understand the Estimated Delivery Policy" at bounding box center [0, 0] width 0 height 0
click at [895, 278] on span at bounding box center [893, 280] width 14 height 16
click at [0, 0] on input "I agree to the Terms and Conditions" at bounding box center [0, 0] width 0 height 0
click at [895, 324] on span at bounding box center [893, 330] width 14 height 16
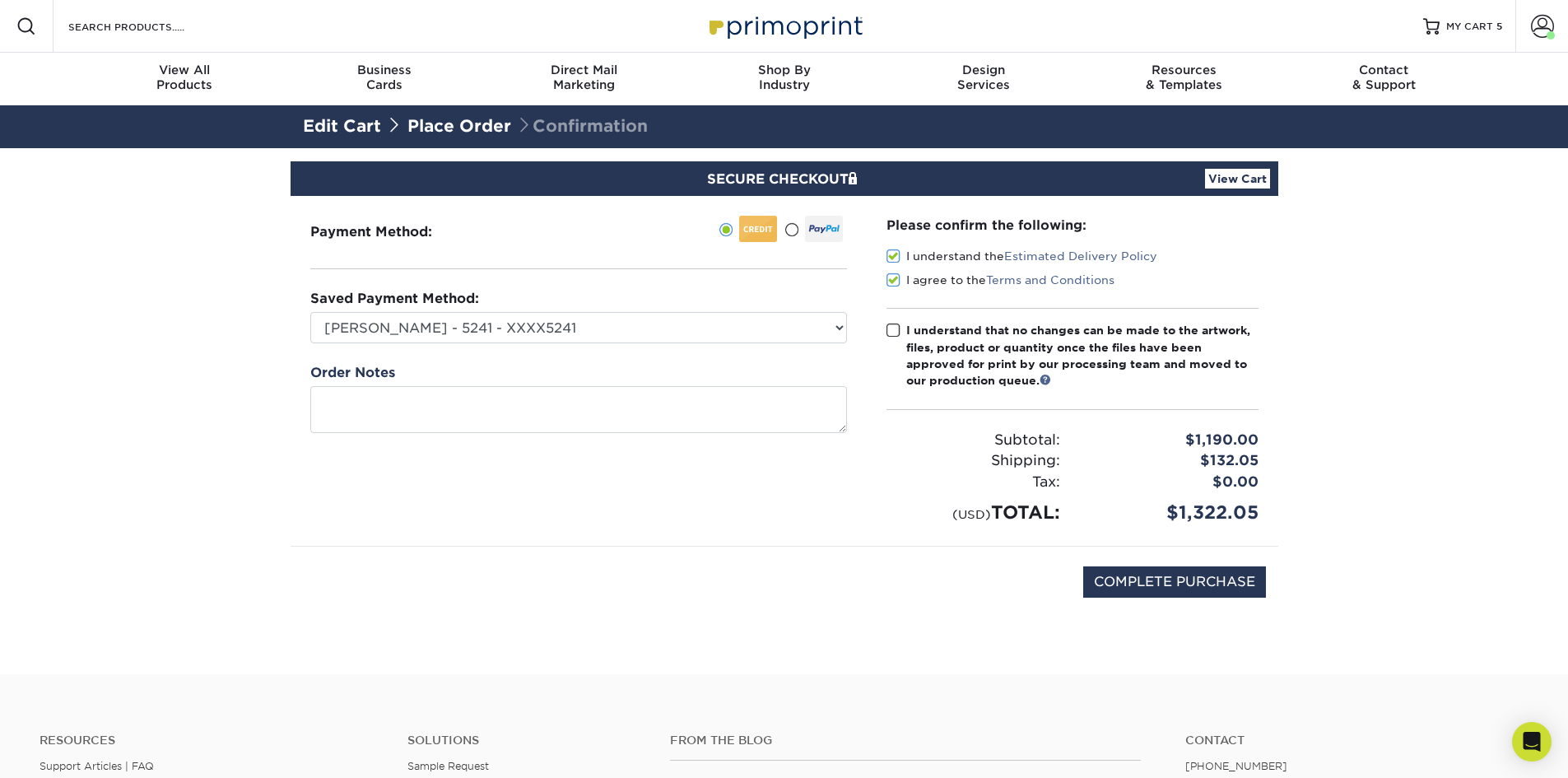
click at [0, 0] on input "I understand that no changes can be made to the artwork, files, product or quan…" at bounding box center [0, 0] width 0 height 0
click at [1132, 581] on input "COMPLETE PURCHASE" at bounding box center [1174, 582] width 183 height 31
type input "COMPLETE PURCHASE"
click at [738, 314] on select "Matt Lee - XXXX4291 Matt Lee - 5241 - XXXX5241 Dominique James - Backup (2170) …" at bounding box center [578, 328] width 537 height 31
select select "73165"
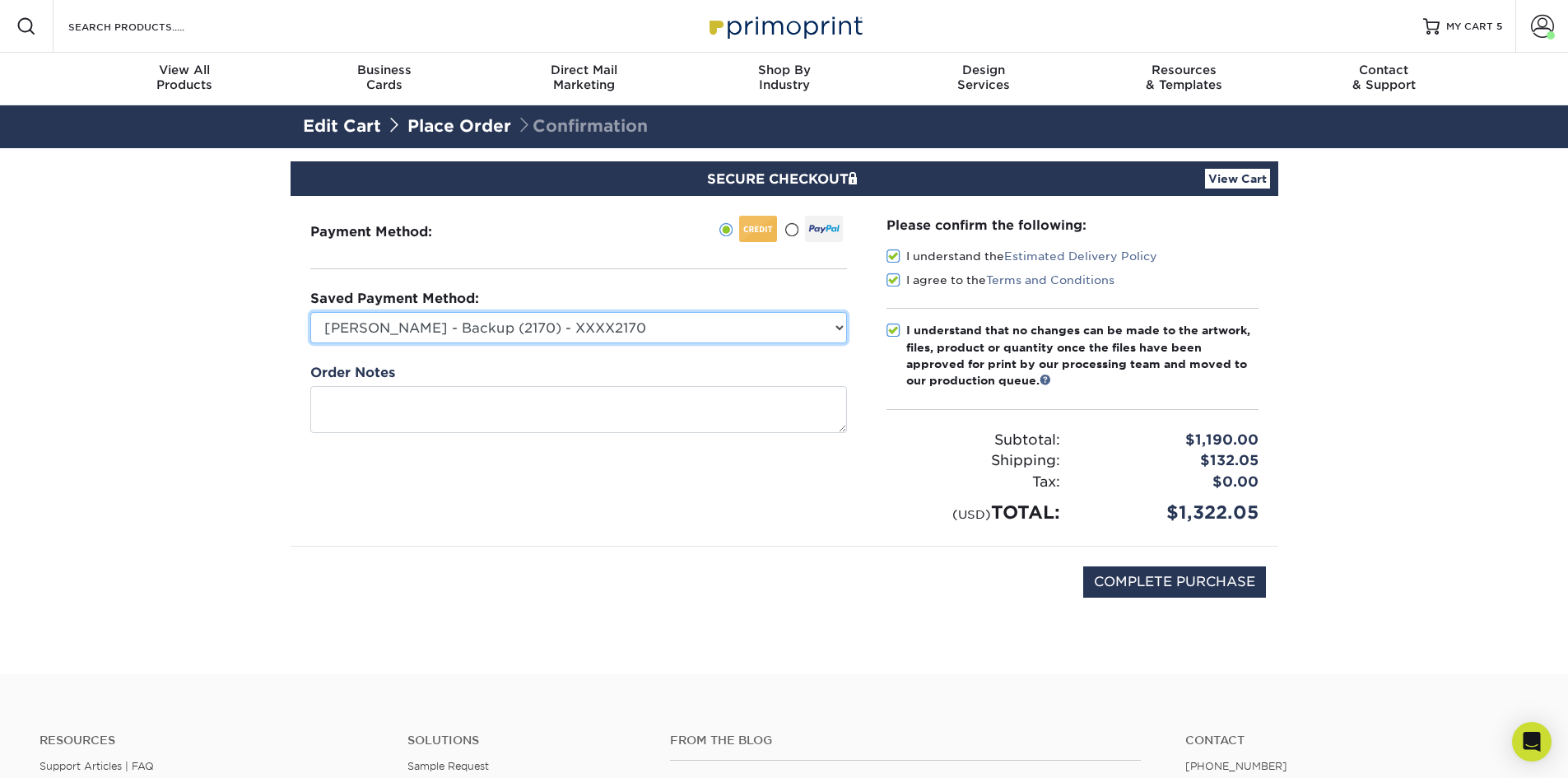
click at [310, 312] on select "Matt Lee - XXXX4291 Matt Lee - 5241 - XXXX5241 Dominique James - Backup (2170) …" at bounding box center [578, 328] width 537 height 31
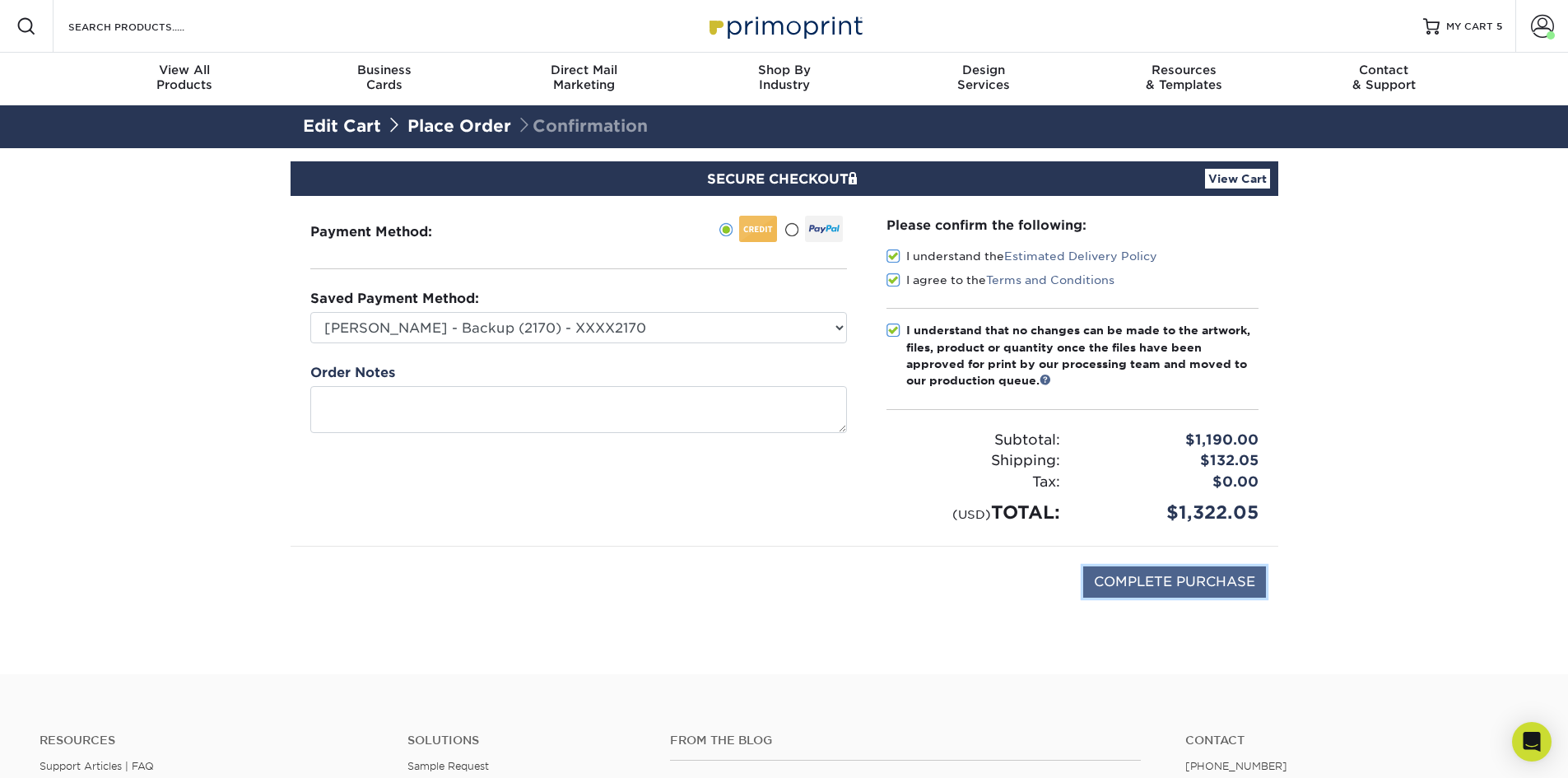
click at [1141, 572] on input "COMPLETE PURCHASE" at bounding box center [1174, 582] width 183 height 31
type input "PROCESSING, PLEASE WAIT..."
